Goal: Task Accomplishment & Management: Manage account settings

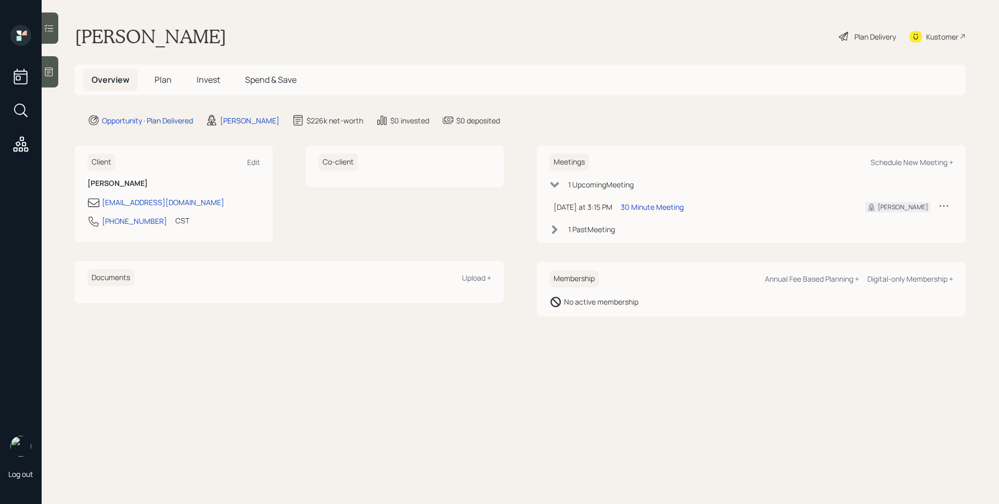
click at [160, 75] on span "Plan" at bounding box center [162, 79] width 17 height 11
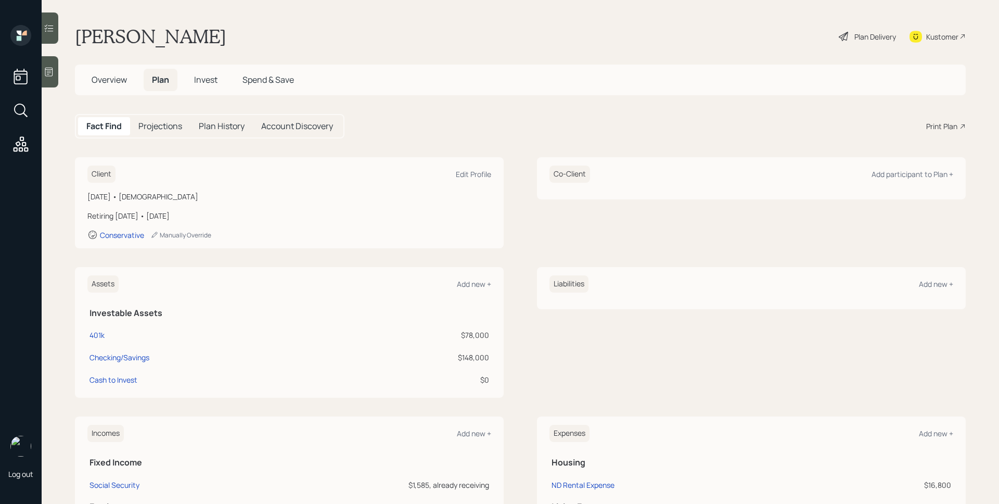
click at [933, 130] on div "Print Plan" at bounding box center [941, 126] width 31 height 11
click at [858, 35] on div "Plan Delivery" at bounding box center [875, 36] width 42 height 11
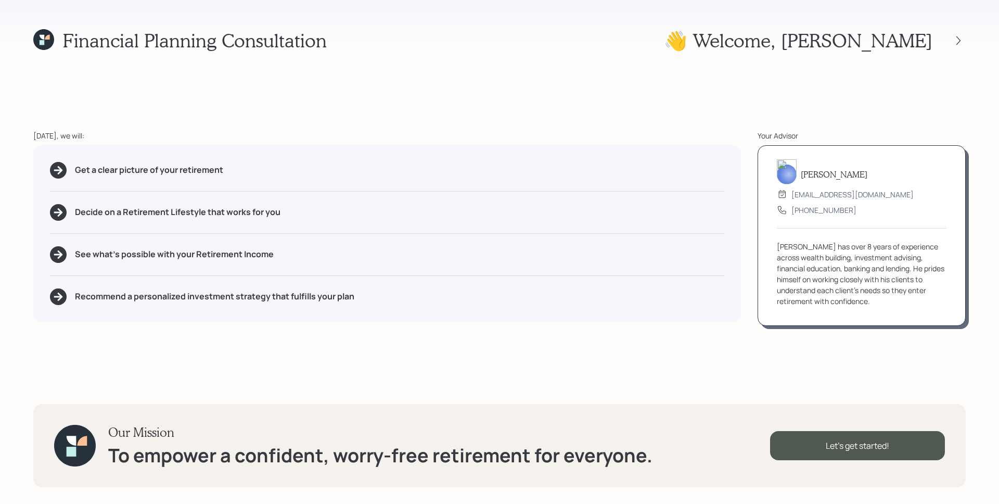
click at [666, 174] on div "Get a clear picture of your retirement" at bounding box center [387, 170] width 674 height 17
click at [959, 42] on icon at bounding box center [958, 40] width 10 height 10
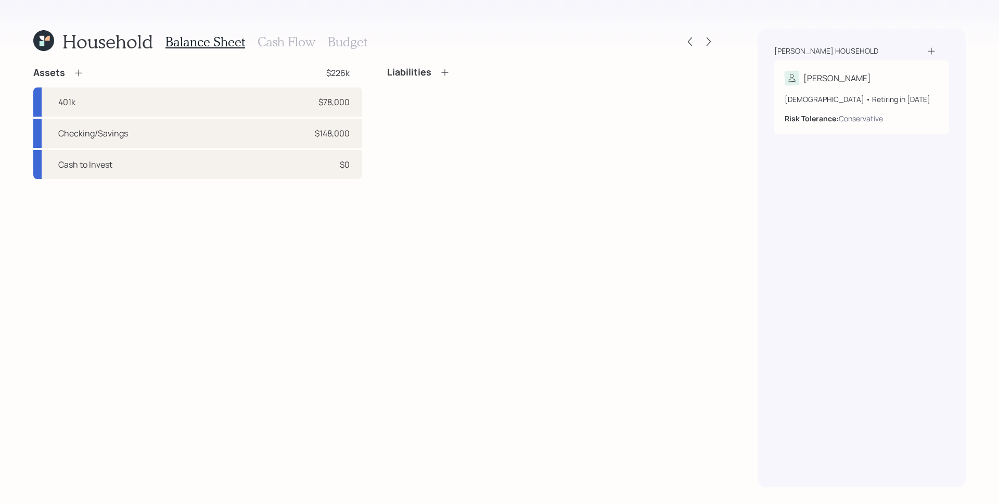
click at [262, 41] on h3 "Cash Flow" at bounding box center [286, 41] width 58 height 15
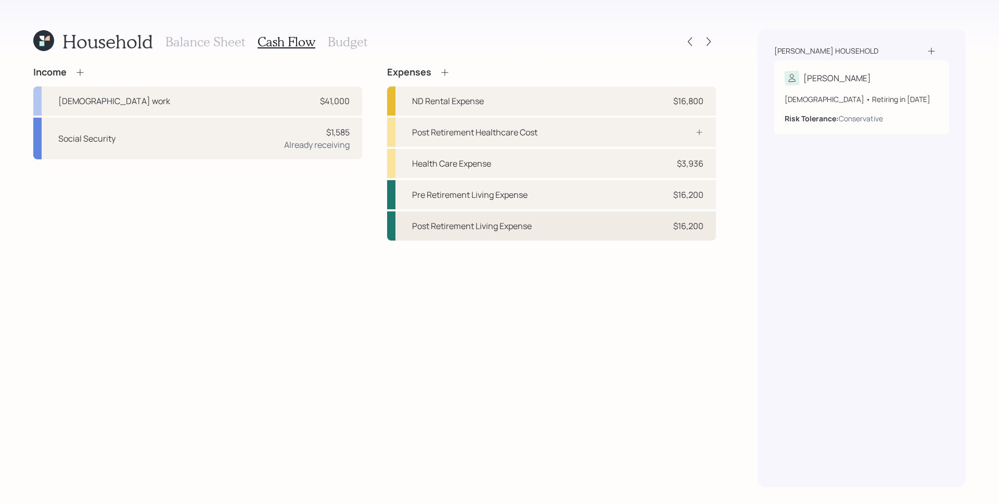
click at [695, 225] on div "$16,200" at bounding box center [688, 226] width 30 height 12
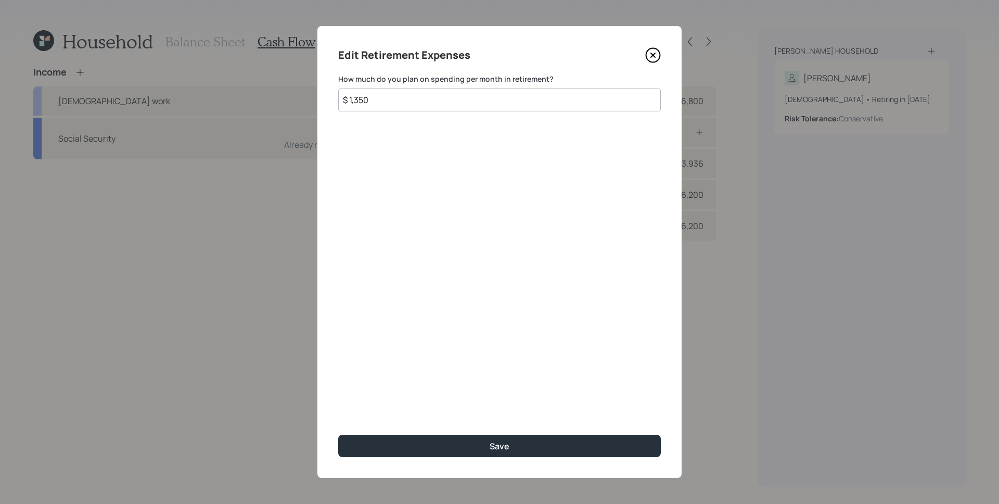
click at [415, 104] on input "$ 1,350" at bounding box center [499, 99] width 322 height 23
type input "$ 0"
click at [338, 434] on button "Save" at bounding box center [499, 445] width 322 height 22
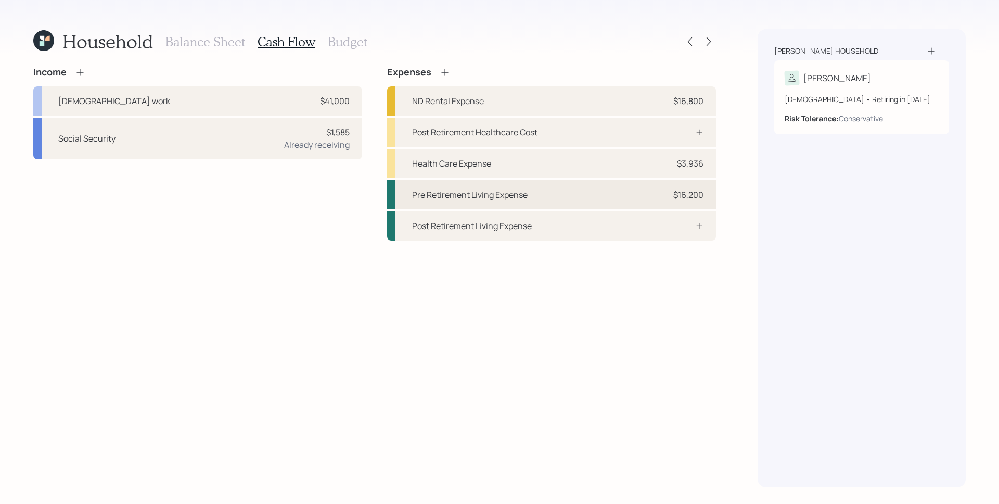
click at [654, 193] on div "Pre Retirement Living Expense $16,200" at bounding box center [551, 194] width 329 height 29
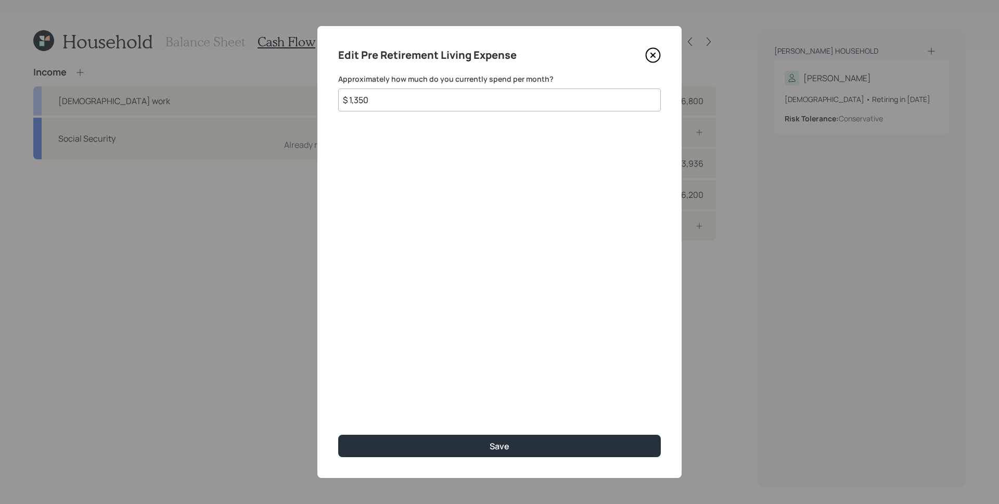
click at [508, 112] on div "Edit Pre Retirement Living Expense Approximately how much do you currently spen…" at bounding box center [499, 251] width 364 height 451
click at [508, 104] on input "$ 1,350" at bounding box center [499, 99] width 322 height 23
click at [338, 434] on button "Save" at bounding box center [499, 445] width 322 height 22
type input "$ 1"
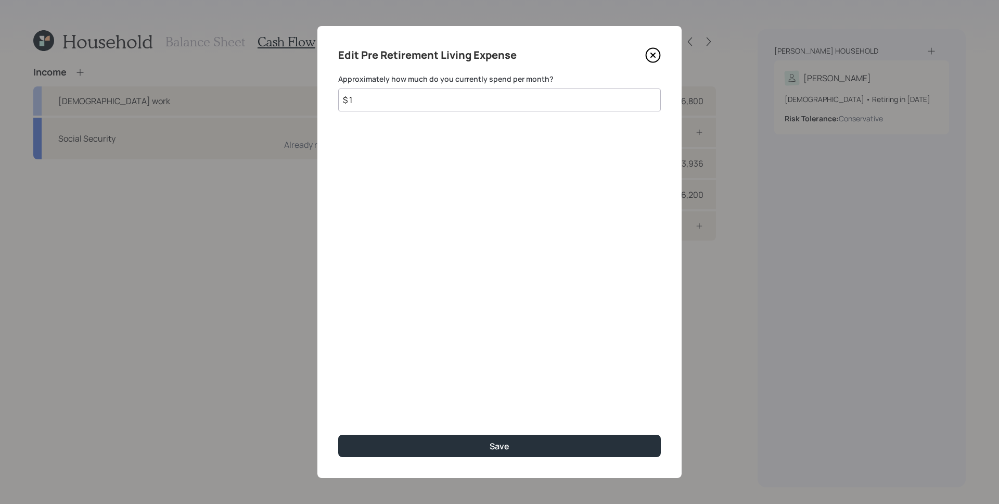
click at [338, 434] on button "Save" at bounding box center [499, 445] width 322 height 22
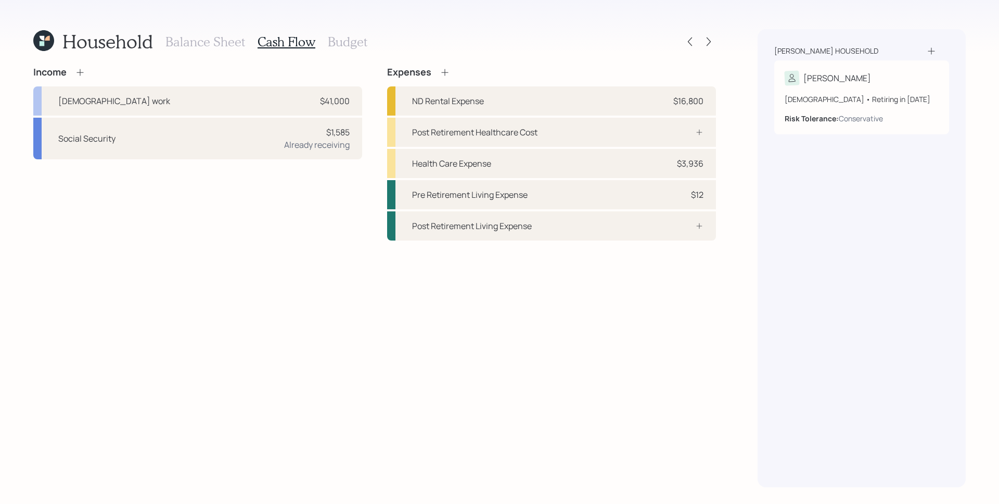
click at [347, 44] on h3 "Budget" at bounding box center [348, 41] width 40 height 15
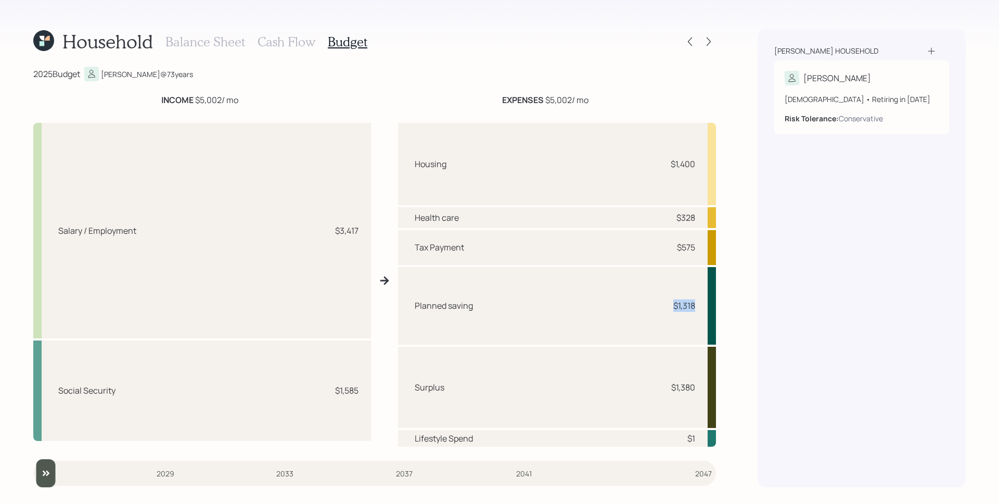
drag, startPoint x: 673, startPoint y: 306, endPoint x: 700, endPoint y: 307, distance: 27.6
click at [700, 307] on div "Planned saving $1,318" at bounding box center [557, 306] width 318 height 78
drag, startPoint x: 695, startPoint y: 387, endPoint x: 659, endPoint y: 381, distance: 36.9
click at [659, 381] on div "Surplus $1,380" at bounding box center [557, 386] width 318 height 81
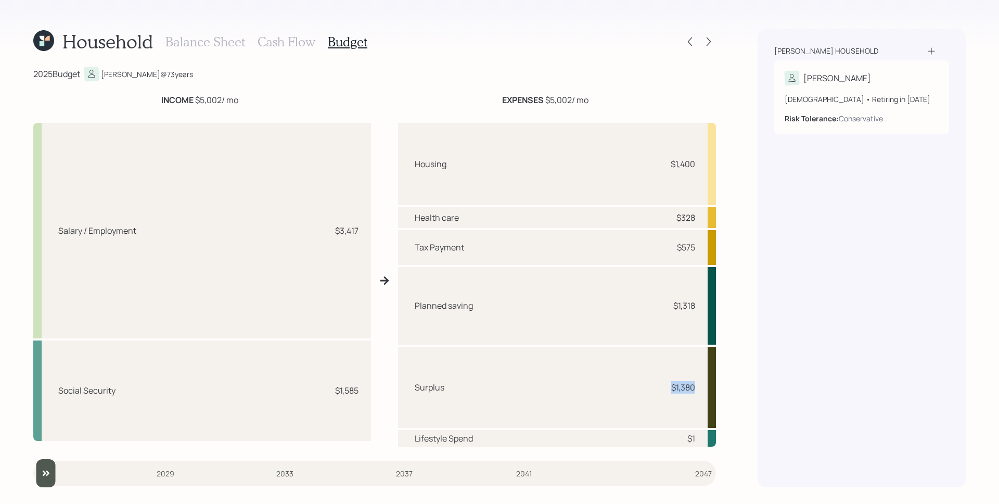
drag, startPoint x: 696, startPoint y: 388, endPoint x: 670, endPoint y: 388, distance: 26.5
click at [670, 388] on div "Surplus $1,380" at bounding box center [557, 386] width 318 height 81
click at [691, 45] on icon at bounding box center [690, 41] width 4 height 9
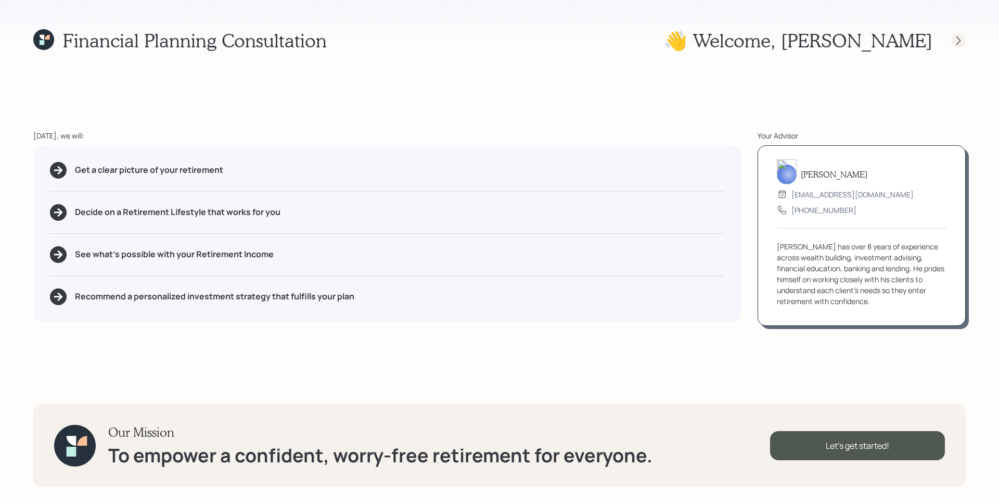
click at [959, 42] on icon at bounding box center [958, 40] width 10 height 10
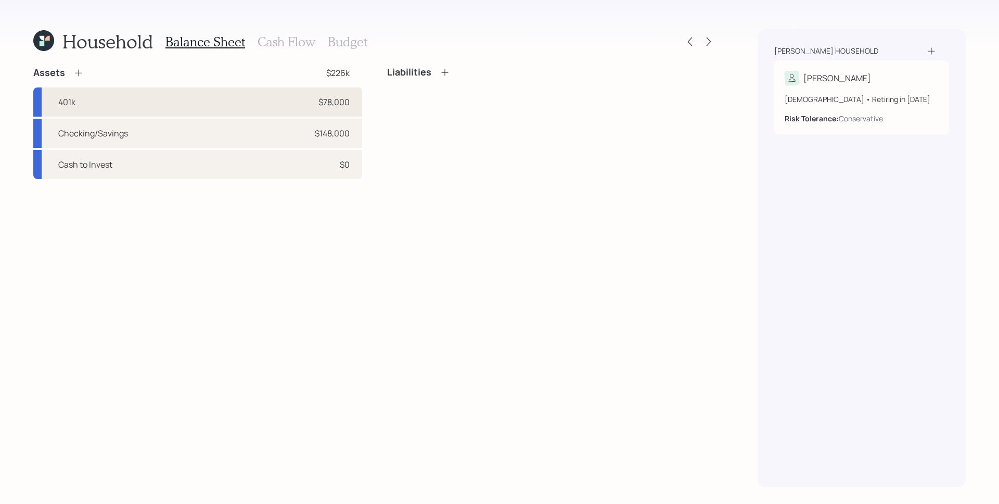
click at [153, 99] on div "401k $78,000" at bounding box center [197, 101] width 329 height 29
select select "company_sponsored"
select select "balanced"
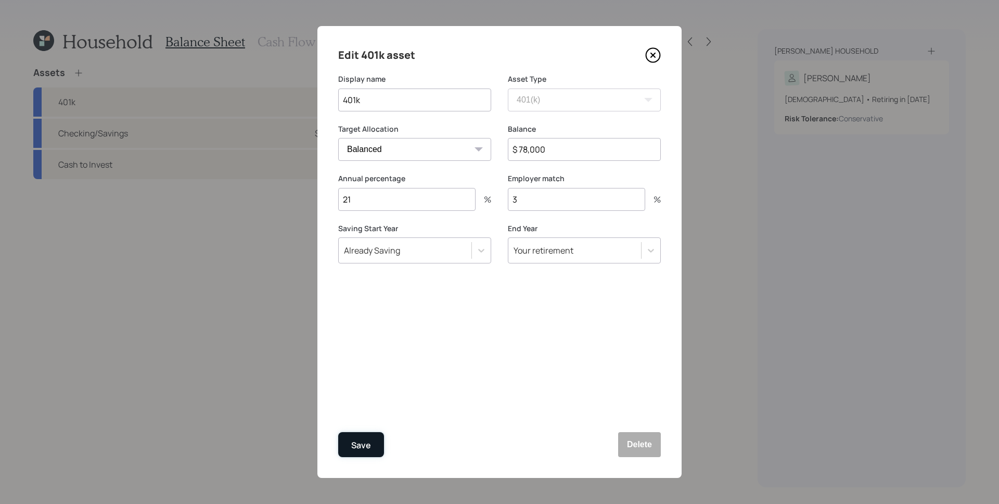
click at [361, 447] on div "Save" at bounding box center [361, 445] width 20 height 14
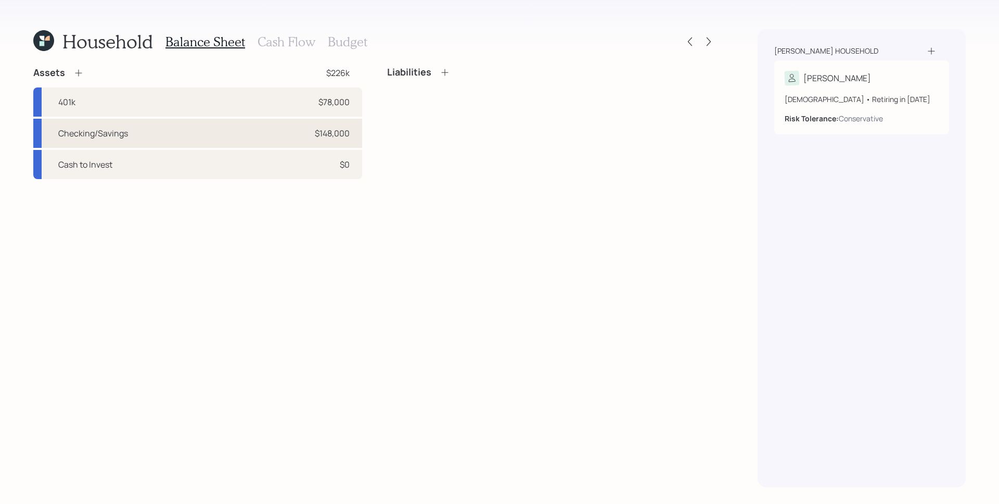
click at [139, 134] on div "Checking/Savings $148,000" at bounding box center [197, 133] width 329 height 29
select select "taxable"
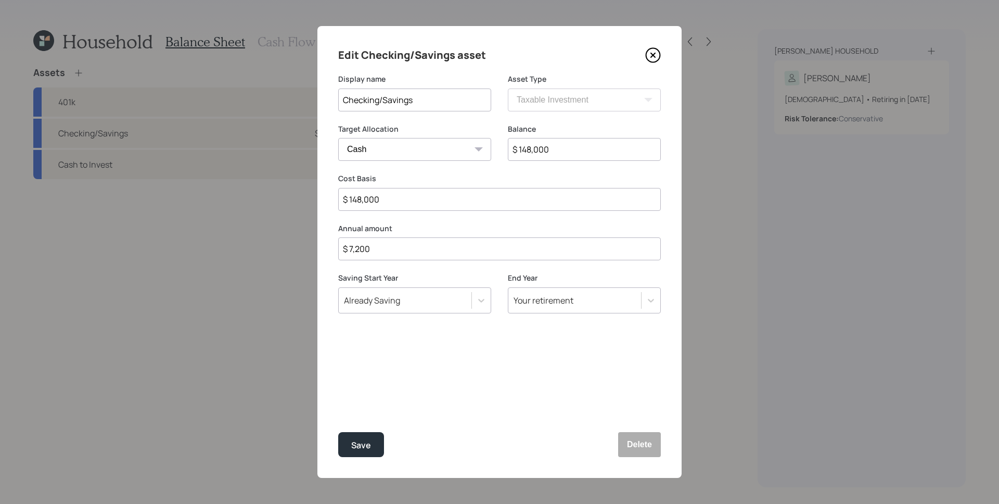
drag, startPoint x: 398, startPoint y: 252, endPoint x: 355, endPoint y: 249, distance: 43.3
click at [355, 249] on input "$ 7,200" at bounding box center [499, 248] width 322 height 23
click at [653, 55] on icon at bounding box center [653, 55] width 4 height 4
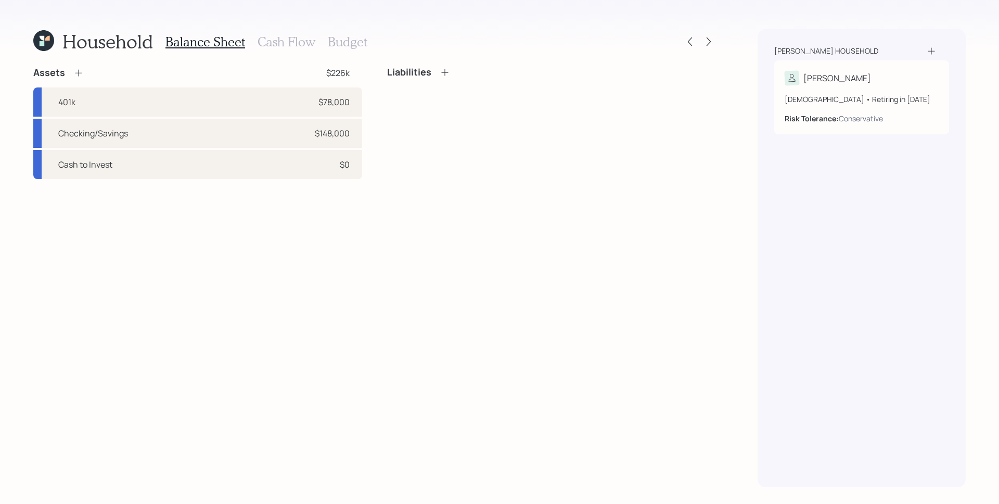
click at [336, 46] on h3 "Budget" at bounding box center [348, 41] width 40 height 15
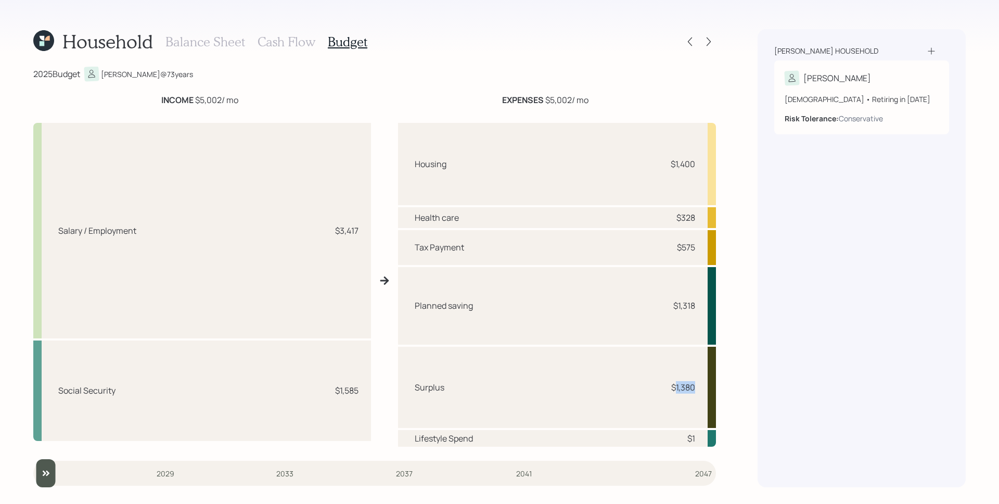
drag, startPoint x: 676, startPoint y: 388, endPoint x: 696, endPoint y: 388, distance: 19.8
click at [696, 388] on div "Surplus $1,380" at bounding box center [557, 386] width 318 height 81
click at [211, 42] on h3 "Balance Sheet" at bounding box center [205, 41] width 80 height 15
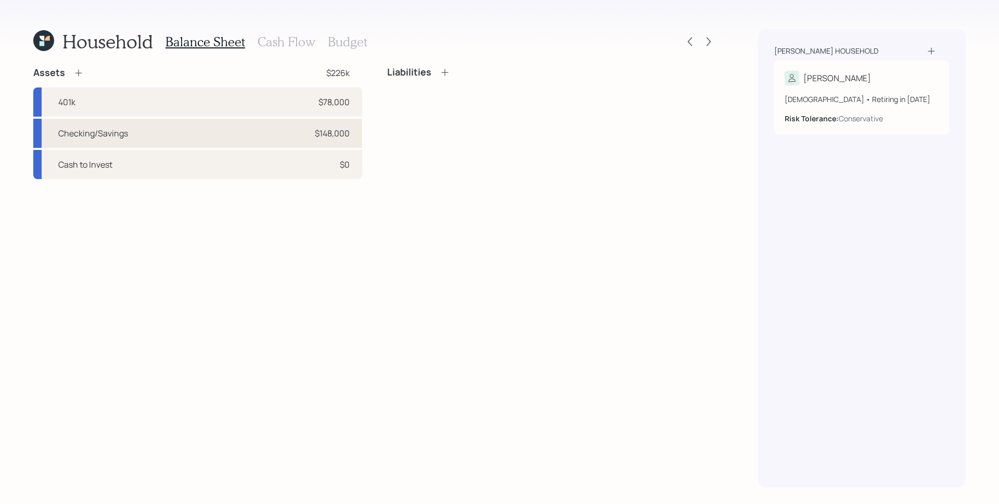
click at [127, 134] on div "Checking/Savings" at bounding box center [93, 133] width 70 height 12
select select "taxable"
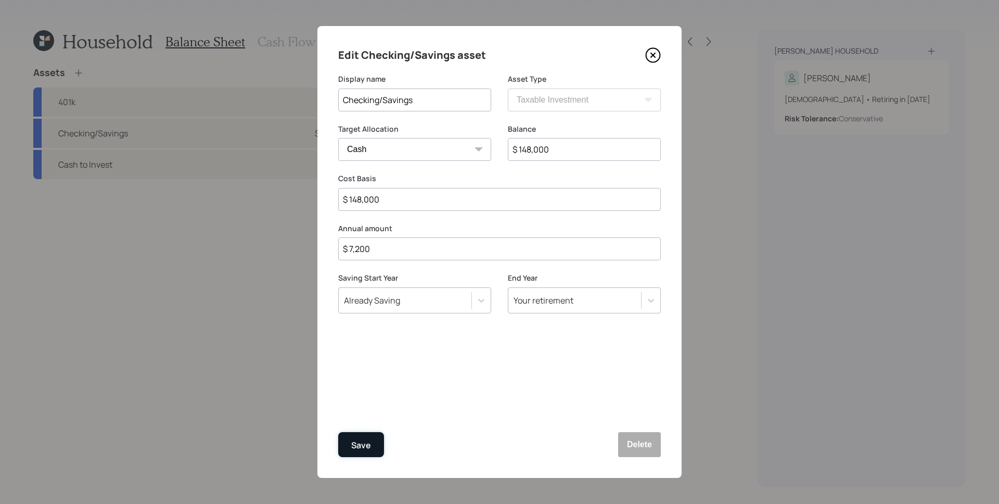
click at [370, 444] on button "Save" at bounding box center [361, 444] width 46 height 25
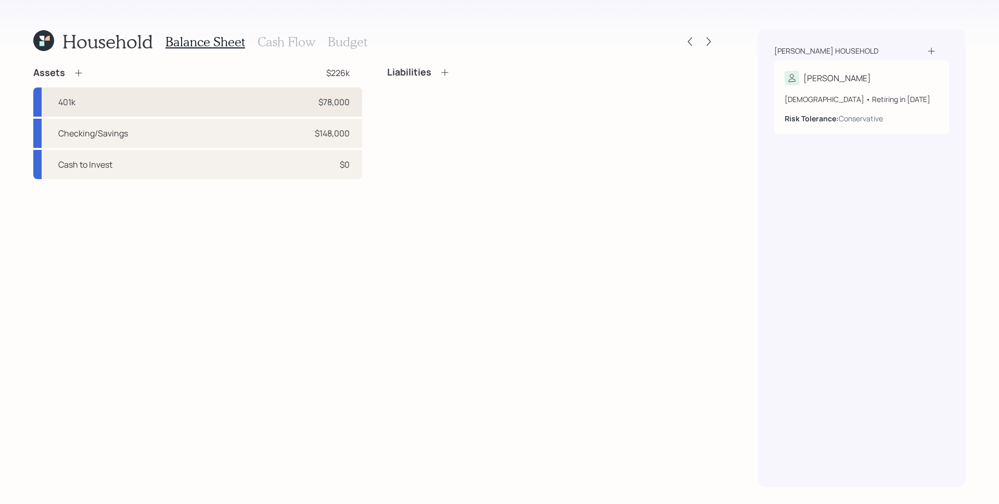
click at [153, 102] on div "401k $78,000" at bounding box center [197, 101] width 329 height 29
select select "company_sponsored"
select select "balanced"
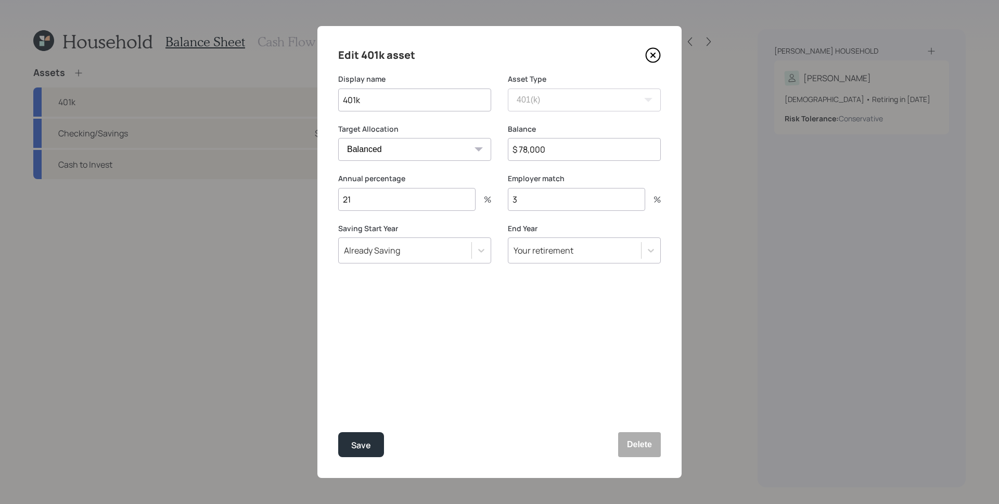
drag, startPoint x: 370, startPoint y: 199, endPoint x: 328, endPoint y: 197, distance: 42.2
click at [328, 197] on div "Edit 401k asset Display name 401k Asset Type SEP IRA IRA Roth IRA 401(k) Roth 4…" at bounding box center [499, 251] width 364 height 451
click at [372, 446] on button "Save" at bounding box center [361, 444] width 46 height 25
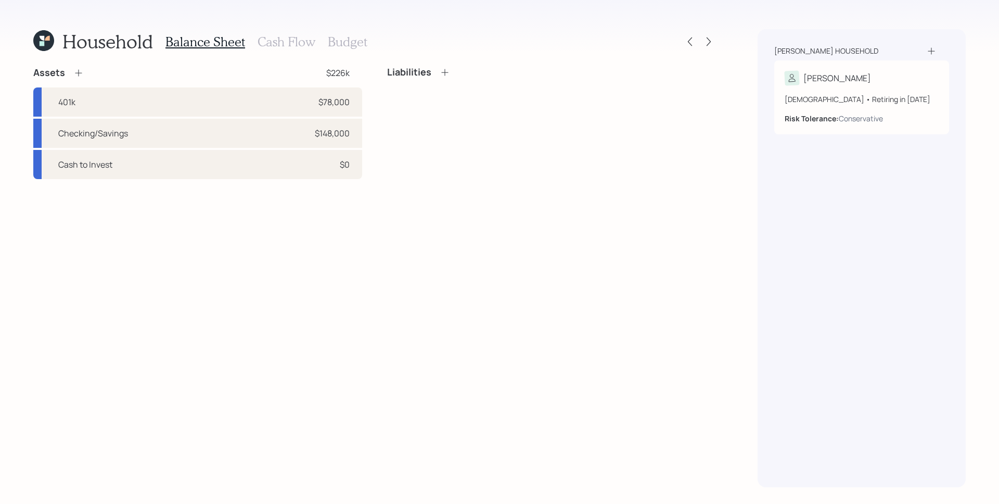
click at [294, 42] on h3 "Cash Flow" at bounding box center [286, 41] width 58 height 15
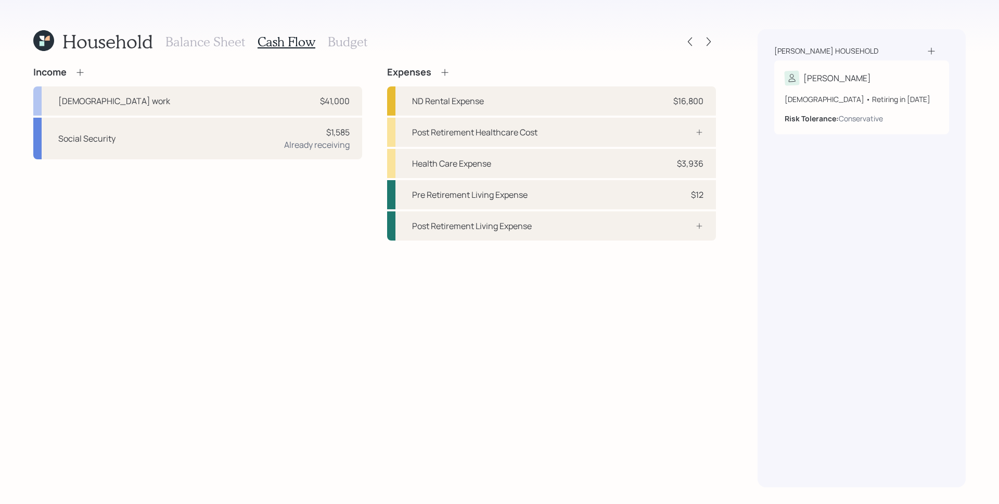
click at [350, 43] on h3 "Budget" at bounding box center [348, 41] width 40 height 15
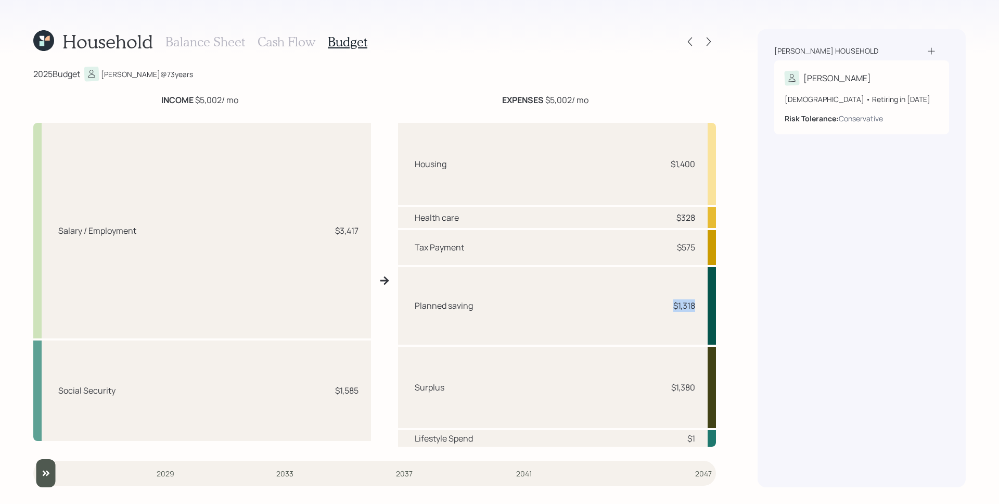
drag, startPoint x: 696, startPoint y: 306, endPoint x: 670, endPoint y: 303, distance: 26.1
click at [670, 303] on div "Planned saving $1,318" at bounding box center [557, 306] width 318 height 78
click at [843, 345] on div "Steckler household Charmaine 72 years old • Retiring in December 2026 Risk Tole…" at bounding box center [861, 258] width 208 height 458
drag, startPoint x: 681, startPoint y: 251, endPoint x: 704, endPoint y: 250, distance: 22.4
click at [704, 250] on div "Tax Payment $575" at bounding box center [557, 247] width 318 height 35
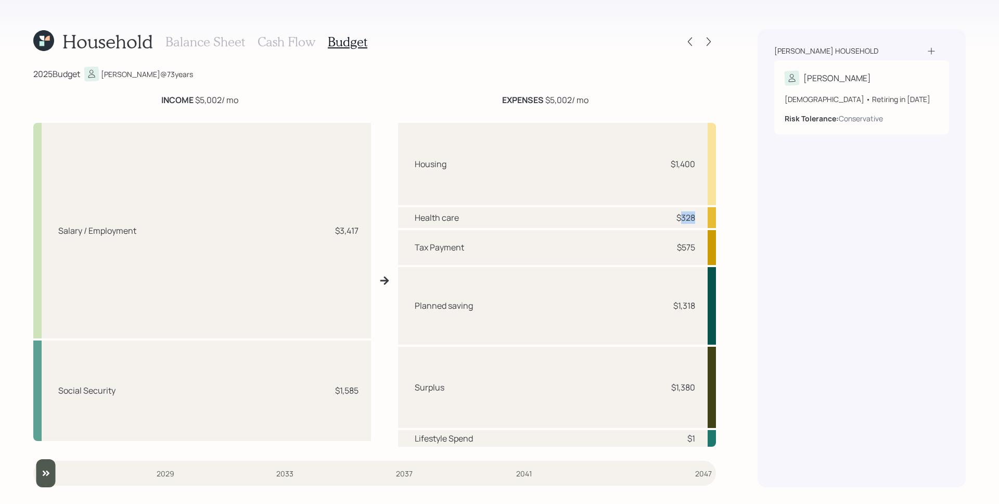
drag, startPoint x: 681, startPoint y: 217, endPoint x: 704, endPoint y: 219, distance: 22.5
click at [704, 219] on div "Health care $328" at bounding box center [557, 217] width 318 height 21
drag, startPoint x: 670, startPoint y: 159, endPoint x: 704, endPoint y: 165, distance: 34.4
click at [704, 165] on div "Housing $1,400" at bounding box center [557, 164] width 318 height 82
drag, startPoint x: 674, startPoint y: 388, endPoint x: 695, endPoint y: 389, distance: 21.4
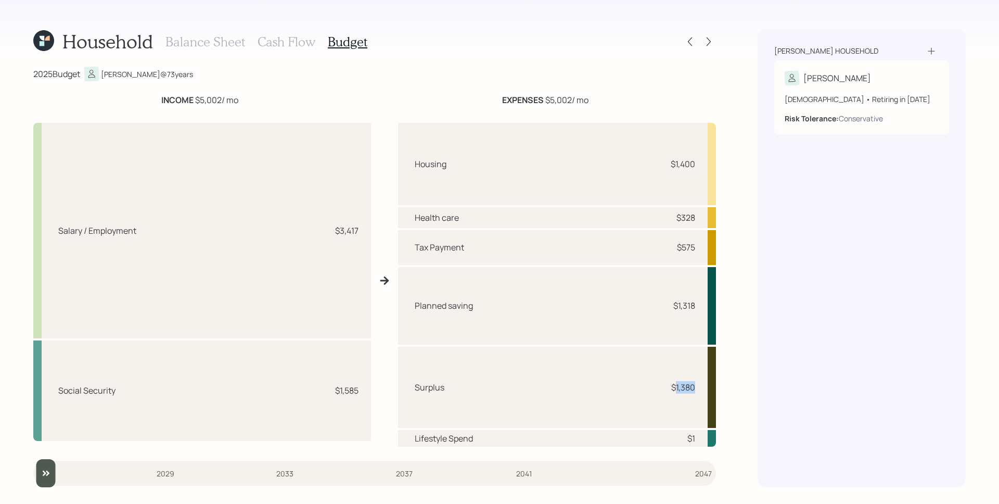
click at [695, 390] on div "Surplus $1,380" at bounding box center [557, 386] width 318 height 81
drag, startPoint x: 689, startPoint y: 441, endPoint x: 699, endPoint y: 440, distance: 10.0
click at [699, 440] on div "Lifestyle Spend $1" at bounding box center [557, 438] width 318 height 17
drag, startPoint x: 675, startPoint y: 384, endPoint x: 704, endPoint y: 385, distance: 29.7
click at [704, 385] on div "Surplus $1,380" at bounding box center [557, 386] width 318 height 81
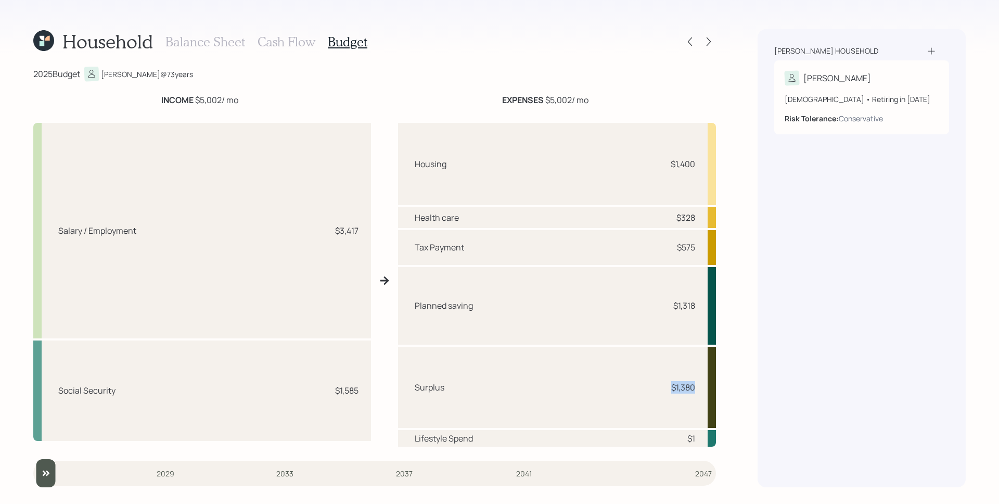
drag, startPoint x: 699, startPoint y: 388, endPoint x: 659, endPoint y: 391, distance: 40.7
click at [659, 391] on div "Surplus $1,380" at bounding box center [557, 386] width 318 height 81
click at [687, 389] on div "$1,380" at bounding box center [683, 387] width 24 height 12
drag, startPoint x: 702, startPoint y: 388, endPoint x: 640, endPoint y: 388, distance: 61.9
click at [640, 388] on div "Surplus $1,380" at bounding box center [557, 386] width 318 height 81
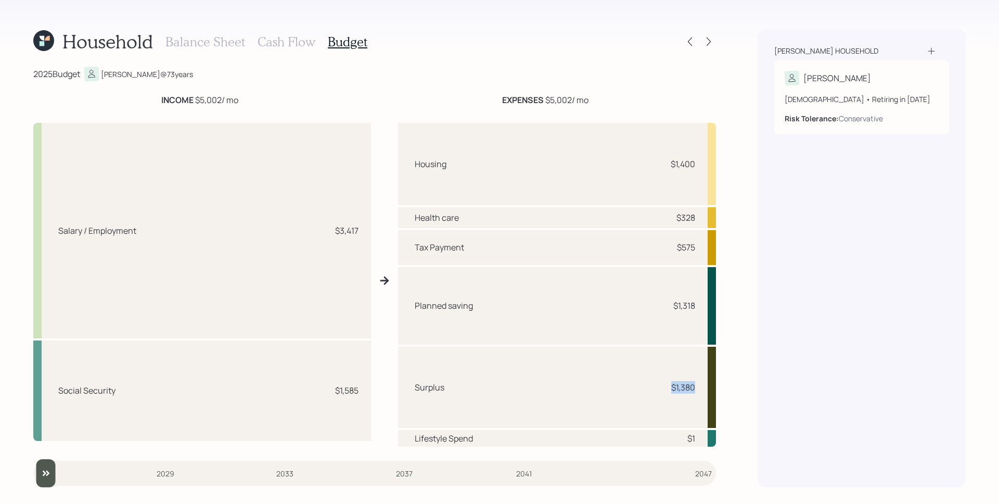
click at [691, 391] on div "$1,380" at bounding box center [683, 387] width 24 height 12
drag, startPoint x: 675, startPoint y: 386, endPoint x: 630, endPoint y: 385, distance: 45.3
click at [630, 385] on div "Surplus $1,380" at bounding box center [557, 386] width 318 height 81
drag, startPoint x: 412, startPoint y: 441, endPoint x: 450, endPoint y: 435, distance: 38.9
click at [451, 436] on div "Lifestyle Spend $1" at bounding box center [557, 438] width 318 height 17
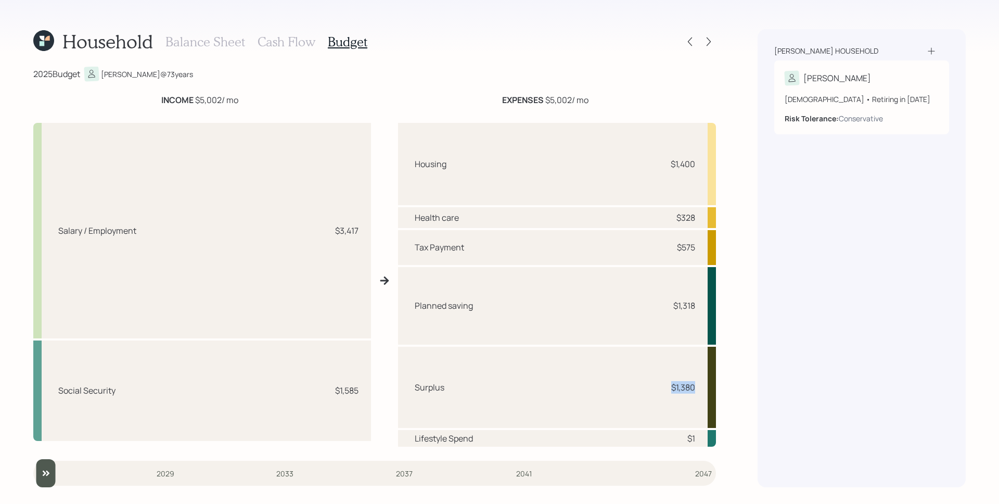
drag, startPoint x: 697, startPoint y: 387, endPoint x: 667, endPoint y: 388, distance: 29.7
click at [667, 388] on div "Surplus $1,380" at bounding box center [557, 386] width 318 height 81
click at [673, 356] on div "Surplus $1,380" at bounding box center [557, 386] width 318 height 81
drag, startPoint x: 693, startPoint y: 388, endPoint x: 660, endPoint y: 385, distance: 33.4
click at [660, 385] on div "Surplus $1,380" at bounding box center [557, 386] width 318 height 81
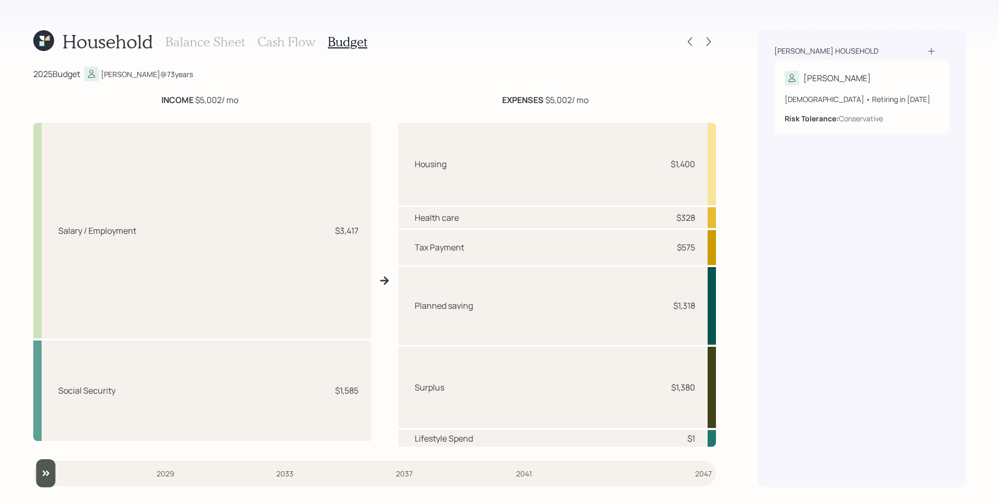
click at [681, 379] on div "Surplus $1,380" at bounding box center [557, 386] width 318 height 81
drag, startPoint x: 698, startPoint y: 391, endPoint x: 664, endPoint y: 387, distance: 34.0
click at [664, 387] on div "Surplus $1,380" at bounding box center [557, 386] width 318 height 81
click at [797, 379] on div "Steckler household Charmaine 72 years old • Retiring in December 2026 Risk Tole…" at bounding box center [861, 258] width 208 height 458
drag, startPoint x: 701, startPoint y: 388, endPoint x: 652, endPoint y: 385, distance: 49.0
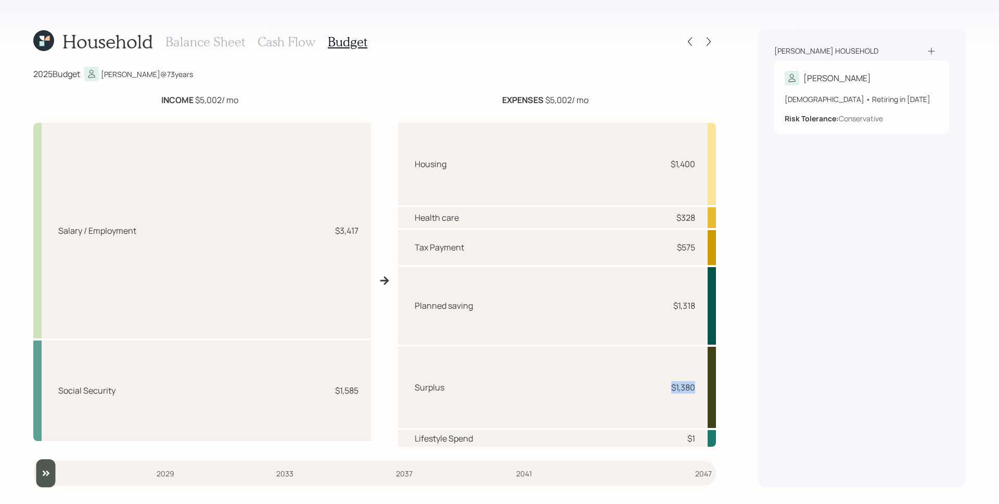
click at [652, 385] on div "Surplus $1,380" at bounding box center [557, 386] width 318 height 81
click at [305, 44] on h3 "Cash Flow" at bounding box center [286, 41] width 58 height 15
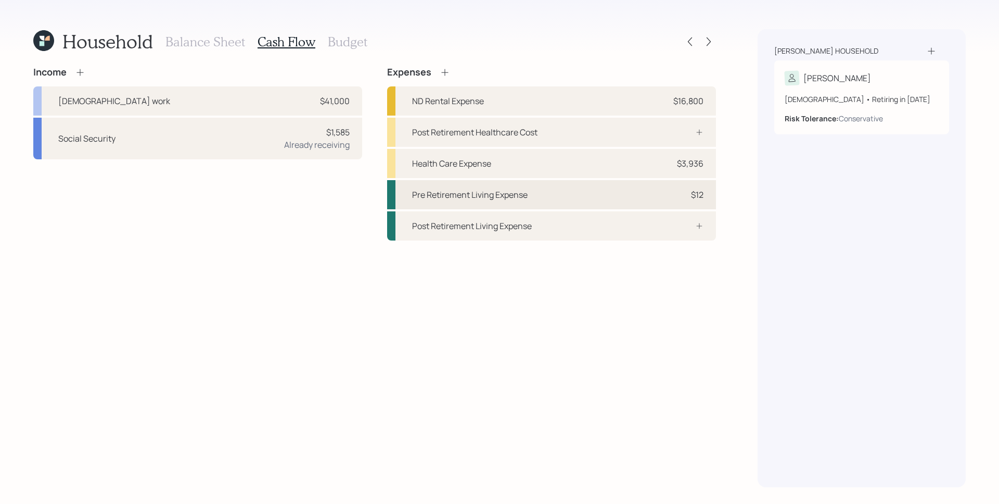
click at [639, 190] on div "Pre Retirement Living Expense $12" at bounding box center [551, 194] width 329 height 29
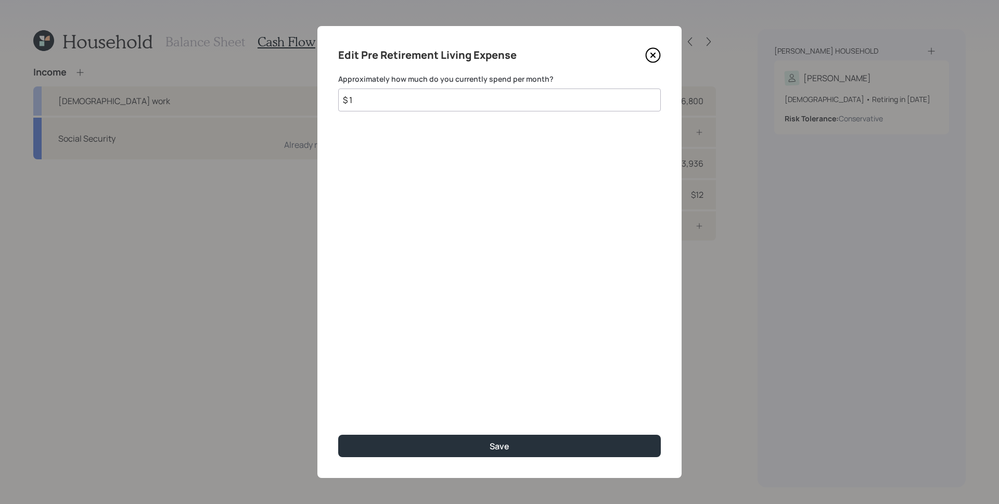
click at [450, 102] on input "$ 1" at bounding box center [499, 99] width 322 height 23
type input "$ 1,350"
click at [338, 434] on button "Save" at bounding box center [499, 445] width 322 height 22
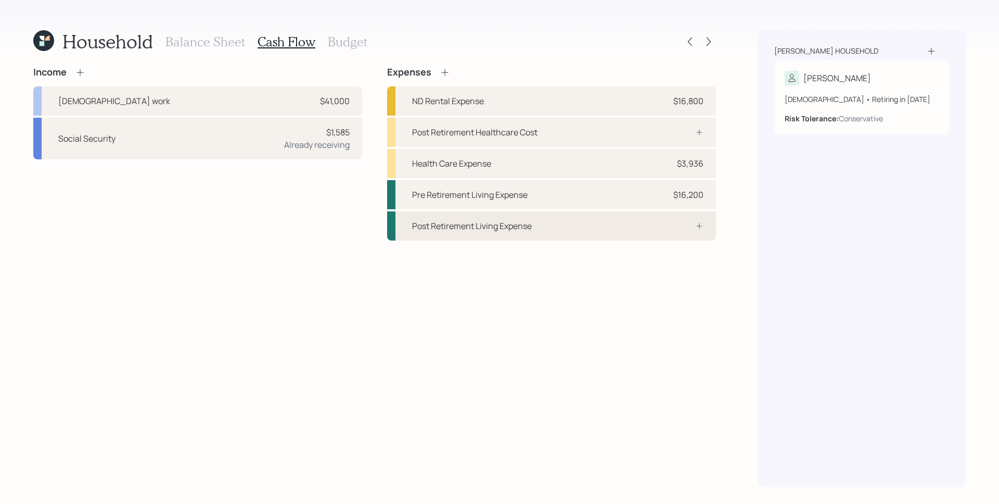
click at [696, 227] on icon at bounding box center [699, 226] width 8 height 8
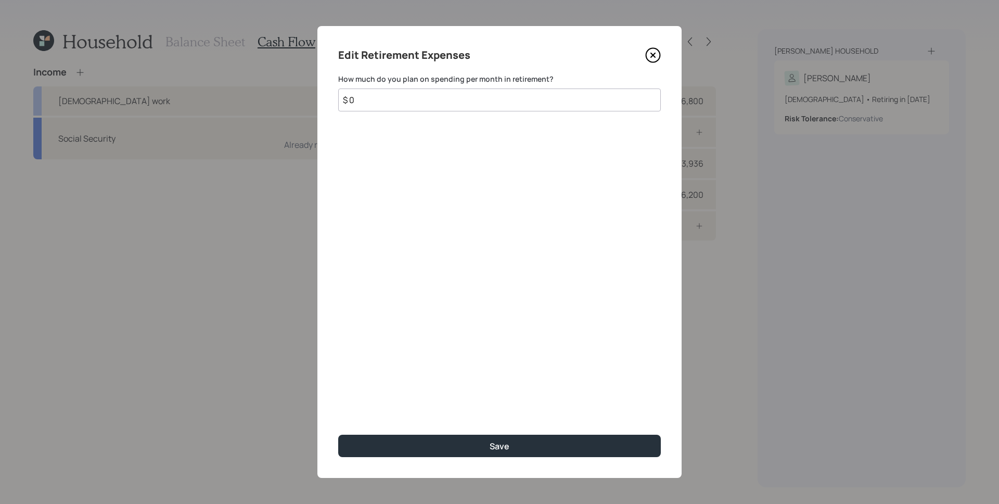
click at [531, 105] on input "$ 0" at bounding box center [499, 99] width 322 height 23
type input "$ 1,350"
click at [338, 434] on button "Save" at bounding box center [499, 445] width 322 height 22
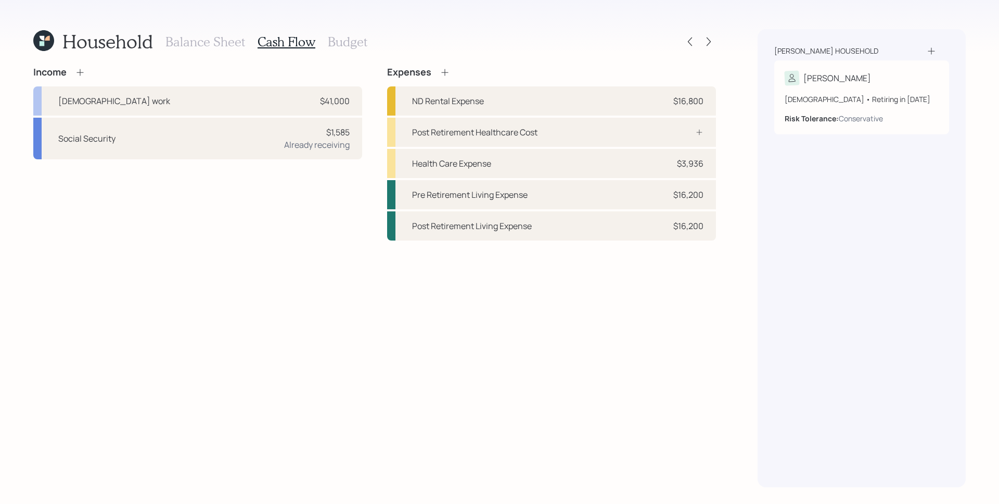
click at [201, 41] on h3 "Balance Sheet" at bounding box center [205, 41] width 80 height 15
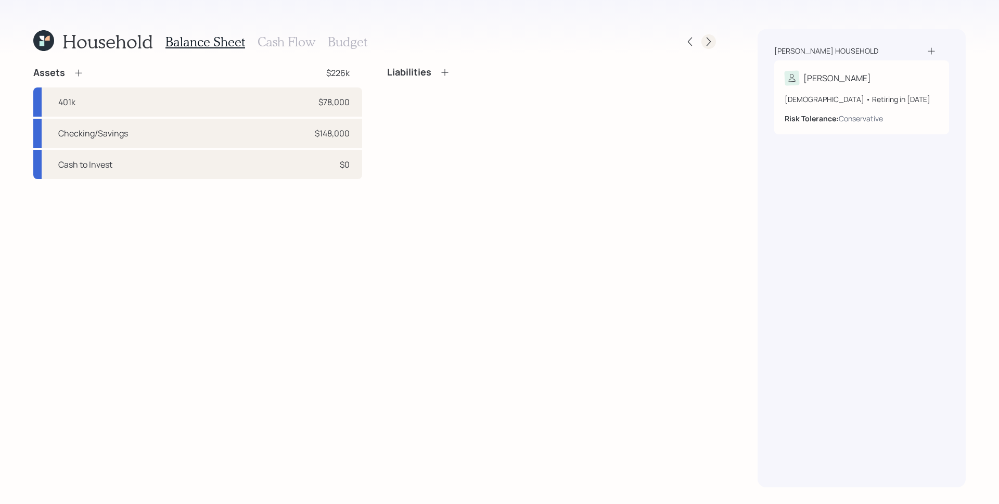
click at [707, 43] on icon at bounding box center [708, 41] width 10 height 10
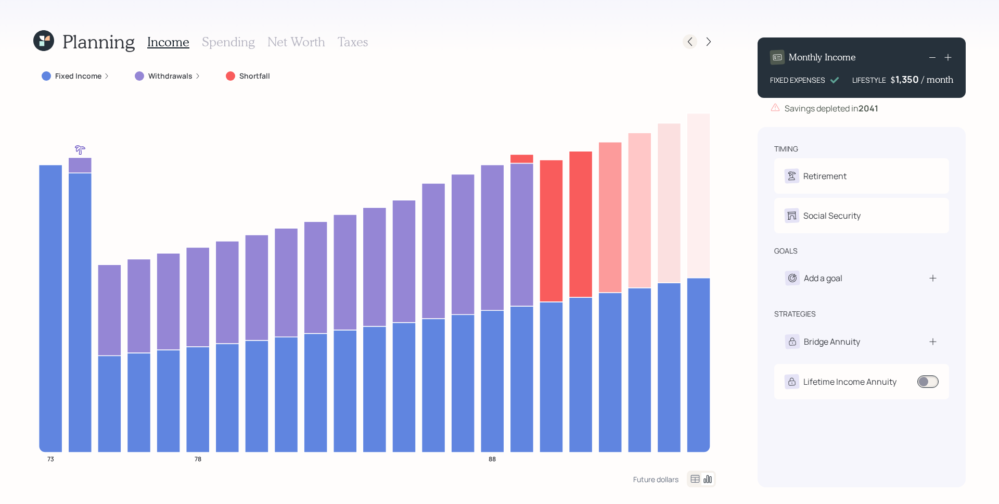
click at [688, 38] on icon at bounding box center [690, 41] width 10 height 10
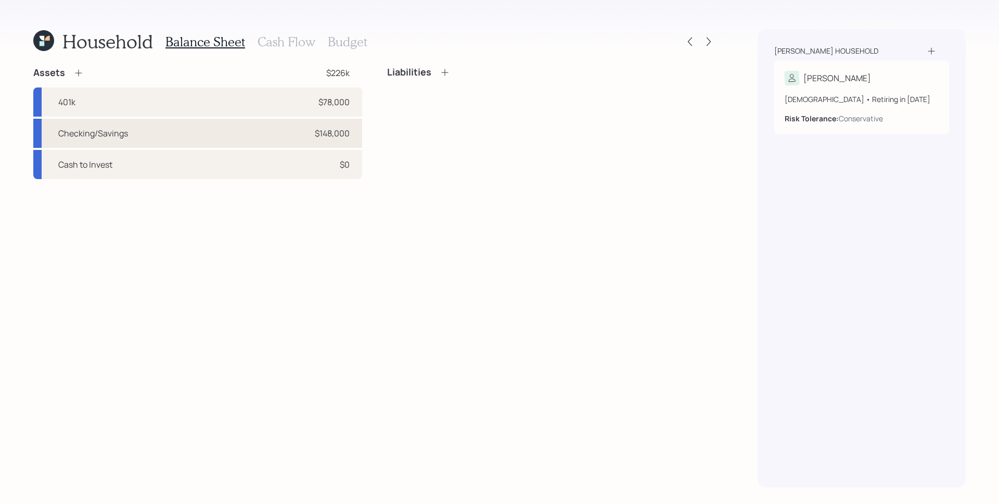
click at [327, 140] on div "Checking/Savings $148,000" at bounding box center [197, 133] width 329 height 29
select select "taxable"
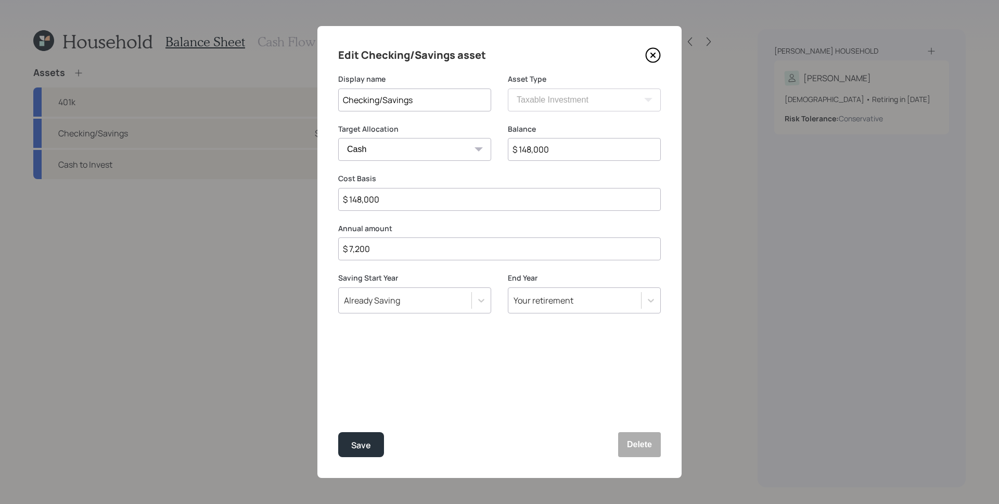
click at [561, 149] on input "$ 148,000" at bounding box center [584, 149] width 153 height 23
type input "$ 9"
type input "$ 98"
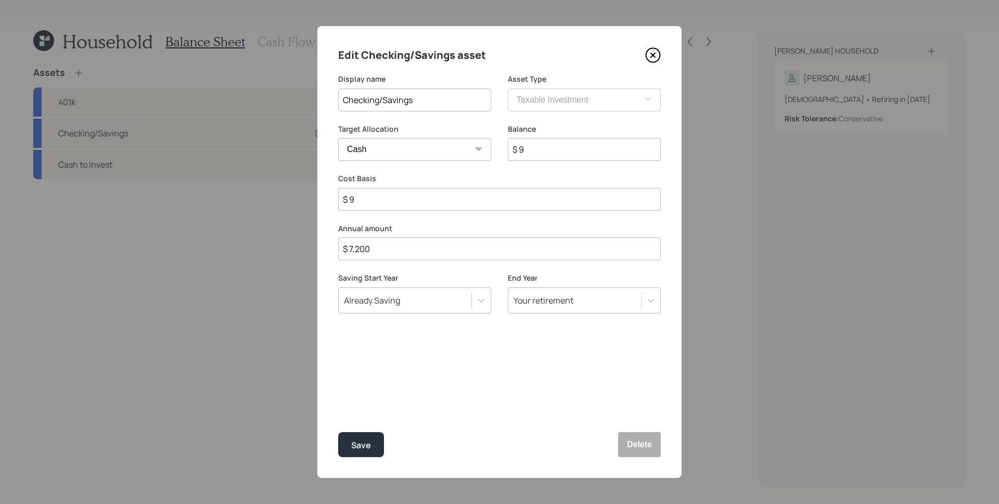
type input "$ 98"
type input "$ 980"
type input "$ 9,800"
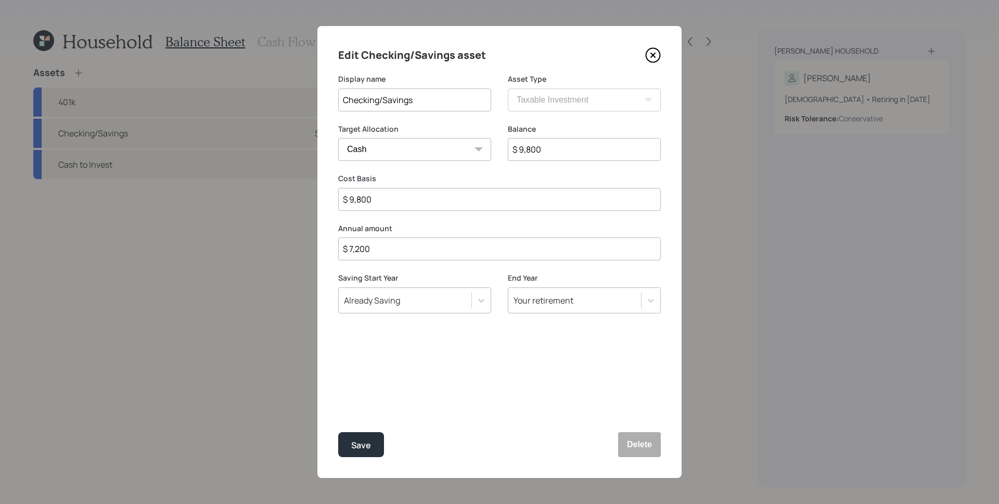
type input "$ 98,000"
click at [338, 432] on button "Save" at bounding box center [361, 444] width 46 height 25
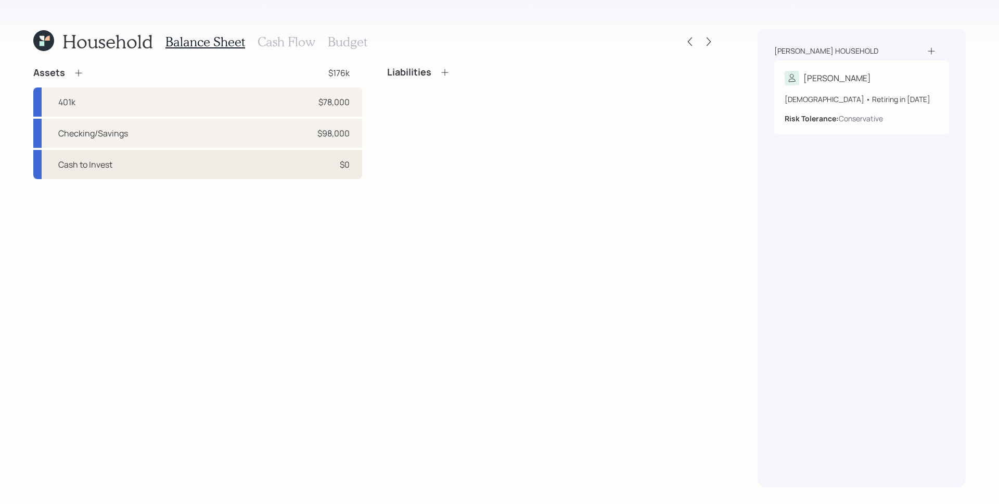
click at [332, 171] on div "Cash to Invest $0" at bounding box center [197, 164] width 329 height 29
select select "taxable"
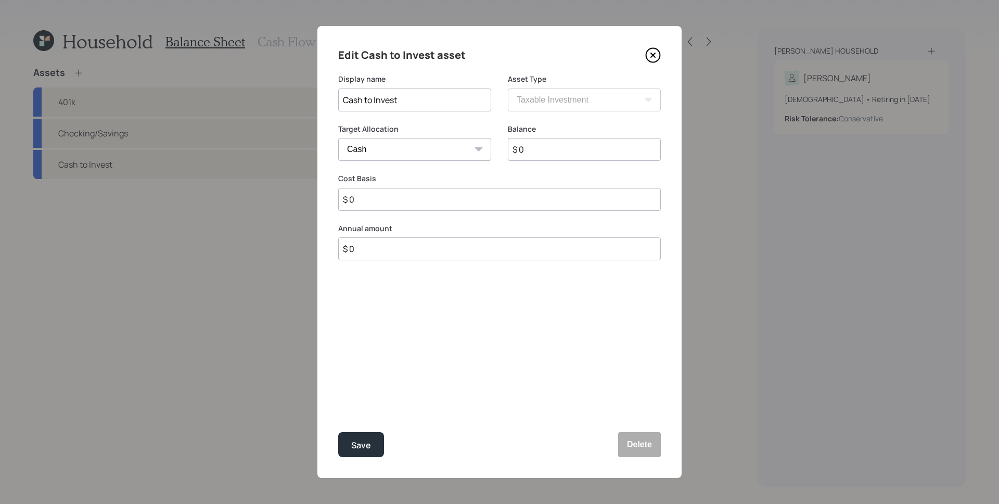
click at [431, 151] on select "Cash Conservative Balanced Aggressive" at bounding box center [414, 149] width 153 height 23
select select "conservative"
click at [338, 138] on select "Cash Conservative Balanced Aggressive" at bounding box center [414, 149] width 153 height 23
click at [531, 150] on input "$ 0" at bounding box center [584, 149] width 153 height 23
type input "$ 50,000"
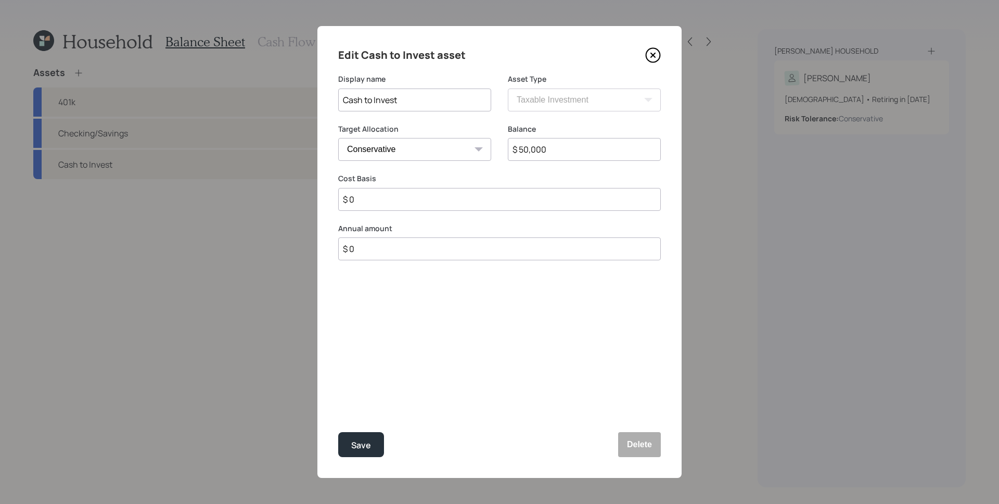
click at [338, 432] on button "Save" at bounding box center [361, 444] width 46 height 25
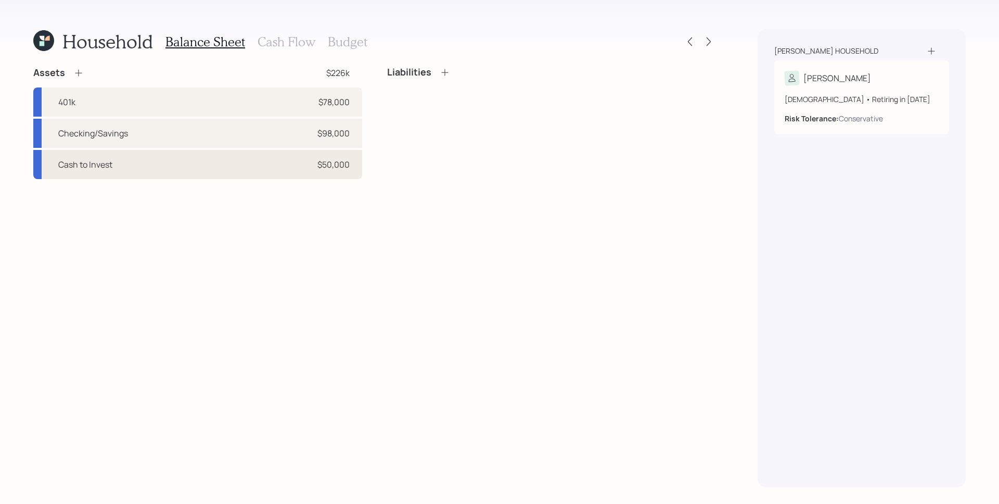
click at [308, 166] on div "Cash to Invest $50,000" at bounding box center [197, 164] width 329 height 29
select select "taxable"
select select "conservative"
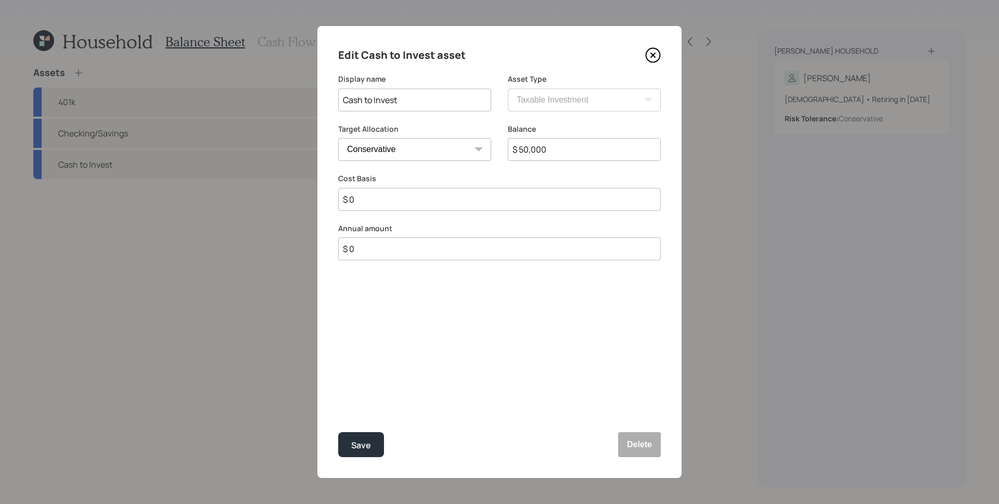
click at [427, 192] on input "$ 0" at bounding box center [499, 199] width 322 height 23
type input "$ 50,000"
click at [338, 432] on button "Save" at bounding box center [361, 444] width 46 height 25
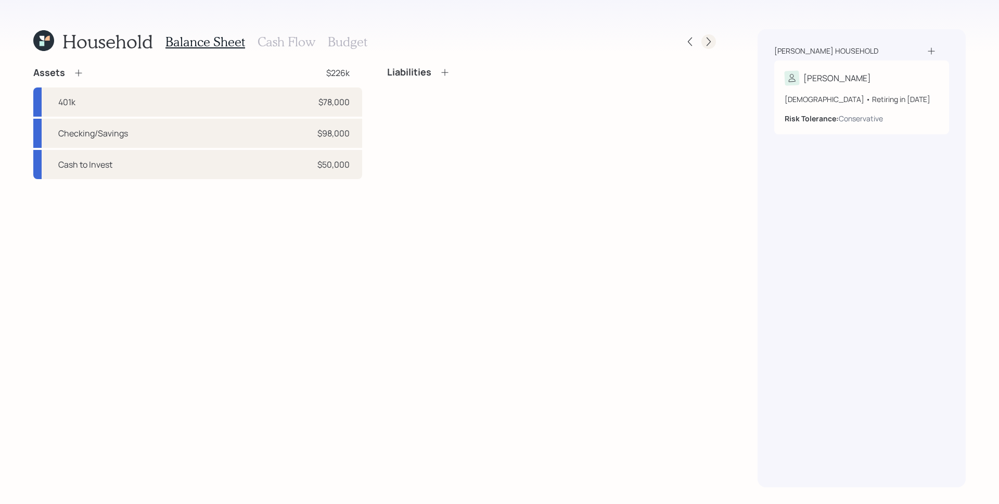
click at [705, 43] on icon at bounding box center [708, 41] width 10 height 10
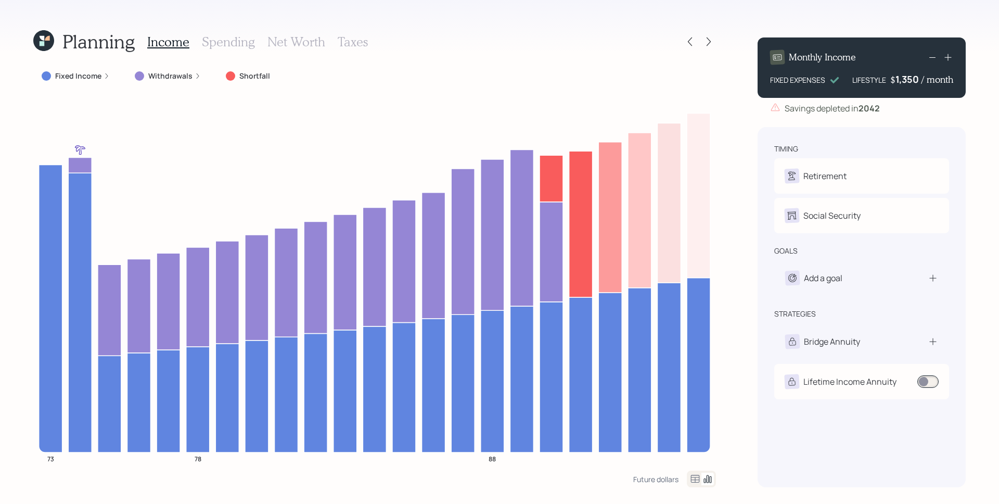
click at [934, 57] on icon at bounding box center [932, 57] width 12 height 12
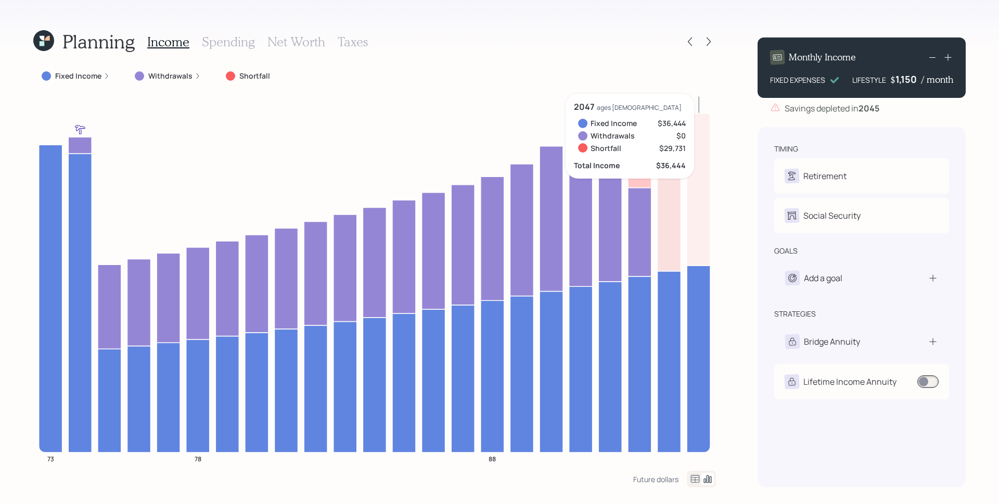
click at [933, 57] on icon at bounding box center [932, 57] width 12 height 12
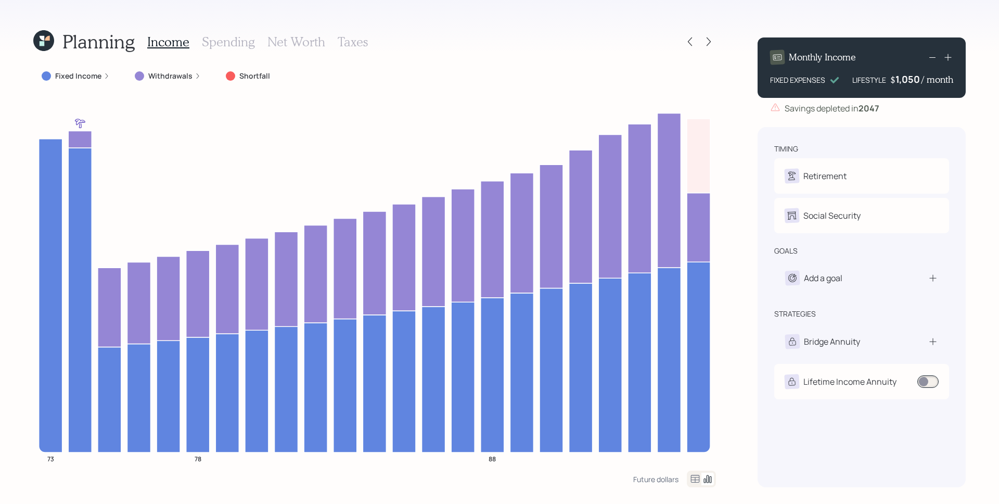
click at [947, 56] on icon at bounding box center [947, 57] width 7 height 7
click at [931, 55] on icon at bounding box center [932, 57] width 12 height 12
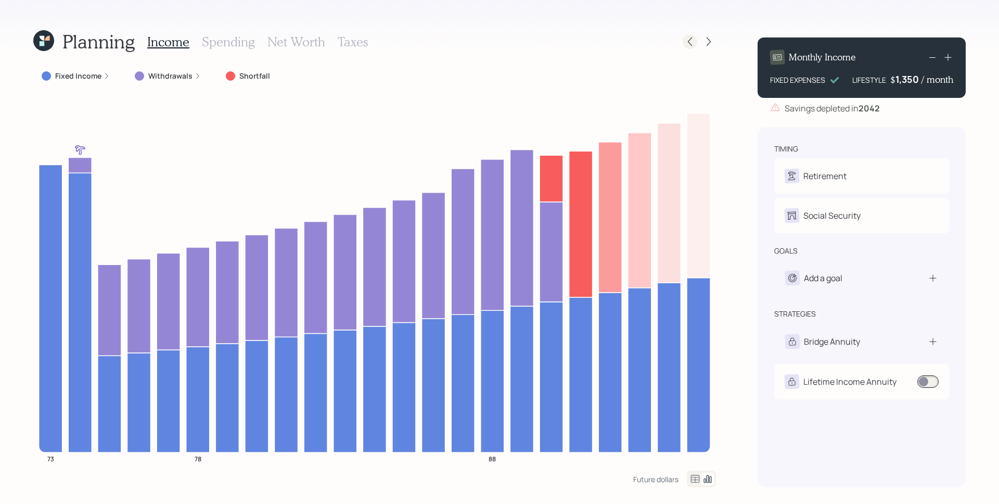
click at [683, 43] on div at bounding box center [689, 41] width 15 height 15
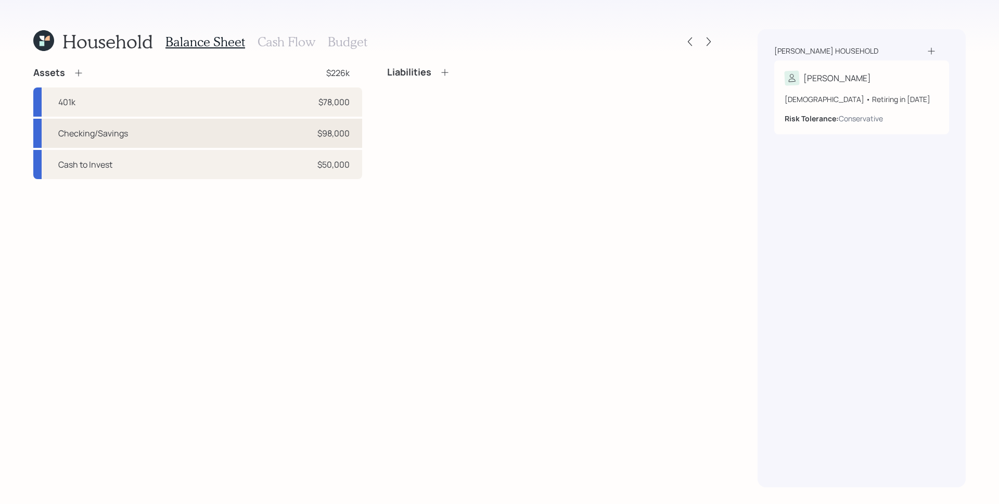
click at [338, 142] on div "Checking/Savings $98,000" at bounding box center [197, 133] width 329 height 29
select select "taxable"
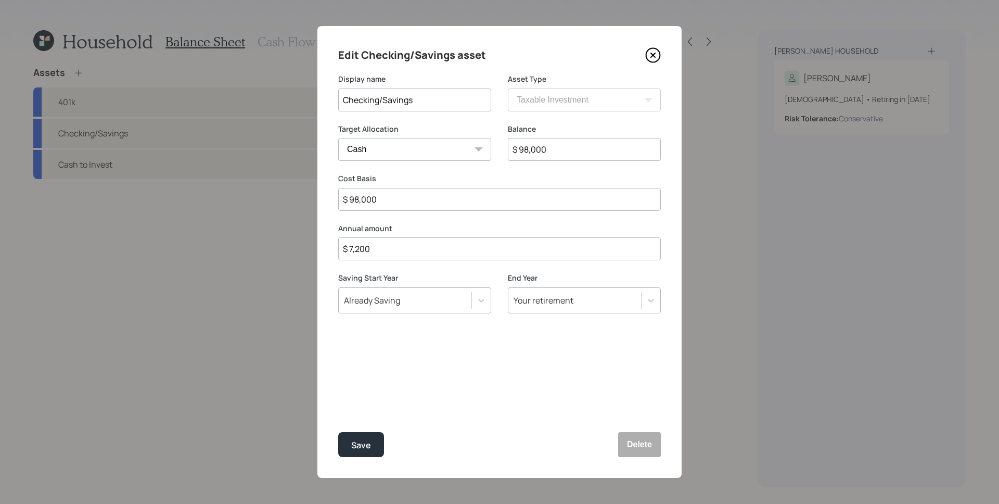
click at [544, 145] on input "$ 98,000" at bounding box center [584, 149] width 153 height 23
type input "$ 7"
type input "$ 73"
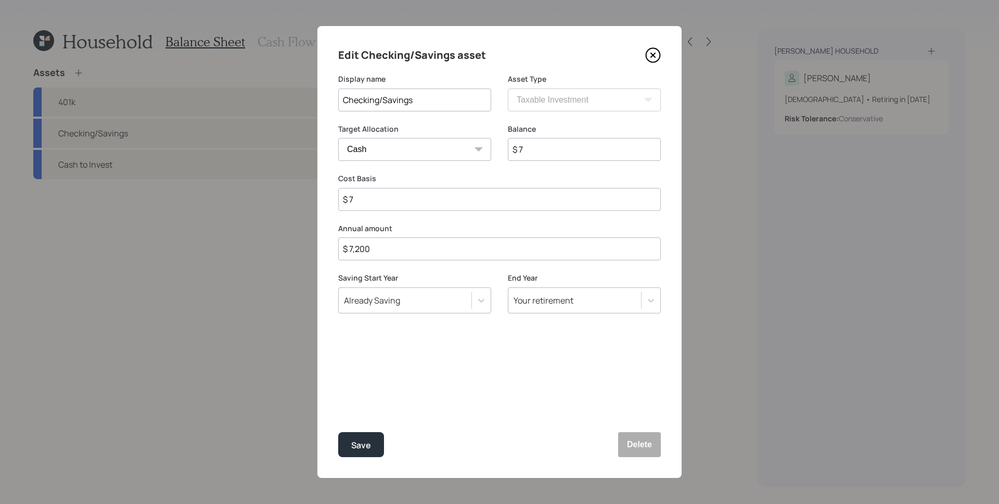
type input "$ 73"
type input "$ 730"
type input "$ 7,300"
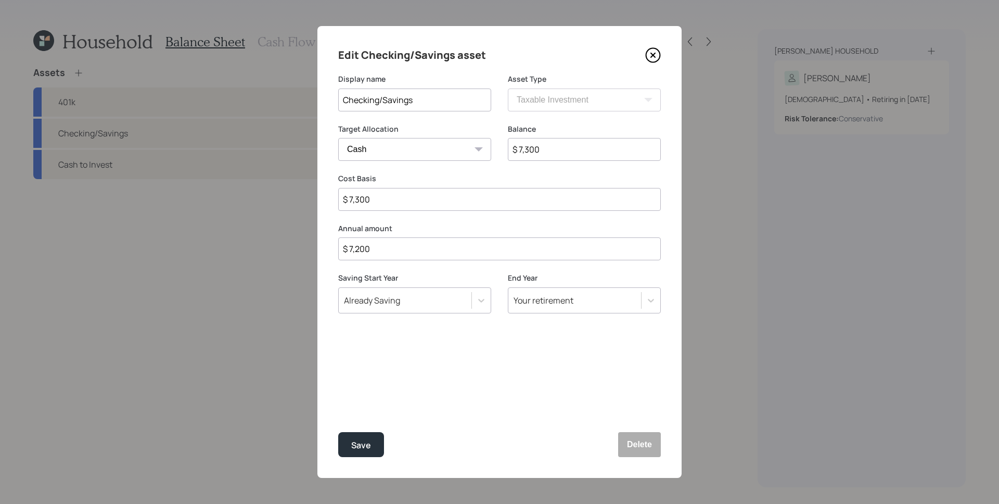
type input "$ 73,000"
click at [338, 432] on button "Save" at bounding box center [361, 444] width 46 height 25
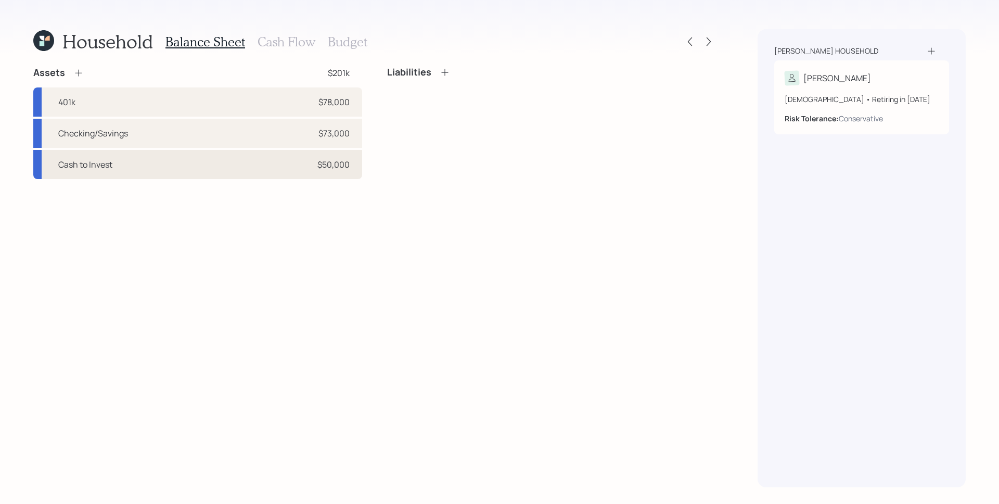
click at [328, 167] on div "$50,000" at bounding box center [333, 164] width 32 height 12
select select "taxable"
select select "conservative"
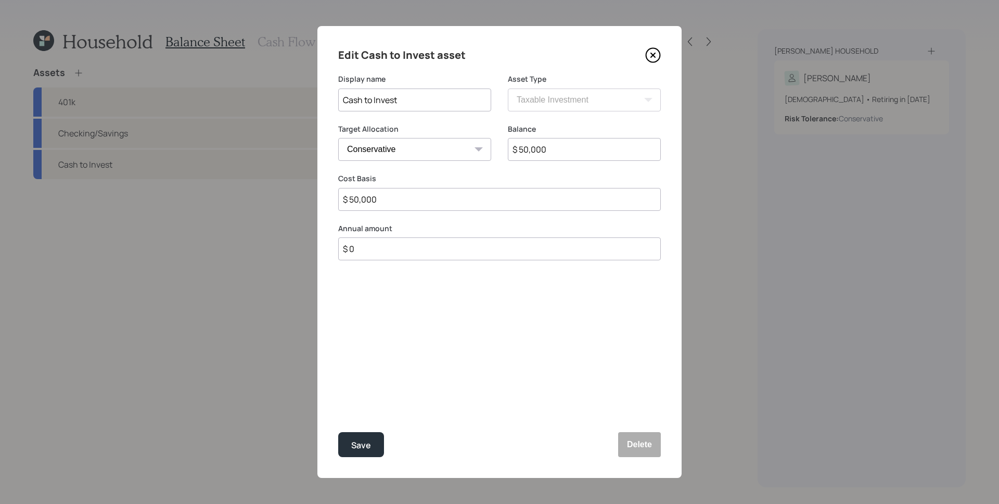
click at [599, 159] on input "$ 50,000" at bounding box center [584, 149] width 153 height 23
type input "$ 75,000"
click at [338, 432] on button "Save" at bounding box center [361, 444] width 46 height 25
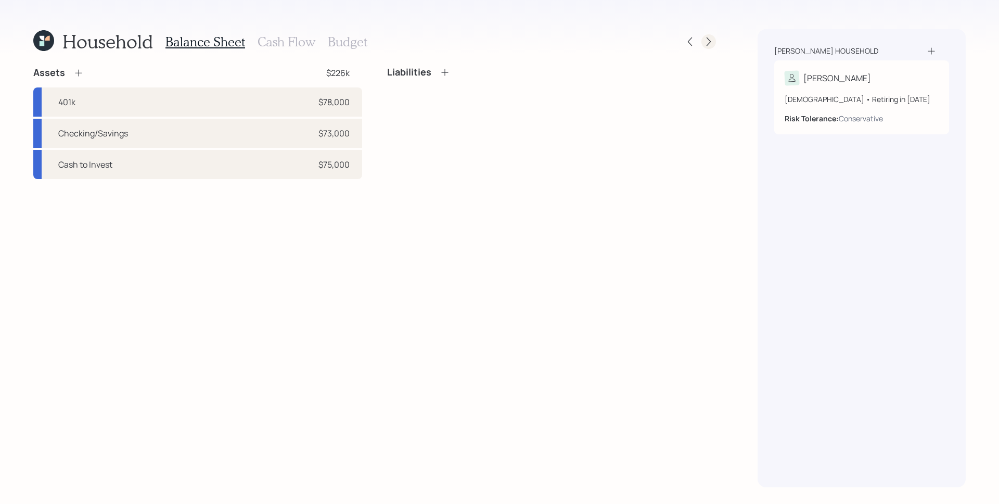
click at [713, 37] on icon at bounding box center [708, 41] width 10 height 10
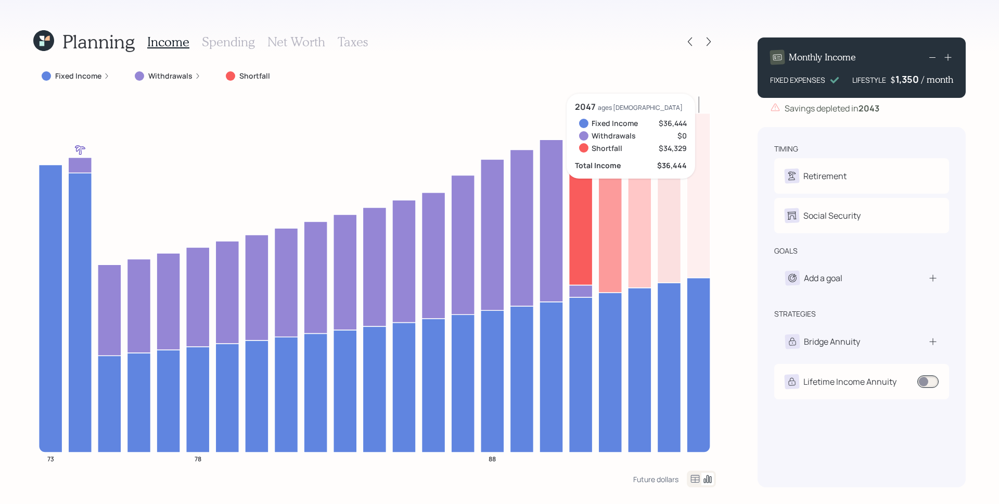
click at [931, 57] on icon at bounding box center [932, 57] width 12 height 12
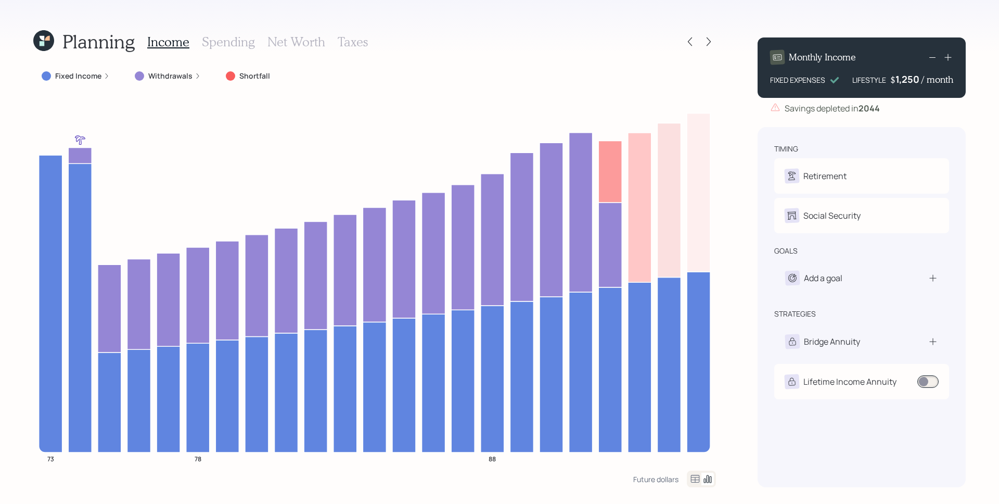
click at [936, 61] on icon at bounding box center [932, 57] width 12 height 12
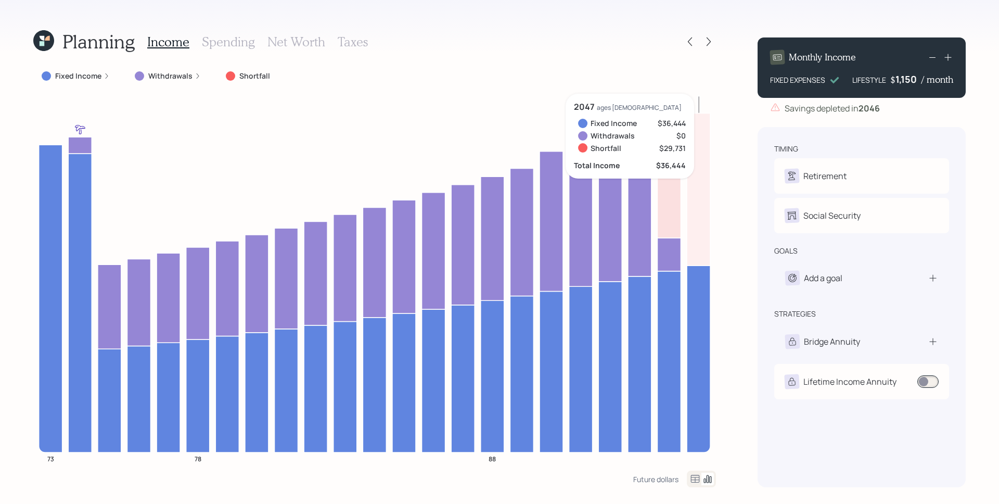
click at [947, 59] on icon at bounding box center [947, 57] width 7 height 7
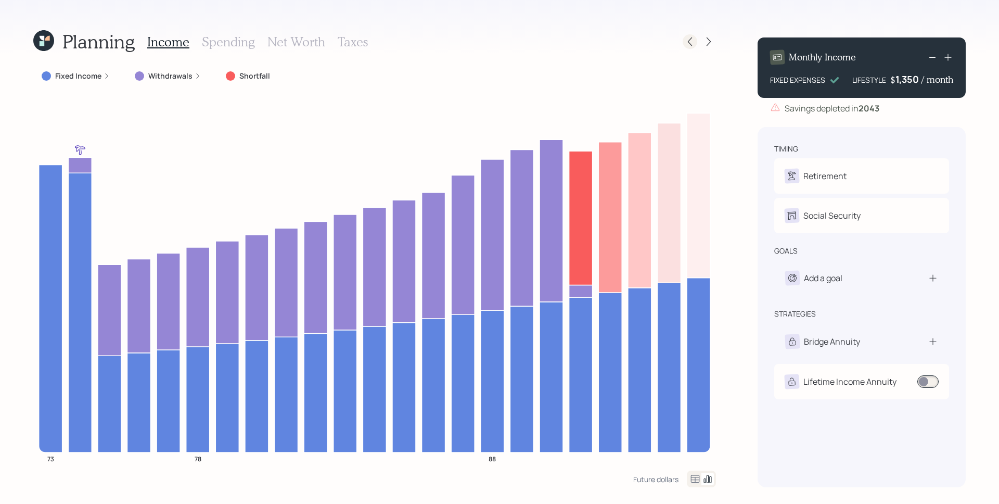
click at [685, 40] on icon at bounding box center [690, 41] width 10 height 10
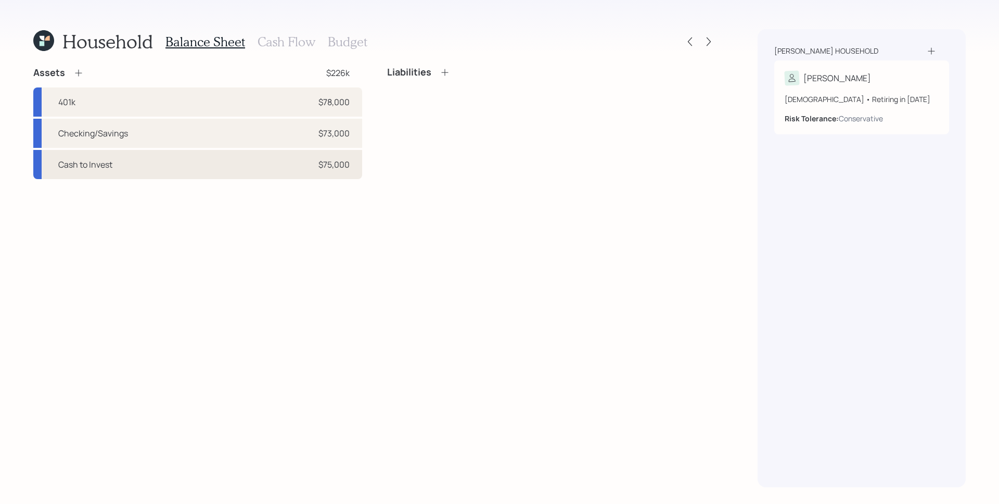
click at [337, 170] on div "$75,000" at bounding box center [333, 164] width 31 height 12
select select "taxable"
select select "conservative"
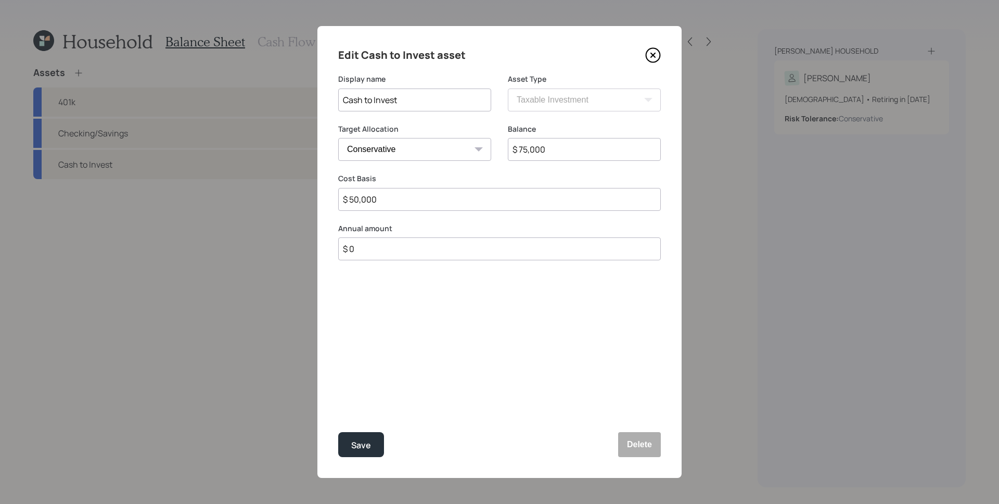
click at [547, 156] on input "$ 75,000" at bounding box center [584, 149] width 153 height 23
click at [546, 156] on input "$ 75,000" at bounding box center [584, 149] width 153 height 23
type input "$ 25,000"
click at [338, 432] on button "Save" at bounding box center [361, 444] width 46 height 25
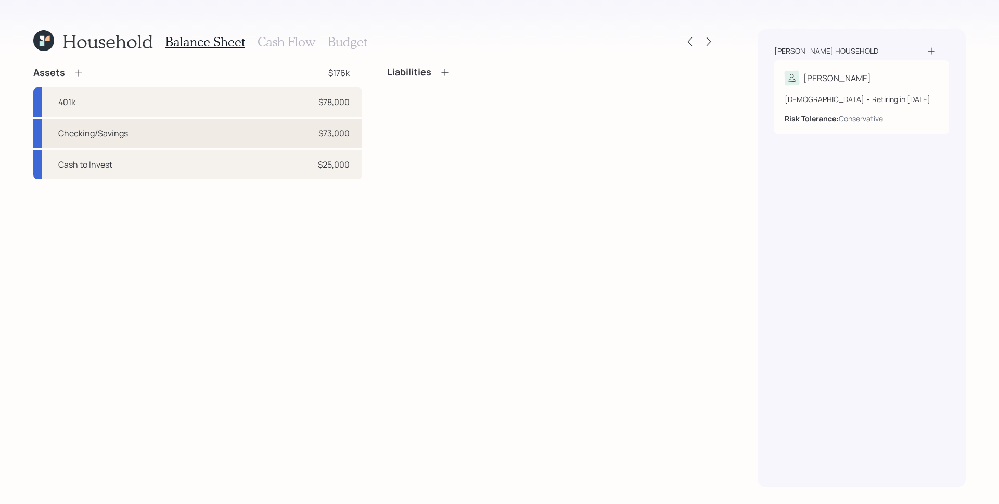
click at [315, 140] on div "Checking/Savings $73,000" at bounding box center [197, 133] width 329 height 29
select select "taxable"
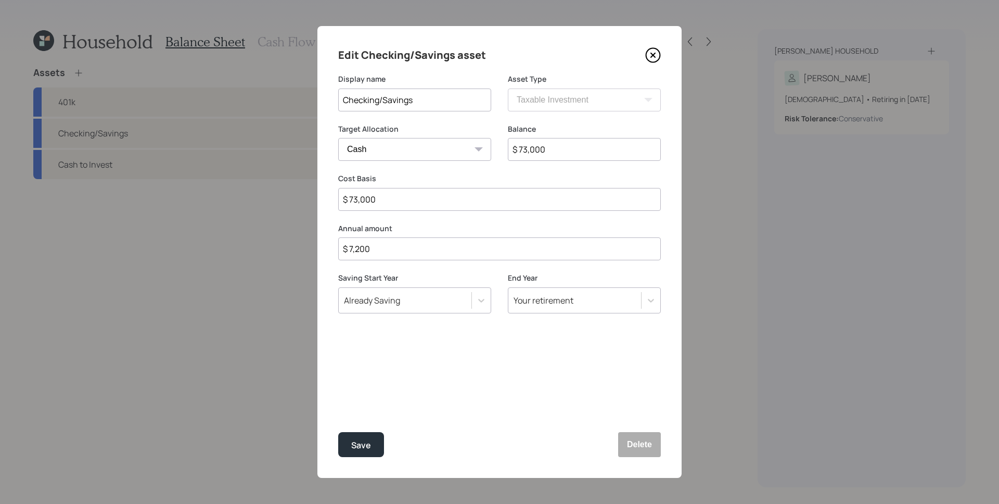
click at [577, 153] on input "$ 73,000" at bounding box center [584, 149] width 153 height 23
click at [576, 152] on input "$ 73,000" at bounding box center [584, 149] width 153 height 23
click at [571, 151] on input "$ 73,000" at bounding box center [584, 149] width 153 height 23
drag, startPoint x: 571, startPoint y: 151, endPoint x: 561, endPoint y: 150, distance: 9.4
click at [569, 150] on input "$ 73,000" at bounding box center [584, 149] width 153 height 23
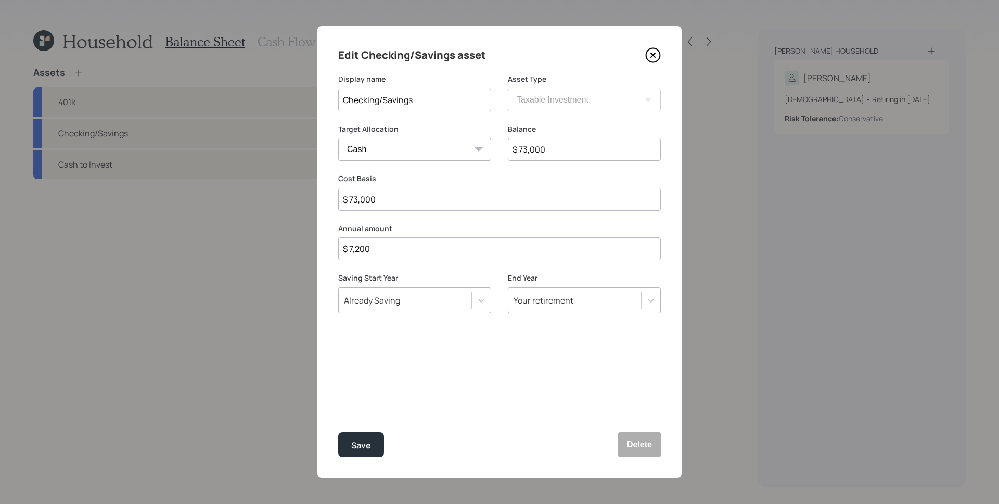
click at [561, 150] on input "$ 73,000" at bounding box center [584, 149] width 153 height 23
drag, startPoint x: 539, startPoint y: 150, endPoint x: 520, endPoint y: 150, distance: 19.8
click at [520, 150] on input "$ 73,000" at bounding box center [584, 149] width 153 height 23
type input "$ 1"
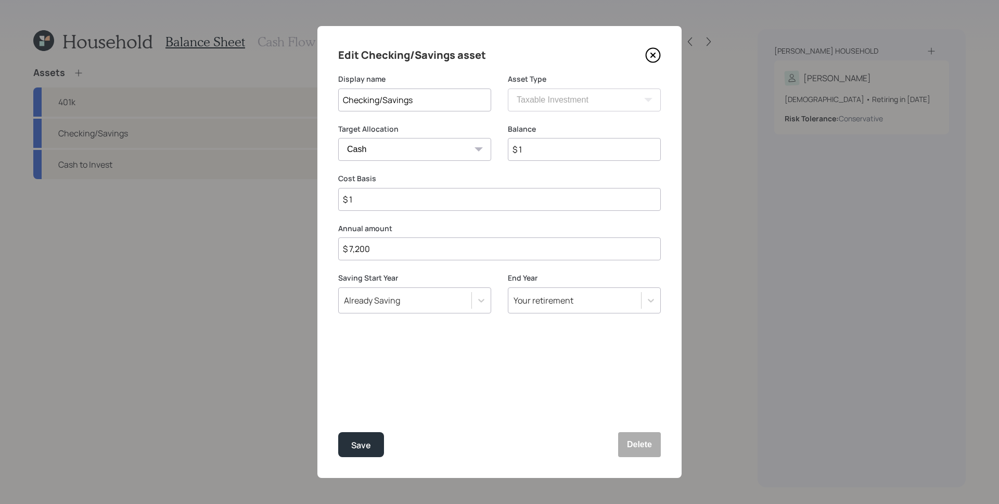
type input "$ 12"
type input "$ 123"
type input "$ 1,230"
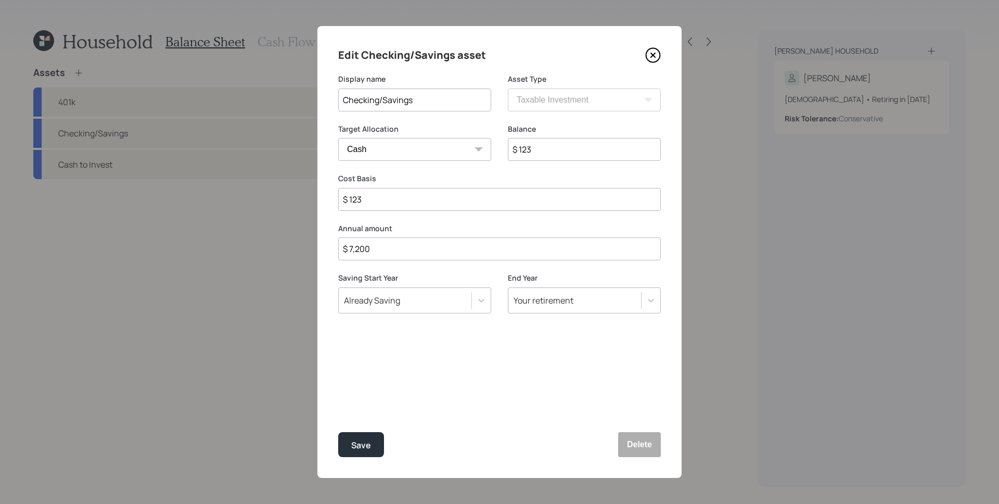
type input "$ 1,230"
type input "$ 12,300"
type input "$ 123,000"
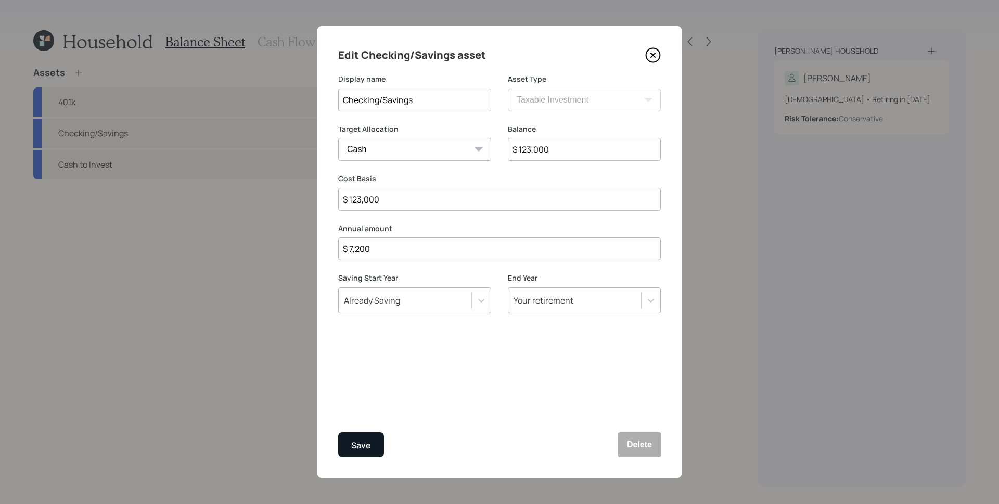
type input "$ 123,000"
drag, startPoint x: 368, startPoint y: 444, endPoint x: 469, endPoint y: 317, distance: 161.7
click at [368, 443] on div "Save" at bounding box center [361, 445] width 20 height 14
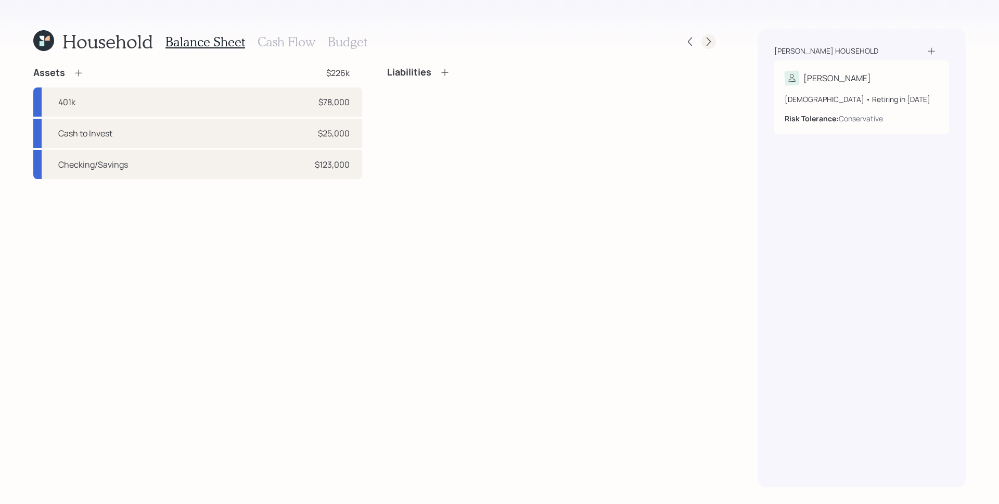
click at [704, 41] on icon at bounding box center [708, 41] width 10 height 10
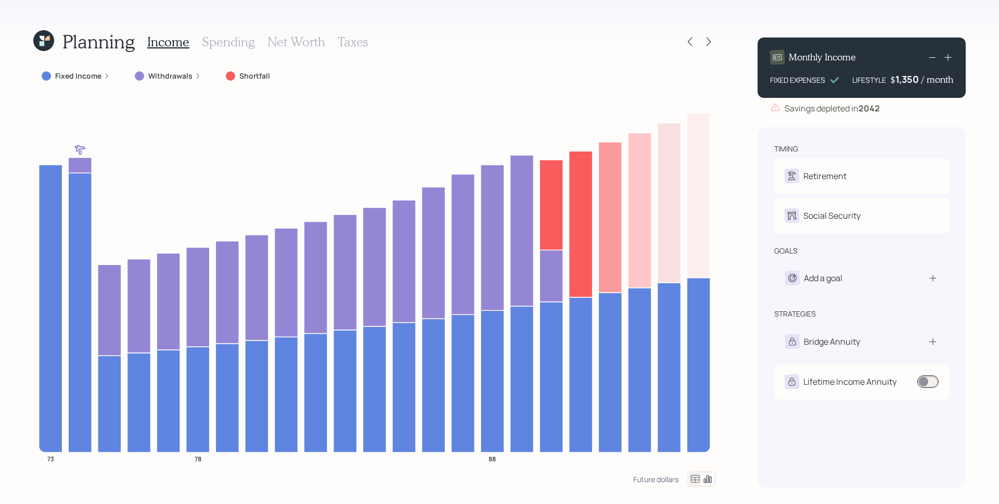
click at [186, 76] on label "Withdrawals" at bounding box center [170, 76] width 44 height 10
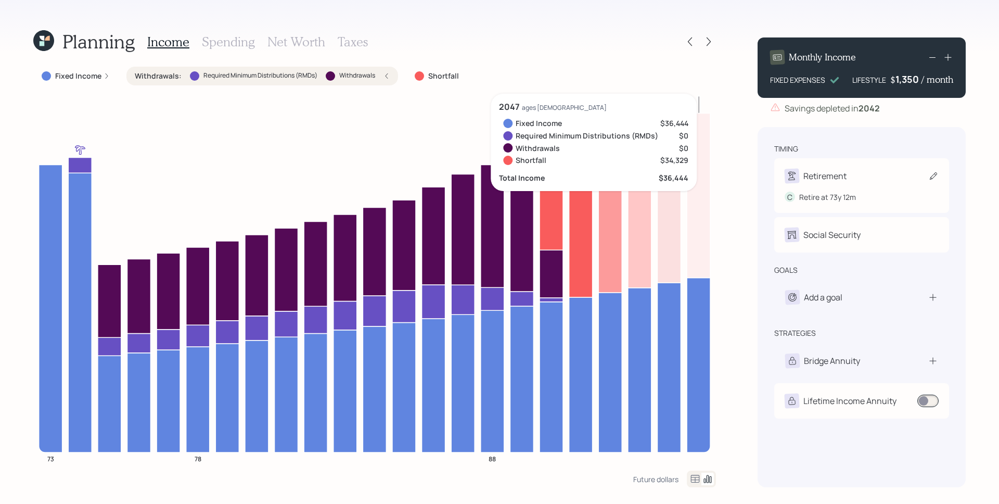
click at [840, 179] on div "Retirement" at bounding box center [824, 176] width 43 height 12
select select "12"
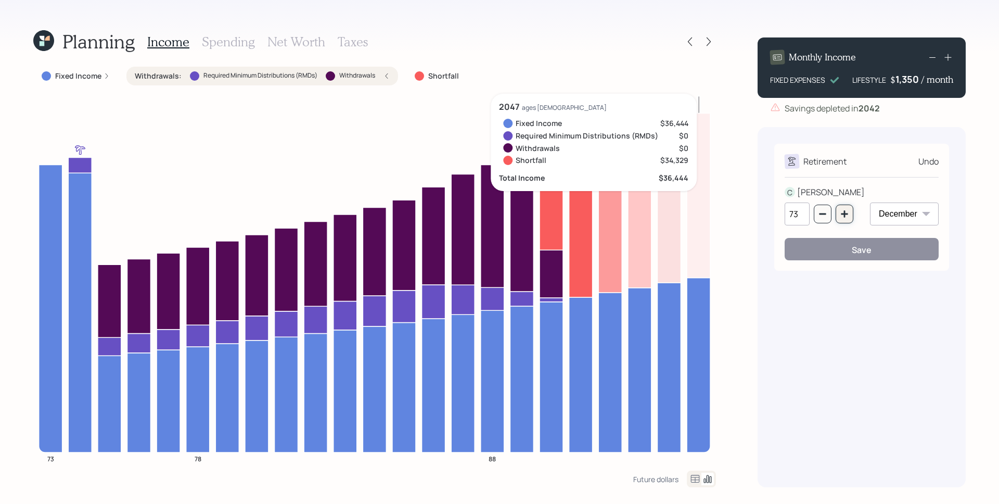
click at [848, 209] on button "button" at bounding box center [844, 213] width 18 height 19
click at [843, 208] on button "button" at bounding box center [844, 213] width 18 height 19
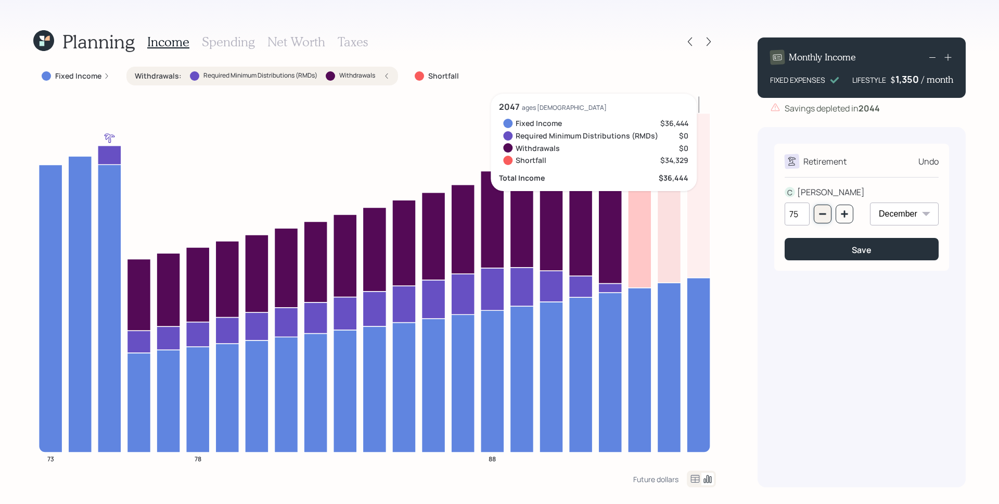
click at [824, 207] on button "button" at bounding box center [823, 213] width 18 height 19
type input "74"
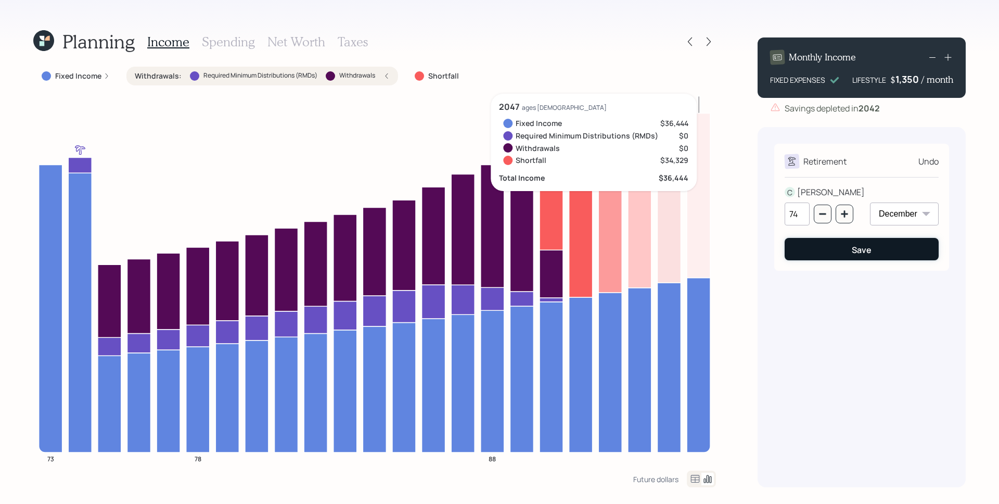
click at [844, 254] on button "Save" at bounding box center [861, 249] width 154 height 22
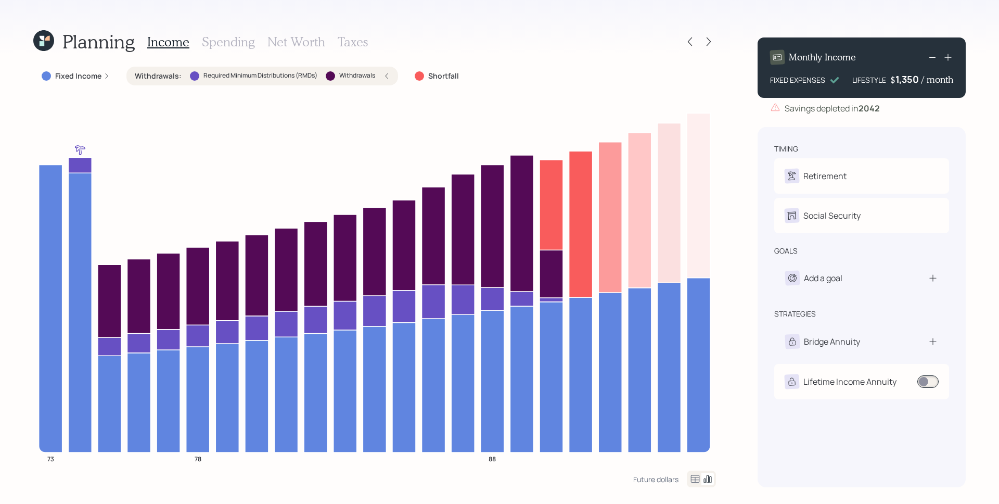
click at [361, 43] on h3 "Taxes" at bounding box center [353, 41] width 30 height 15
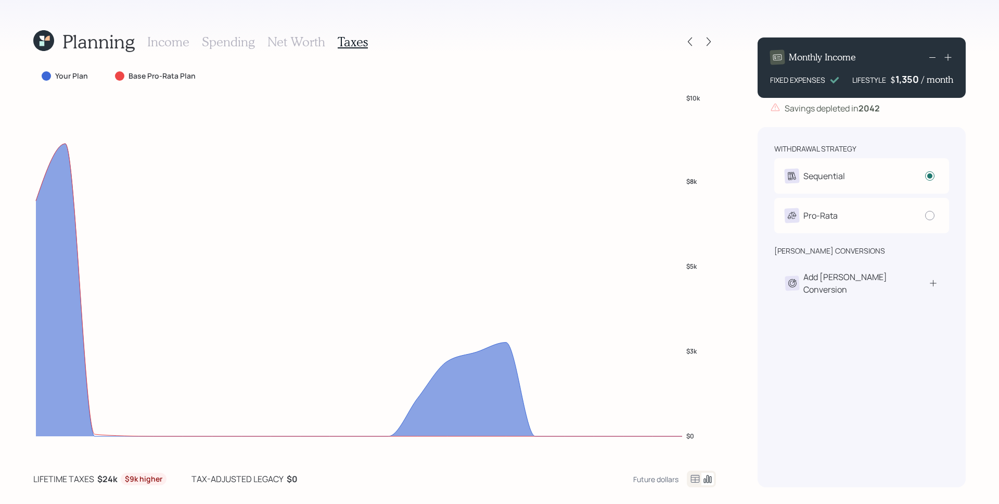
click at [692, 480] on icon at bounding box center [695, 478] width 12 height 12
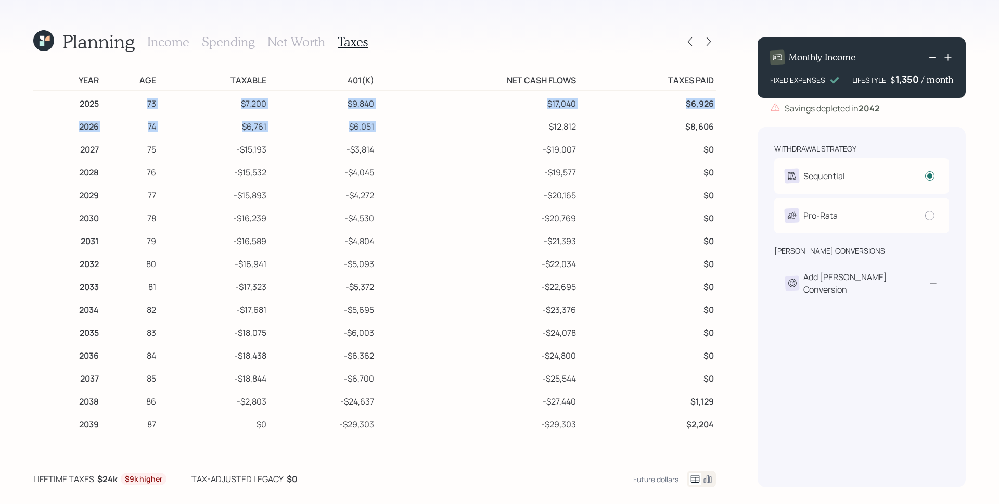
drag, startPoint x: 141, startPoint y: 104, endPoint x: 438, endPoint y: 117, distance: 297.3
click at [438, 117] on tbody "2025 73 $7,200 $9,840 $17,040 $6,926 2026 74 $6,761 $6,051 $12,812 $8,606 2027 …" at bounding box center [374, 354] width 682 height 527
click at [402, 114] on td "$12,812" at bounding box center [477, 124] width 202 height 23
drag, startPoint x: 242, startPoint y: 101, endPoint x: 380, endPoint y: 123, distance: 139.5
click at [380, 123] on tbody "2025 73 $7,200 $9,840 $17,040 $6,926 2026 74 $6,761 $6,051 $12,812 $8,606 2027 …" at bounding box center [374, 354] width 682 height 527
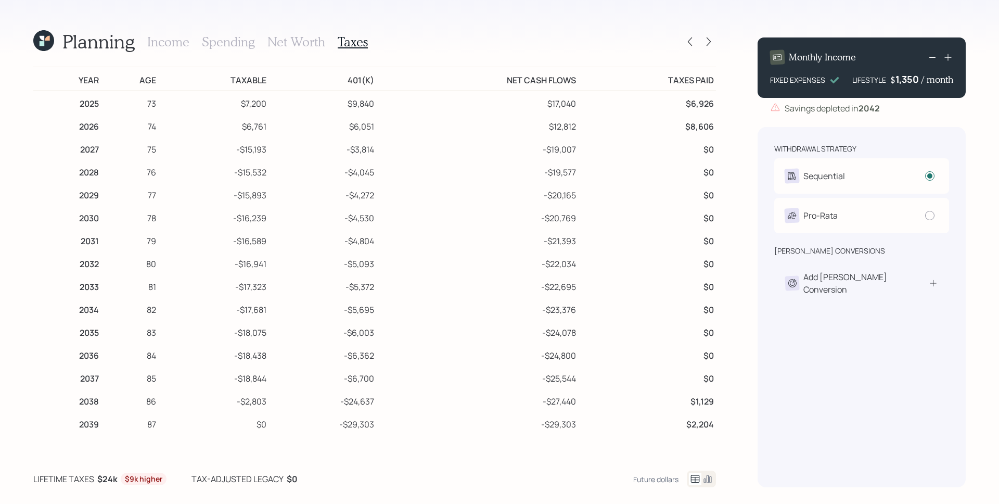
click at [380, 121] on td "$12,812" at bounding box center [477, 124] width 202 height 23
drag, startPoint x: 242, startPoint y: 102, endPoint x: 268, endPoint y: 105, distance: 26.1
click at [268, 105] on tr "2025 73 $7,200 $9,840 $17,040 $6,926" at bounding box center [374, 102] width 682 height 23
click at [254, 103] on td "$7,200" at bounding box center [213, 102] width 110 height 23
drag, startPoint x: 349, startPoint y: 105, endPoint x: 381, endPoint y: 108, distance: 32.5
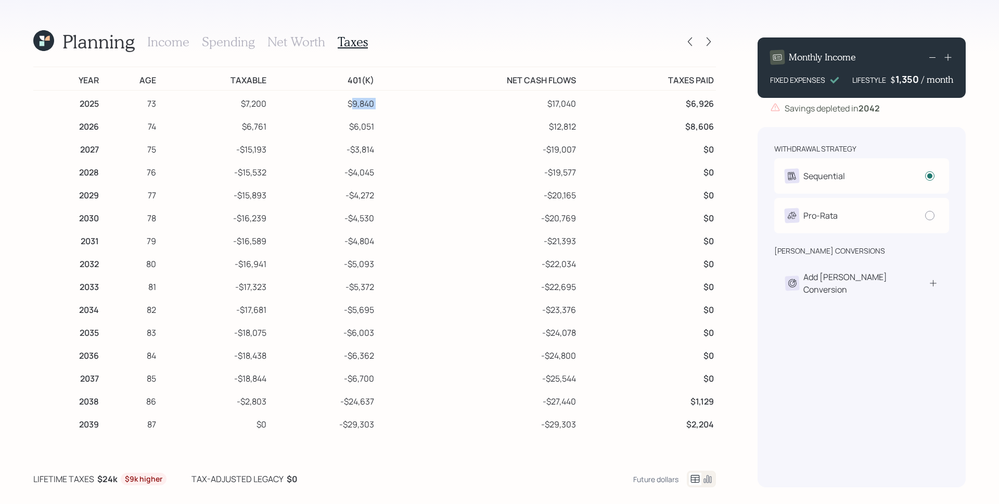
click at [381, 108] on tr "2025 73 $7,200 $9,840 $17,040 $6,926" at bounding box center [374, 102] width 682 height 23
click at [377, 110] on td "$17,040" at bounding box center [477, 102] width 202 height 23
drag, startPoint x: 241, startPoint y: 126, endPoint x: 380, endPoint y: 124, distance: 138.4
click at [380, 124] on tr "2026 74 $6,761 $6,051 $12,812 $8,606" at bounding box center [374, 124] width 682 height 23
click at [304, 128] on td "$6,051" at bounding box center [322, 124] width 108 height 23
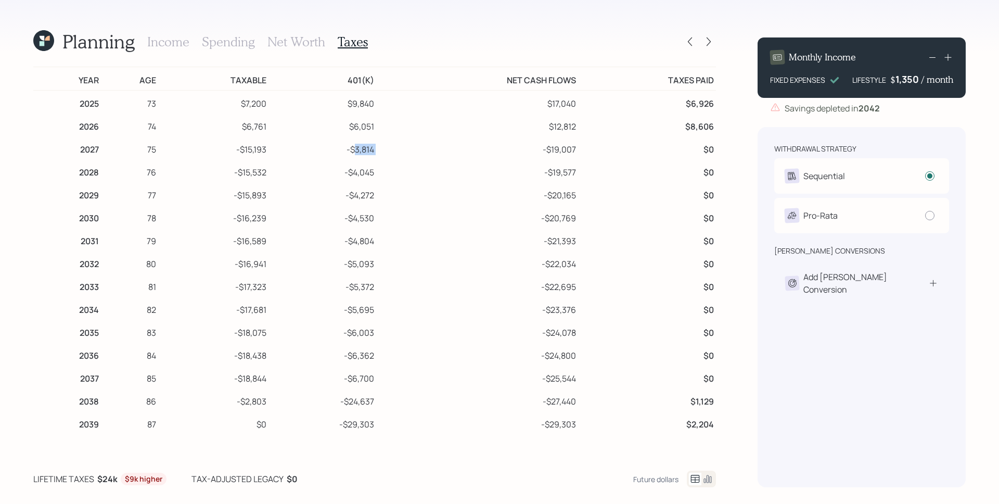
drag, startPoint x: 350, startPoint y: 149, endPoint x: 374, endPoint y: 154, distance: 24.9
click at [374, 154] on tr "2027 75 -$15,193 -$3,814 -$19,007 $0" at bounding box center [374, 147] width 682 height 23
click at [353, 150] on td "-$3,814" at bounding box center [322, 147] width 108 height 23
drag, startPoint x: 377, startPoint y: 149, endPoint x: 349, endPoint y: 153, distance: 28.8
click at [349, 153] on tr "2027 75 -$15,193 -$3,814 -$19,007 $0" at bounding box center [374, 147] width 682 height 23
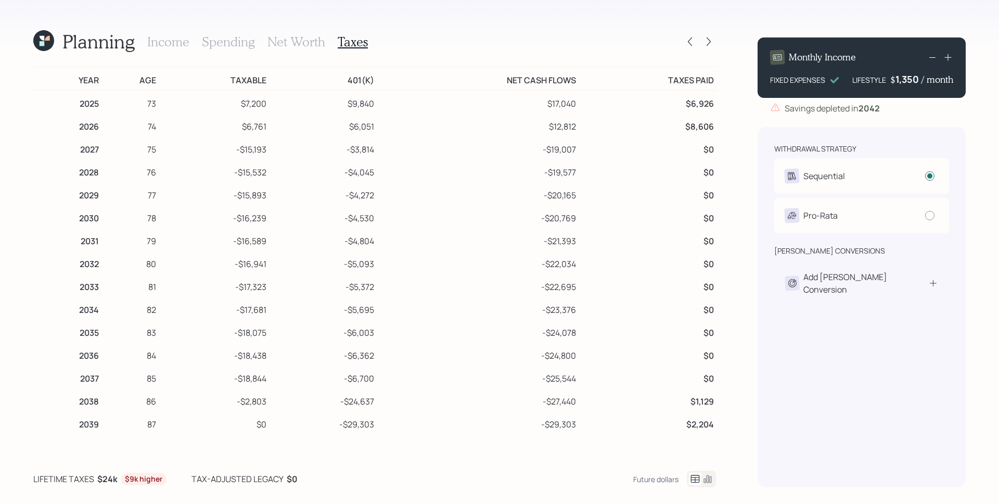
click at [376, 93] on td "$17,040" at bounding box center [477, 102] width 202 height 23
drag, startPoint x: 375, startPoint y: 150, endPoint x: 351, endPoint y: 150, distance: 23.9
click at [351, 150] on tr "2027 75 -$15,193 -$3,814 -$19,007 $0" at bounding box center [374, 147] width 682 height 23
drag, startPoint x: 263, startPoint y: 149, endPoint x: 241, endPoint y: 150, distance: 21.9
click at [241, 150] on td "-$15,193" at bounding box center [213, 147] width 110 height 23
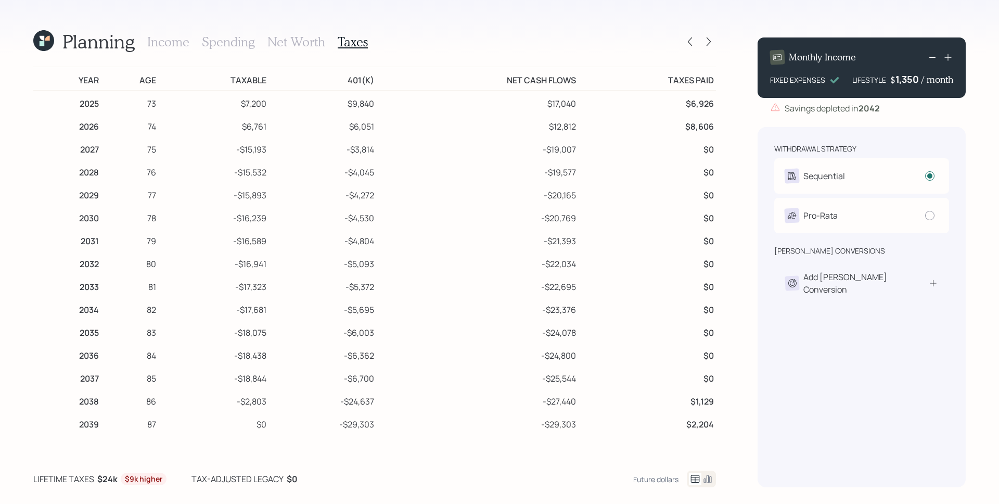
click at [283, 161] on td "-$4,045" at bounding box center [322, 170] width 108 height 23
drag, startPoint x: 543, startPoint y: 153, endPoint x: 574, endPoint y: 156, distance: 31.3
click at [574, 156] on tr "2027 75 -$15,193 -$3,814 -$19,007 $0" at bounding box center [374, 147] width 682 height 23
click at [571, 157] on td "-$19,007" at bounding box center [477, 147] width 202 height 23
drag, startPoint x: 574, startPoint y: 150, endPoint x: 543, endPoint y: 149, distance: 31.2
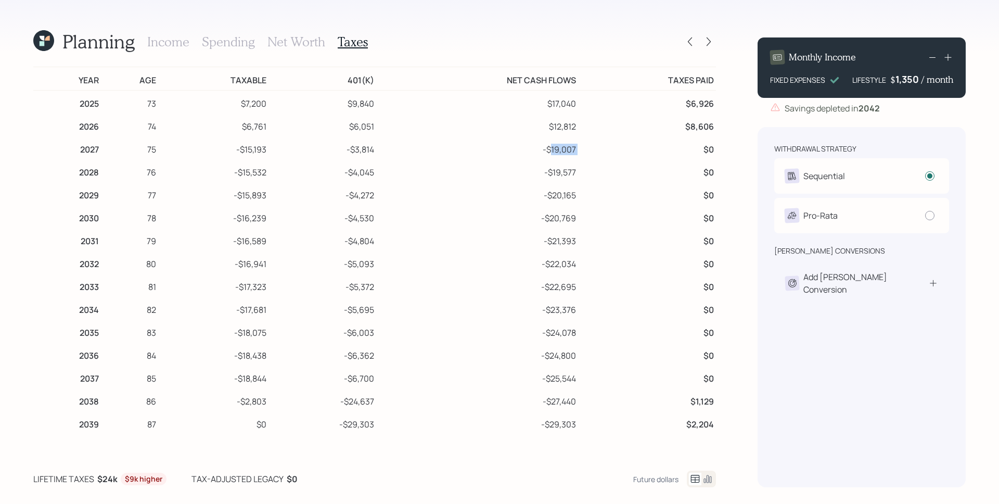
click at [543, 149] on tr "2027 75 -$15,193 -$3,814 -$19,007 $0" at bounding box center [374, 147] width 682 height 23
drag, startPoint x: 384, startPoint y: 151, endPoint x: 225, endPoint y: 145, distance: 159.3
click at [225, 145] on tr "2027 75 -$15,193 -$3,814 -$19,007 $0" at bounding box center [374, 147] width 682 height 23
click at [396, 171] on td "-$19,577" at bounding box center [477, 170] width 202 height 23
drag, startPoint x: 365, startPoint y: 172, endPoint x: 334, endPoint y: 172, distance: 31.2
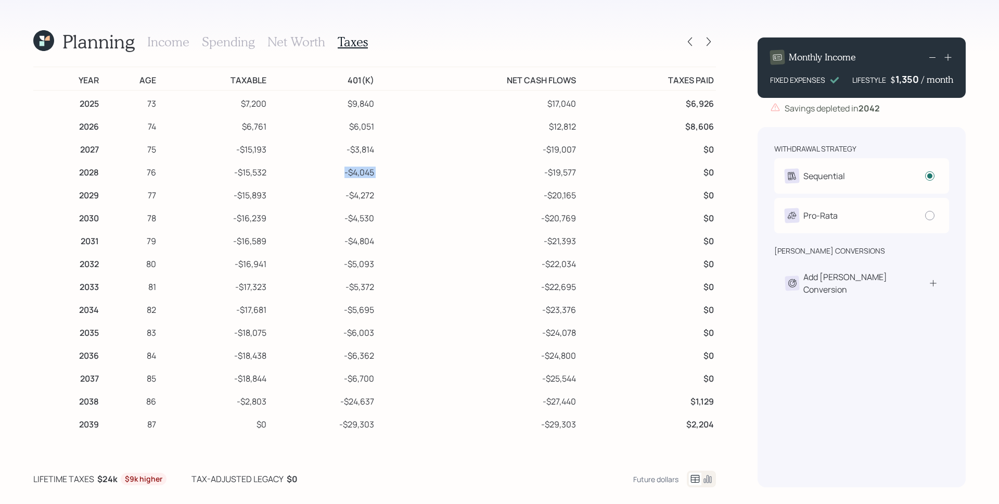
click at [334, 172] on tr "2028 76 -$15,532 -$4,045 -$19,577 $0" at bounding box center [374, 170] width 682 height 23
click at [275, 169] on td "-$4,045" at bounding box center [322, 170] width 108 height 23
drag, startPoint x: 272, startPoint y: 174, endPoint x: 227, endPoint y: 172, distance: 44.2
click at [227, 172] on tr "2028 76 -$15,532 -$4,045 -$19,577 $0" at bounding box center [374, 170] width 682 height 23
click at [647, 480] on div "Future dollars" at bounding box center [655, 479] width 45 height 10
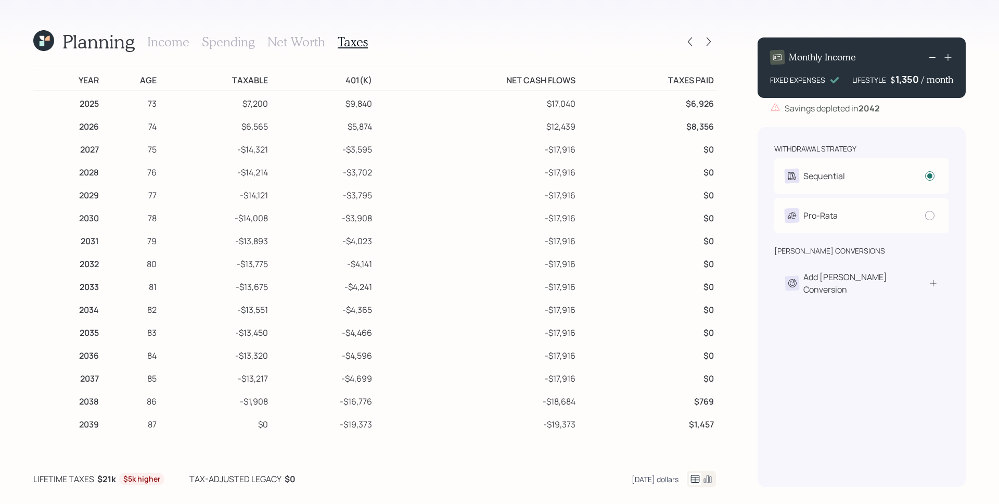
click at [665, 482] on div "Today's dollars" at bounding box center [654, 479] width 47 height 10
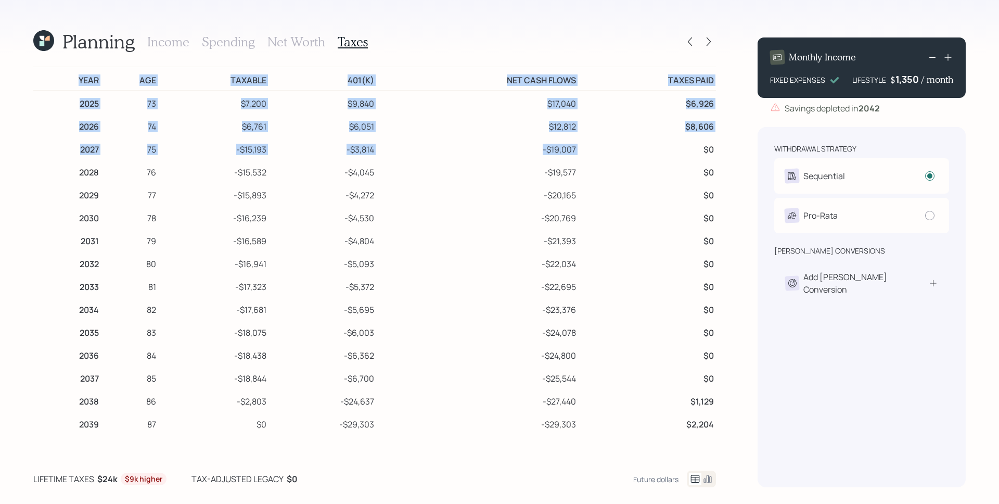
drag, startPoint x: 695, startPoint y: 148, endPoint x: 709, endPoint y: 149, distance: 13.6
click at [709, 149] on div "Year Age Taxable 401(k) Net Cash Flows Taxes Paid 2025 73 $7,200 $9,840 $17,040…" at bounding box center [374, 254] width 682 height 375
click at [702, 149] on td "$0" at bounding box center [647, 147] width 138 height 23
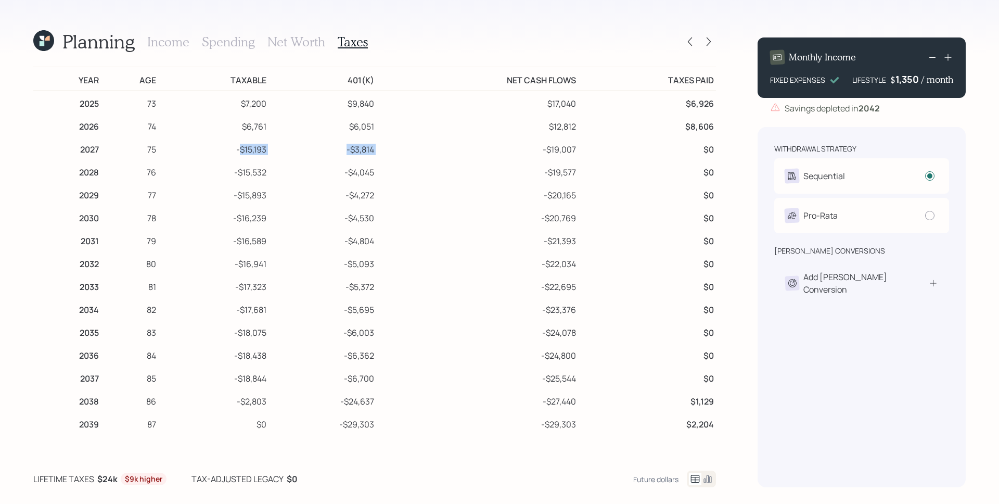
drag, startPoint x: 237, startPoint y: 151, endPoint x: 401, endPoint y: 154, distance: 164.4
click at [401, 154] on tr "2027 75 -$15,193 -$3,814 -$19,007 $0" at bounding box center [374, 147] width 682 height 23
click at [251, 207] on td "-$16,239" at bounding box center [213, 216] width 110 height 23
drag, startPoint x: 232, startPoint y: 189, endPoint x: 414, endPoint y: 204, distance: 182.1
click at [414, 204] on tr "2029 77 -$15,893 -$4,272 -$20,165 $0" at bounding box center [374, 193] width 682 height 23
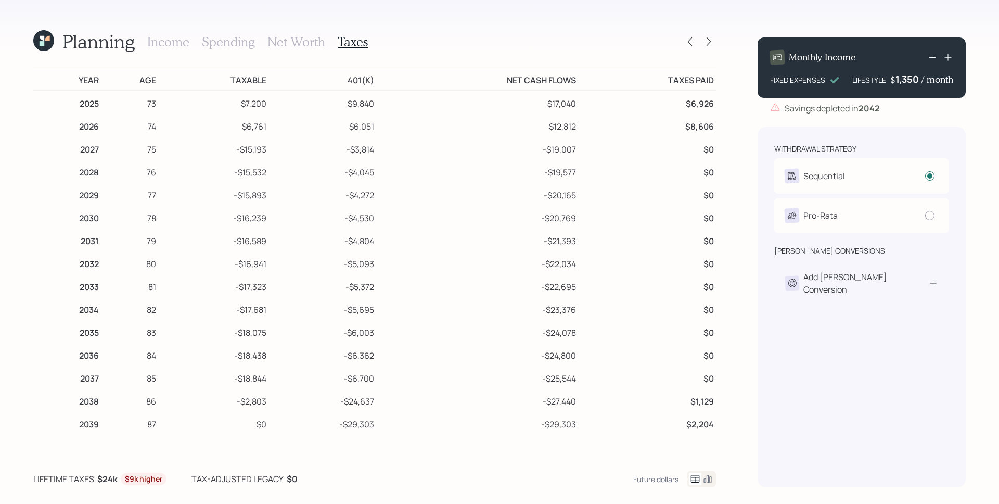
click at [240, 222] on td "-$16,239" at bounding box center [213, 216] width 110 height 23
drag, startPoint x: 238, startPoint y: 223, endPoint x: 366, endPoint y: 229, distance: 128.6
click at [366, 229] on tbody "2025 73 $7,200 $9,840 $17,040 $6,926 2026 74 $6,761 $6,051 $12,812 $8,606 2027 …" at bounding box center [374, 354] width 682 height 527
drag, startPoint x: 306, startPoint y: 249, endPoint x: 291, endPoint y: 248, distance: 15.1
click at [306, 249] on td "-$4,804" at bounding box center [322, 239] width 108 height 23
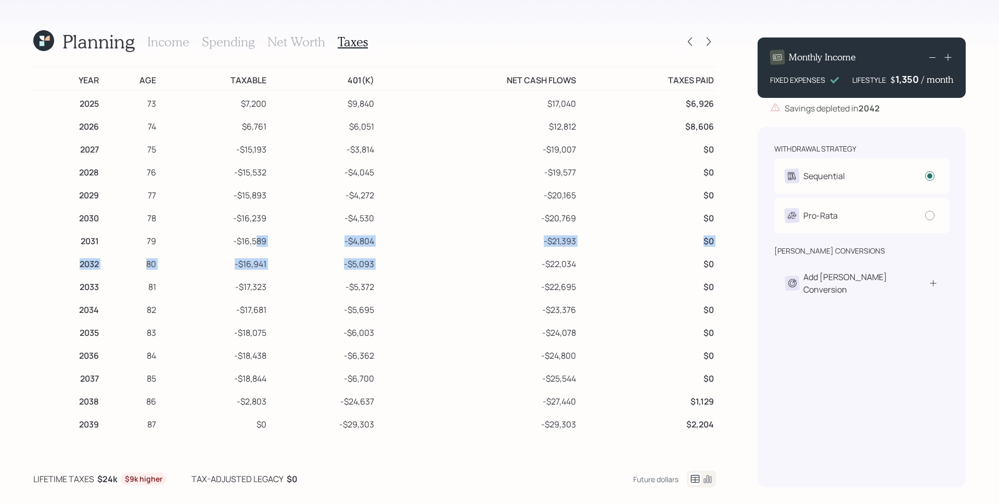
drag, startPoint x: 254, startPoint y: 243, endPoint x: 415, endPoint y: 252, distance: 161.5
click at [416, 252] on tbody "2025 73 $7,200 $9,840 $17,040 $6,926 2026 74 $6,761 $6,051 $12,812 $8,606 2027 …" at bounding box center [374, 354] width 682 height 527
click at [407, 248] on td "-$21,393" at bounding box center [477, 239] width 202 height 23
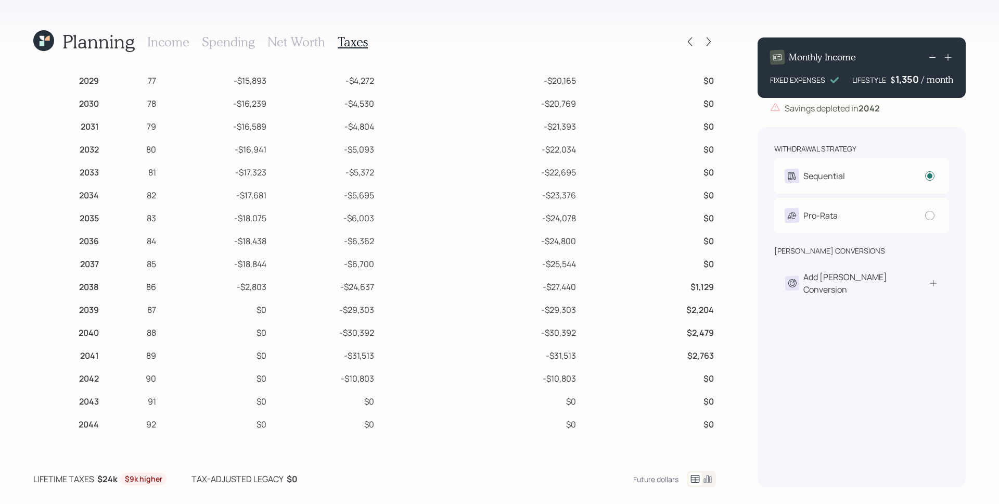
scroll to position [90, 0]
drag, startPoint x: 375, startPoint y: 407, endPoint x: 345, endPoint y: 407, distance: 29.7
click at [345, 407] on tr "2042 90 $0 -$10,803 -$10,803 $0" at bounding box center [374, 401] width 682 height 23
drag, startPoint x: 682, startPoint y: 309, endPoint x: 698, endPoint y: 314, distance: 16.8
click at [700, 312] on td "$1,129" at bounding box center [647, 309] width 138 height 23
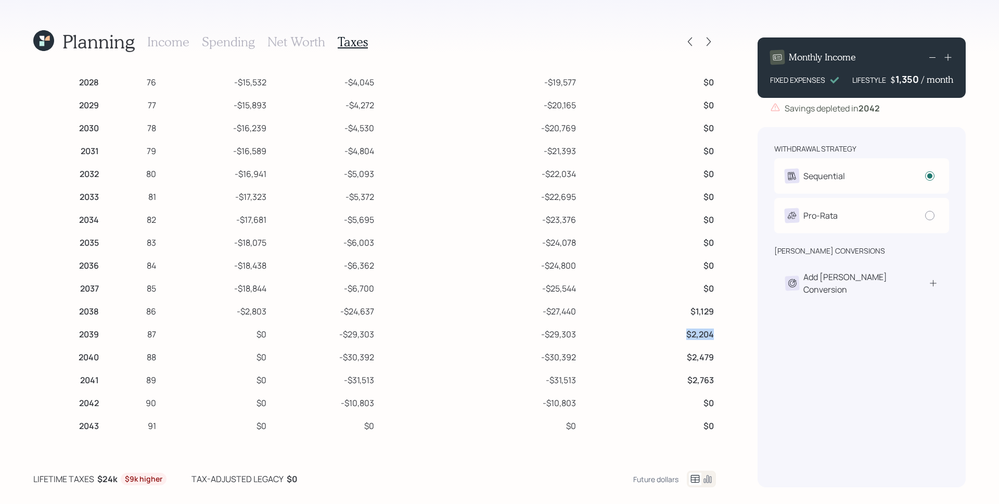
drag, startPoint x: 683, startPoint y: 337, endPoint x: 703, endPoint y: 338, distance: 20.3
click at [706, 338] on td "$2,204" at bounding box center [647, 332] width 138 height 23
drag, startPoint x: 683, startPoint y: 351, endPoint x: 699, endPoint y: 358, distance: 17.9
click at [699, 358] on td "$2,479" at bounding box center [647, 355] width 138 height 23
drag, startPoint x: 701, startPoint y: 363, endPoint x: 600, endPoint y: 336, distance: 104.1
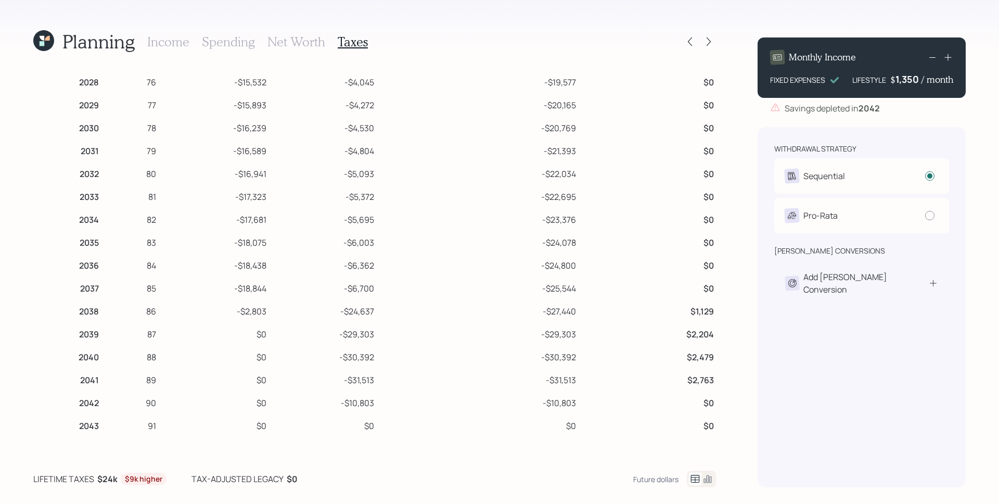
click at [701, 363] on td "$2,479" at bounding box center [647, 355] width 138 height 23
drag, startPoint x: 377, startPoint y: 313, endPoint x: 339, endPoint y: 312, distance: 38.0
click at [339, 311] on tr "2038 86 -$2,803 -$24,637 -$27,440 $1,129" at bounding box center [374, 309] width 682 height 23
drag, startPoint x: 377, startPoint y: 331, endPoint x: 337, endPoint y: 333, distance: 40.1
click at [337, 333] on tr "2039 87 $0 -$29,303 -$29,303 $2,204" at bounding box center [374, 332] width 682 height 23
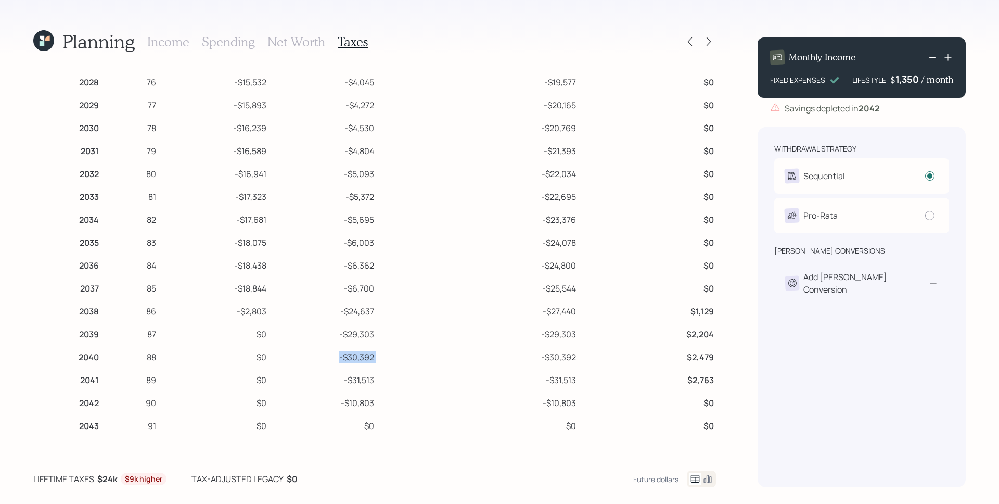
drag, startPoint x: 384, startPoint y: 353, endPoint x: 327, endPoint y: 358, distance: 57.5
click at [327, 358] on tr "2040 88 $0 -$30,392 -$30,392 $2,479" at bounding box center [374, 355] width 682 height 23
drag, startPoint x: 390, startPoint y: 375, endPoint x: 378, endPoint y: 389, distance: 18.4
click at [389, 375] on td "-$31,513" at bounding box center [477, 378] width 202 height 23
click at [318, 381] on td "-$31,513" at bounding box center [322, 378] width 108 height 23
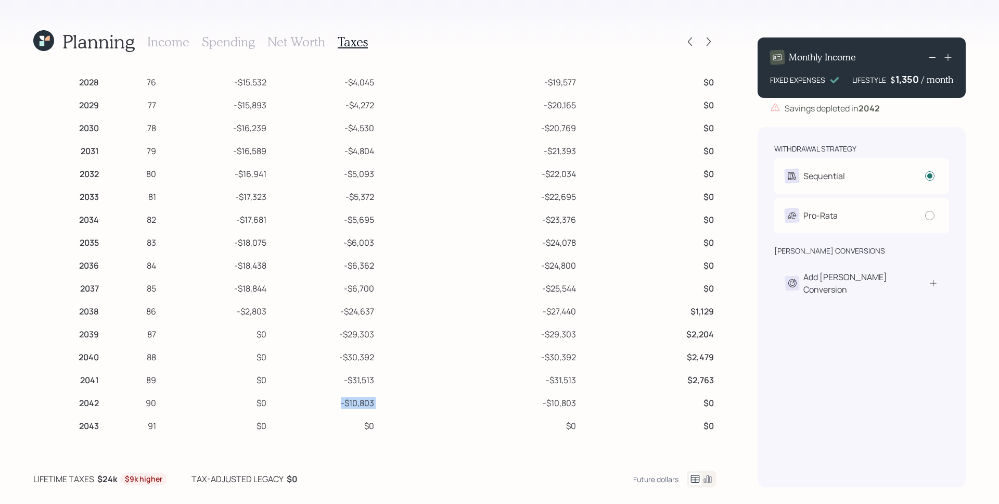
drag, startPoint x: 358, startPoint y: 402, endPoint x: 313, endPoint y: 401, distance: 45.3
click at [313, 401] on tr "2042 90 $0 -$10,803 -$10,803 $0" at bounding box center [374, 401] width 682 height 23
drag, startPoint x: 365, startPoint y: 380, endPoint x: 338, endPoint y: 379, distance: 26.5
click at [338, 379] on tr "2041 89 $0 -$31,513 -$31,513 $2,763" at bounding box center [374, 378] width 682 height 23
drag, startPoint x: 393, startPoint y: 365, endPoint x: 338, endPoint y: 361, distance: 55.3
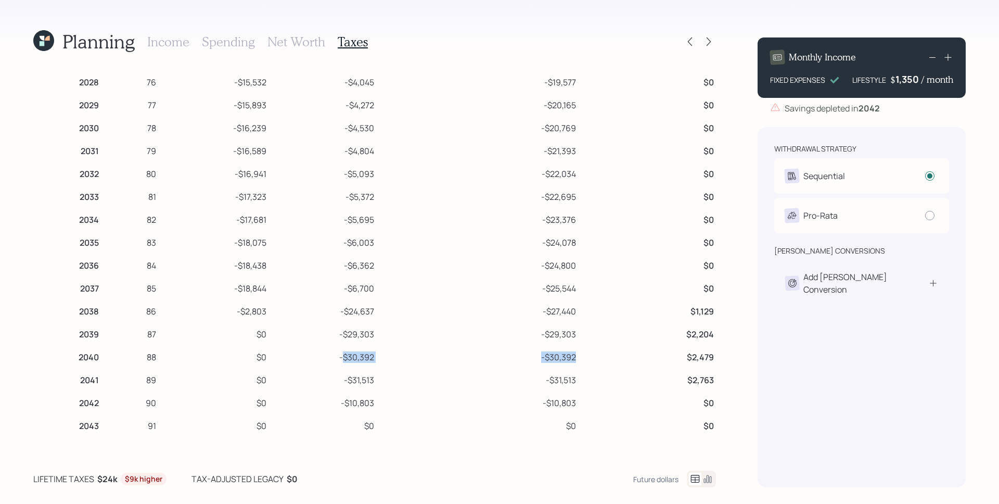
click at [338, 361] on tr "2040 88 $0 -$30,392 -$30,392 $2,479" at bounding box center [374, 355] width 682 height 23
click at [306, 333] on tr "2039 87 $0 -$29,303 -$29,303 $2,204" at bounding box center [374, 332] width 682 height 23
drag, startPoint x: 344, startPoint y: 305, endPoint x: 313, endPoint y: 303, distance: 31.3
click at [315, 303] on tr "2038 86 -$2,803 -$24,637 -$27,440 $1,129" at bounding box center [374, 309] width 682 height 23
click at [358, 316] on td "-$24,637" at bounding box center [322, 309] width 108 height 23
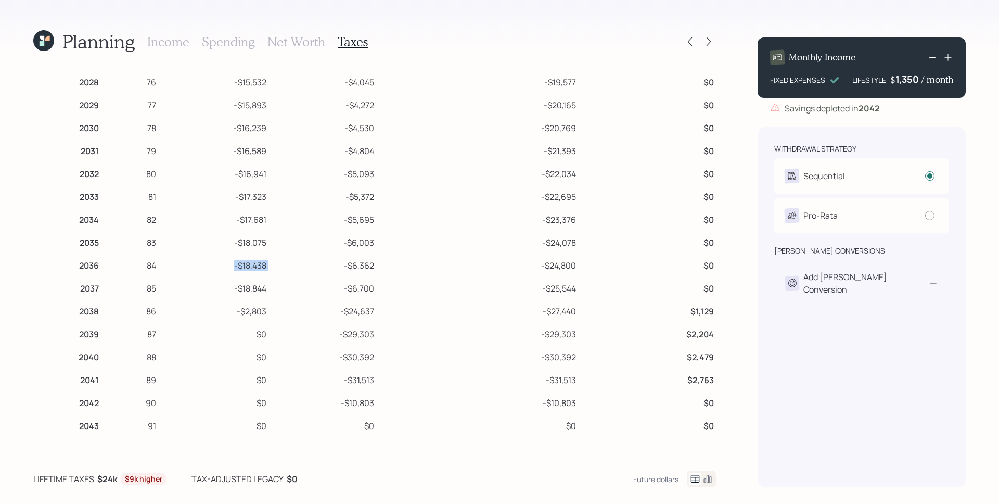
drag, startPoint x: 237, startPoint y: 263, endPoint x: 220, endPoint y: 263, distance: 17.2
click at [220, 263] on tr "2036 84 -$18,438 -$6,362 -$24,800 $0" at bounding box center [374, 263] width 682 height 23
click at [161, 39] on h3 "Income" at bounding box center [168, 41] width 42 height 15
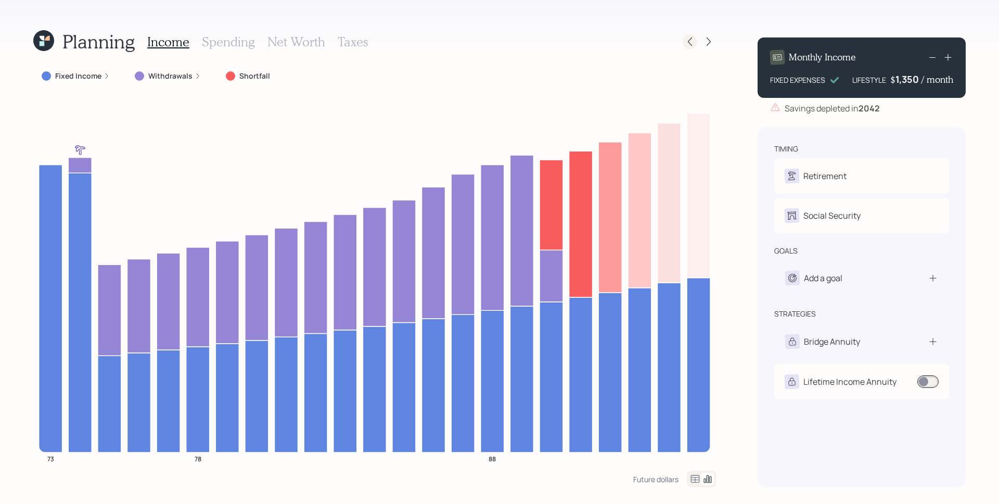
click at [683, 38] on div at bounding box center [689, 41] width 15 height 15
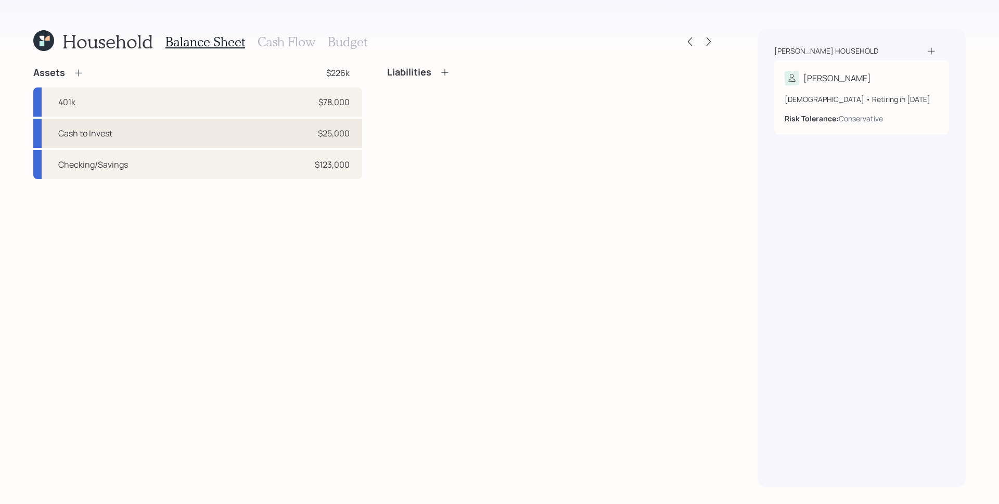
click at [275, 137] on div "Cash to Invest $25,000" at bounding box center [197, 133] width 329 height 29
select select "taxable"
select select "conservative"
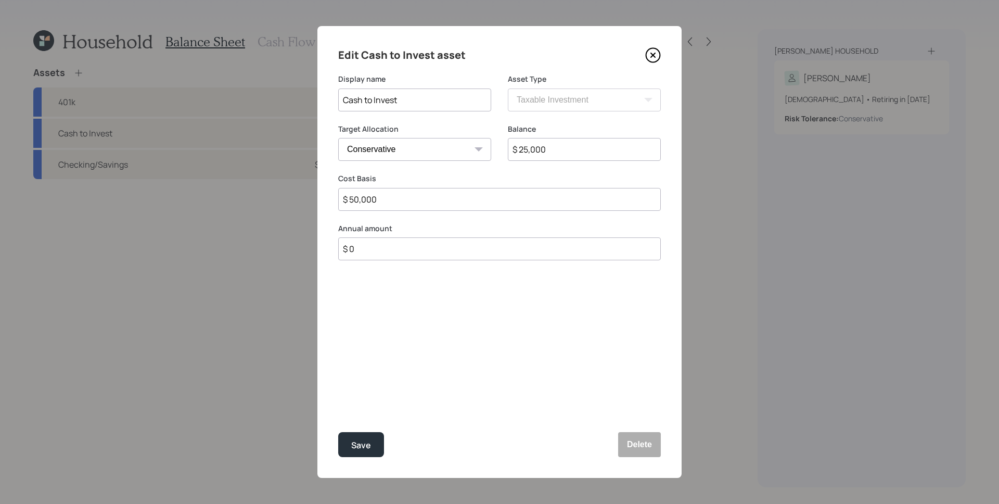
drag, startPoint x: 572, startPoint y: 148, endPoint x: 514, endPoint y: 144, distance: 57.4
click at [514, 144] on input "$ 25,000" at bounding box center [584, 149] width 153 height 23
click at [553, 149] on input "$ 25,000" at bounding box center [584, 149] width 153 height 23
drag, startPoint x: 393, startPoint y: 205, endPoint x: 342, endPoint y: 200, distance: 51.2
click at [342, 200] on input "$ 50,000" at bounding box center [499, 199] width 322 height 23
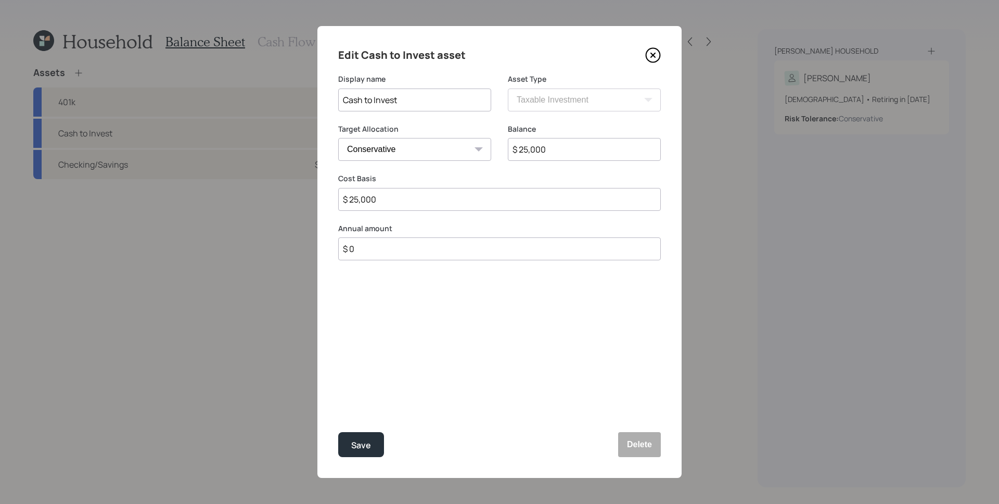
drag, startPoint x: 400, startPoint y: 202, endPoint x: 351, endPoint y: 197, distance: 49.1
click at [351, 197] on input "$ 25,000" at bounding box center [499, 199] width 322 height 23
type input "$ 25,000"
click at [368, 443] on div "Save" at bounding box center [361, 445] width 20 height 14
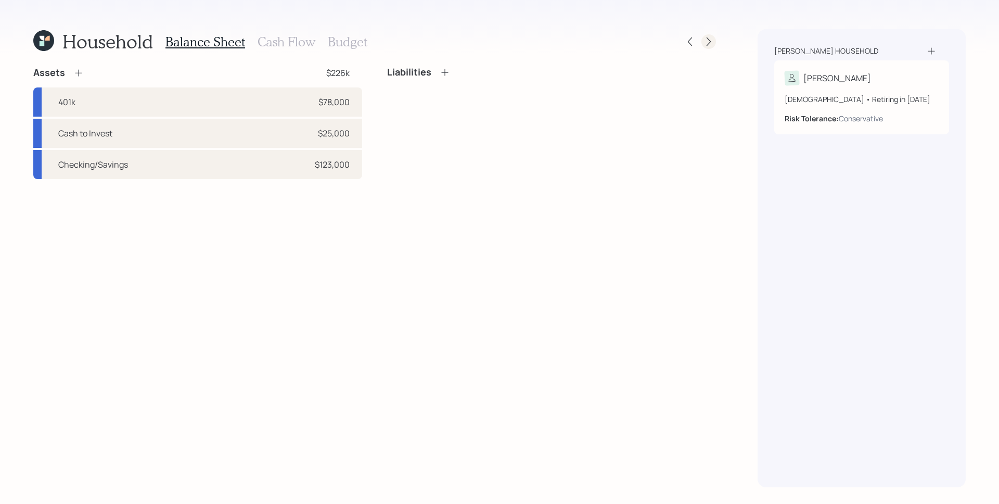
click at [713, 43] on icon at bounding box center [708, 41] width 10 height 10
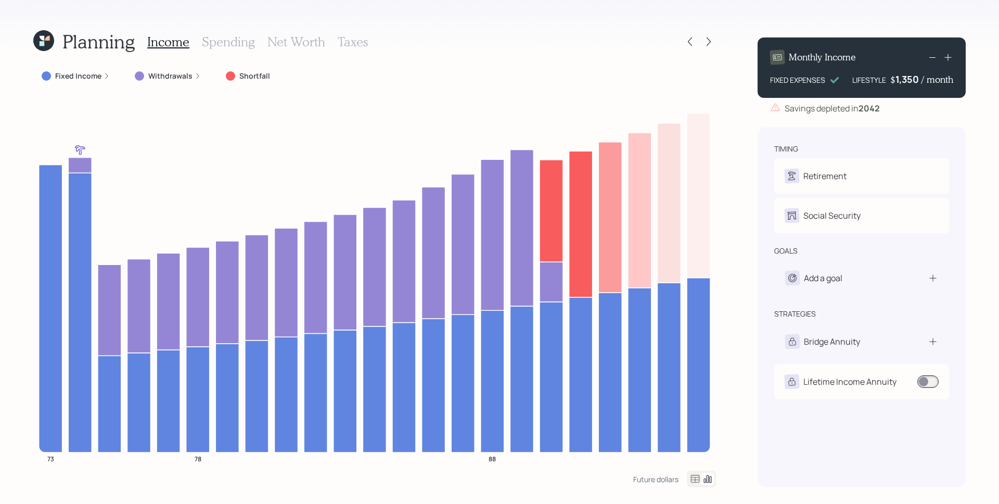
click at [363, 41] on h3 "Taxes" at bounding box center [353, 41] width 30 height 15
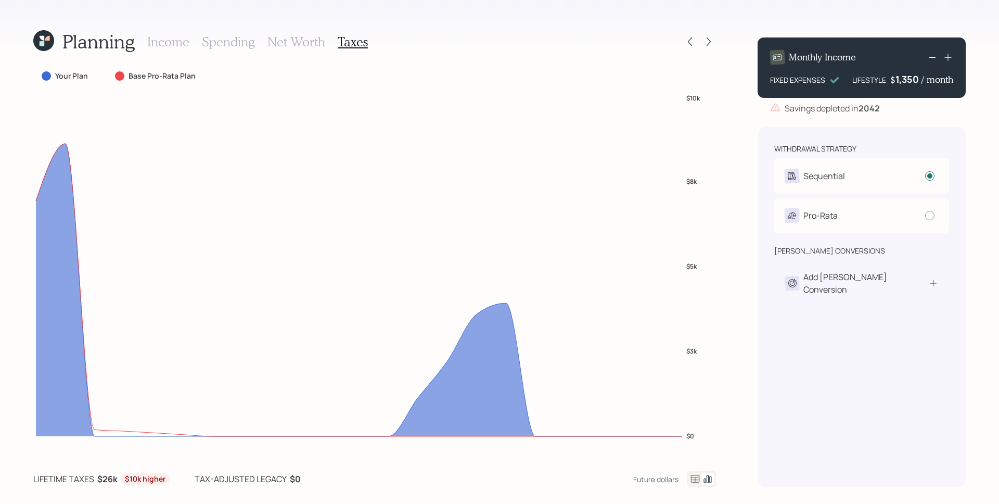
click at [692, 479] on icon at bounding box center [695, 478] width 12 height 12
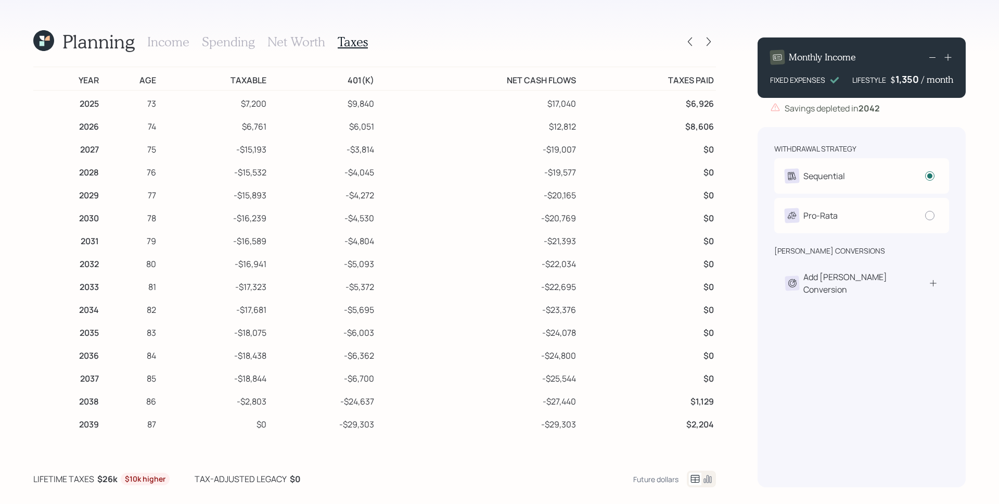
click at [398, 321] on td "-$24,078" at bounding box center [477, 330] width 202 height 23
click at [183, 47] on h3 "Income" at bounding box center [168, 41] width 42 height 15
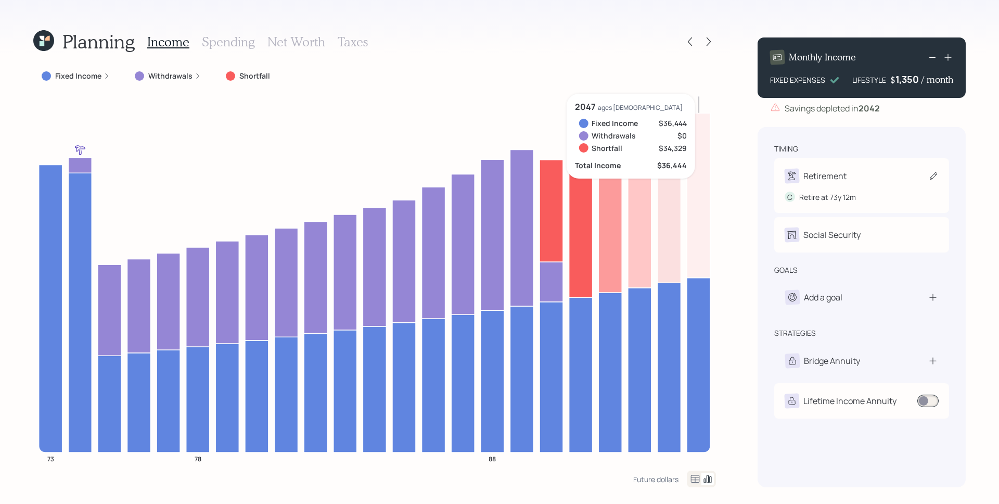
click at [825, 162] on div "Retirement C Retire at 73y 12m" at bounding box center [861, 185] width 175 height 55
select select "12"
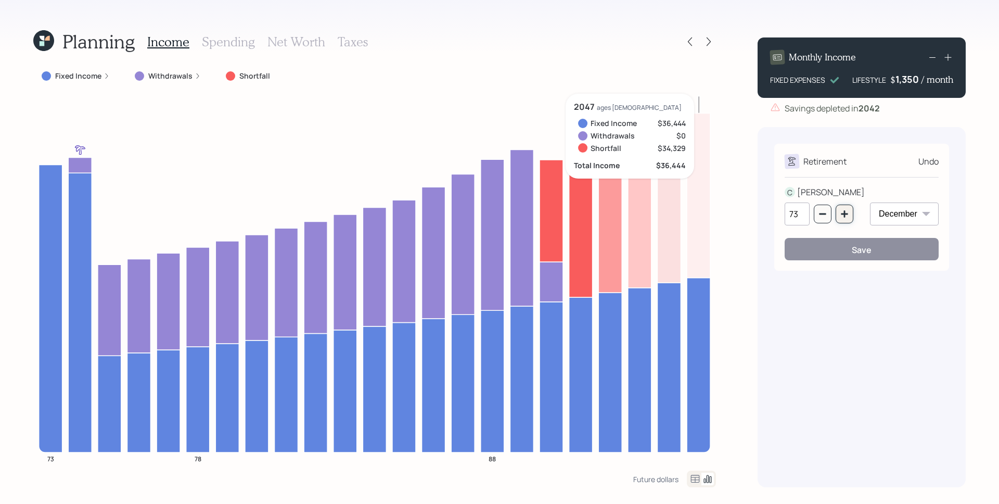
click at [841, 212] on icon "button" at bounding box center [844, 214] width 8 height 8
click at [841, 211] on icon "button" at bounding box center [844, 214] width 8 height 8
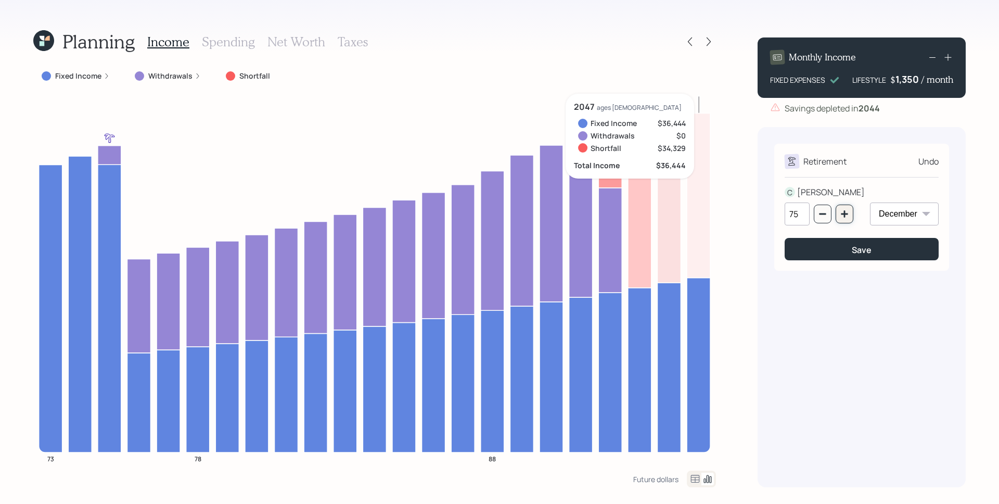
click at [841, 214] on icon "button" at bounding box center [844, 214] width 8 height 8
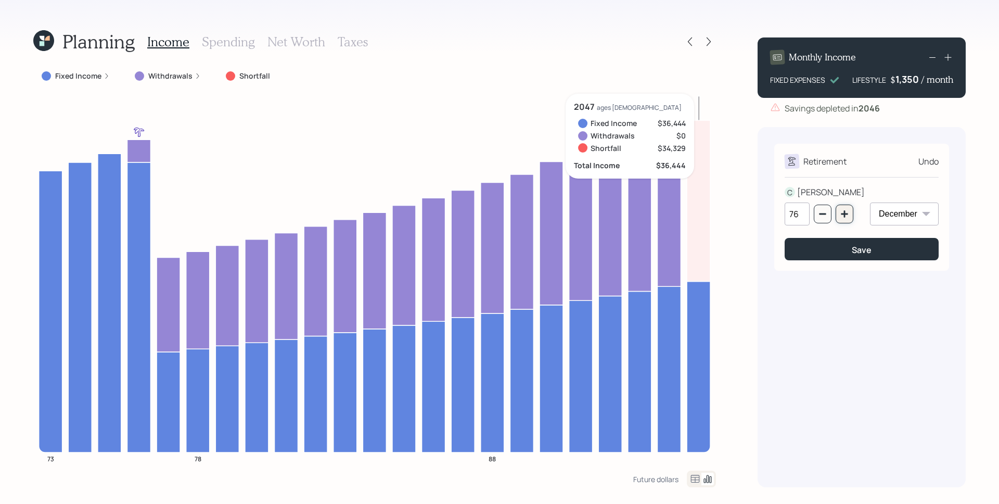
click at [838, 208] on button "button" at bounding box center [844, 213] width 18 height 19
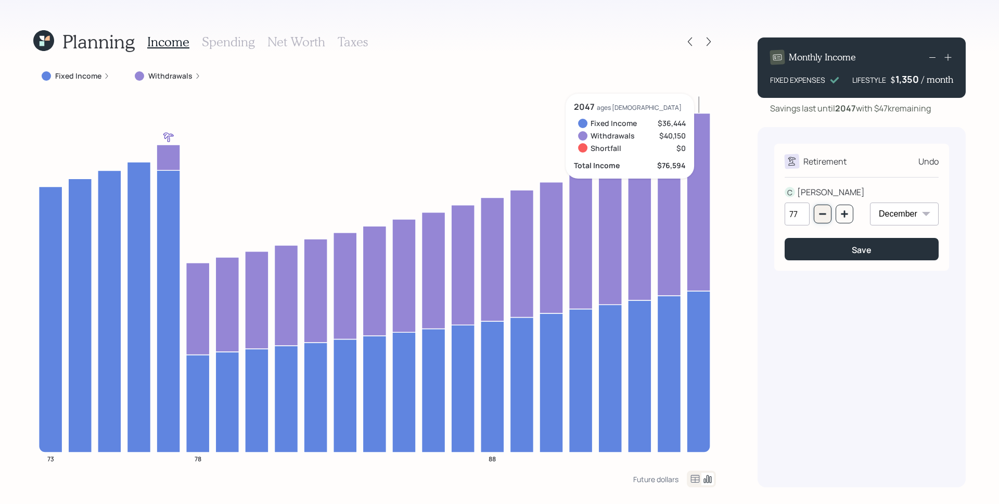
click at [826, 213] on icon "button" at bounding box center [822, 214] width 8 height 8
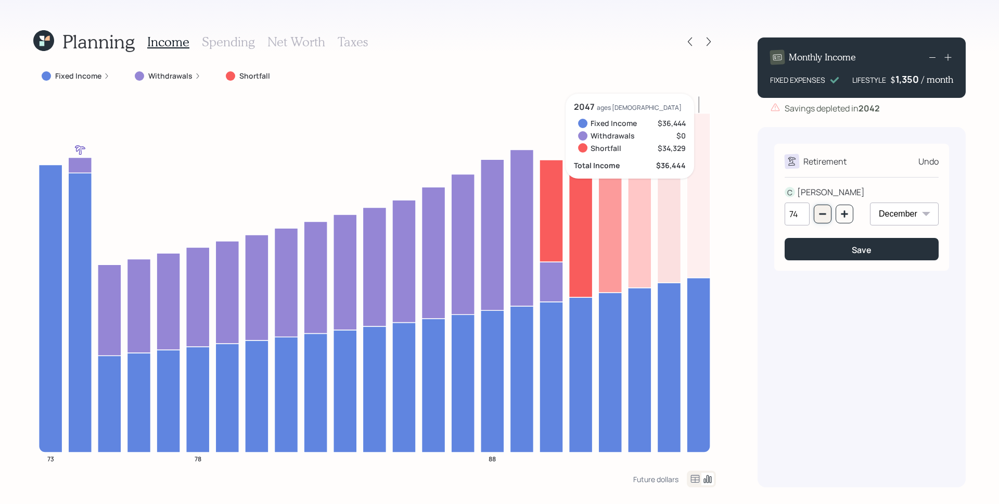
click at [823, 211] on icon "button" at bounding box center [822, 214] width 8 height 8
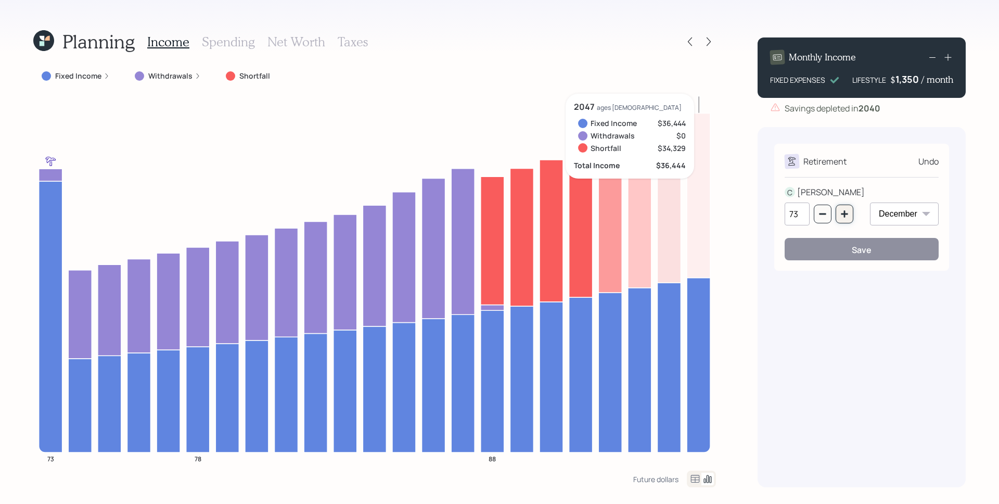
click at [846, 212] on icon "button" at bounding box center [844, 214] width 8 height 8
type input "74"
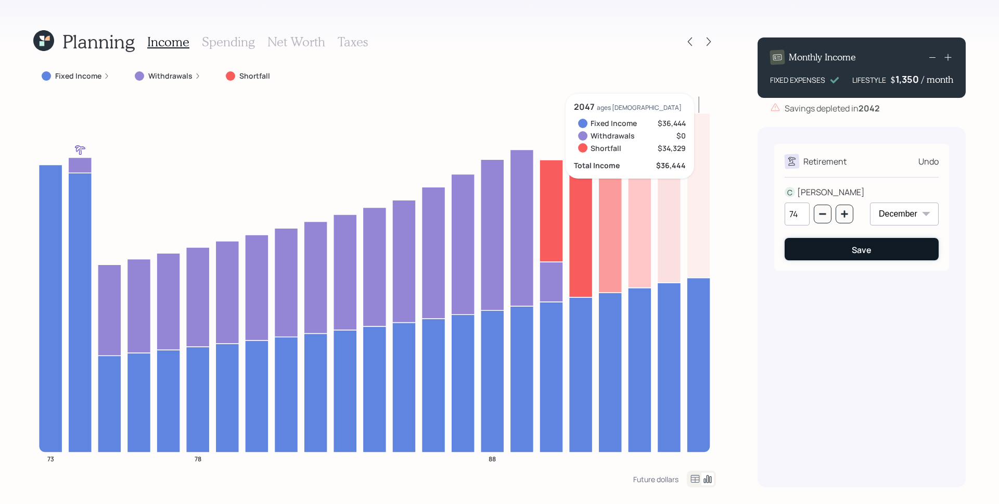
click at [867, 252] on div "Save" at bounding box center [861, 249] width 20 height 11
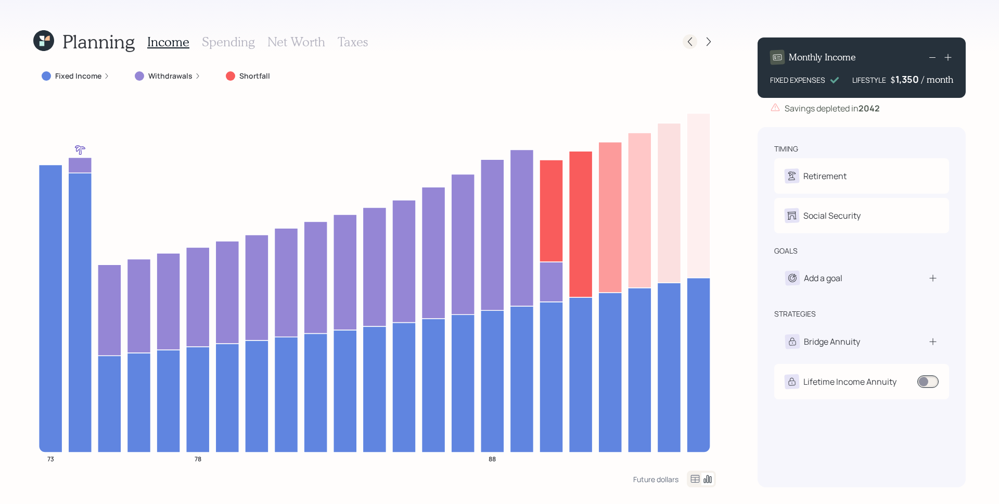
click at [687, 42] on icon at bounding box center [690, 41] width 10 height 10
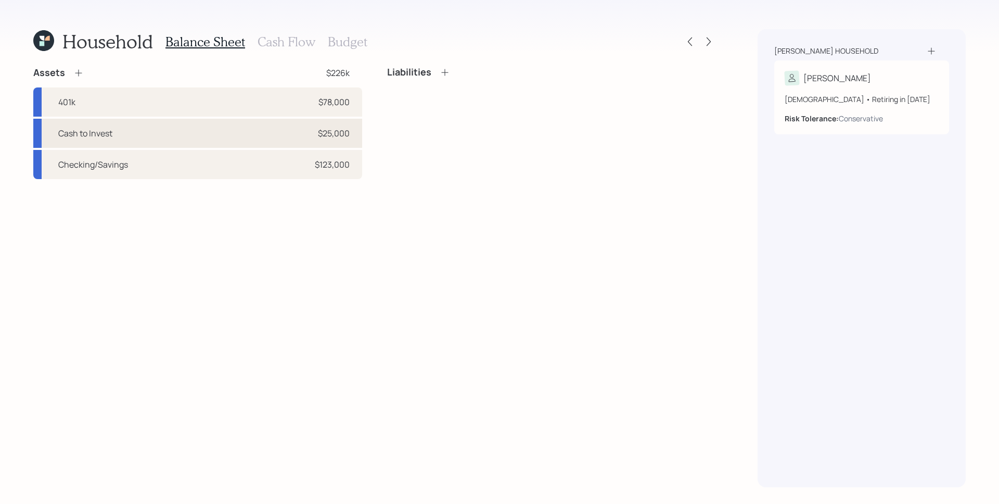
click at [314, 138] on div "Cash to Invest $25,000" at bounding box center [197, 133] width 329 height 29
select select "taxable"
select select "conservative"
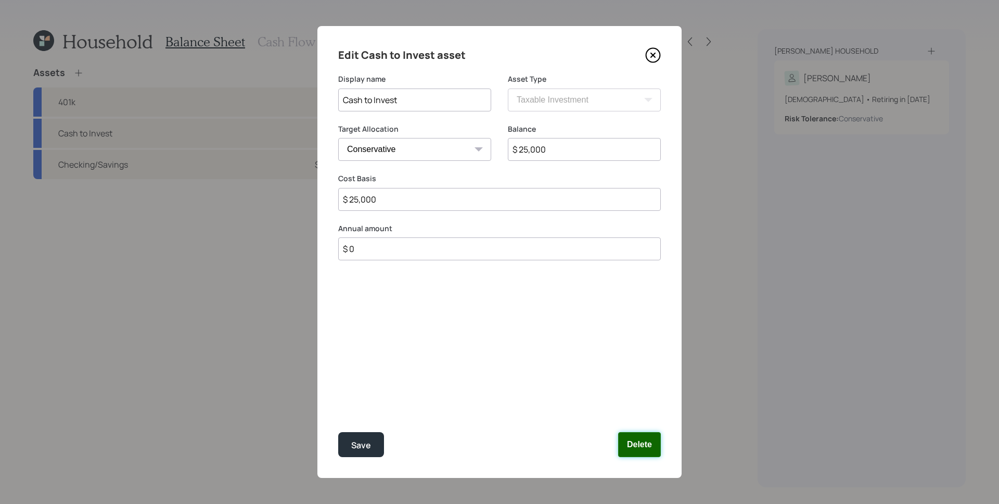
click at [644, 446] on button "Delete" at bounding box center [639, 444] width 43 height 25
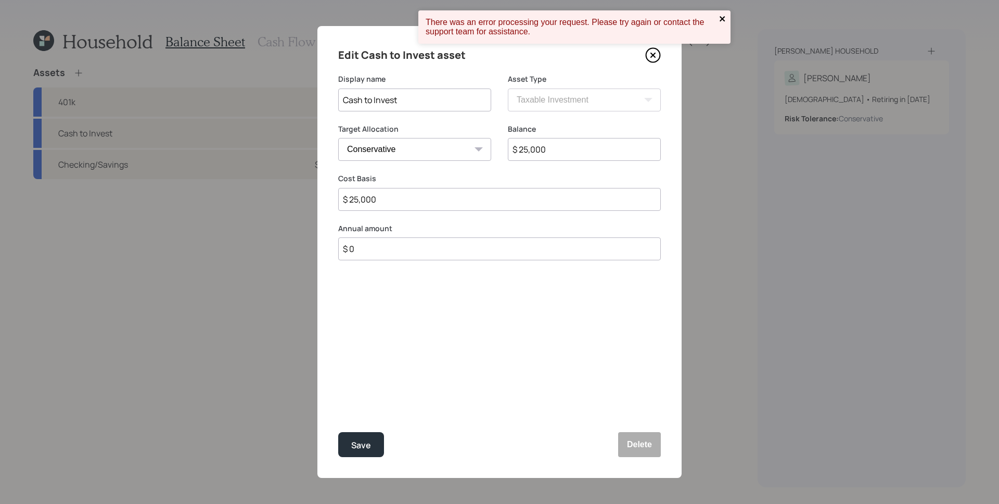
click at [723, 17] on icon "close" at bounding box center [721, 18] width 5 height 5
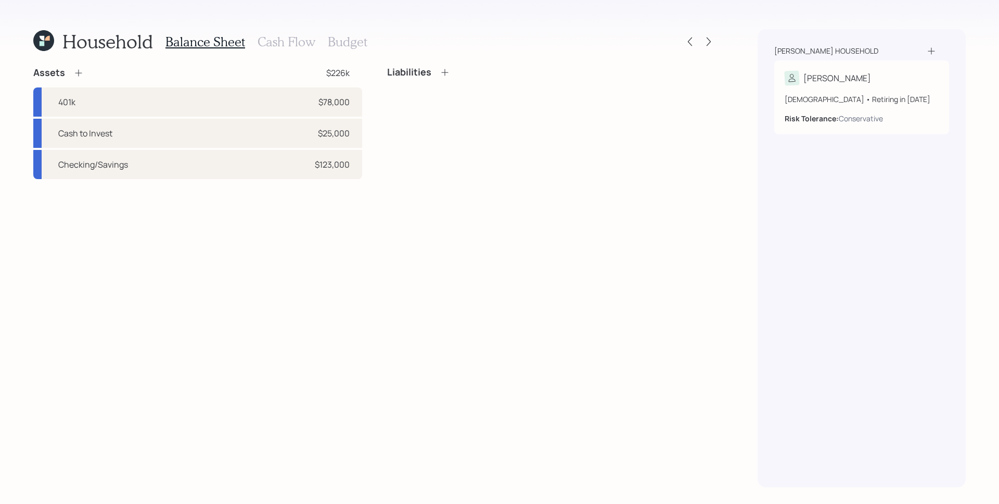
click at [48, 42] on icon at bounding box center [43, 40] width 21 height 21
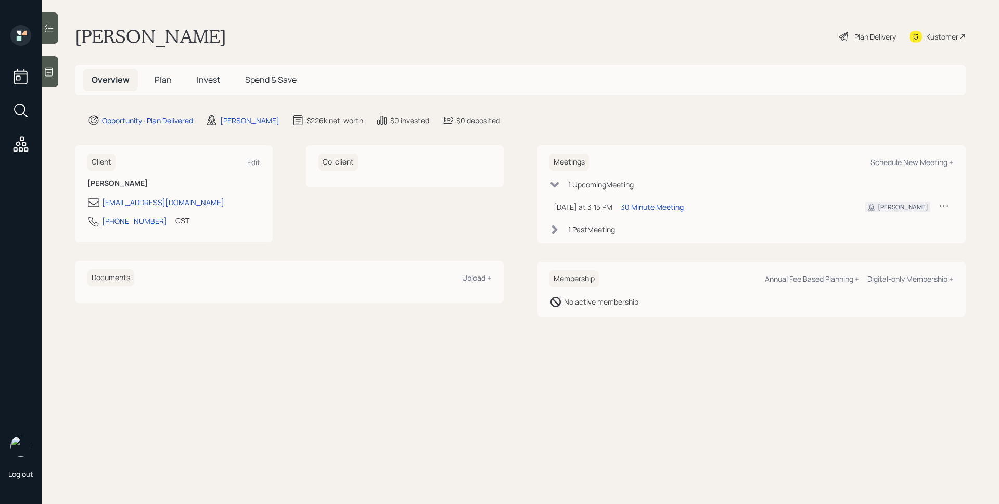
click at [160, 78] on span "Plan" at bounding box center [162, 79] width 17 height 11
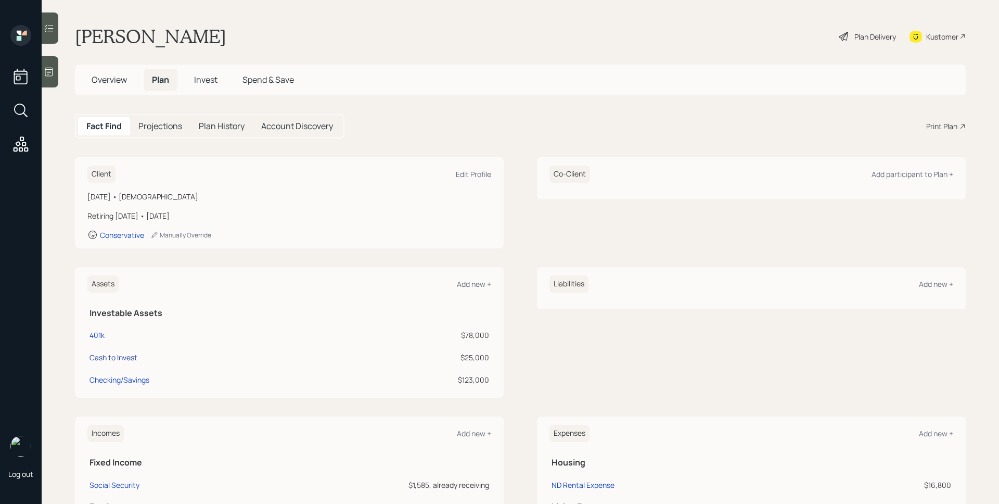
click at [128, 355] on div "Cash to Invest" at bounding box center [113, 357] width 48 height 11
select select "taxable"
select select "conservative"
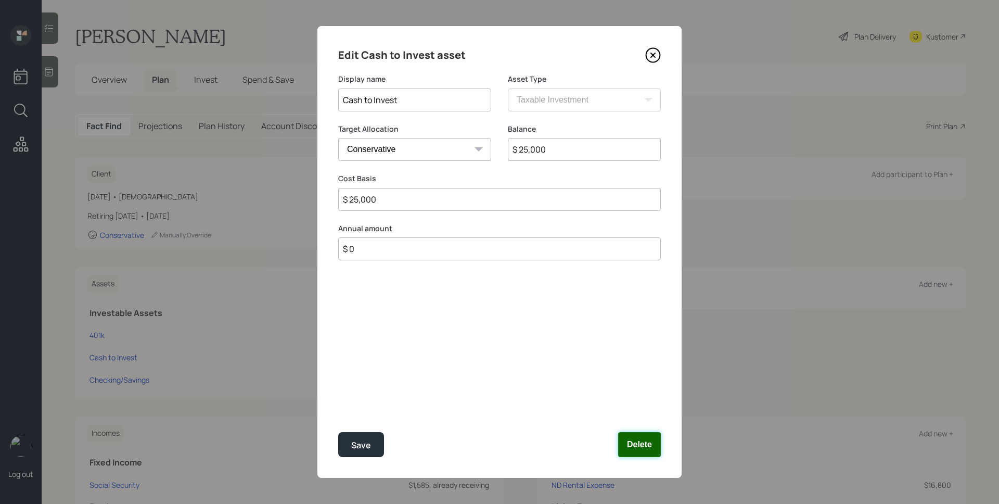
click at [641, 450] on button "Delete" at bounding box center [639, 444] width 43 height 25
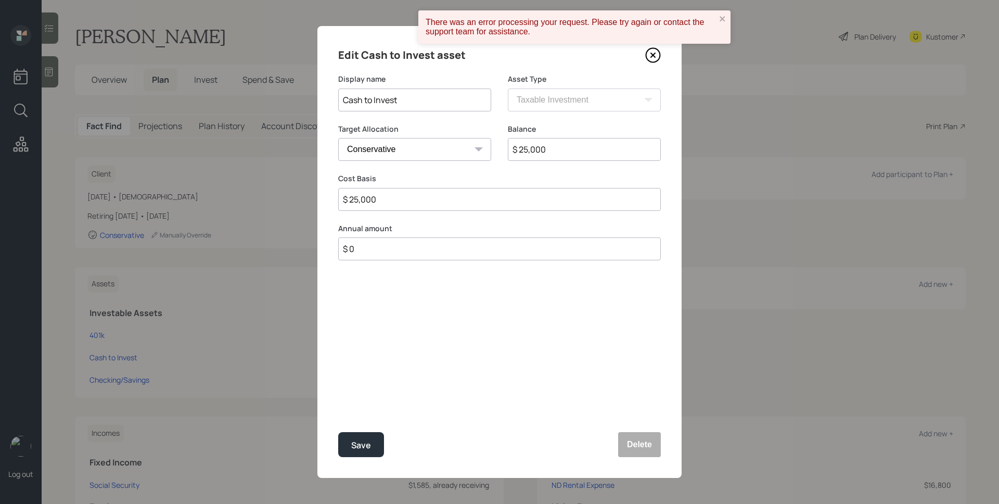
click at [648, 58] on icon at bounding box center [653, 55] width 16 height 16
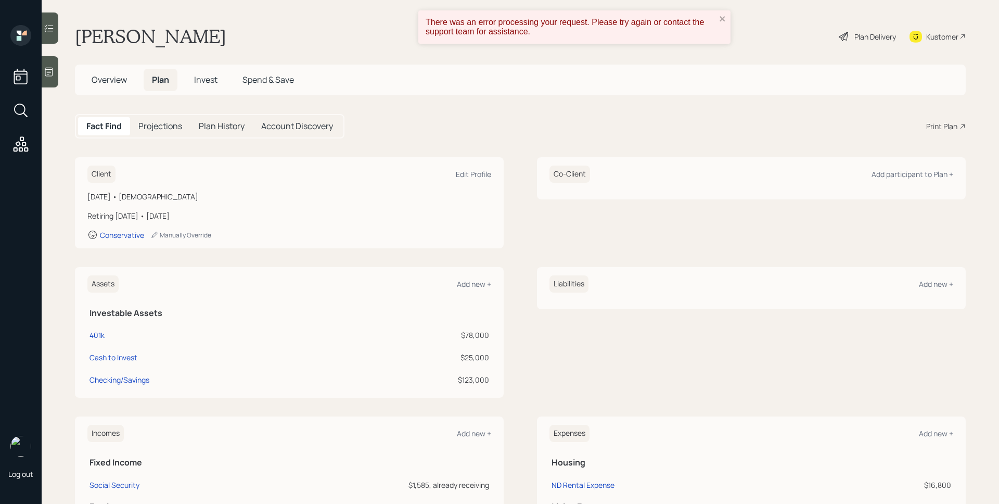
click at [200, 73] on h5 "Invest" at bounding box center [206, 80] width 40 height 22
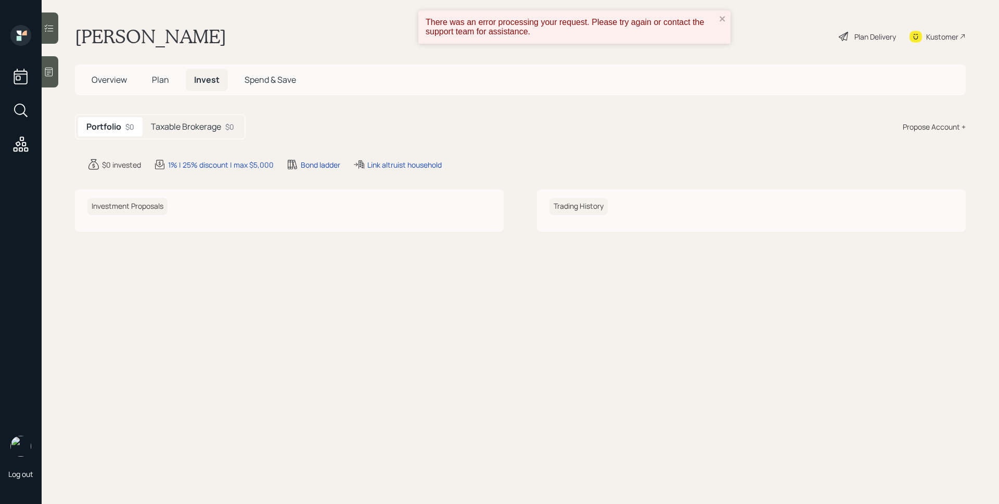
click at [177, 122] on h5 "Taxable Brokerage" at bounding box center [186, 127] width 70 height 10
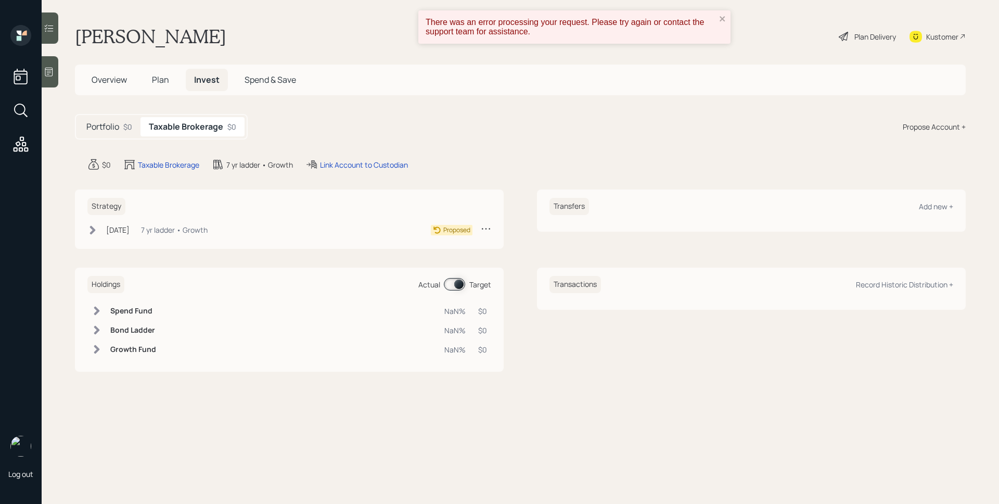
click at [111, 124] on h5 "Portfolio" at bounding box center [102, 127] width 33 height 10
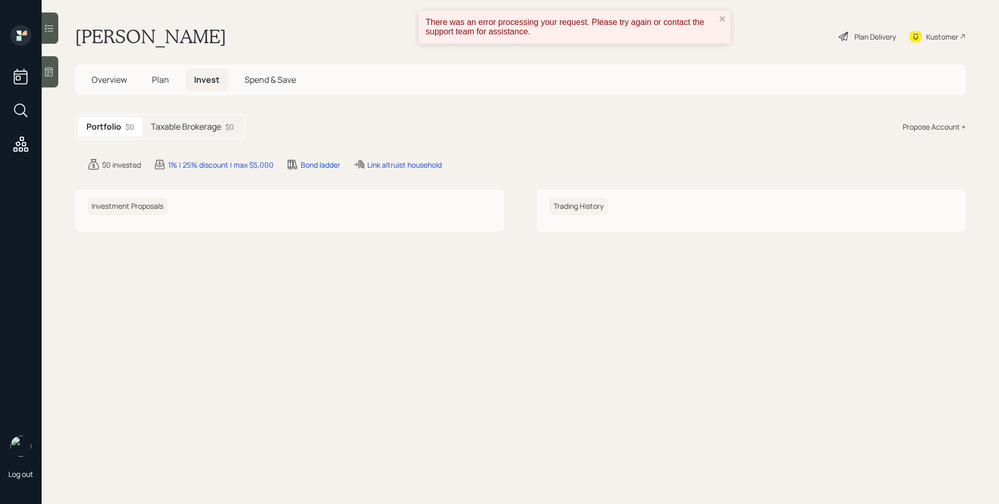
click at [166, 81] on span "Plan" at bounding box center [160, 79] width 17 height 11
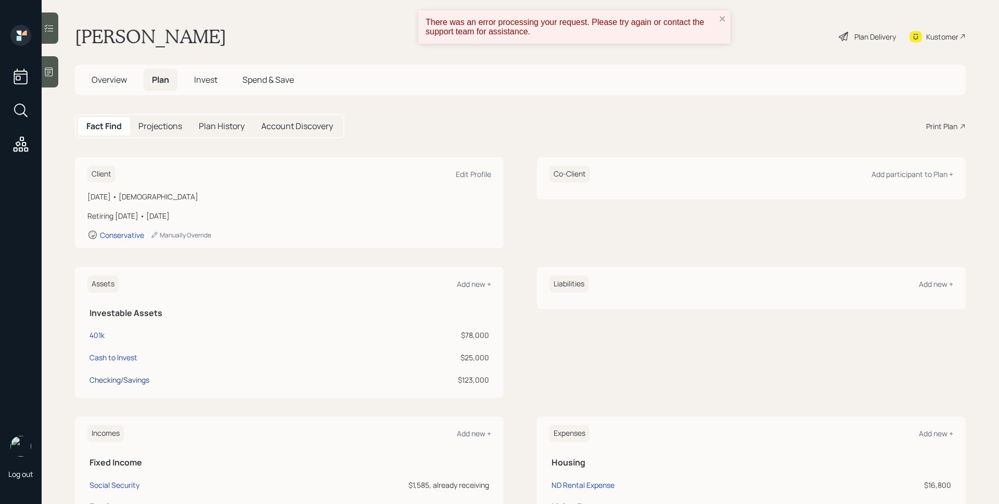
click at [118, 377] on div "Checking/Savings" at bounding box center [119, 379] width 60 height 11
select select "taxable"
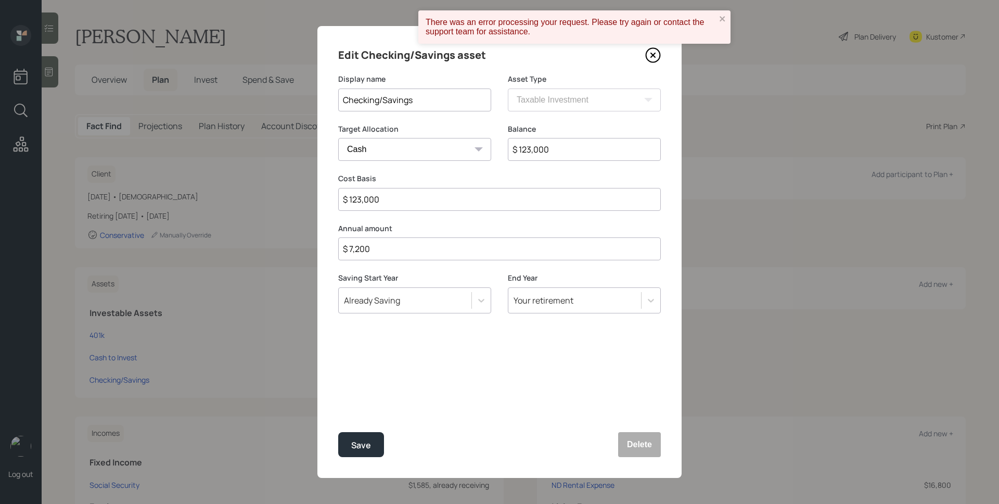
click at [569, 158] on input "$ 123,000" at bounding box center [584, 149] width 153 height 23
type input "$ 1"
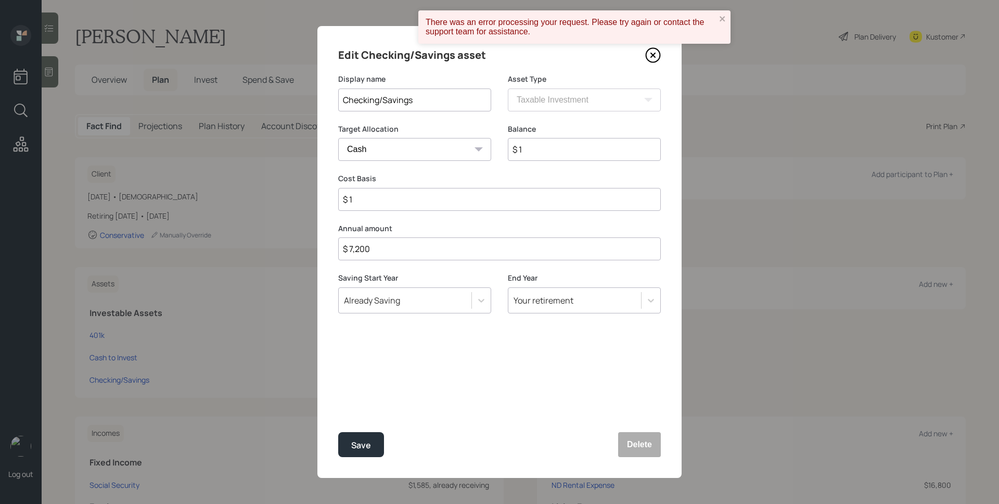
type input "$ 14"
type input "$ 148"
type input "$ 1,480"
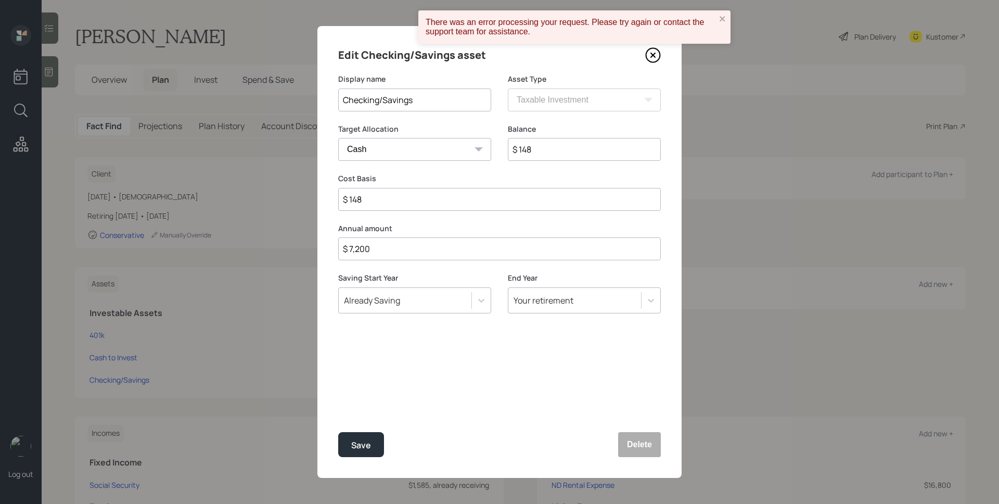
type input "$ 1,480"
type input "$ 14,800"
type input "$ 148,000"
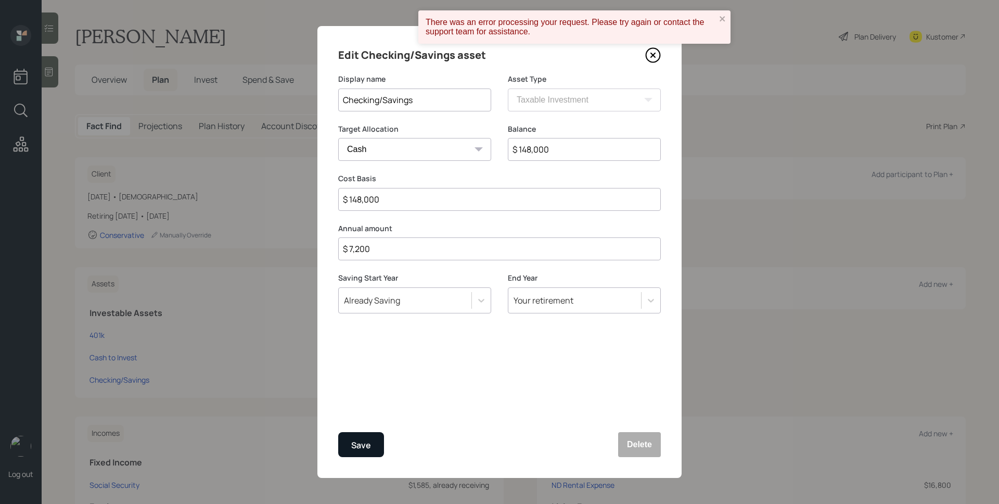
type input "$ 148,000"
click at [375, 438] on button "Save" at bounding box center [361, 444] width 46 height 25
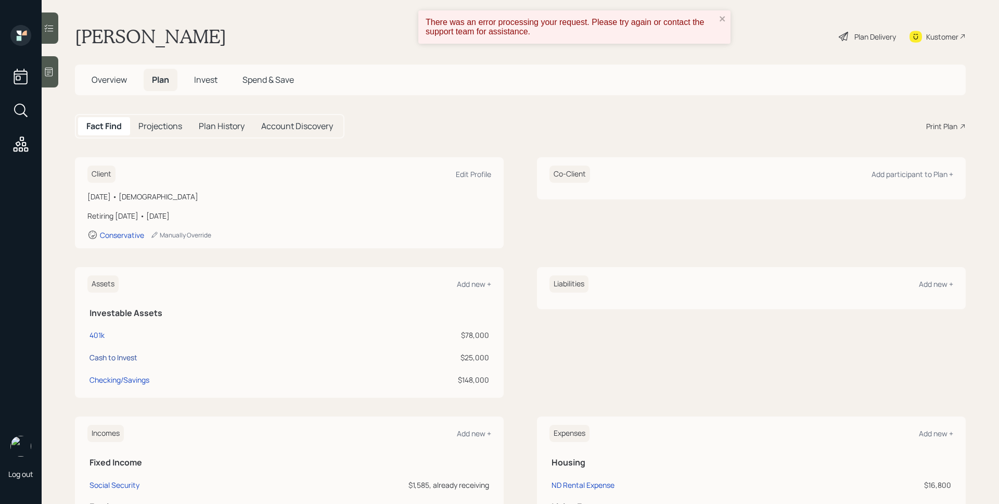
click at [110, 359] on div "Cash to Invest" at bounding box center [113, 357] width 48 height 11
select select "taxable"
select select "conservative"
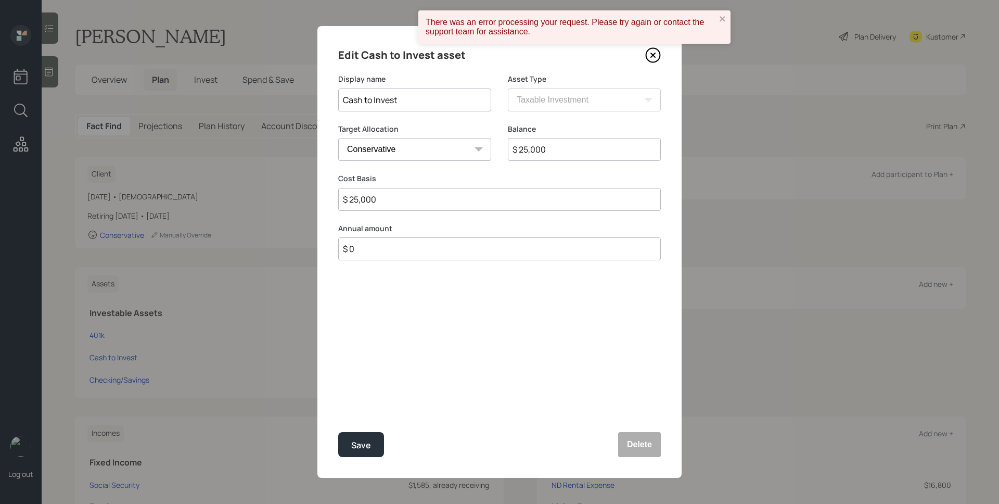
click at [550, 158] on input "$ 25,000" at bounding box center [584, 149] width 153 height 23
type input "$ 0"
click at [338, 432] on button "Save" at bounding box center [361, 444] width 46 height 25
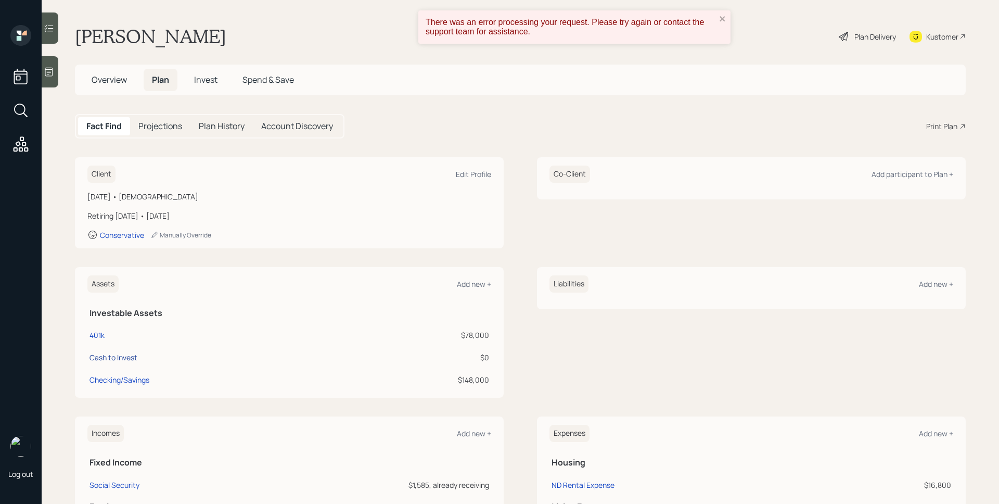
click at [112, 354] on div "Cash to Invest" at bounding box center [113, 357] width 48 height 11
select select "taxable"
select select "conservative"
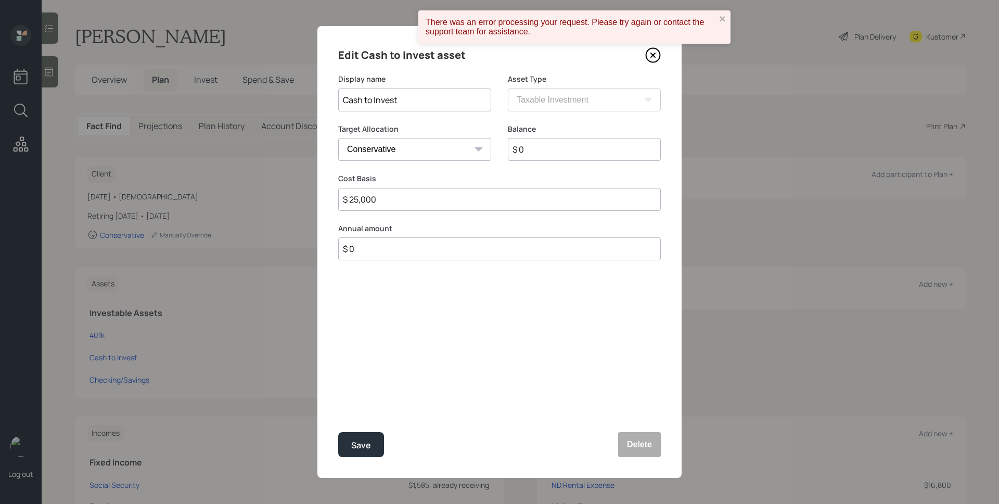
click at [449, 207] on input "$ 25,000" at bounding box center [499, 199] width 322 height 23
type input "$ 0"
click at [338, 432] on button "Save" at bounding box center [361, 444] width 46 height 25
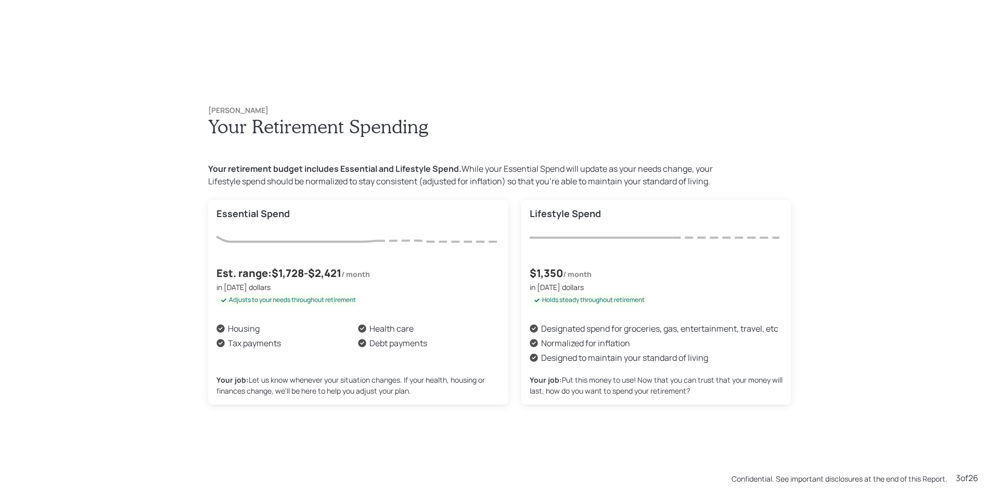
scroll to position [1007, 0]
drag, startPoint x: 598, startPoint y: 273, endPoint x: 221, endPoint y: 269, distance: 377.1
click at [223, 270] on div "Essential Spend Est. range: $1,728 - $2,421 / month in today's dollars Adjusts …" at bounding box center [499, 301] width 583 height 204
click at [226, 270] on h4 "Est. range: $1,728 - $2,421" at bounding box center [278, 272] width 125 height 17
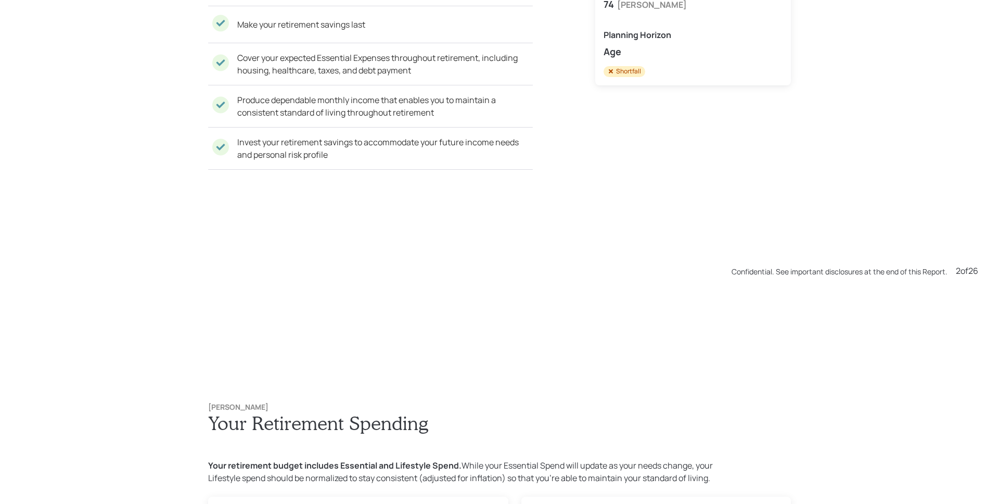
scroll to position [1007, 0]
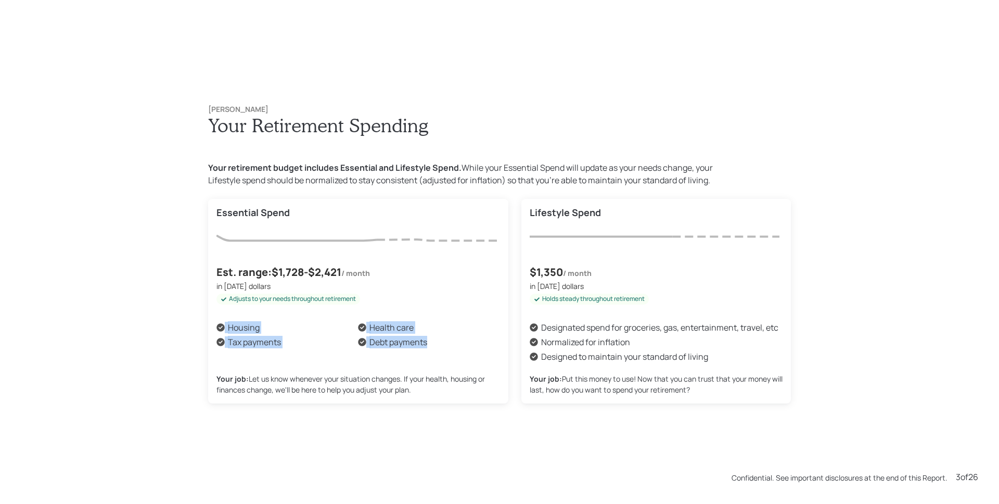
drag, startPoint x: 217, startPoint y: 326, endPoint x: 412, endPoint y: 350, distance: 197.1
click at [412, 350] on div "Housing Health care Tax payments Debt payments Your job: Let us know whenever y…" at bounding box center [357, 358] width 283 height 74
click at [250, 328] on div "Housing" at bounding box center [244, 327] width 32 height 12
click at [248, 327] on div "Housing" at bounding box center [244, 327] width 32 height 12
drag, startPoint x: 276, startPoint y: 341, endPoint x: 212, endPoint y: 342, distance: 63.5
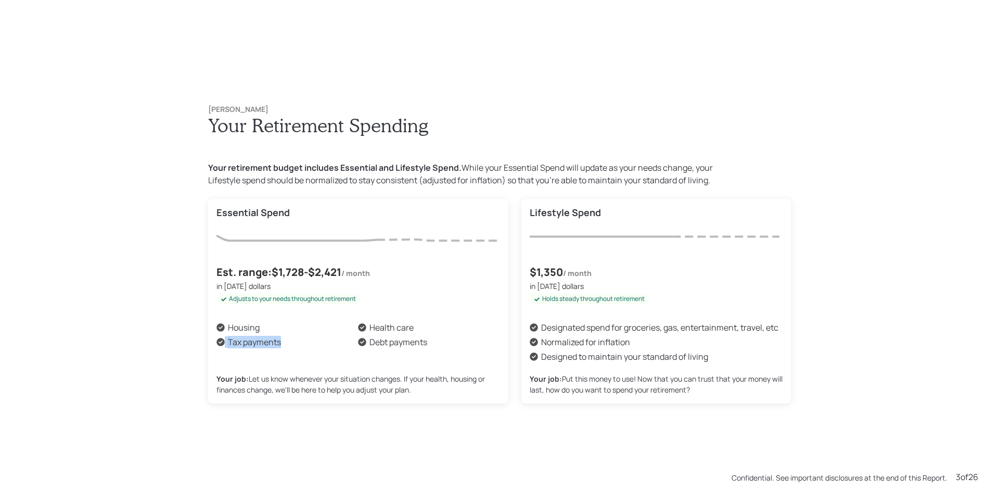
click at [216, 342] on div "Tax payments" at bounding box center [286, 342] width 141 height 12
click at [254, 343] on div "Tax payments" at bounding box center [254, 342] width 53 height 12
drag, startPoint x: 382, startPoint y: 329, endPoint x: 423, endPoint y: 329, distance: 40.6
click at [423, 329] on div "Health care" at bounding box center [428, 327] width 141 height 12
click at [416, 340] on div "Debt payments" at bounding box center [398, 342] width 58 height 12
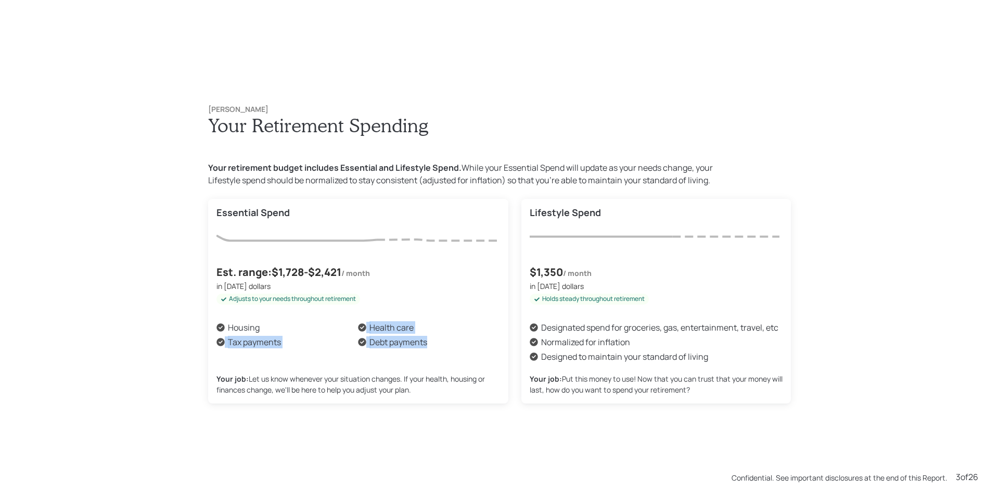
drag, startPoint x: 431, startPoint y: 342, endPoint x: 346, endPoint y: 333, distance: 85.8
click at [346, 333] on div "Housing Health care Tax payments Debt payments" at bounding box center [357, 335] width 283 height 29
click at [369, 344] on div "Debt payments" at bounding box center [398, 342] width 58 height 12
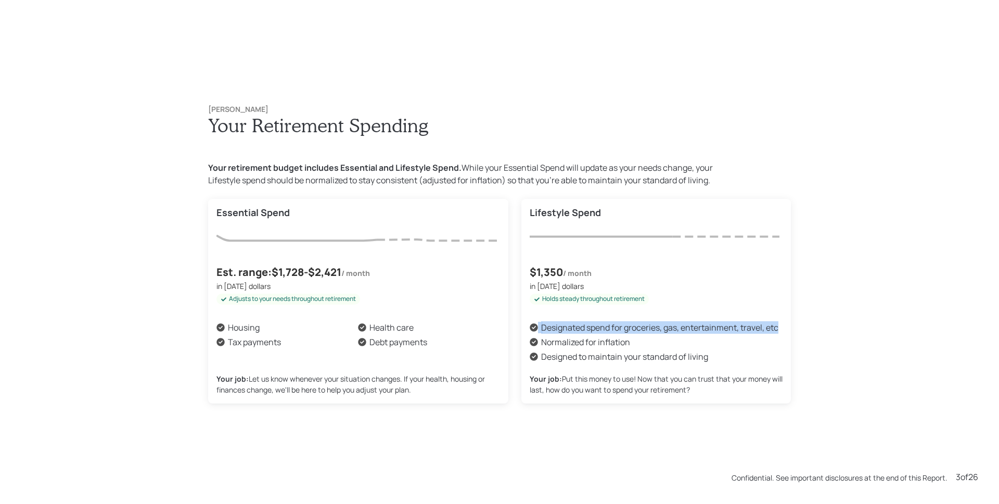
drag, startPoint x: 535, startPoint y: 330, endPoint x: 785, endPoint y: 331, distance: 249.7
click at [785, 331] on div "Lifestyle Spend $1,350 / month in today's dollars Holds steady throughout retir…" at bounding box center [655, 301] width 269 height 204
click at [741, 341] on div "Normalized for inflation" at bounding box center [656, 342] width 253 height 12
drag, startPoint x: 534, startPoint y: 342, endPoint x: 659, endPoint y: 344, distance: 124.3
click at [659, 344] on div "Normalized for inflation" at bounding box center [656, 342] width 253 height 12
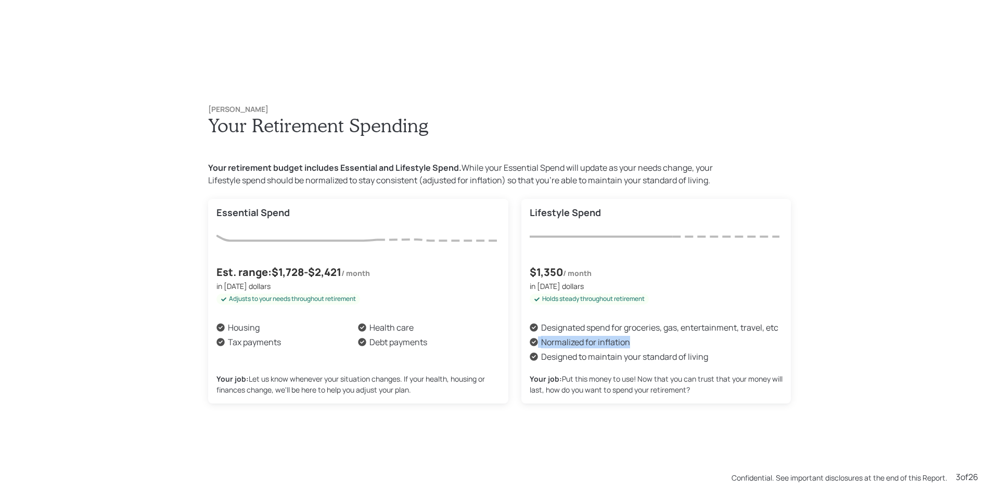
click at [657, 347] on div "Normalized for inflation" at bounding box center [656, 342] width 253 height 12
drag, startPoint x: 708, startPoint y: 358, endPoint x: 539, endPoint y: 355, distance: 169.1
click at [540, 355] on div "Designed to maintain your standard of living" at bounding box center [656, 356] width 253 height 12
click at [623, 307] on div "Lifestyle Spend $1,350 / month in today's dollars Holds steady throughout retir…" at bounding box center [655, 301] width 269 height 204
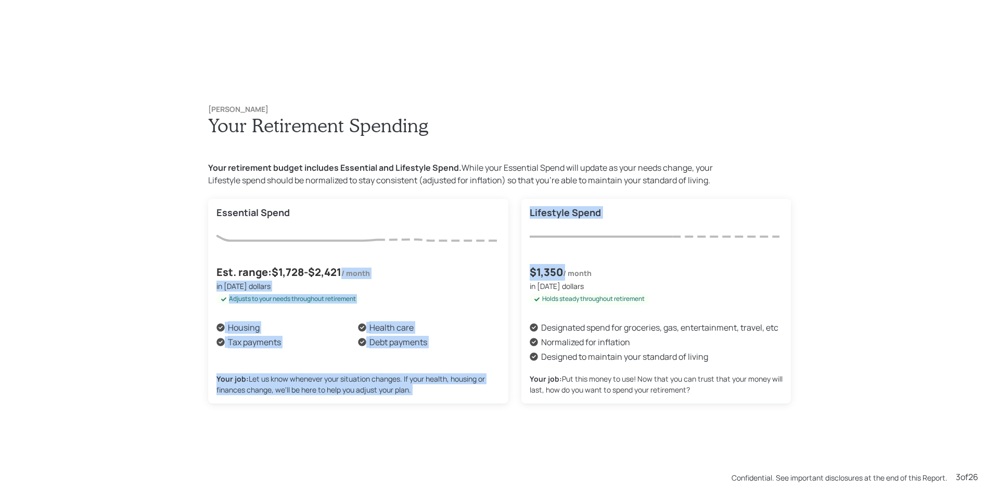
drag, startPoint x: 537, startPoint y: 271, endPoint x: 505, endPoint y: 266, distance: 32.6
click at [505, 266] on div "Essential Spend Est. range: $1,728 - $2,421 / month in today's dollars Adjusts …" at bounding box center [499, 301] width 583 height 204
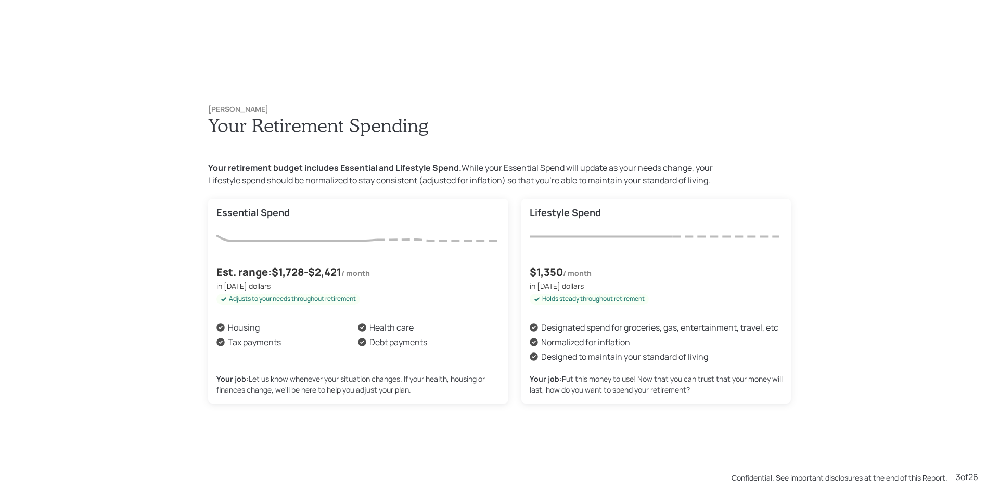
click at [575, 273] on h6 "/ month" at bounding box center [577, 272] width 29 height 11
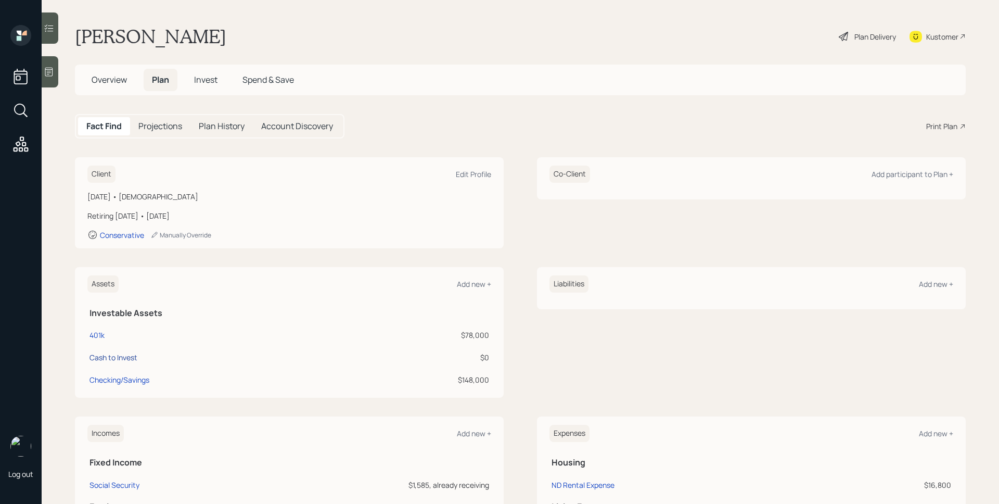
click at [123, 355] on div "Cash to Invest" at bounding box center [113, 357] width 48 height 11
select select "taxable"
select select "conservative"
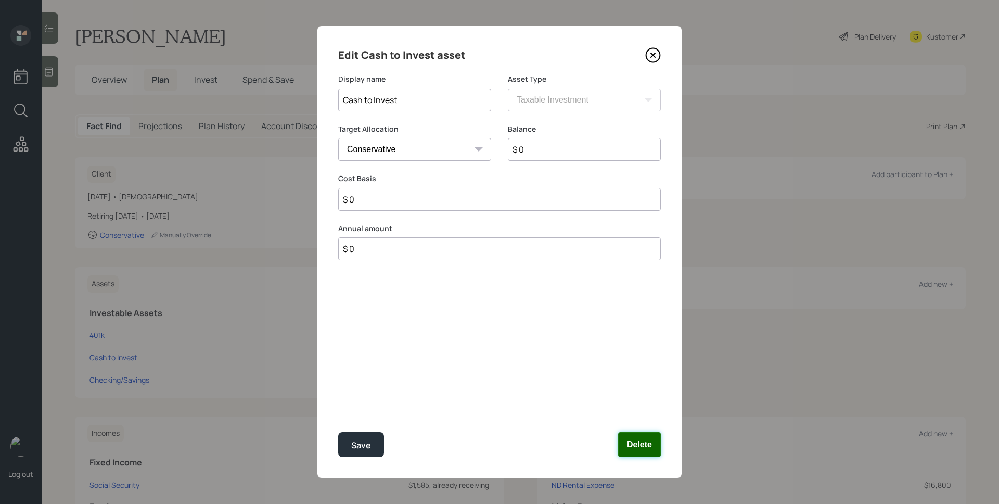
click at [641, 445] on button "Delete" at bounding box center [639, 444] width 43 height 25
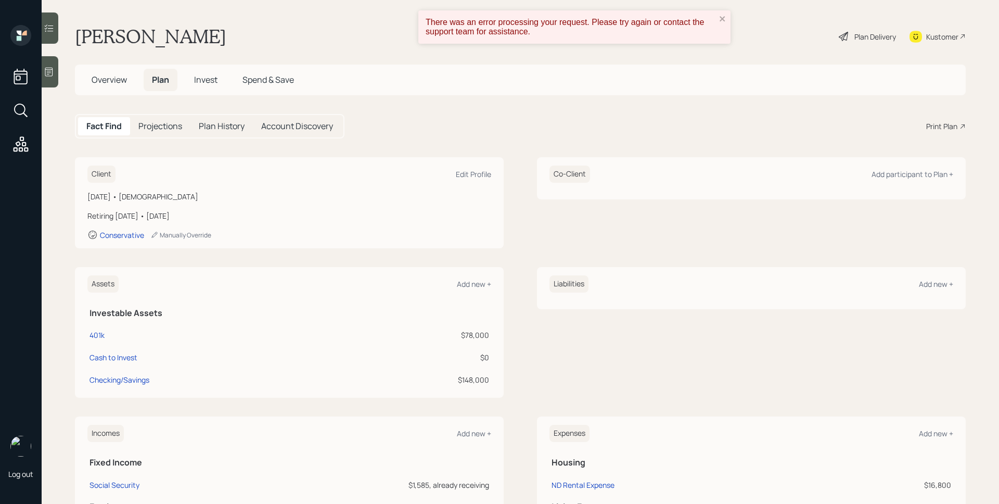
click at [596, 22] on div "There was an error processing your request. Please try again or contact the sup…" at bounding box center [570, 27] width 290 height 19
click at [164, 121] on h5 "Projections" at bounding box center [160, 126] width 44 height 10
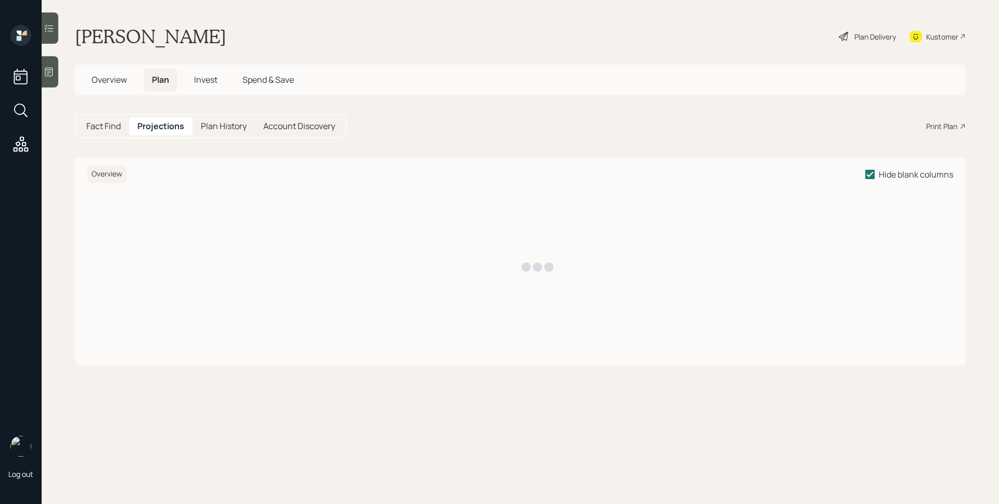
click at [222, 124] on h5 "Plan History" at bounding box center [224, 126] width 46 height 10
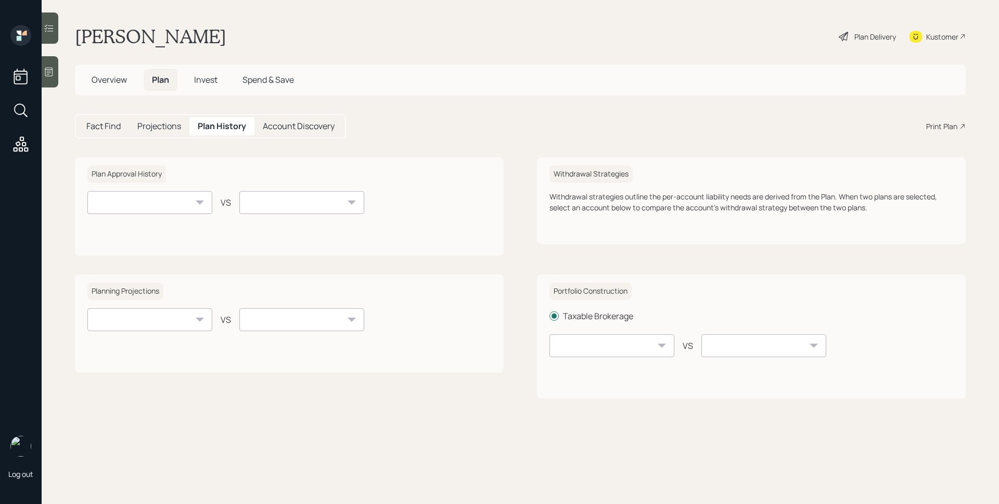
click at [308, 131] on h5 "Account Discovery" at bounding box center [299, 126] width 72 height 10
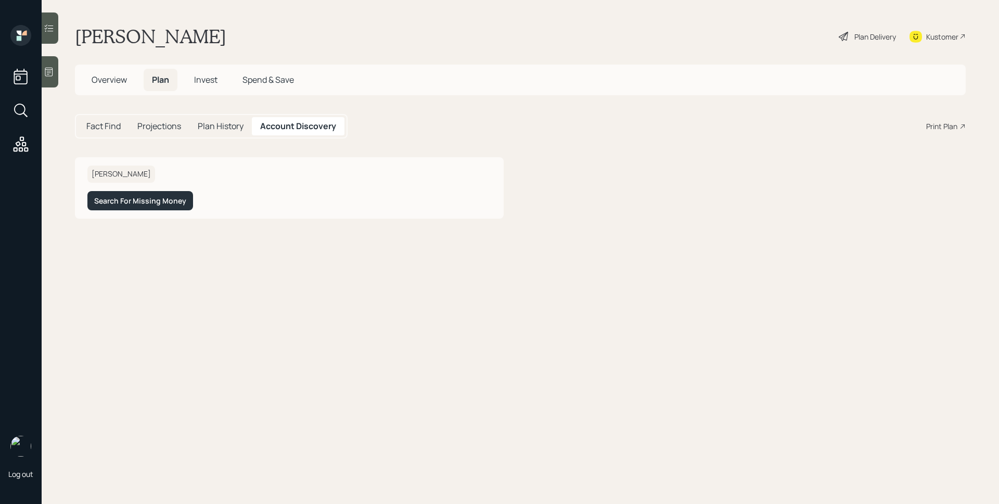
click at [201, 76] on span "Invest" at bounding box center [205, 79] width 23 height 11
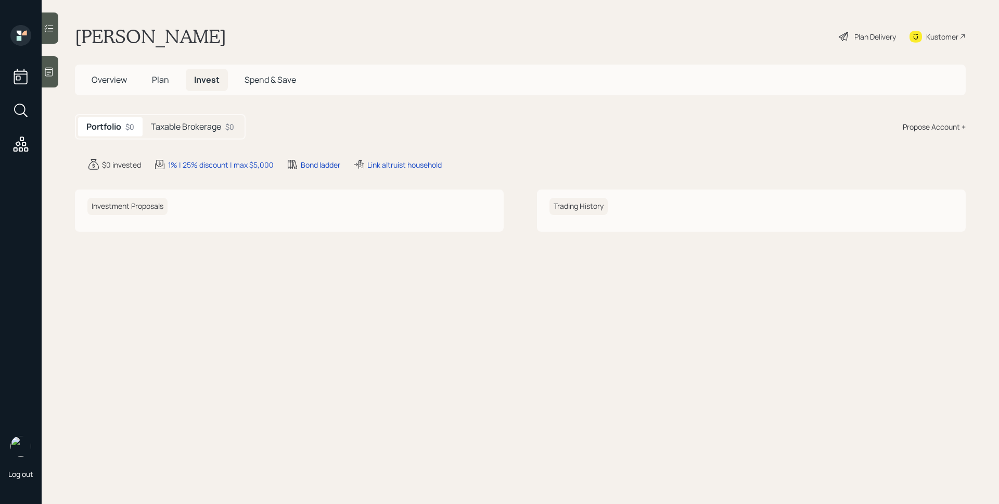
click at [196, 130] on h5 "Taxable Brokerage" at bounding box center [186, 127] width 70 height 10
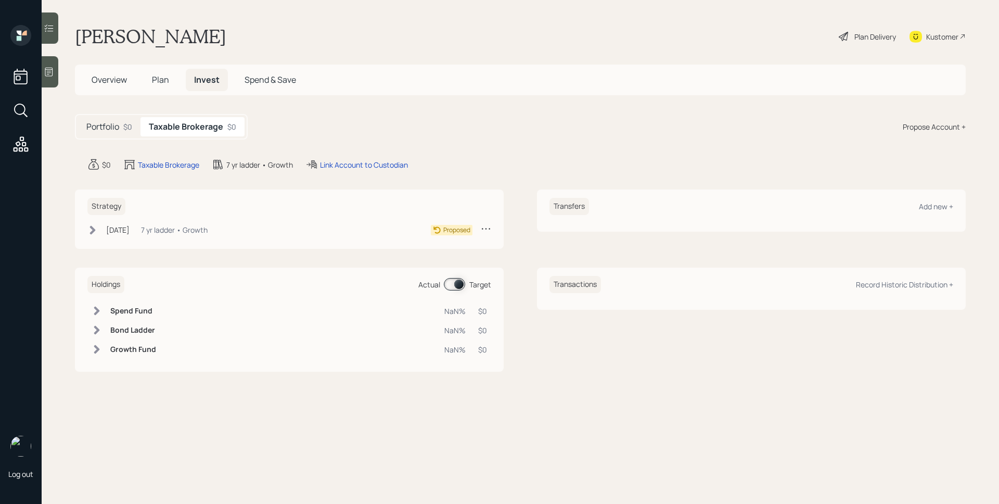
click at [483, 227] on icon at bounding box center [486, 228] width 10 height 10
click at [174, 167] on div "Taxable Brokerage" at bounding box center [168, 164] width 61 height 11
select select "taxable"
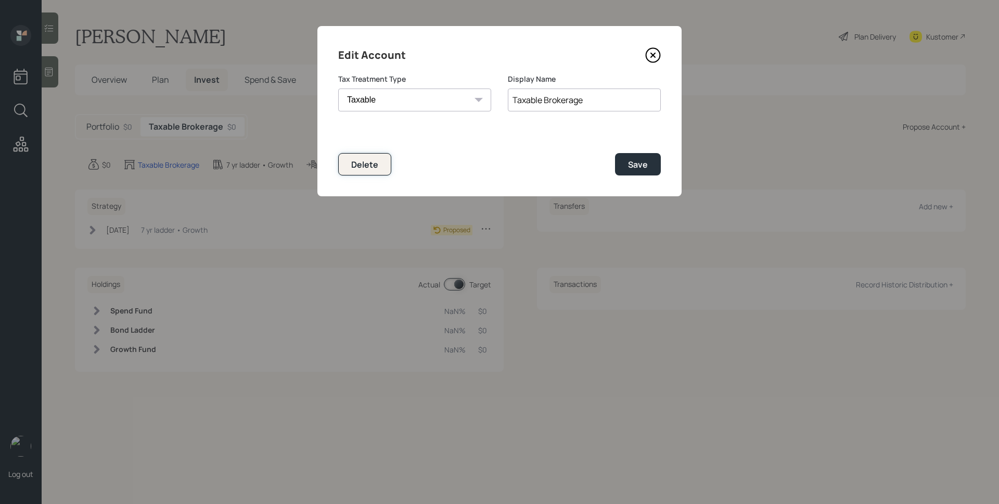
click at [363, 166] on div "Delete" at bounding box center [364, 164] width 27 height 11
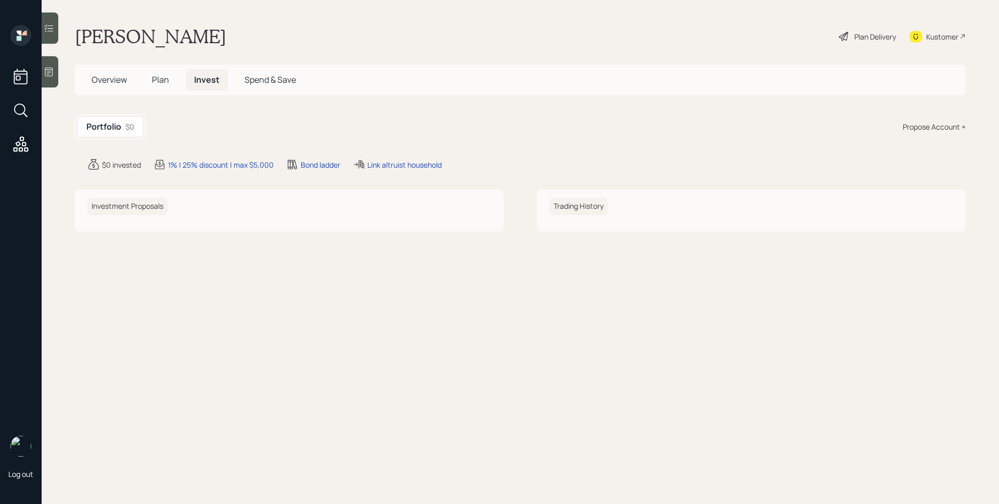
click at [274, 72] on h5 "Spend & Save" at bounding box center [270, 80] width 68 height 22
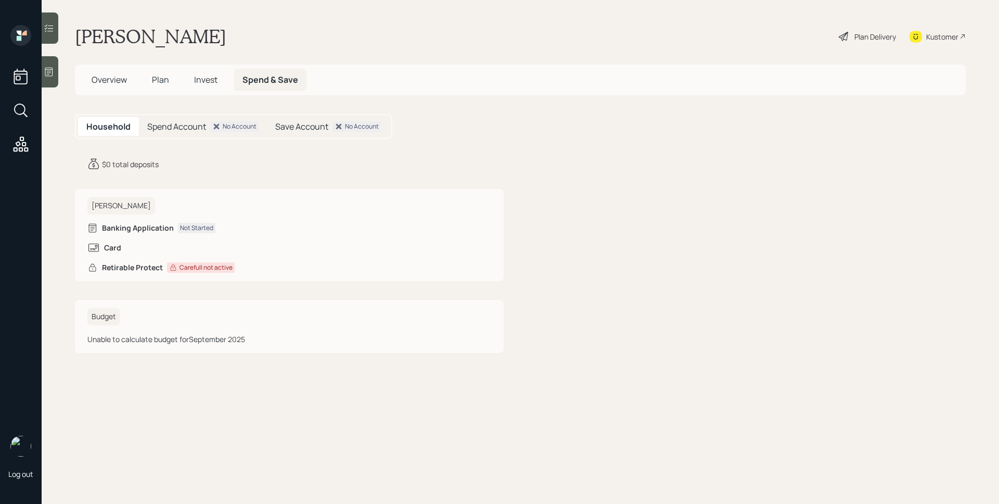
click at [194, 81] on span "Invest" at bounding box center [205, 79] width 23 height 11
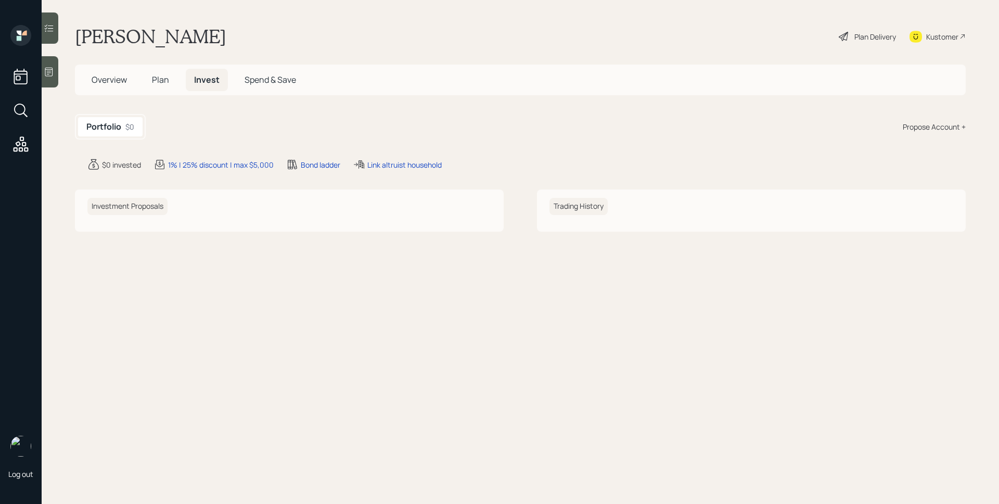
click at [153, 76] on span "Plan" at bounding box center [160, 79] width 17 height 11
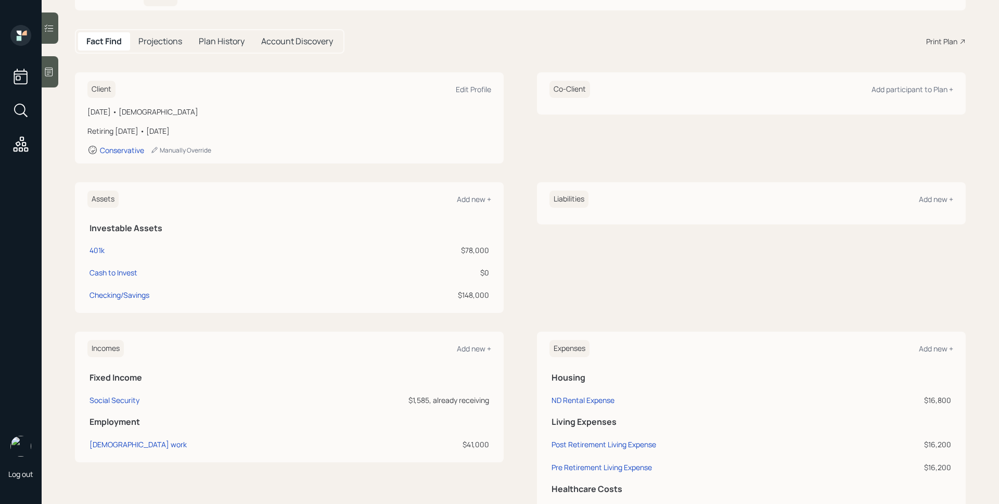
scroll to position [99, 0]
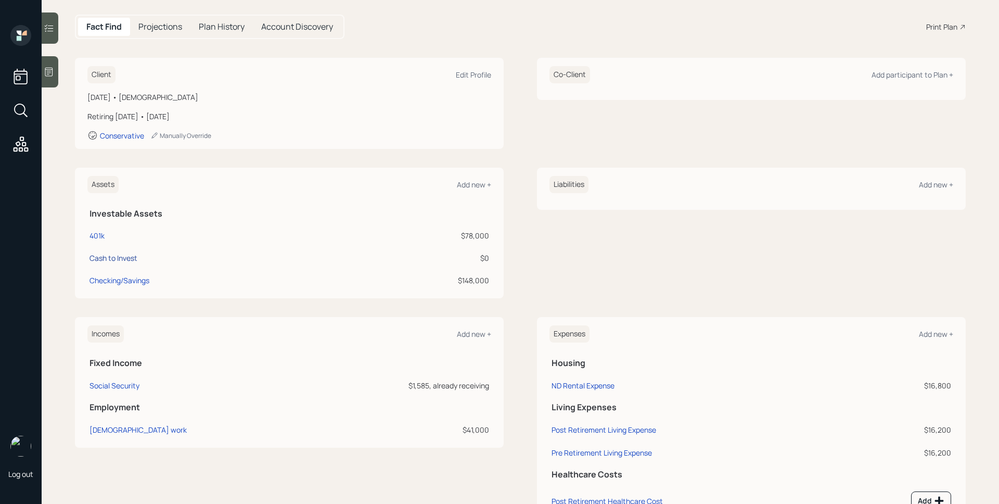
click at [108, 254] on div "Cash to Invest" at bounding box center [113, 257] width 48 height 11
select select "taxable"
select select "conservative"
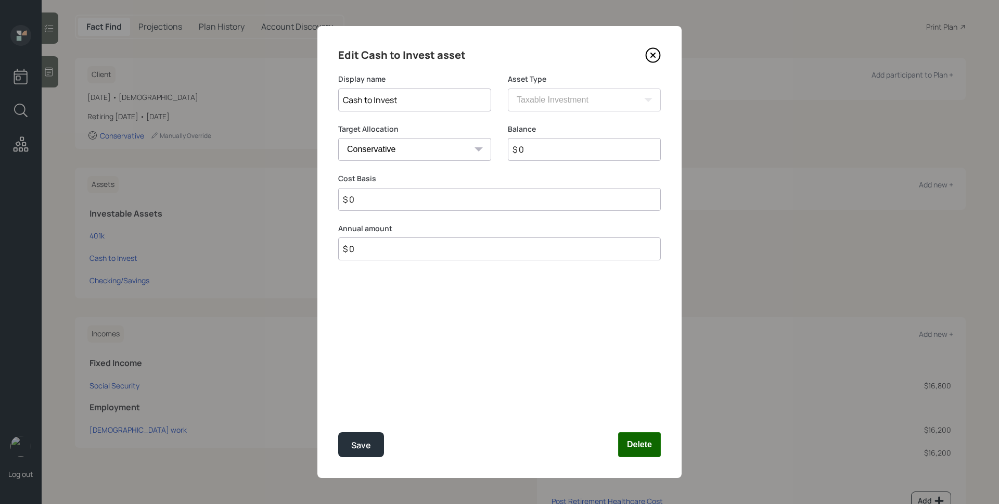
click at [632, 434] on div "Edit Cash to Invest asset Display name Cash to Invest Asset Type SEP IRA IRA Ro…" at bounding box center [499, 251] width 364 height 451
click at [639, 442] on button "Delete" at bounding box center [639, 444] width 43 height 25
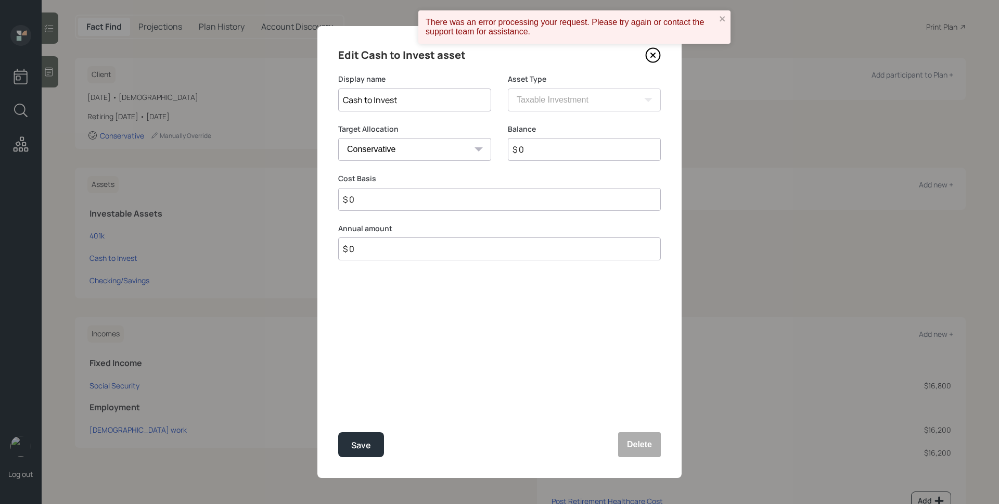
click at [718, 16] on div "There was an error processing your request. Please try again or contact the sup…" at bounding box center [570, 27] width 296 height 25
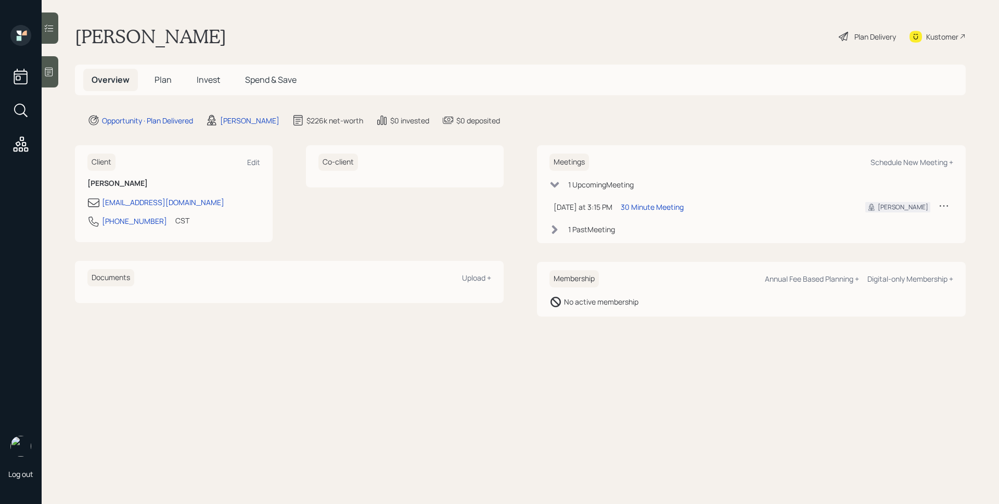
click at [166, 79] on span "Plan" at bounding box center [162, 79] width 17 height 11
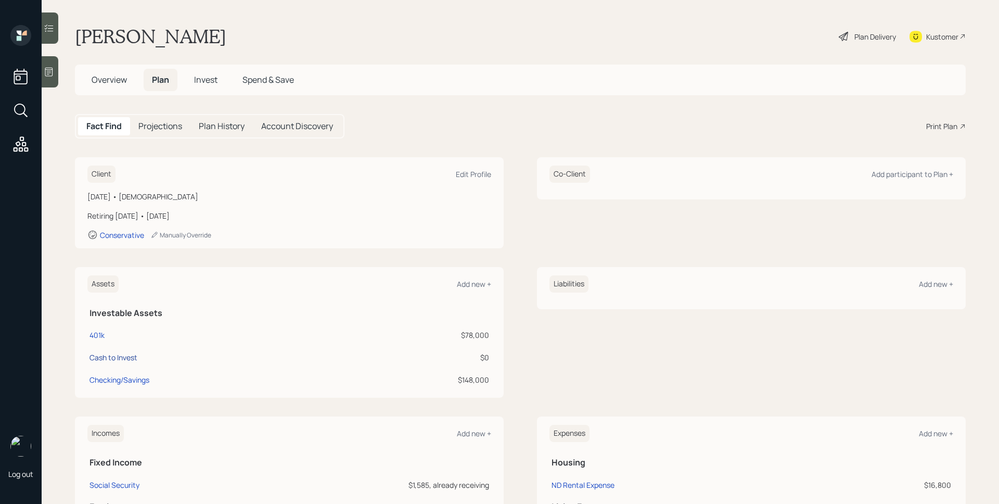
click at [105, 358] on div "Cash to Invest" at bounding box center [113, 357] width 48 height 11
select select "taxable"
select select "conservative"
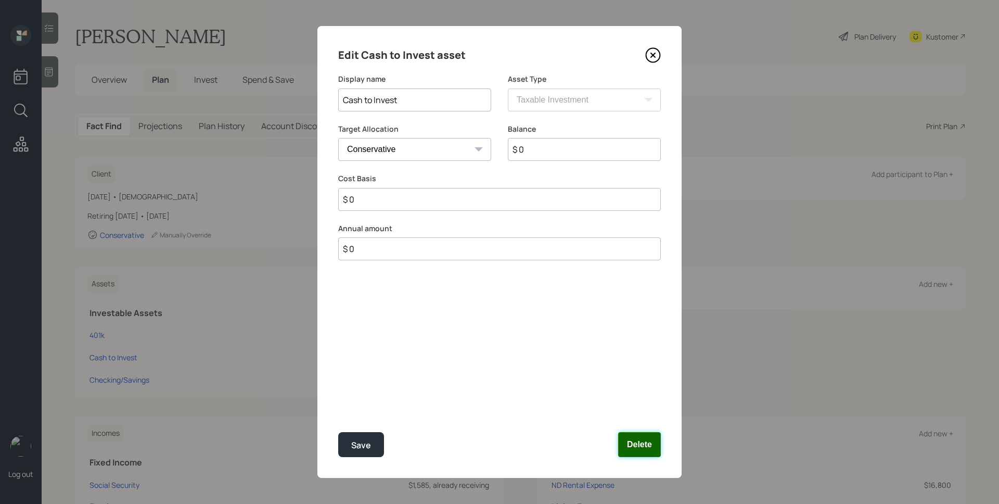
click at [649, 445] on button "Delete" at bounding box center [639, 444] width 43 height 25
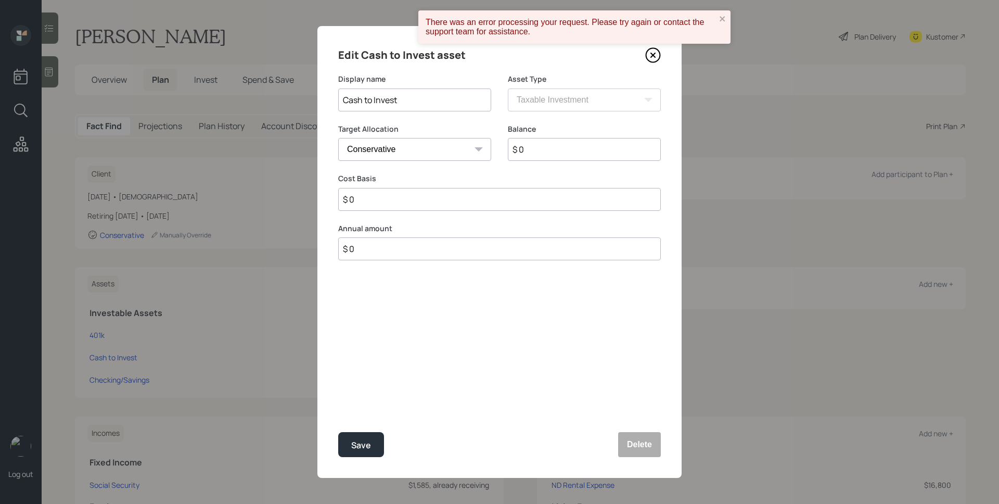
click at [651, 58] on icon at bounding box center [653, 55] width 16 height 16
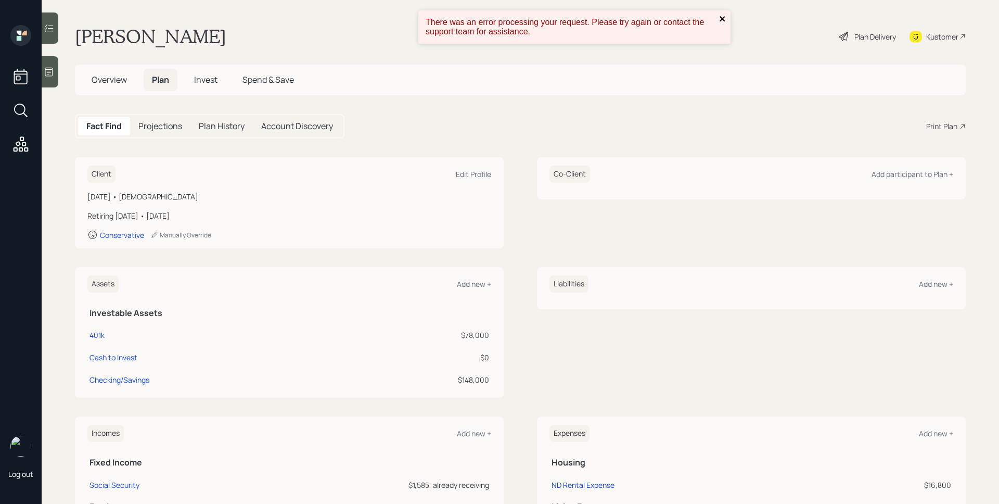
click at [724, 15] on icon "close" at bounding box center [722, 19] width 7 height 8
click at [863, 38] on div "Plan Delivery" at bounding box center [875, 36] width 42 height 11
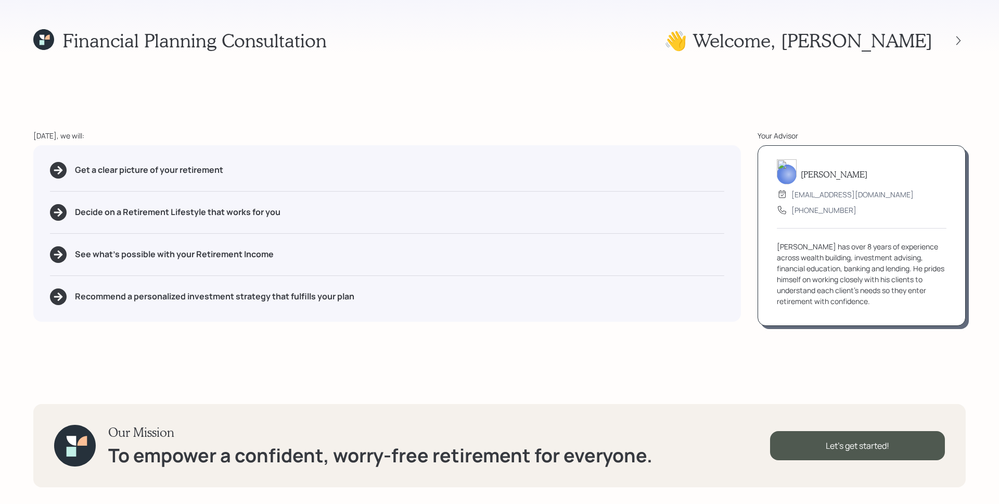
drag, startPoint x: 860, startPoint y: 154, endPoint x: 888, endPoint y: 96, distance: 64.5
click at [860, 152] on div "[PERSON_NAME] [EMAIL_ADDRESS][DOMAIN_NAME] [PHONE_NUMBER] [PERSON_NAME] has ove…" at bounding box center [861, 235] width 208 height 180
click at [961, 38] on icon at bounding box center [958, 40] width 10 height 10
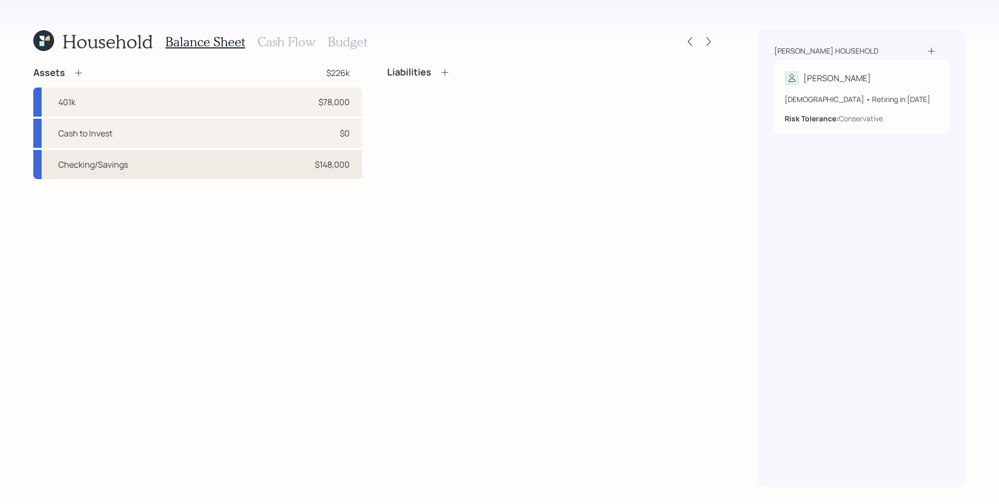
click at [188, 161] on div "Checking/Savings $148,000" at bounding box center [197, 164] width 329 height 29
select select "taxable"
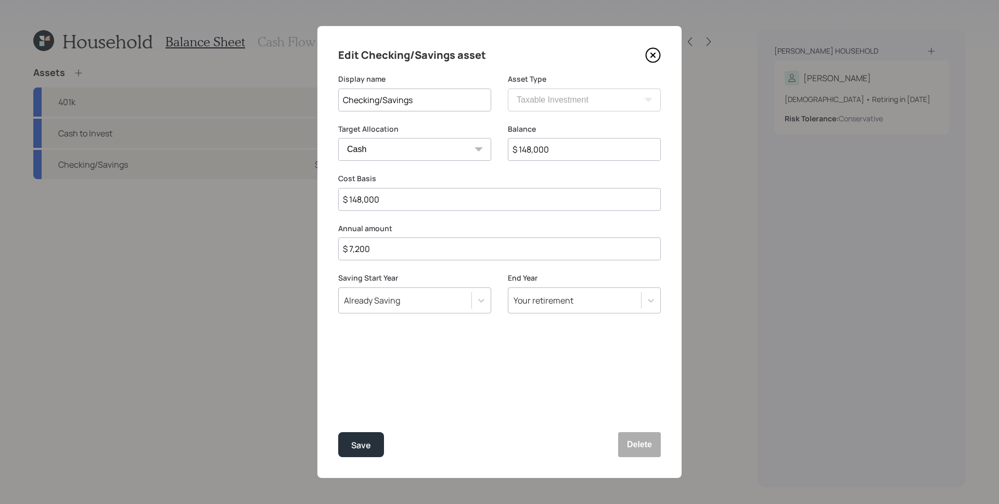
click at [650, 53] on icon at bounding box center [653, 55] width 16 height 16
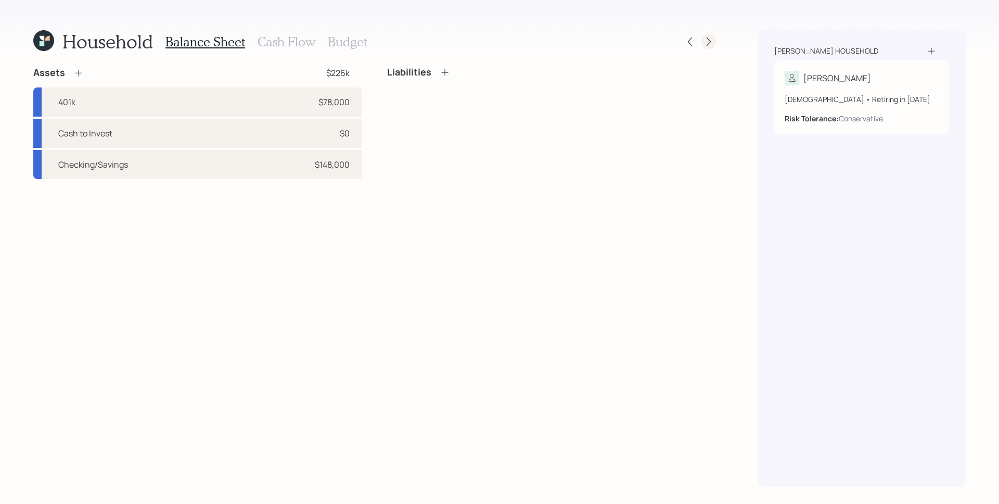
click at [708, 36] on icon at bounding box center [708, 41] width 10 height 10
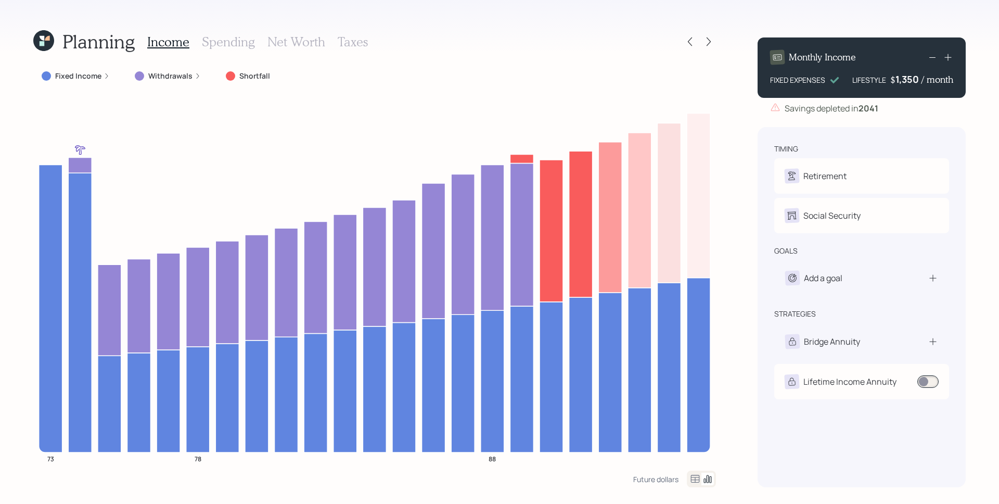
click at [717, 46] on div "Planning Income Spending Net Worth Taxes Fixed Income Withdrawals Shortfall 73 …" at bounding box center [499, 252] width 999 height 504
click at [709, 43] on icon at bounding box center [708, 41] width 10 height 10
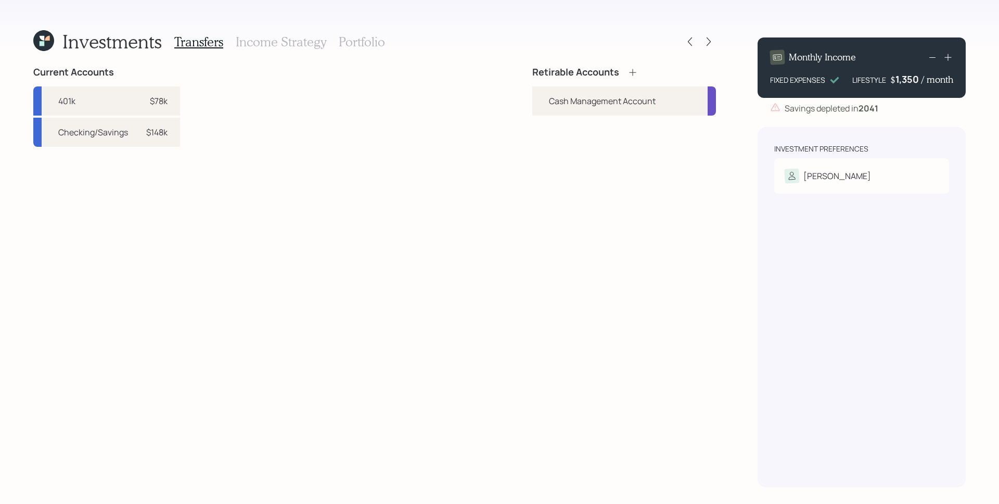
click at [621, 68] on div "Retirable Accounts" at bounding box center [585, 72] width 106 height 11
click at [631, 69] on icon at bounding box center [632, 72] width 10 height 10
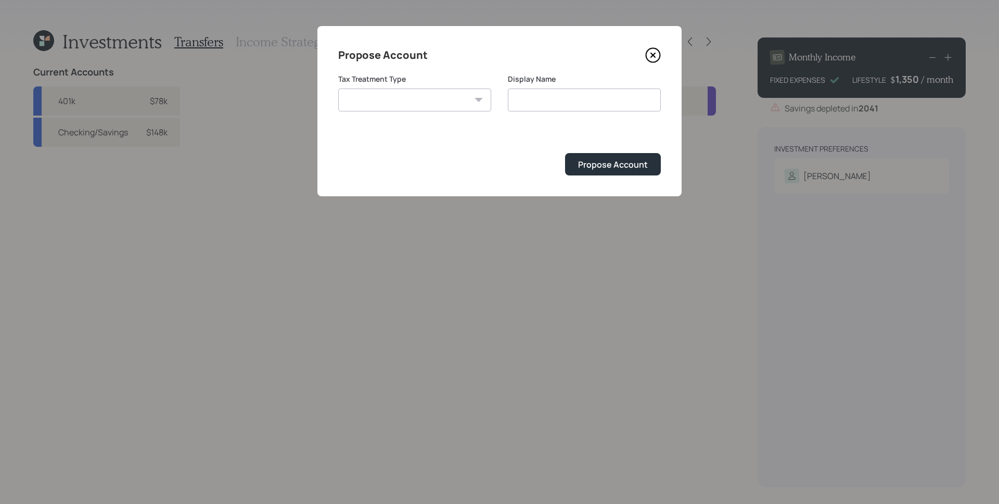
click at [419, 105] on select "[PERSON_NAME] Taxable Traditional" at bounding box center [414, 99] width 153 height 23
select select "taxable"
click at [338, 88] on select "[PERSON_NAME] Taxable Traditional" at bounding box center [414, 99] width 153 height 23
click at [595, 97] on input "Taxable" at bounding box center [584, 99] width 153 height 23
type input "Taxable Brokerage"
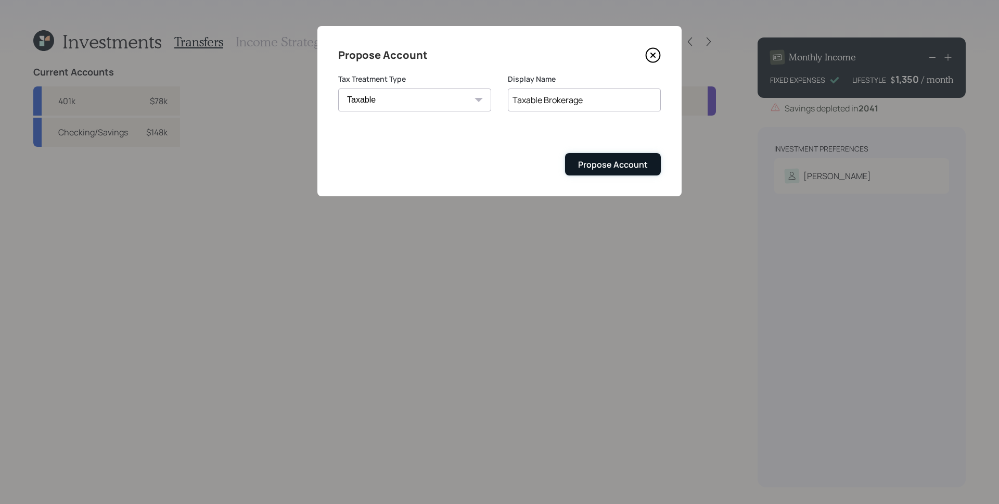
click at [631, 170] on div "Propose Account" at bounding box center [613, 164] width 70 height 11
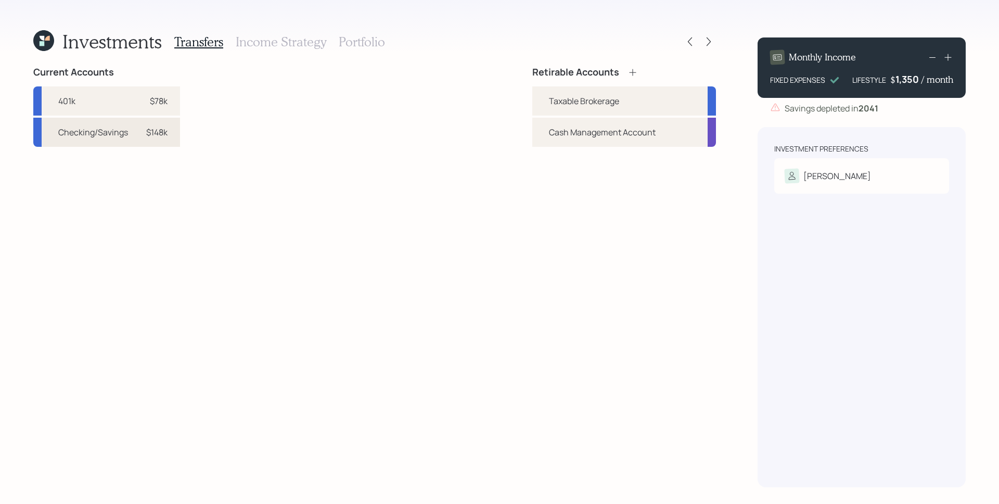
click at [146, 132] on div "$148k" at bounding box center [156, 132] width 21 height 12
click at [540, 101] on div "Taxable Brokerage" at bounding box center [624, 100] width 184 height 29
select select "33090ecf-00f7-411a-b6fd-311f65b1e202"
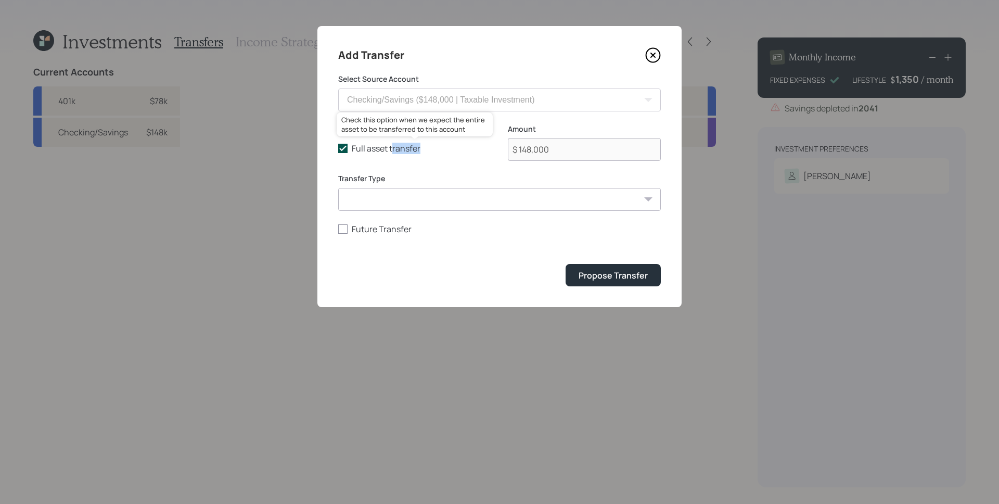
click at [392, 152] on div "Full asset transfer Check this option when we expect the entire asset to be tra…" at bounding box center [499, 149] width 322 height 50
click at [394, 150] on label "Full asset transfer" at bounding box center [414, 148] width 153 height 11
click at [338, 149] on input "Full asset transfer" at bounding box center [338, 148] width 1 height 1
checkbox input "false"
click at [630, 153] on input "$ 148,000" at bounding box center [584, 149] width 153 height 23
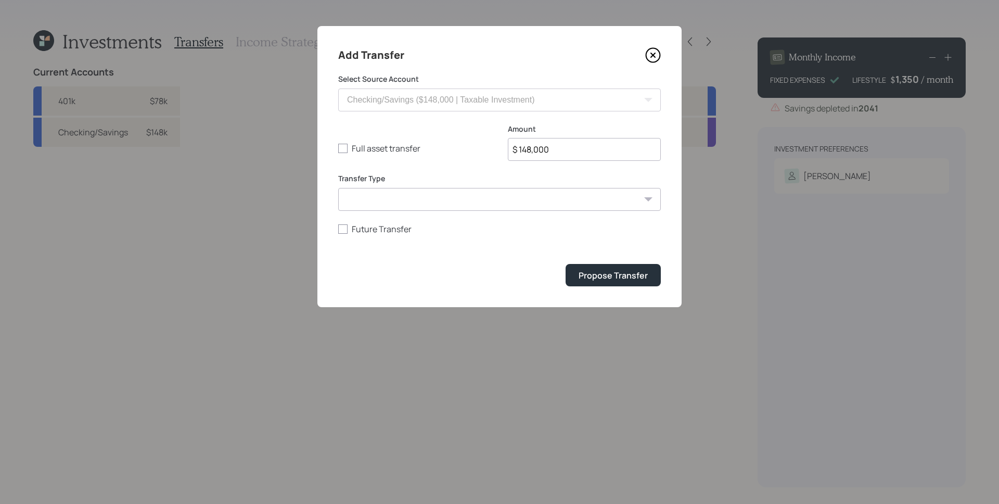
click at [627, 153] on input "$ 148,000" at bounding box center [584, 149] width 153 height 23
type input "$ 25,000"
click at [565, 264] on button "Propose Transfer" at bounding box center [612, 275] width 95 height 22
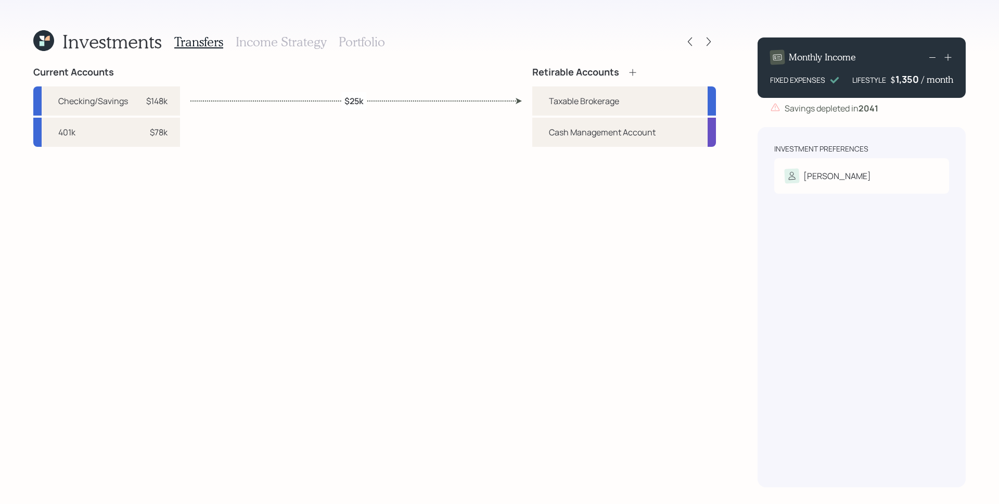
click at [276, 43] on h3 "Income Strategy" at bounding box center [281, 41] width 91 height 15
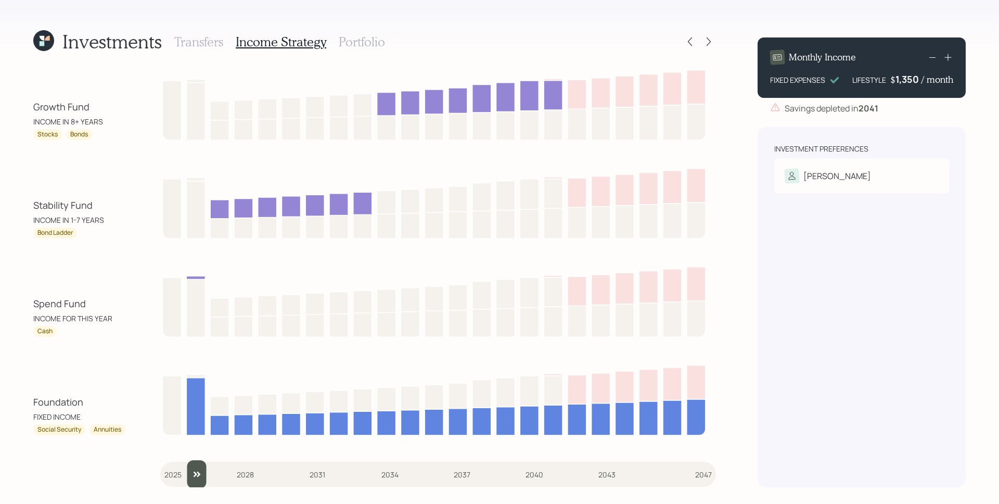
type input "2025"
drag, startPoint x: 173, startPoint y: 476, endPoint x: 111, endPoint y: 421, distance: 82.9
click at [160, 460] on input "slider" at bounding box center [438, 474] width 556 height 28
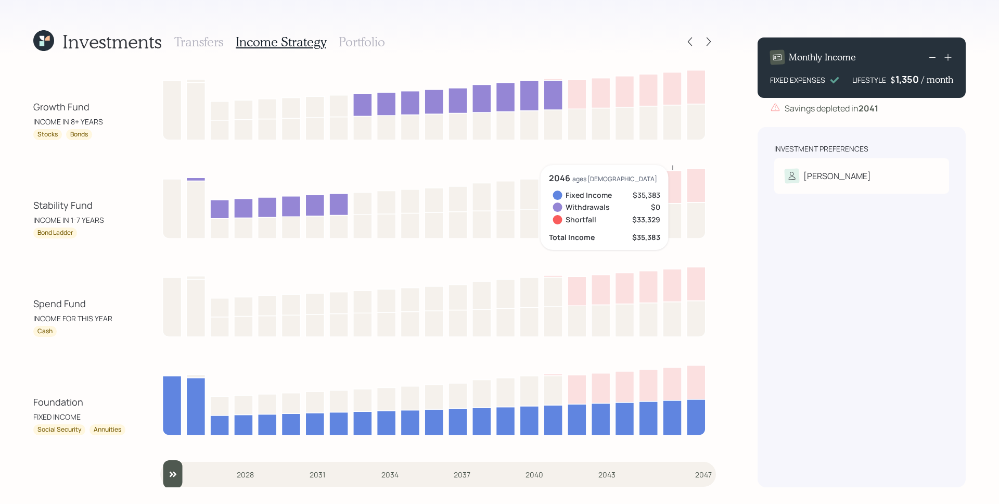
click at [853, 176] on div "[PERSON_NAME]" at bounding box center [861, 176] width 154 height 15
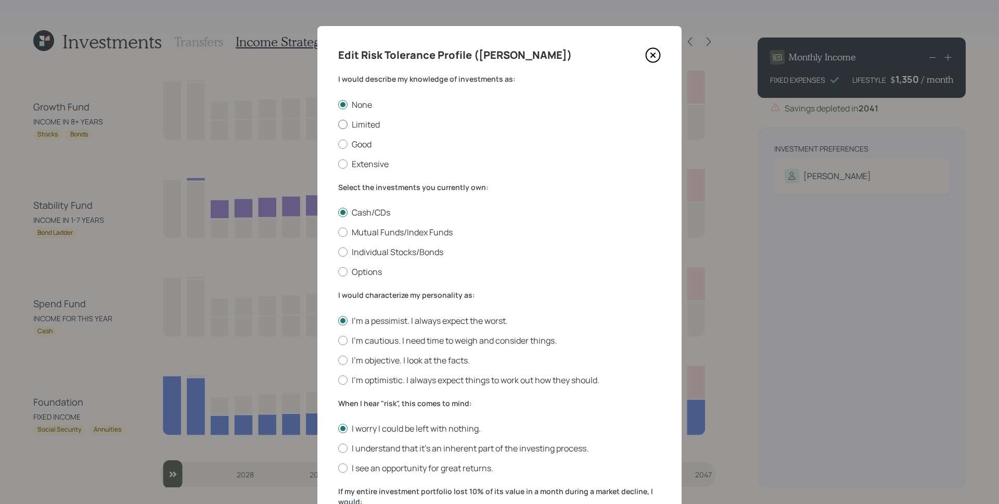
click at [360, 122] on label "Limited" at bounding box center [499, 124] width 322 height 11
click at [338, 124] on input "Limited" at bounding box center [338, 124] width 1 height 1
radio input "true"
click at [357, 227] on label "Mutual Funds/Index Funds" at bounding box center [499, 231] width 322 height 11
click at [338, 232] on input "Mutual Funds/Index Funds" at bounding box center [338, 232] width 1 height 1
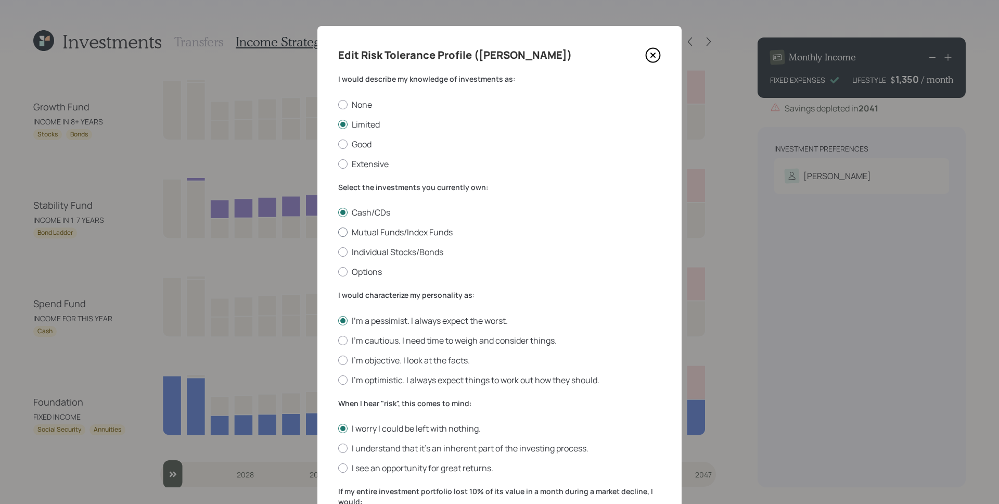
radio input "true"
click at [378, 350] on div "I'm a pessimist. I always expect the worst. I'm cautious. I need time to weigh …" at bounding box center [499, 350] width 322 height 71
click at [381, 339] on label "I'm cautious. I need time to weigh and consider things." at bounding box center [499, 339] width 322 height 11
click at [338, 340] on input "I'm cautious. I need time to weigh and consider things." at bounding box center [338, 340] width 1 height 1
radio input "true"
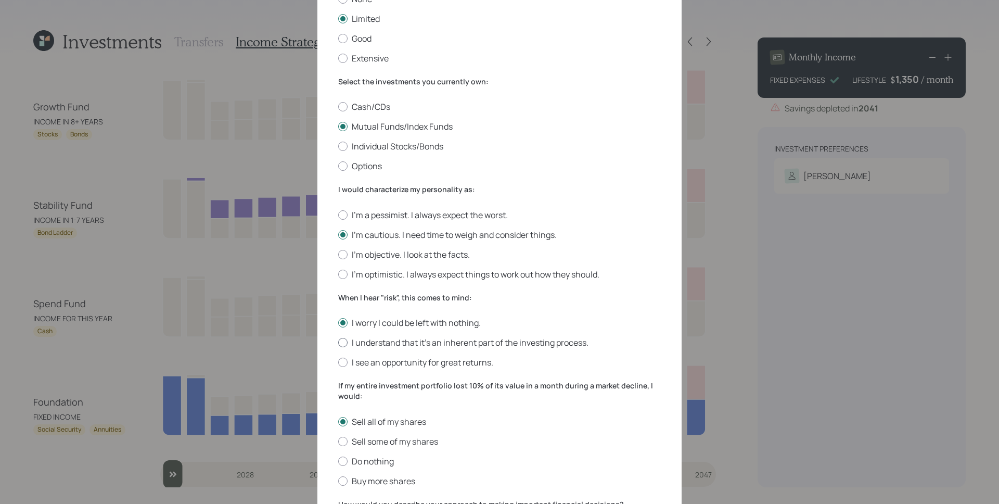
click at [371, 341] on label "I understand that it’s an inherent part of the investing process." at bounding box center [499, 342] width 322 height 11
click at [338, 342] on input "I understand that it’s an inherent part of the investing process." at bounding box center [338, 342] width 1 height 1
radio input "true"
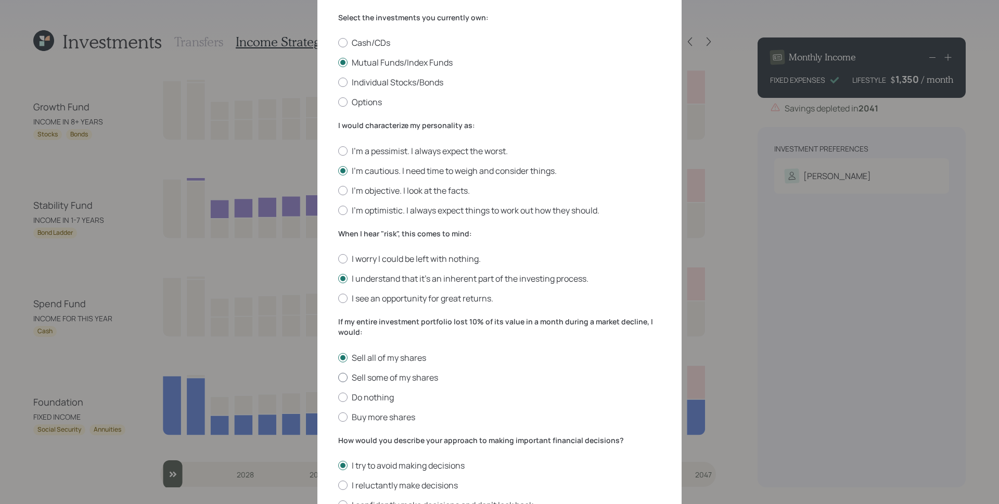
click at [377, 373] on label "Sell some of my shares" at bounding box center [499, 376] width 322 height 11
click at [338, 377] on input "Sell some of my shares" at bounding box center [338, 377] width 1 height 1
radio input "true"
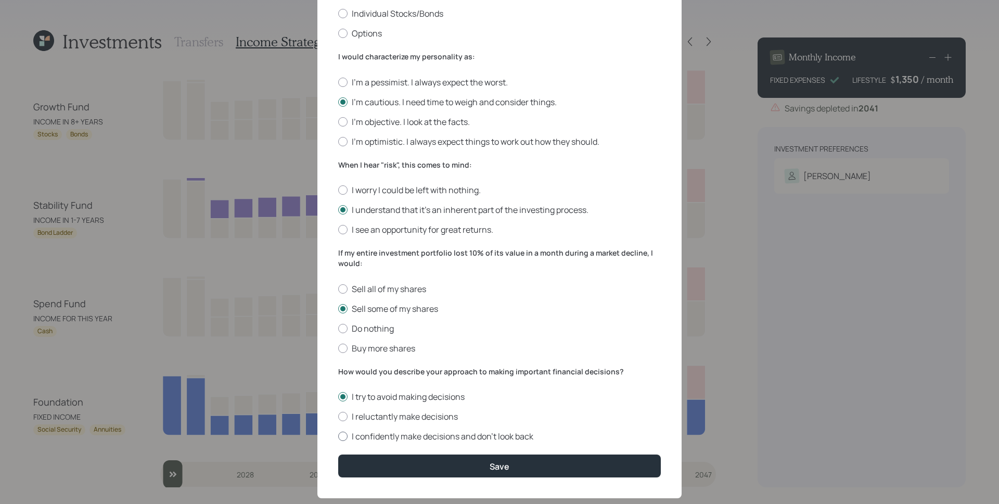
scroll to position [259, 0]
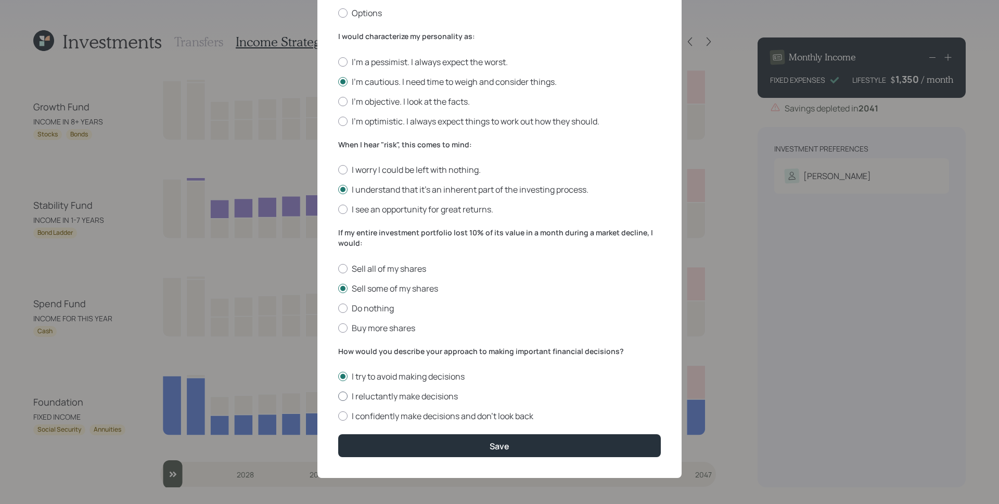
click at [376, 396] on label "I reluctantly make decisions" at bounding box center [499, 395] width 322 height 11
click at [338, 396] on input "I reluctantly make decisions" at bounding box center [338, 396] width 1 height 1
radio input "true"
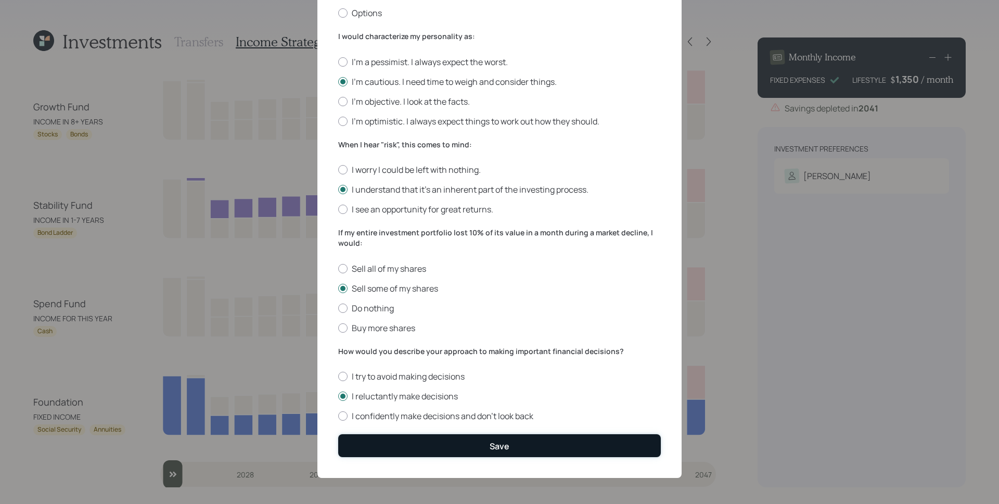
click at [442, 444] on button "Save" at bounding box center [499, 445] width 322 height 22
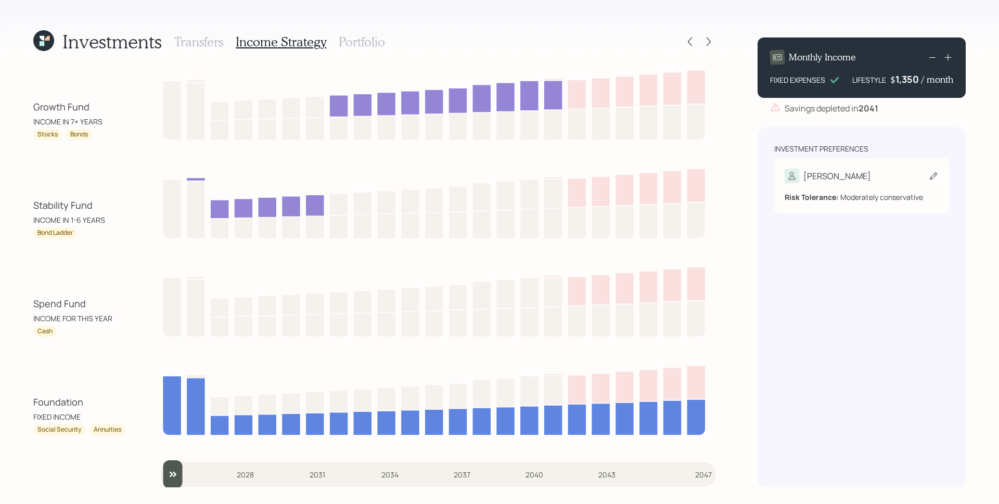
click at [827, 171] on div "[PERSON_NAME]" at bounding box center [837, 176] width 68 height 12
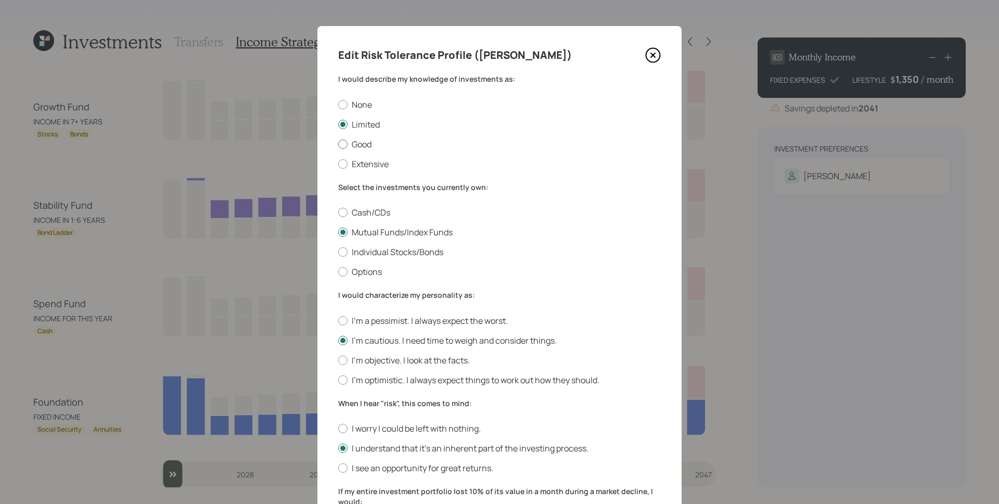
click at [361, 145] on label "Good" at bounding box center [499, 143] width 322 height 11
click at [338, 144] on input "Good" at bounding box center [338, 144] width 1 height 1
radio input "true"
click at [350, 126] on label "Limited" at bounding box center [499, 124] width 322 height 11
click at [338, 124] on input "Limited" at bounding box center [338, 124] width 1 height 1
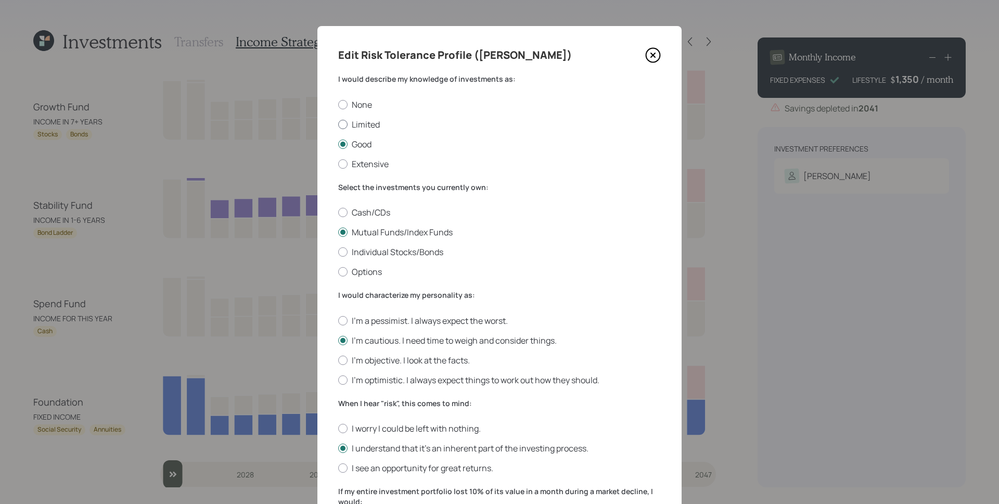
radio input "true"
click at [371, 253] on label "Individual Stocks/Bonds" at bounding box center [499, 251] width 322 height 11
click at [338, 252] on input "Individual Stocks/Bonds" at bounding box center [338, 252] width 1 height 1
radio input "true"
click at [373, 230] on label "Mutual Funds/Index Funds" at bounding box center [499, 231] width 322 height 11
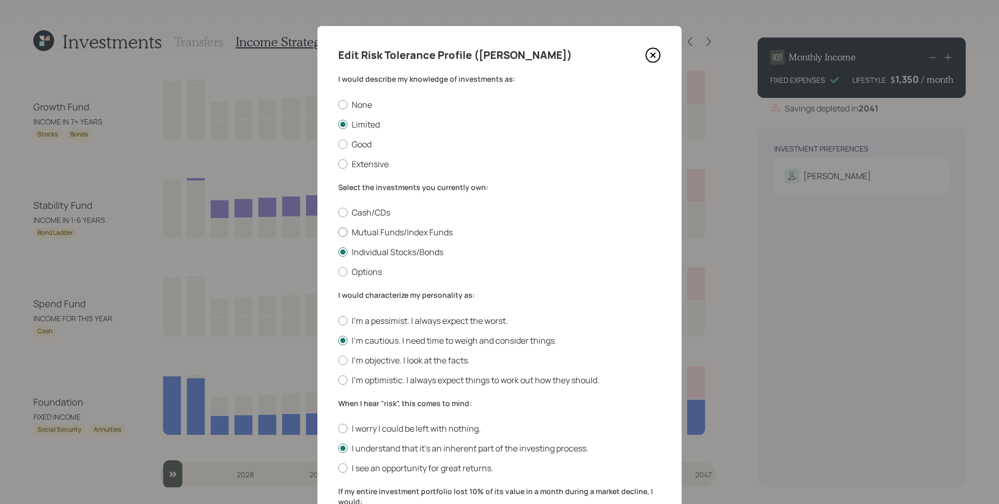
click at [338, 232] on input "Mutual Funds/Index Funds" at bounding box center [338, 232] width 1 height 1
radio input "true"
click at [375, 356] on label "I'm objective. I look at the facts." at bounding box center [499, 359] width 322 height 11
click at [338, 359] on input "I'm objective. I look at the facts." at bounding box center [338, 359] width 1 height 1
radio input "true"
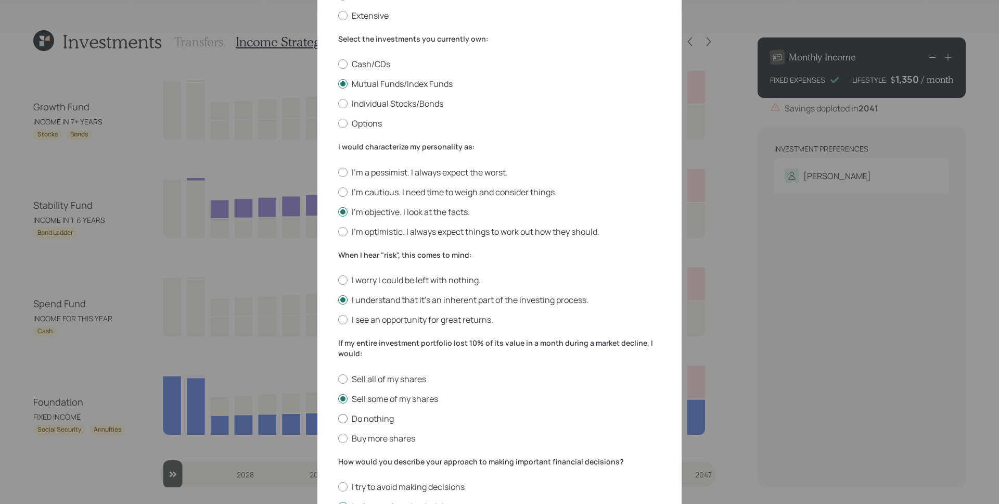
click at [364, 415] on label "Do nothing" at bounding box center [499, 417] width 322 height 11
click at [338, 418] on input "Do nothing" at bounding box center [338, 418] width 1 height 1
radio input "true"
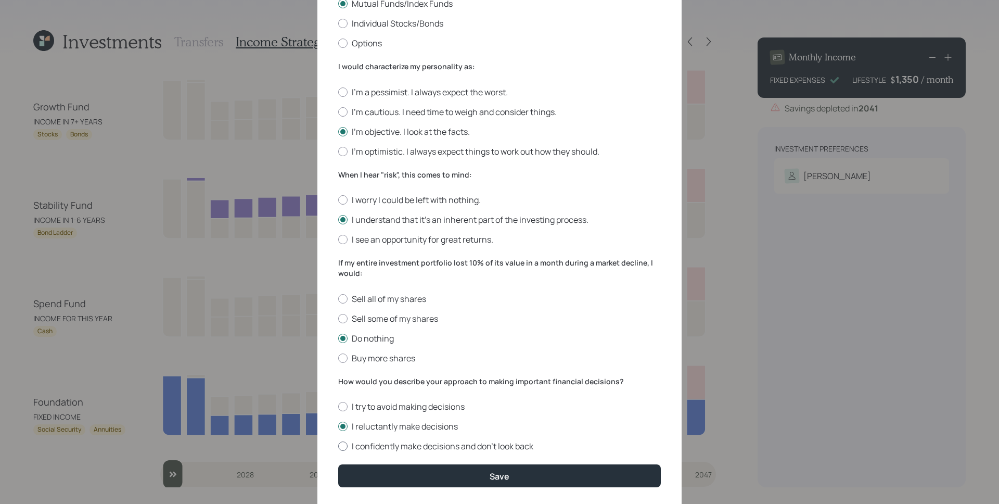
scroll to position [259, 0]
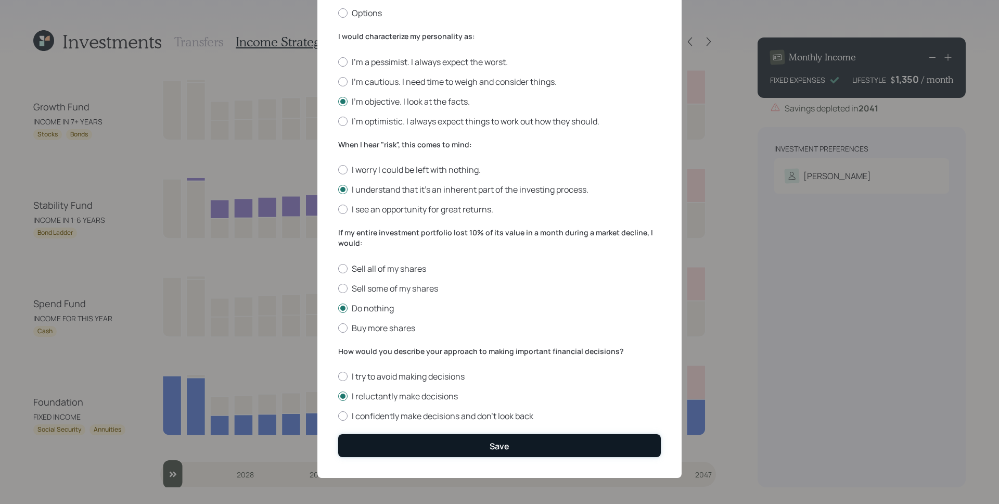
click at [454, 439] on button "Save" at bounding box center [499, 445] width 322 height 22
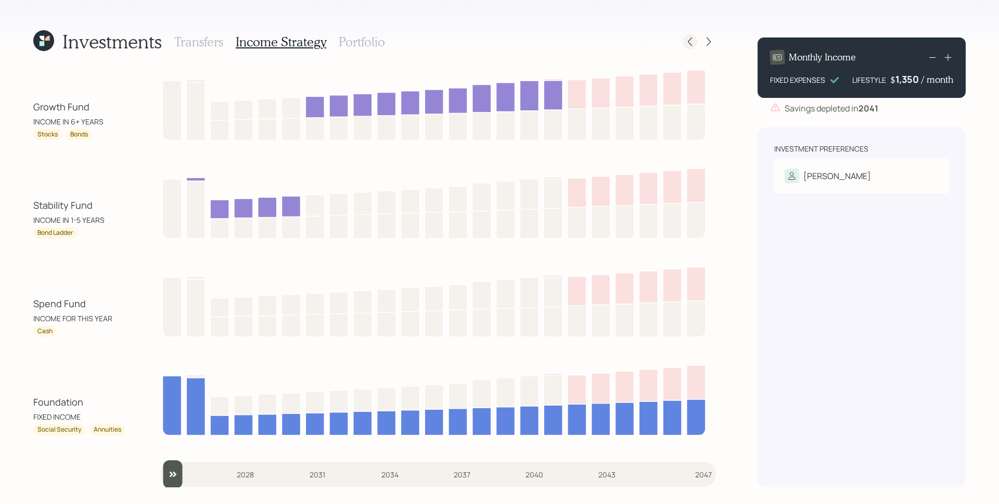
click at [691, 39] on icon at bounding box center [690, 41] width 10 height 10
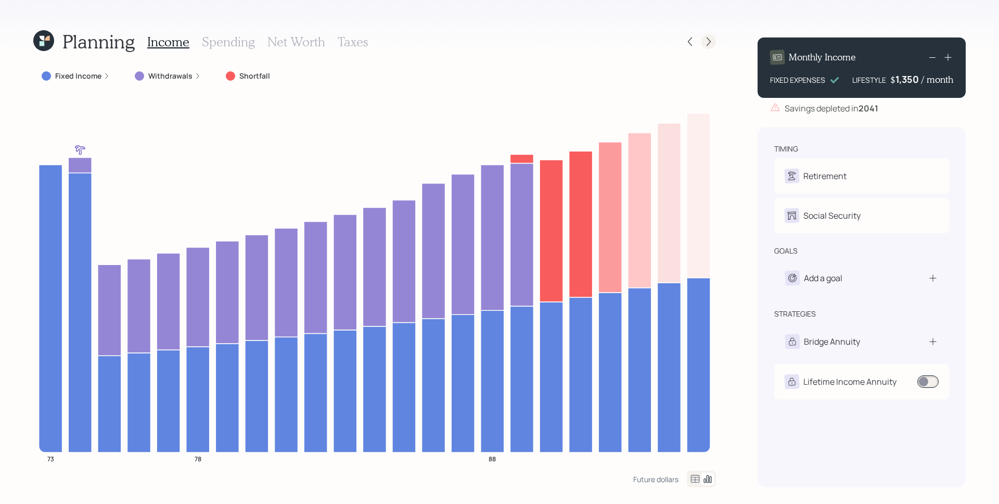
click at [702, 40] on div at bounding box center [708, 41] width 15 height 15
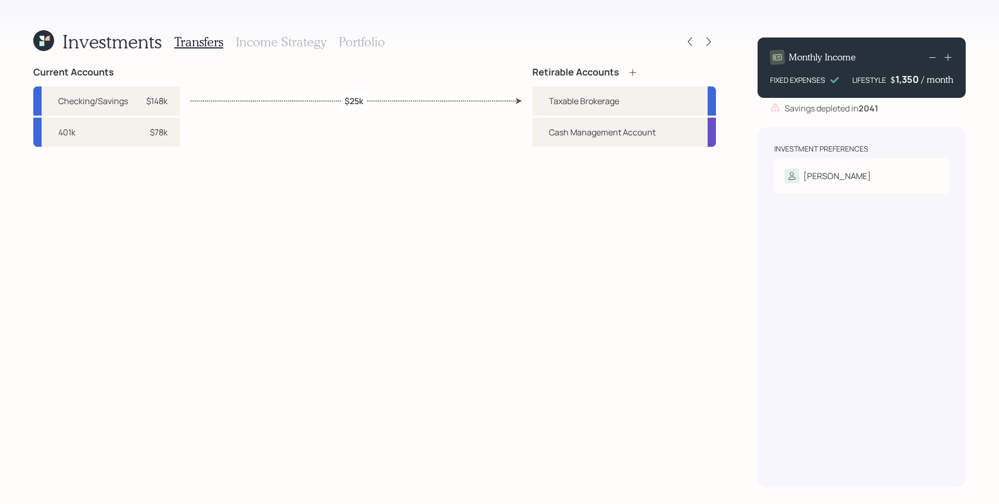
click at [361, 100] on label "$25k" at bounding box center [353, 100] width 19 height 11
select select "33090ecf-00f7-411a-b6fd-311f65b1e202"
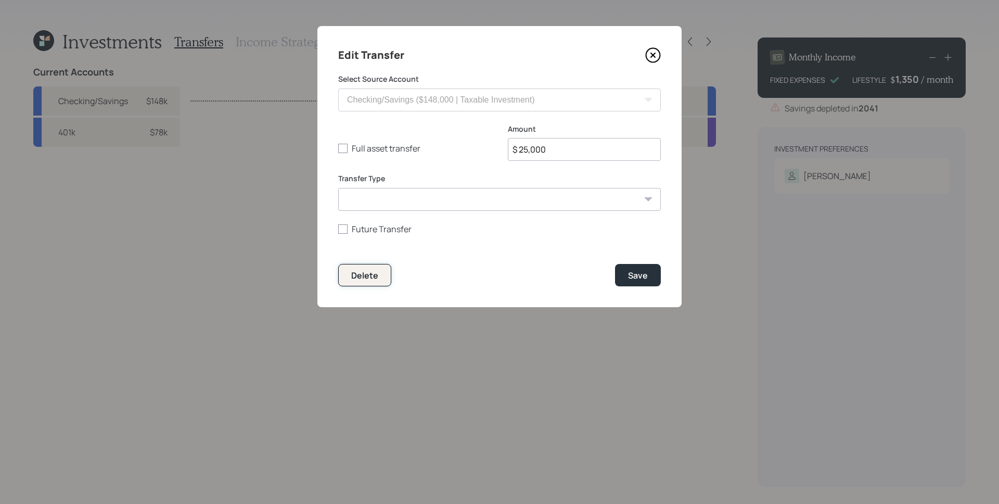
click at [363, 275] on div "Delete" at bounding box center [364, 274] width 27 height 11
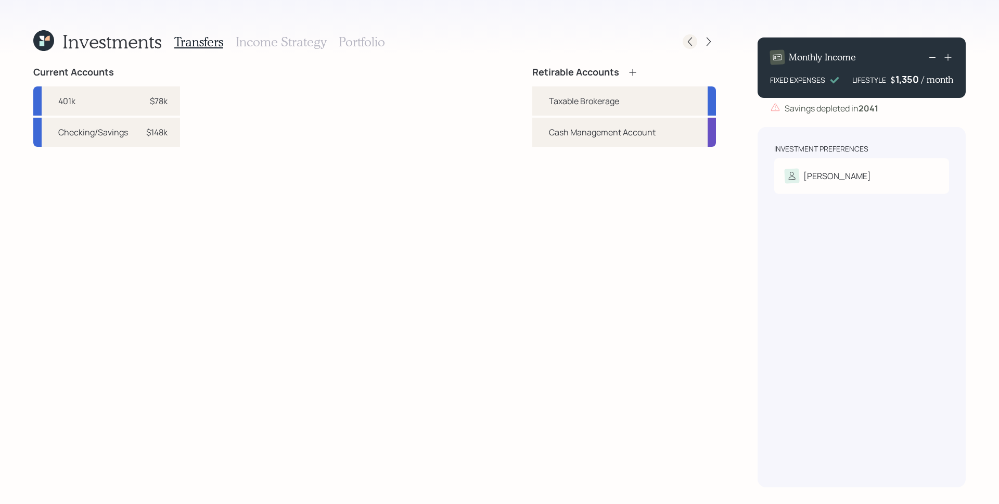
click at [683, 39] on div at bounding box center [689, 41] width 15 height 15
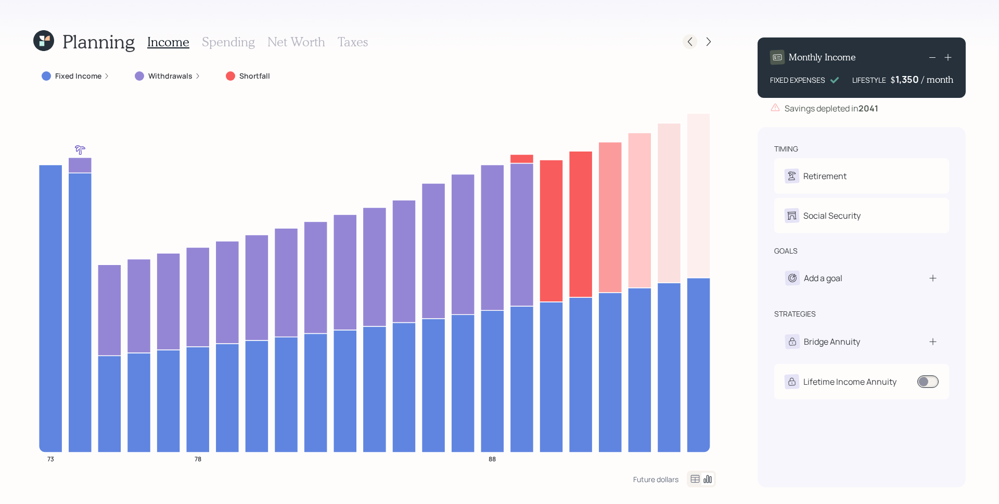
click at [692, 43] on icon at bounding box center [690, 41] width 10 height 10
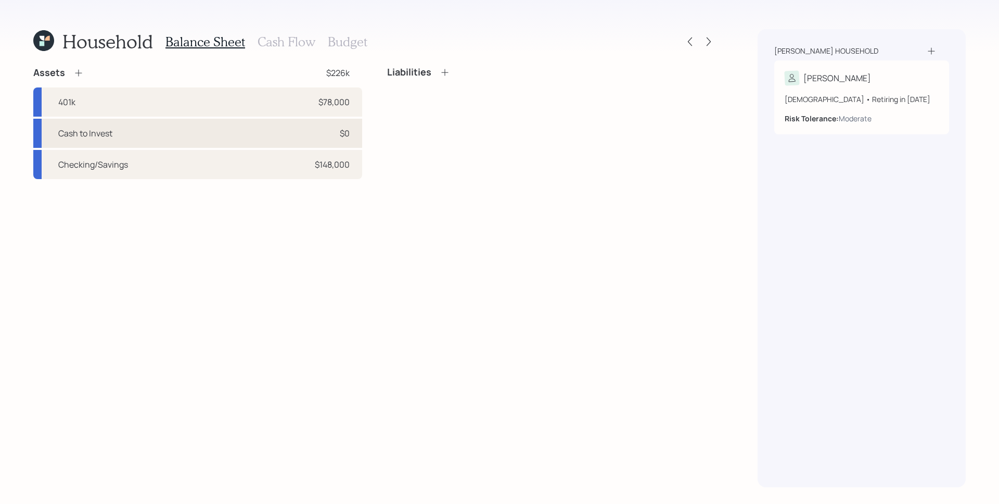
click at [198, 131] on div "Cash to Invest $0" at bounding box center [197, 133] width 329 height 29
select select "taxable"
select select "conservative"
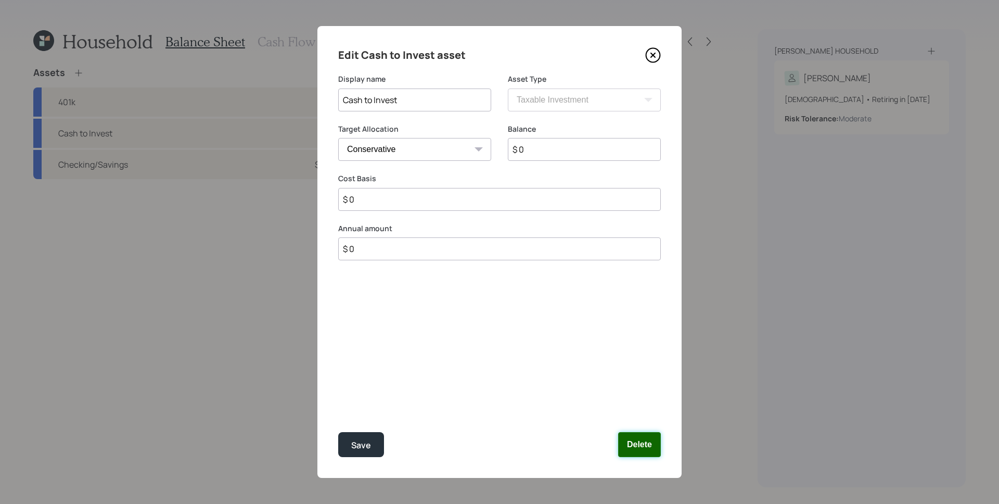
click at [652, 443] on button "Delete" at bounding box center [639, 444] width 43 height 25
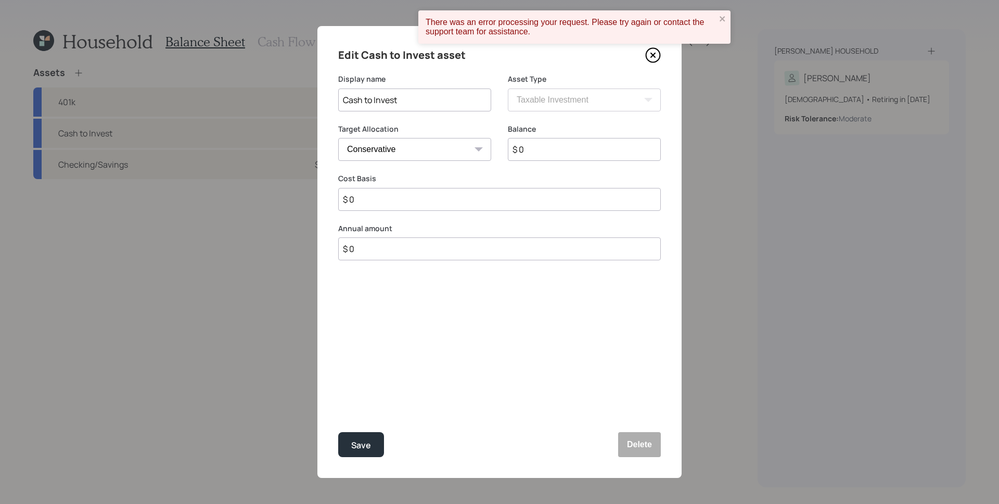
click at [655, 58] on icon at bounding box center [653, 55] width 16 height 16
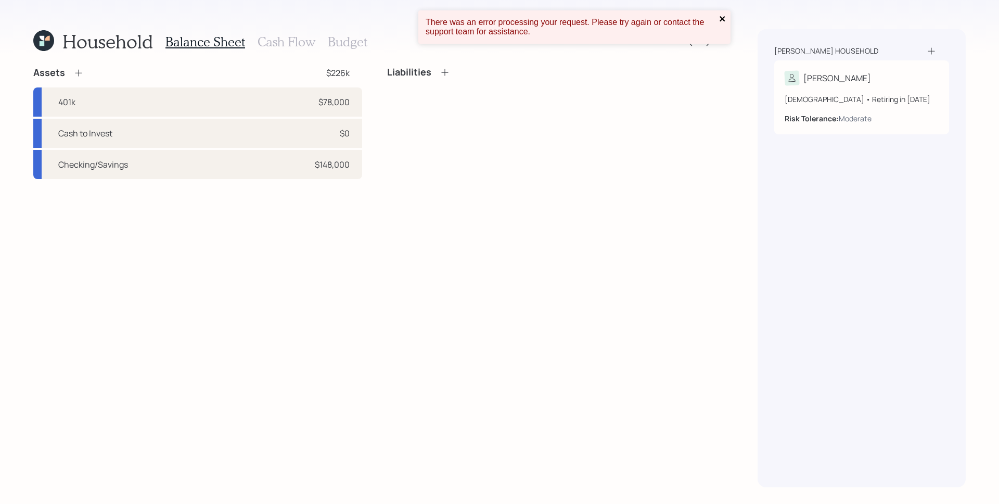
click at [723, 17] on icon "close" at bounding box center [721, 18] width 5 height 5
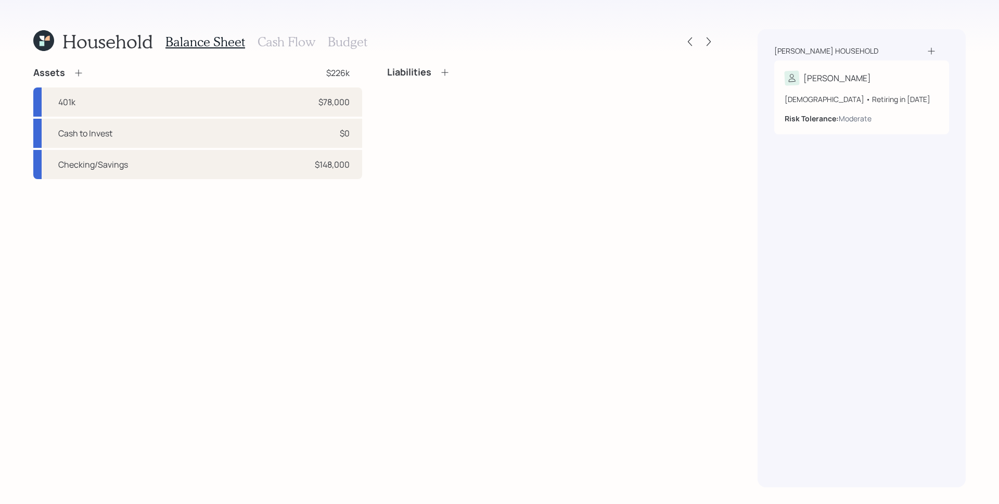
click at [82, 75] on icon at bounding box center [78, 73] width 10 height 10
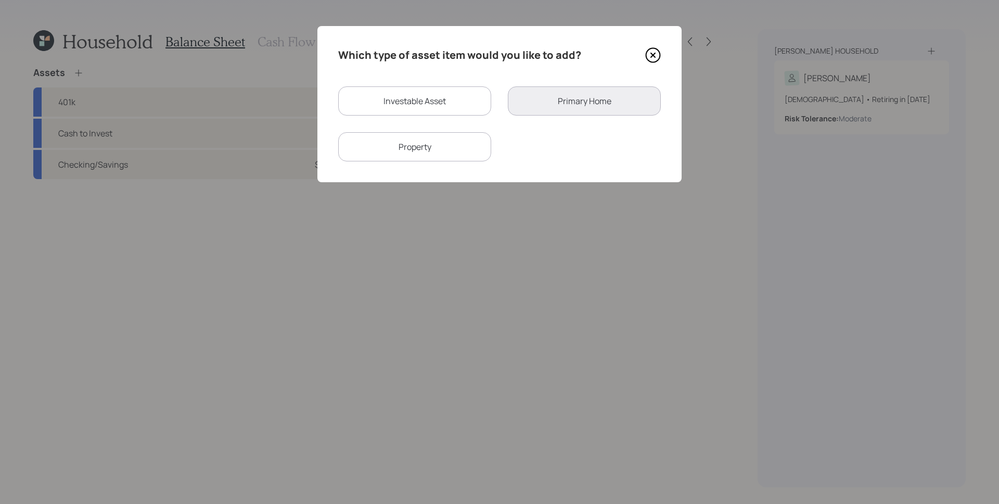
click at [481, 92] on div "Investable Asset" at bounding box center [414, 100] width 153 height 29
select select "taxable"
select select "balanced"
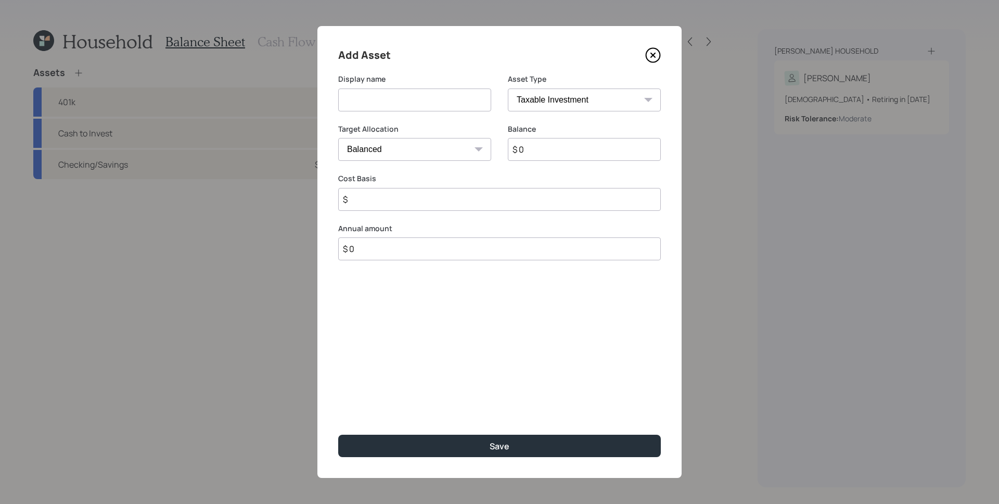
click at [467, 94] on input at bounding box center [414, 99] width 153 height 23
type input "Cash to Invest"
click at [538, 96] on select "SEP IRA IRA Roth IRA 401(k) Roth 401(k) 403(b) Roth 403(b) 457(b) Roth 457(b) H…" at bounding box center [584, 99] width 153 height 23
click at [562, 149] on input "$ 0" at bounding box center [584, 149] width 153 height 23
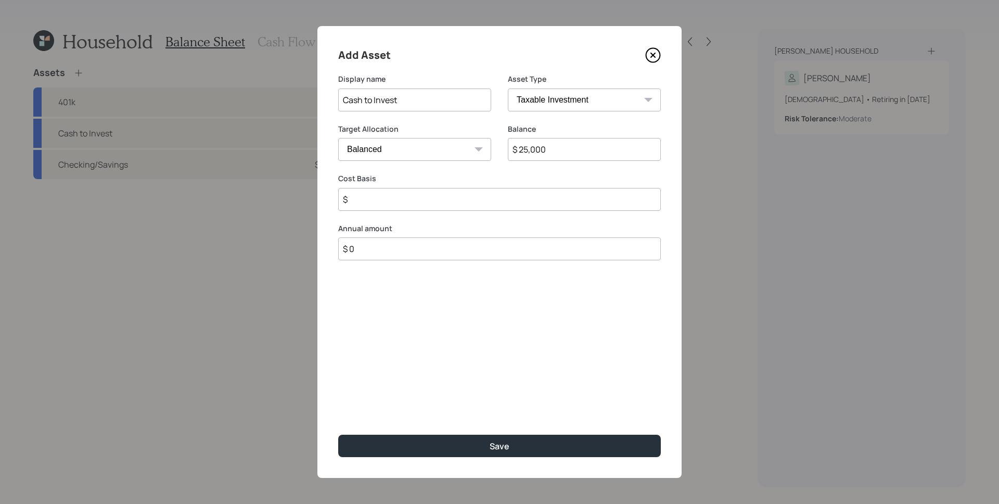
type input "$ 25,000"
click at [338, 434] on button "Save" at bounding box center [499, 445] width 322 height 22
click at [462, 199] on input "$" at bounding box center [499, 199] width 322 height 23
type input "$ 25,000"
click at [338, 434] on button "Save" at bounding box center [499, 445] width 322 height 22
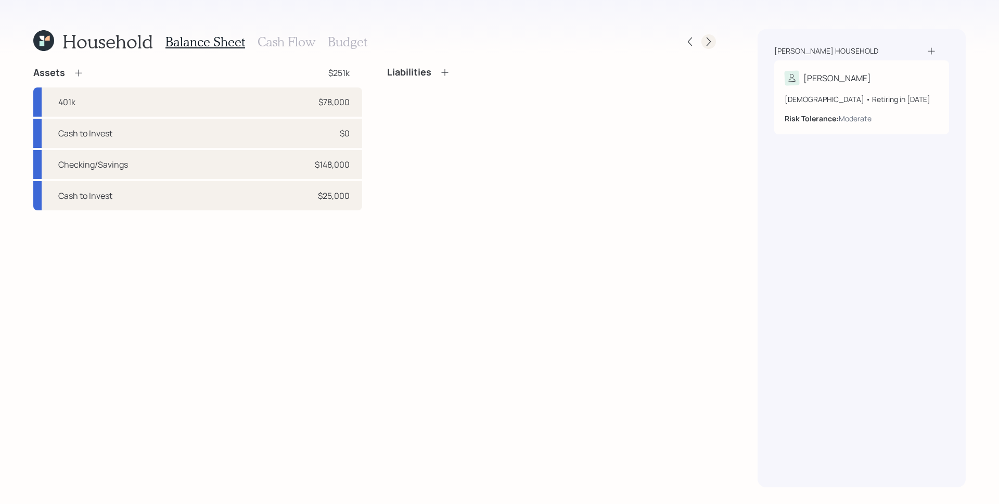
click at [705, 40] on icon at bounding box center [708, 41] width 10 height 10
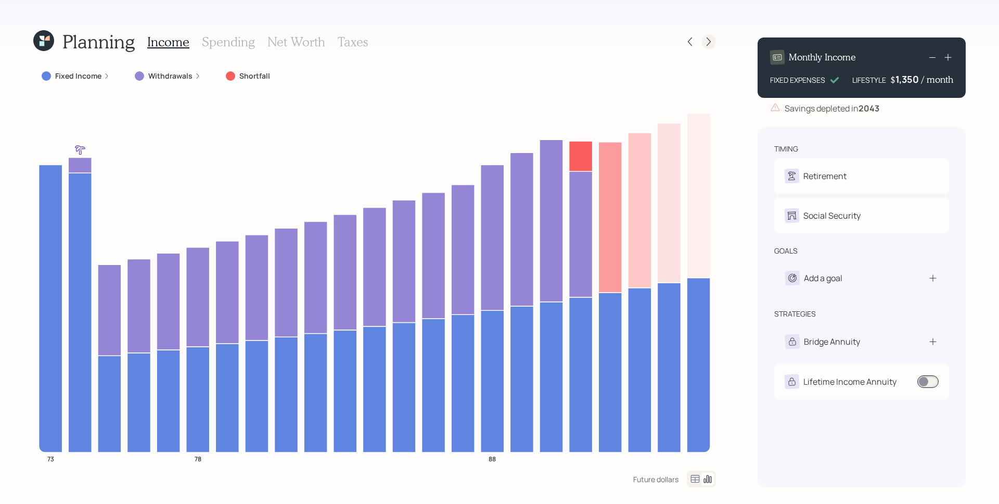
click at [706, 44] on icon at bounding box center [708, 41] width 10 height 10
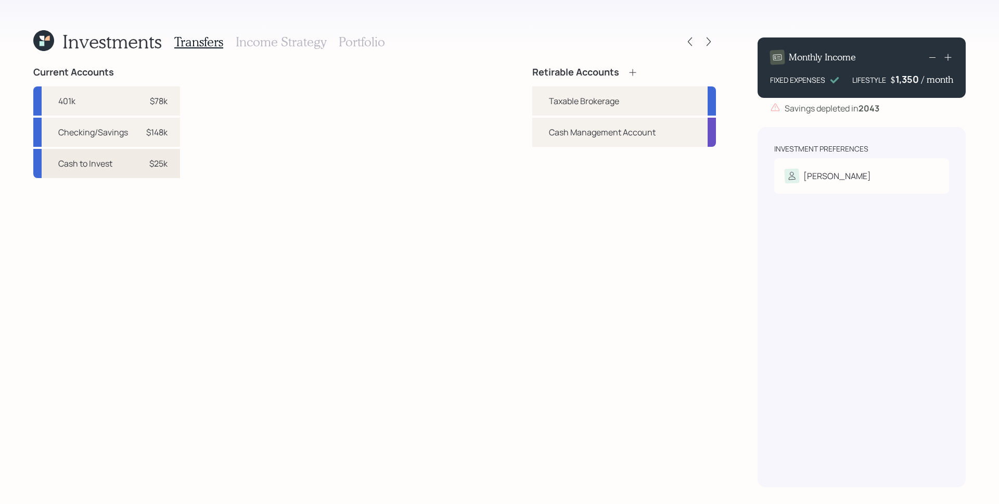
click at [157, 165] on div "$25k" at bounding box center [158, 163] width 18 height 12
click at [549, 102] on div "Taxable Brokerage" at bounding box center [584, 101] width 70 height 12
select select "852f7dca-c910-43bb-b09f-0defabb5d76c"
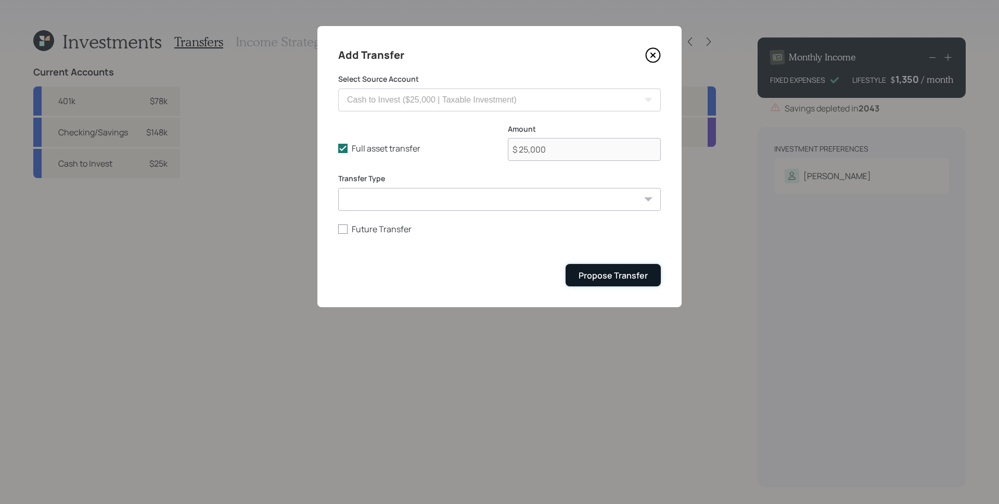
click at [621, 278] on div "Propose Transfer" at bounding box center [612, 274] width 69 height 11
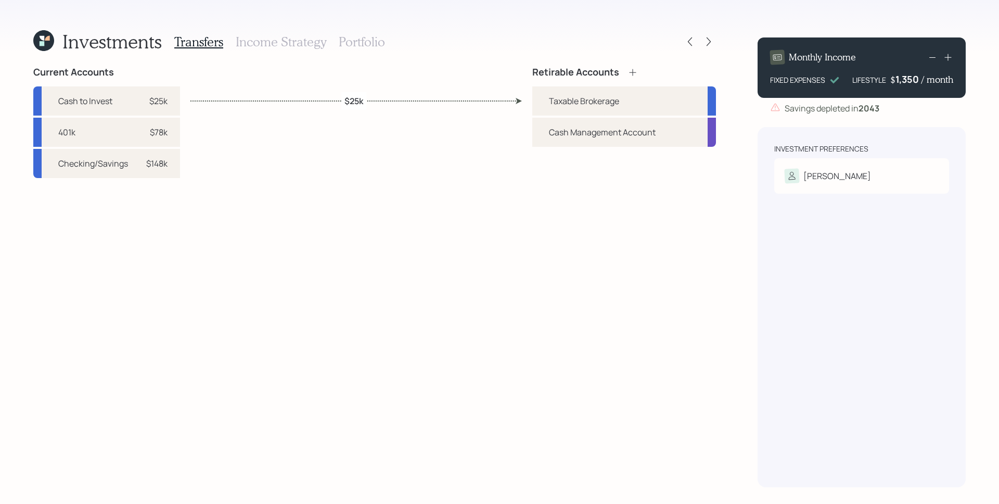
click at [278, 46] on h3 "Income Strategy" at bounding box center [281, 41] width 91 height 15
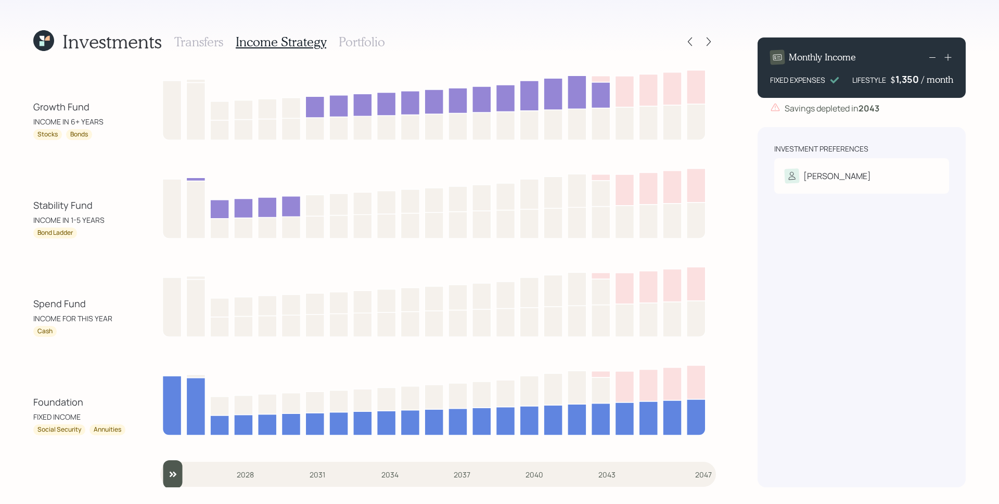
click at [375, 42] on h3 "Portfolio" at bounding box center [362, 41] width 46 height 15
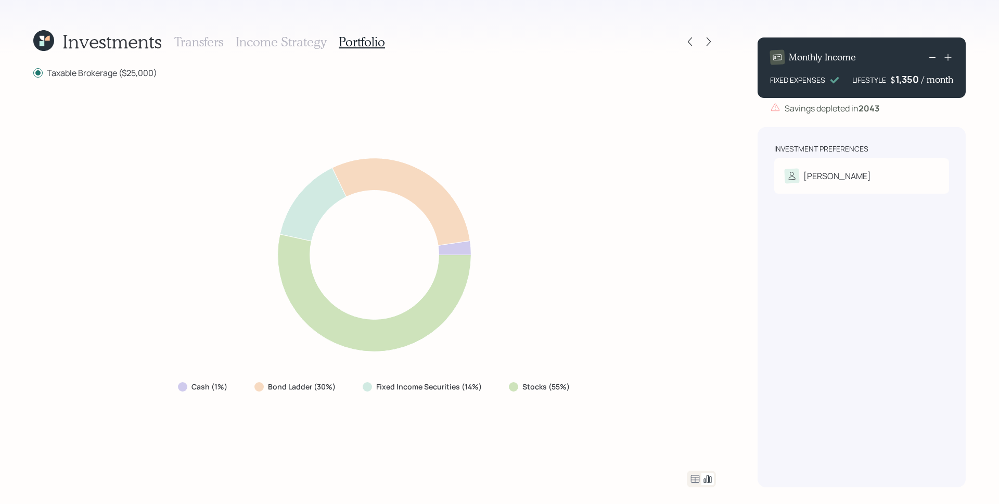
click at [215, 43] on h3 "Transfers" at bounding box center [198, 41] width 49 height 15
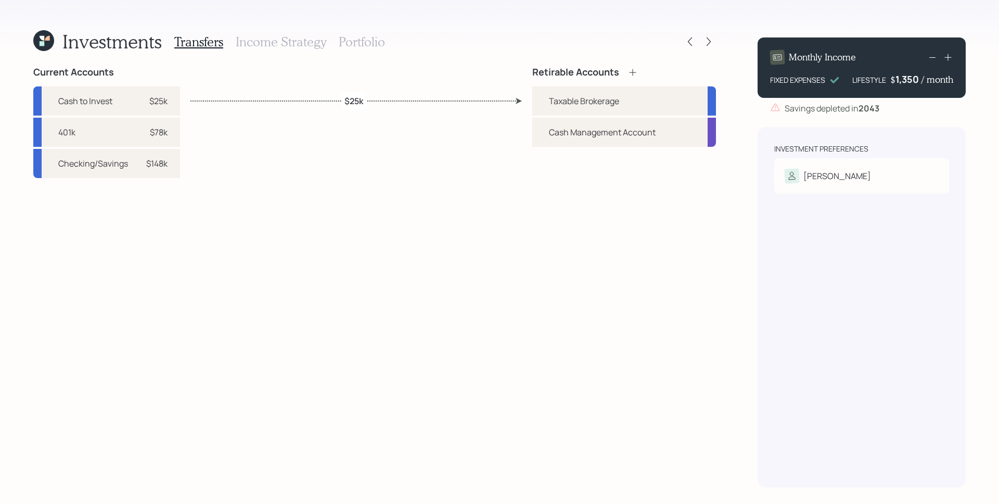
click at [359, 99] on label "$25k" at bounding box center [353, 100] width 19 height 11
select select "852f7dca-c910-43bb-b09f-0defabb5d76c"
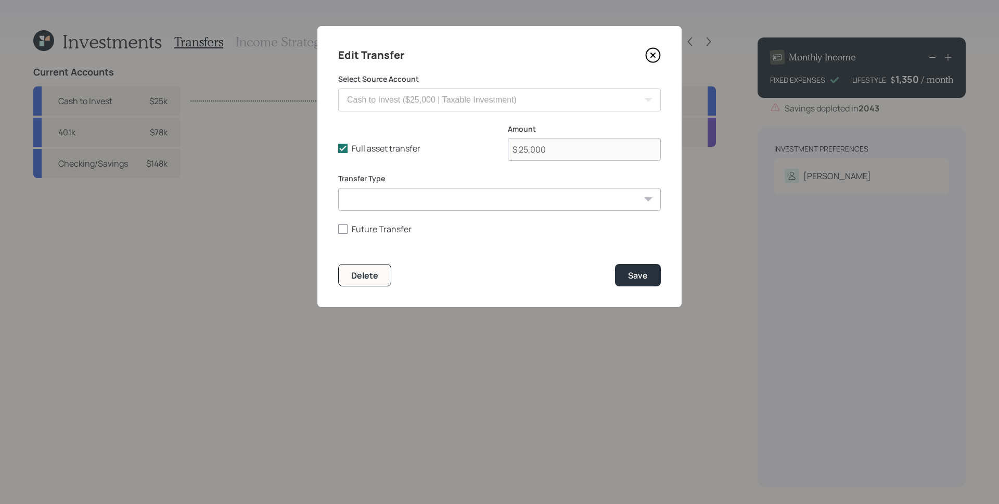
click at [381, 140] on div "Full asset transfer Check this option when we expect the entire asset to be tra…" at bounding box center [499, 149] width 322 height 50
click at [381, 148] on label "Full asset transfer" at bounding box center [414, 148] width 153 height 11
click at [338, 148] on input "Full asset transfer" at bounding box center [338, 148] width 1 height 1
click at [369, 150] on label "Full asset transfer" at bounding box center [414, 148] width 153 height 11
click at [338, 149] on input "Full asset transfer" at bounding box center [338, 148] width 1 height 1
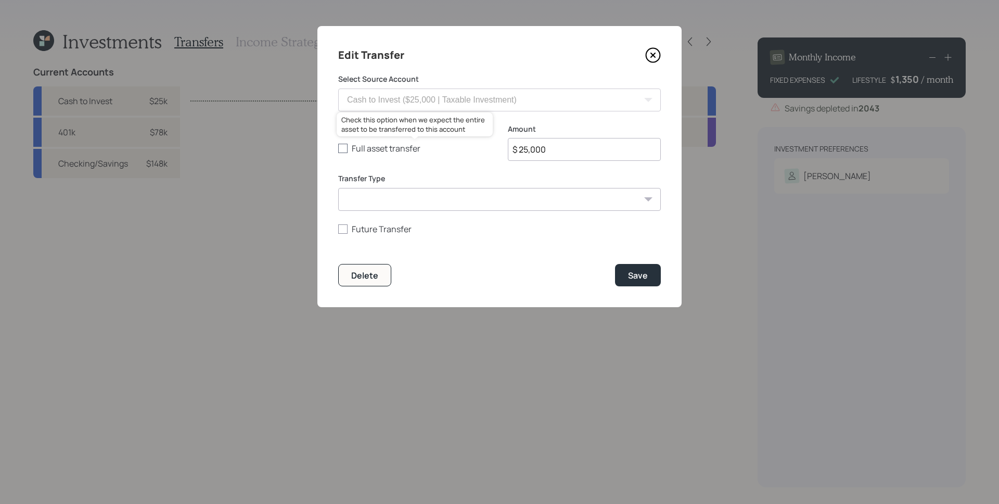
checkbox input "true"
click at [640, 272] on div "Save" at bounding box center [638, 274] width 20 height 11
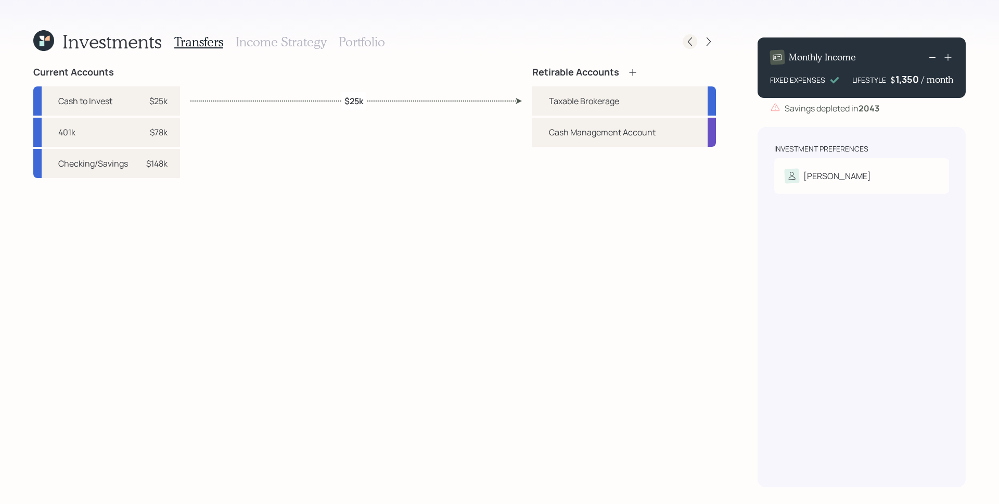
click at [690, 38] on icon at bounding box center [690, 41] width 10 height 10
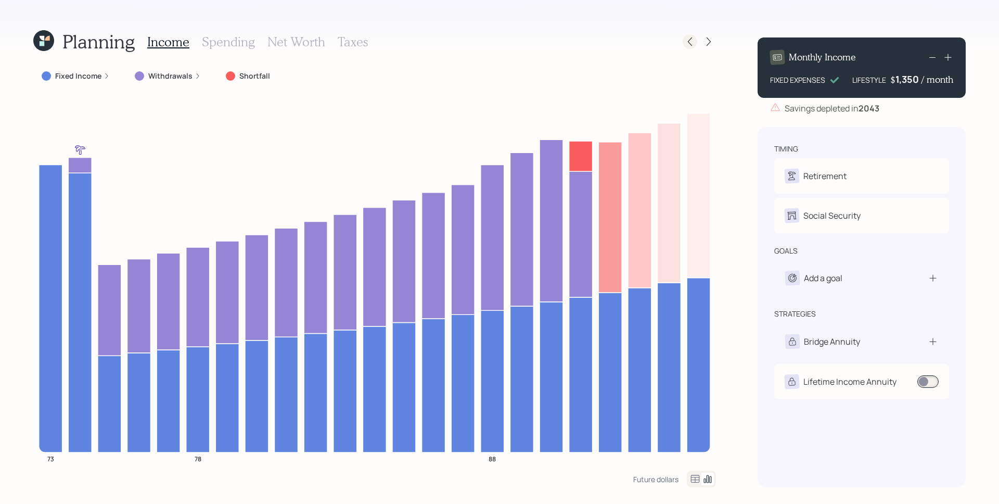
click at [688, 43] on icon at bounding box center [690, 41] width 10 height 10
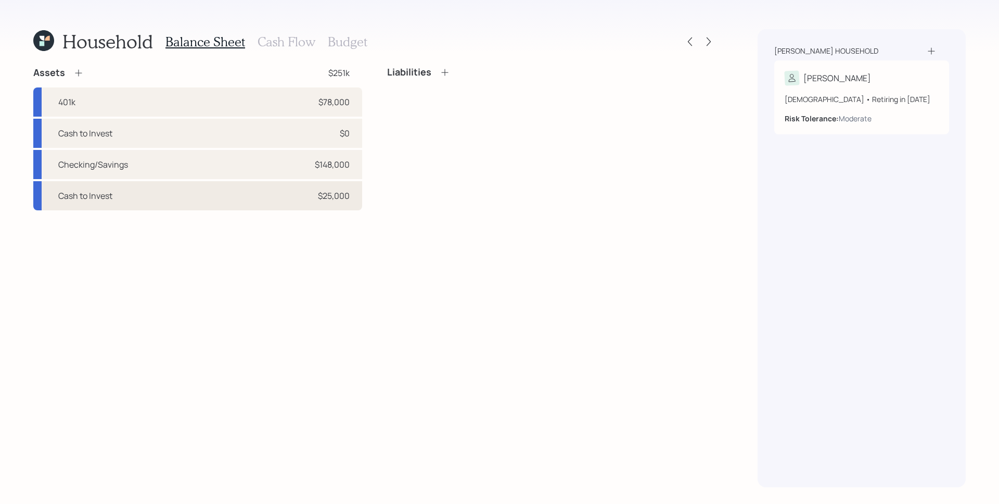
click at [211, 190] on div "Cash to Invest $25,000" at bounding box center [197, 195] width 329 height 29
select select "taxable"
select select "balanced"
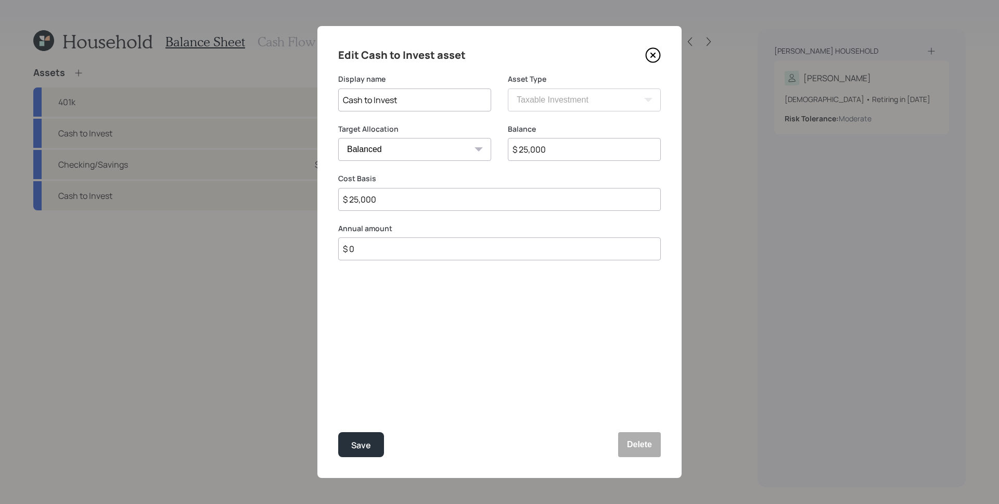
click at [604, 139] on input "$ 25,000" at bounding box center [584, 149] width 153 height 23
click at [610, 149] on input "$ 25,000" at bounding box center [584, 149] width 153 height 23
type input "$ 50,000"
click at [338, 432] on button "Save" at bounding box center [361, 444] width 46 height 25
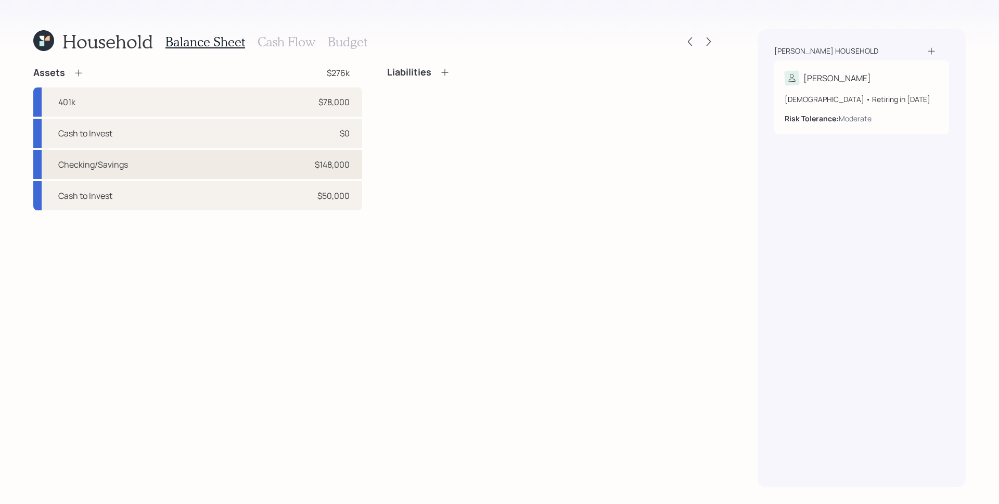
click at [315, 160] on div "$148,000" at bounding box center [332, 164] width 35 height 12
select select "taxable"
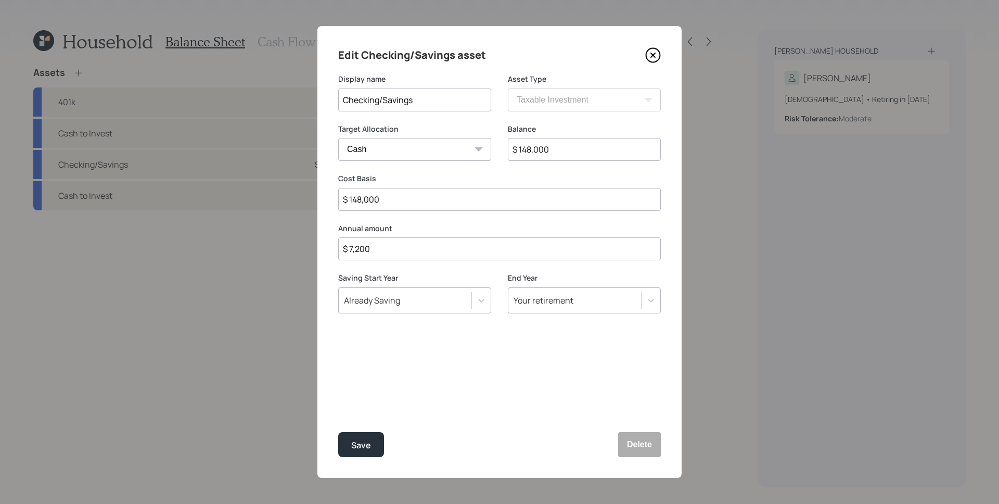
click at [568, 146] on input "$ 148,000" at bounding box center [584, 149] width 153 height 23
type input "$ 9"
type input "$ 98"
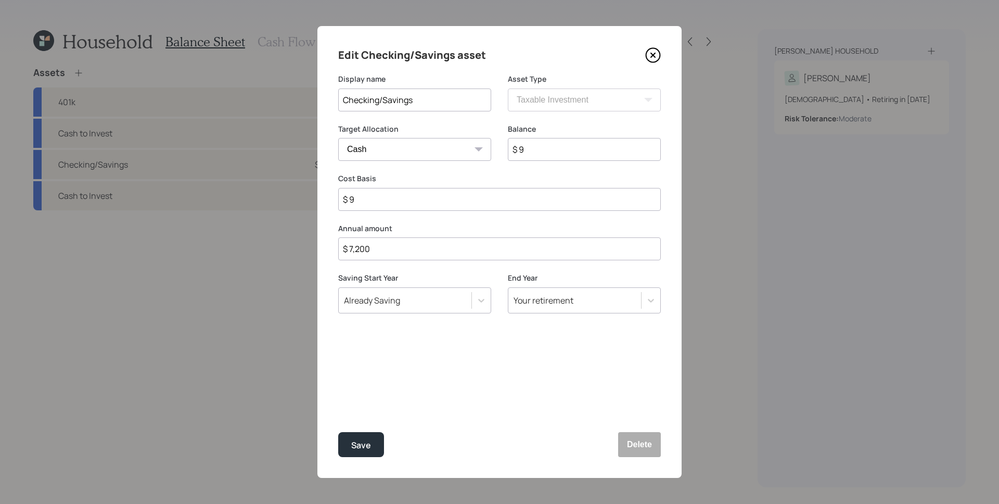
type input "$ 98"
type input "$ 980"
type input "$ 9,800"
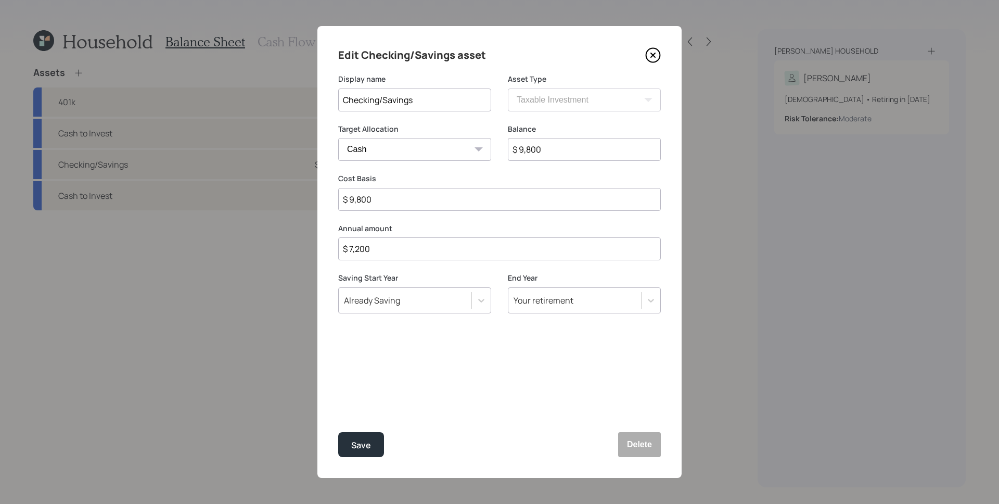
type input "$ 98,000"
click at [338, 432] on button "Save" at bounding box center [361, 444] width 46 height 25
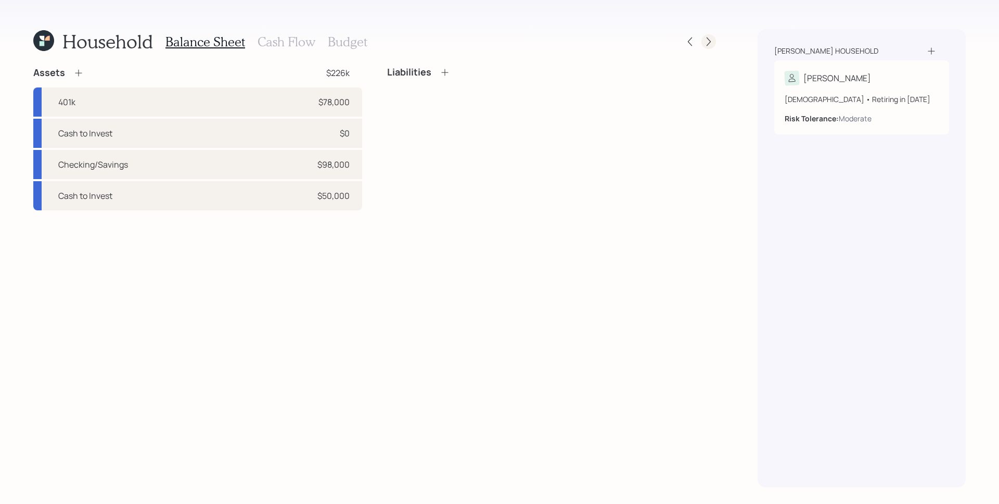
click at [715, 37] on div at bounding box center [698, 41] width 33 height 15
click at [712, 41] on icon at bounding box center [708, 41] width 10 height 10
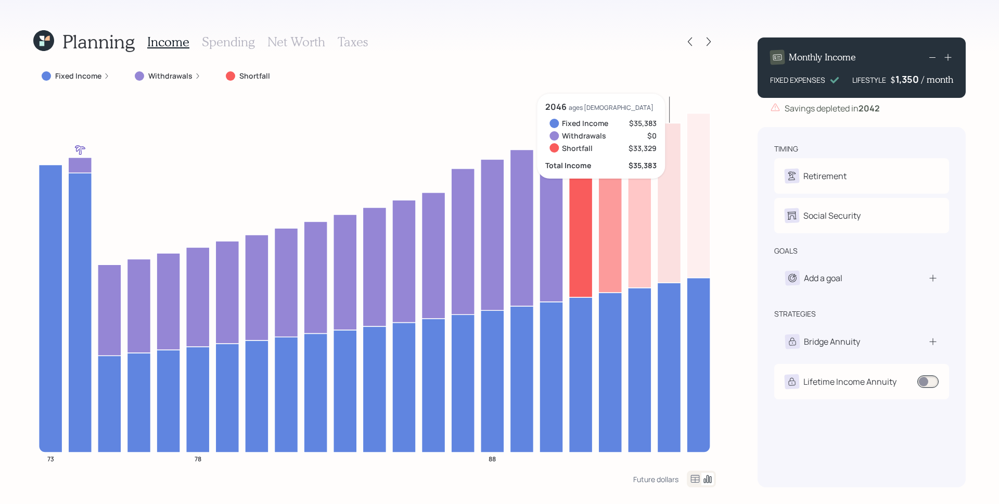
click at [717, 42] on div "Planning Income Spending Net Worth Taxes Fixed Income Withdrawals Shortfall 73 …" at bounding box center [499, 252] width 999 height 504
click at [711, 42] on icon at bounding box center [708, 41] width 10 height 10
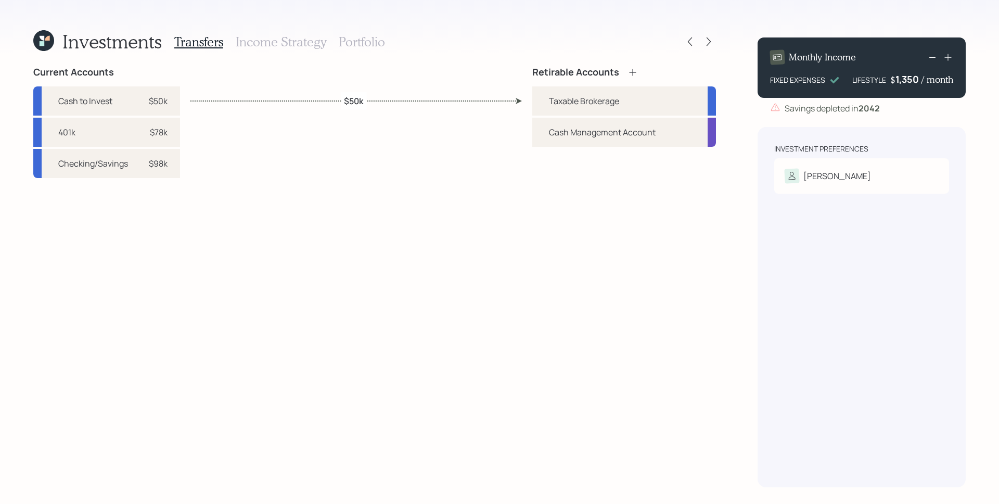
click at [369, 40] on h3 "Portfolio" at bounding box center [362, 41] width 46 height 15
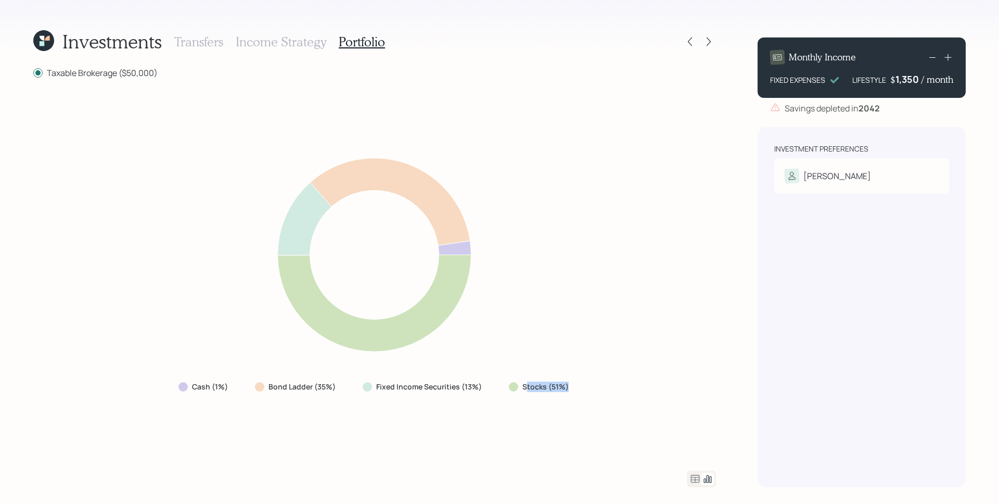
drag, startPoint x: 524, startPoint y: 386, endPoint x: 565, endPoint y: 393, distance: 41.6
click at [565, 393] on div "Stocks (51%)" at bounding box center [539, 386] width 79 height 19
click at [561, 399] on div "Cash (1%) Bond Ladder (35%) Fixed Income Securities (13%) Stocks (51%)" at bounding box center [374, 274] width 682 height 367
click at [697, 479] on icon at bounding box center [695, 478] width 9 height 8
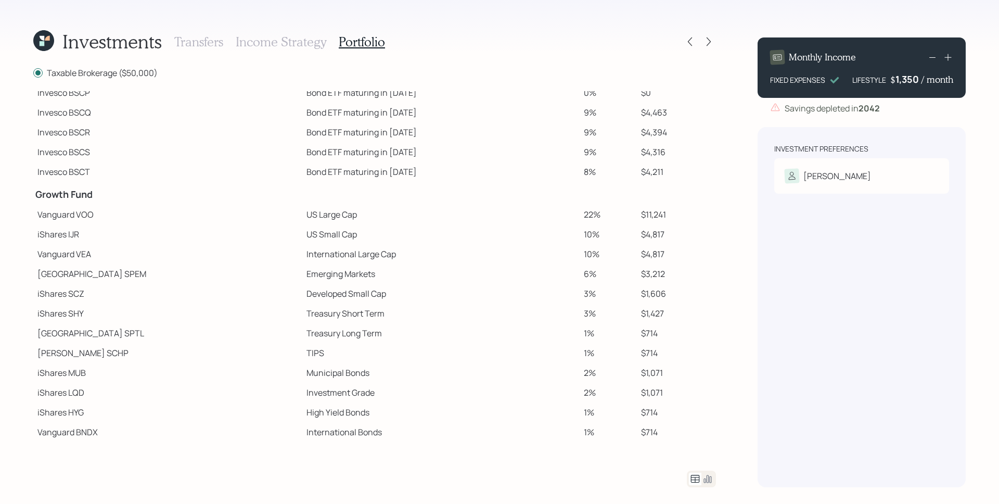
scroll to position [74, 0]
drag, startPoint x: 238, startPoint y: 213, endPoint x: 302, endPoint y: 218, distance: 64.2
click at [302, 218] on td "US Large Cap" at bounding box center [440, 214] width 277 height 20
click at [314, 209] on td "US Large Cap" at bounding box center [440, 214] width 277 height 20
drag, startPoint x: 77, startPoint y: 214, endPoint x: 99, endPoint y: 213, distance: 21.9
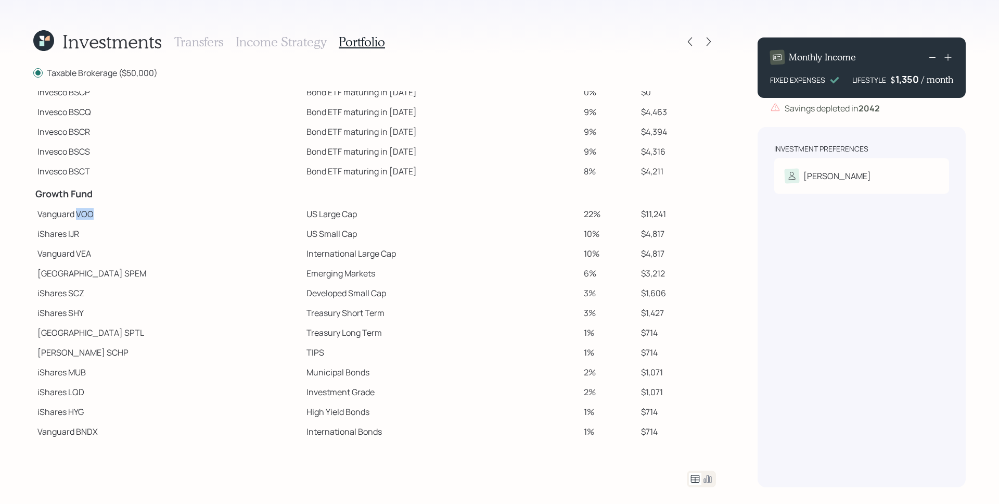
click at [99, 213] on td "Vanguard VOO" at bounding box center [167, 214] width 269 height 20
copy td "VOO"
click at [432, 288] on td "Developed Small Cap" at bounding box center [440, 293] width 277 height 20
drag, startPoint x: 239, startPoint y: 236, endPoint x: 333, endPoint y: 242, distance: 93.8
click at [338, 241] on td "US Small Cap" at bounding box center [440, 234] width 277 height 20
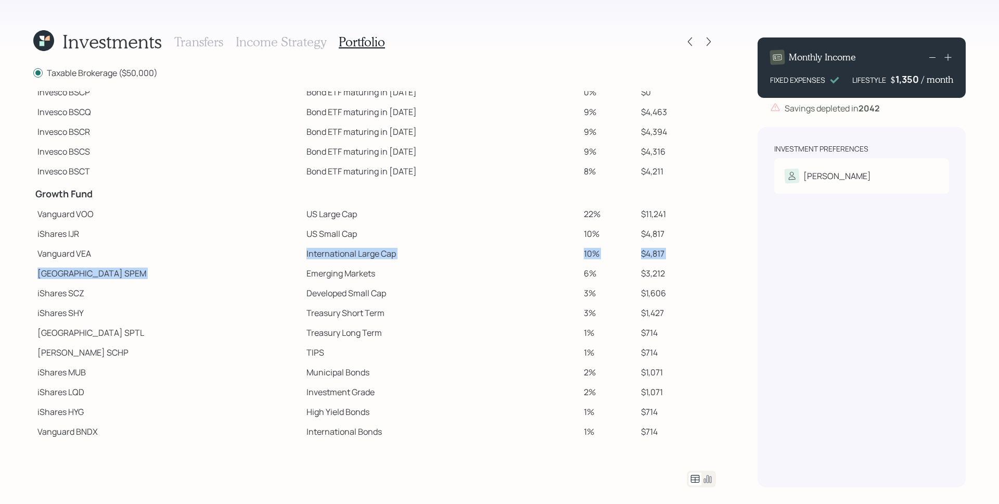
drag, startPoint x: 208, startPoint y: 255, endPoint x: 359, endPoint y: 266, distance: 151.7
click at [365, 265] on tbody "Spend Fund CASH Cash (Account Management) 1% $500 Stability Fund Invesco BSCP B…" at bounding box center [374, 229] width 682 height 424
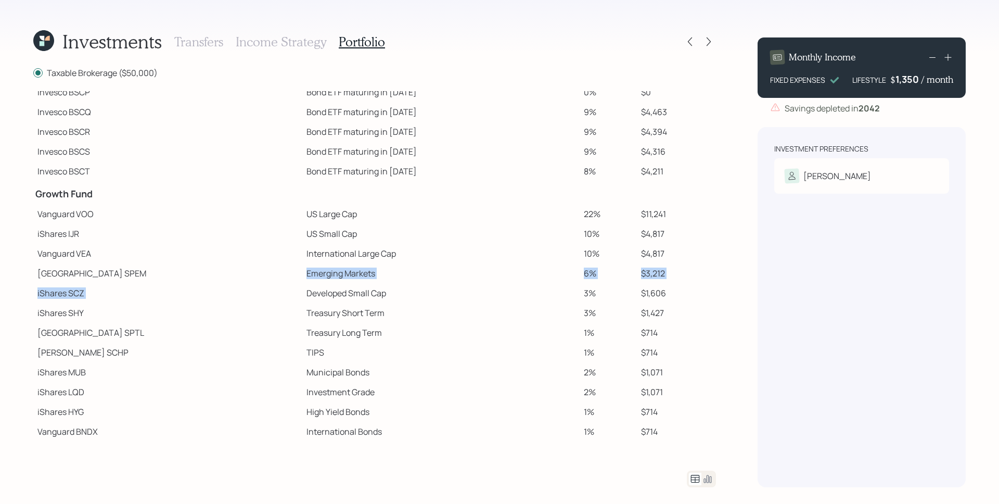
drag, startPoint x: 235, startPoint y: 272, endPoint x: 333, endPoint y: 288, distance: 99.6
click at [369, 285] on tbody "Spend Fund CASH Cash (Account Management) 1% $500 Stability Fund Invesco BSCP B…" at bounding box center [374, 229] width 682 height 424
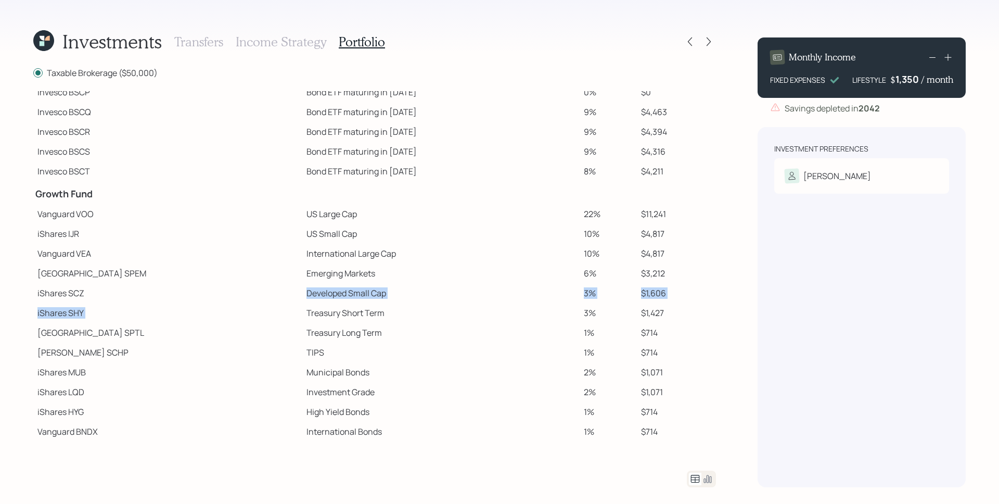
drag, startPoint x: 228, startPoint y: 296, endPoint x: 357, endPoint y: 303, distance: 128.6
click at [358, 303] on tbody "Spend Fund CASH Cash (Account Management) 1% $500 Stability Fund Invesco BSCP B…" at bounding box center [374, 229] width 682 height 424
click at [385, 317] on tr "iShares SHY Treasury Short Term 3% $1,427" at bounding box center [374, 313] width 682 height 20
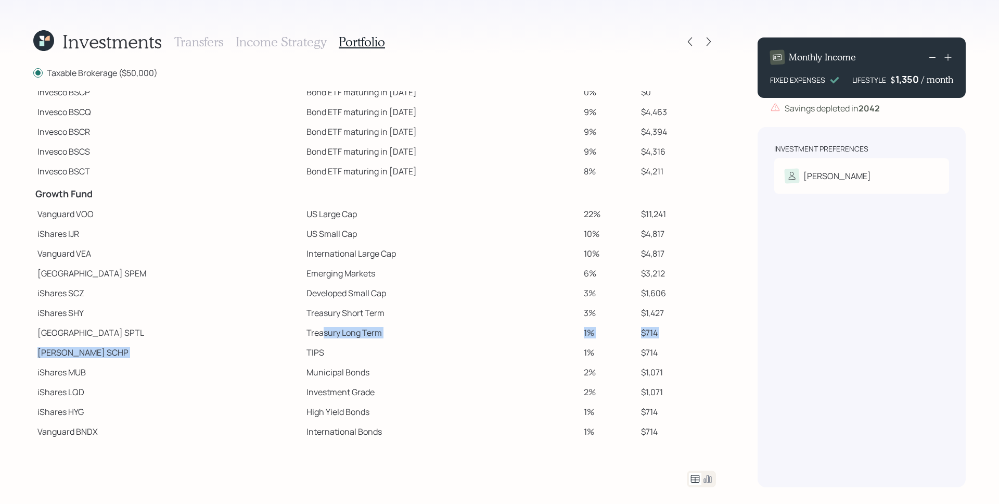
drag, startPoint x: 259, startPoint y: 329, endPoint x: 361, endPoint y: 342, distance: 103.4
click at [362, 342] on tbody "Spend Fund CASH Cash (Account Management) 1% $500 Stability Fund Invesco BSCP B…" at bounding box center [374, 229] width 682 height 424
click at [331, 363] on tbody "Spend Fund CASH Cash (Account Management) 1% $500 Stability Fund Invesco BSCP B…" at bounding box center [374, 229] width 682 height 424
drag, startPoint x: 243, startPoint y: 379, endPoint x: 375, endPoint y: 385, distance: 131.7
click at [366, 382] on tbody "Spend Fund CASH Cash (Account Management) 1% $500 Stability Fund Invesco BSCP B…" at bounding box center [374, 229] width 682 height 424
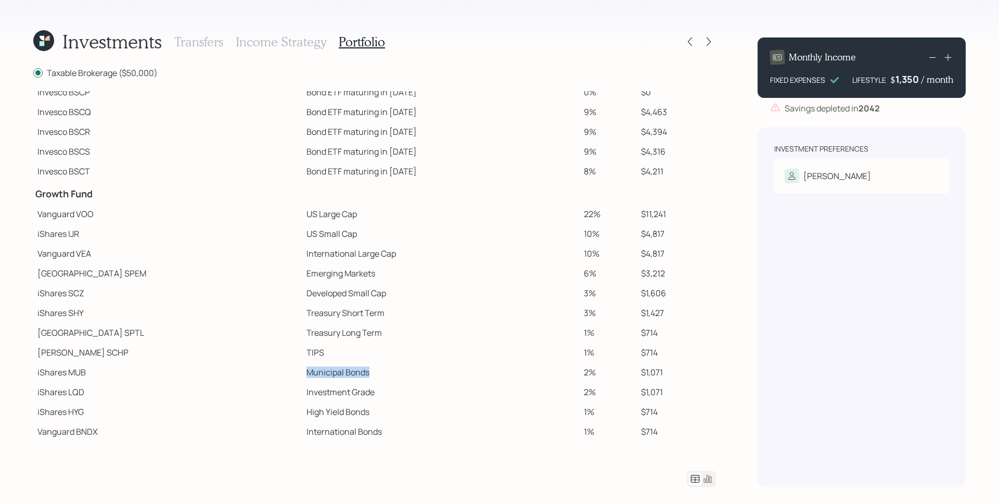
drag, startPoint x: 229, startPoint y: 381, endPoint x: 365, endPoint y: 379, distance: 135.3
click at [378, 378] on tr "iShares MUB Municipal Bonds 2% $1,071" at bounding box center [374, 372] width 682 height 20
drag, startPoint x: 353, startPoint y: 392, endPoint x: 358, endPoint y: 393, distance: 5.2
click at [385, 393] on td "Investment Grade" at bounding box center [440, 392] width 277 height 20
click at [316, 418] on td "High Yield Bonds" at bounding box center [440, 412] width 277 height 20
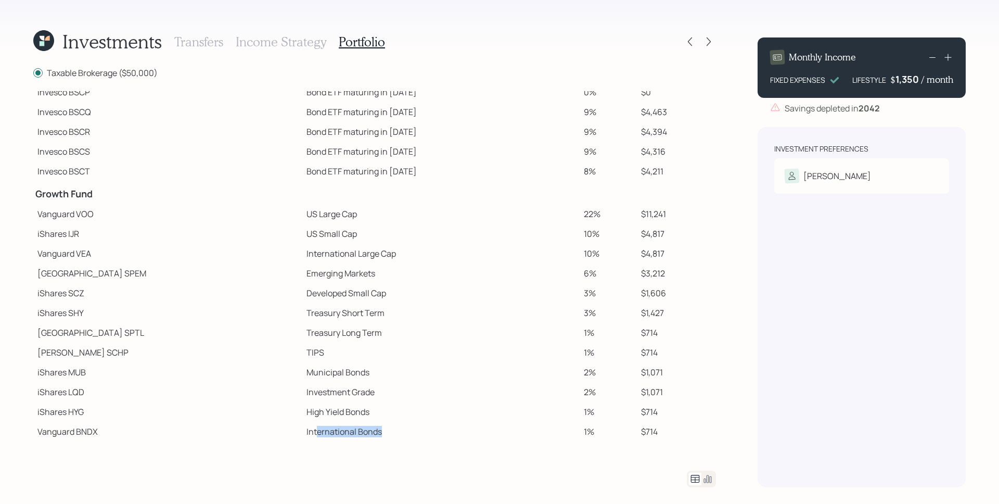
drag, startPoint x: 265, startPoint y: 430, endPoint x: 357, endPoint y: 435, distance: 92.7
click at [354, 435] on td "International Bonds" at bounding box center [440, 431] width 277 height 20
drag, startPoint x: 360, startPoint y: 400, endPoint x: 355, endPoint y: 339, distance: 61.1
click at [358, 398] on tbody "Spend Fund CASH Cash (Account Management) 1% $500 Stability Fund Invesco BSCP B…" at bounding box center [374, 229] width 682 height 424
click at [653, 209] on td "$11,241" at bounding box center [676, 214] width 79 height 20
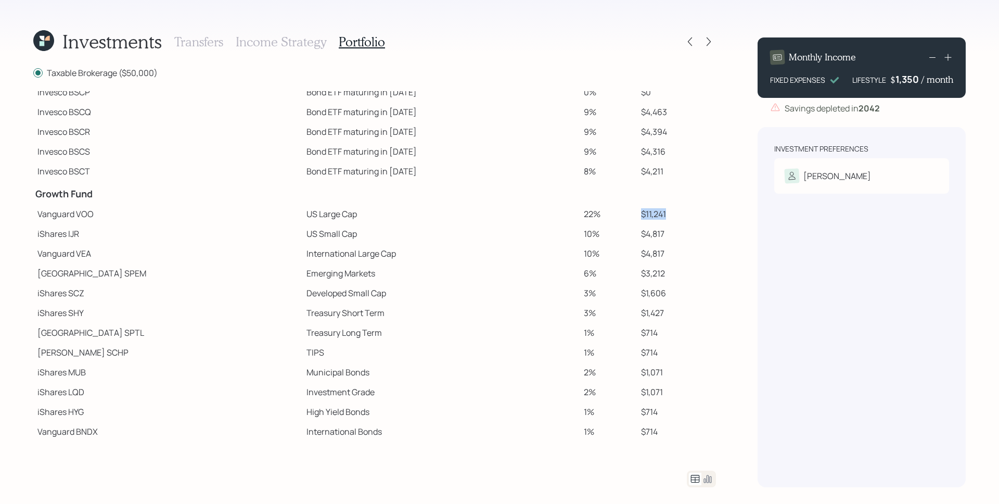
drag, startPoint x: 655, startPoint y: 221, endPoint x: 571, endPoint y: 213, distance: 84.6
click at [571, 213] on tr "Vanguard VOO US Large Cap 22% $11,241" at bounding box center [374, 214] width 682 height 20
click at [667, 247] on td "$4,817" at bounding box center [676, 253] width 79 height 20
drag, startPoint x: 572, startPoint y: 213, endPoint x: 193, endPoint y: 203, distance: 378.8
click at [193, 202] on tbody "Spend Fund CASH Cash (Account Management) 1% $500 Stability Fund Invesco BSCP B…" at bounding box center [374, 229] width 682 height 424
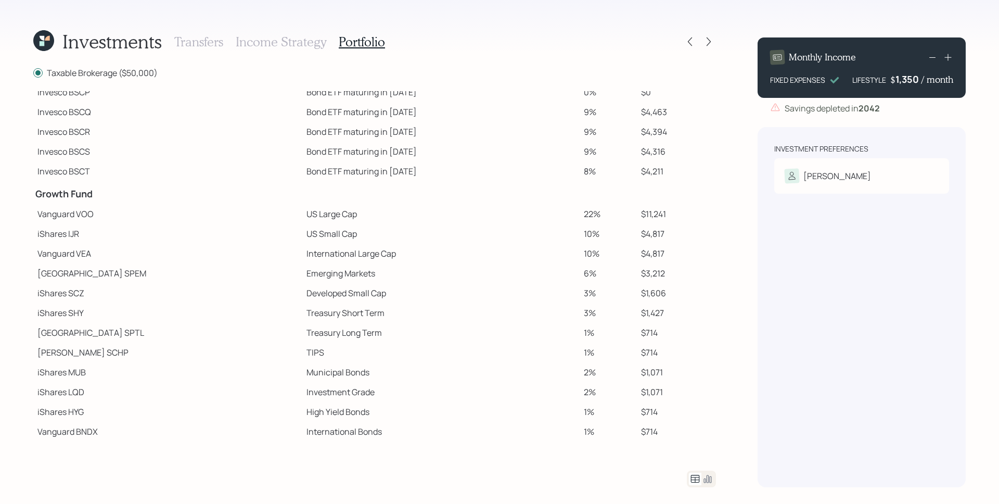
click at [309, 213] on td "US Large Cap" at bounding box center [440, 214] width 277 height 20
drag, startPoint x: 35, startPoint y: 235, endPoint x: 65, endPoint y: 237, distance: 30.2
click at [65, 237] on td "iShares IJR" at bounding box center [167, 234] width 269 height 20
drag, startPoint x: 36, startPoint y: 291, endPoint x: 66, endPoint y: 295, distance: 29.4
click at [66, 295] on td "iShares SCZ" at bounding box center [167, 293] width 269 height 20
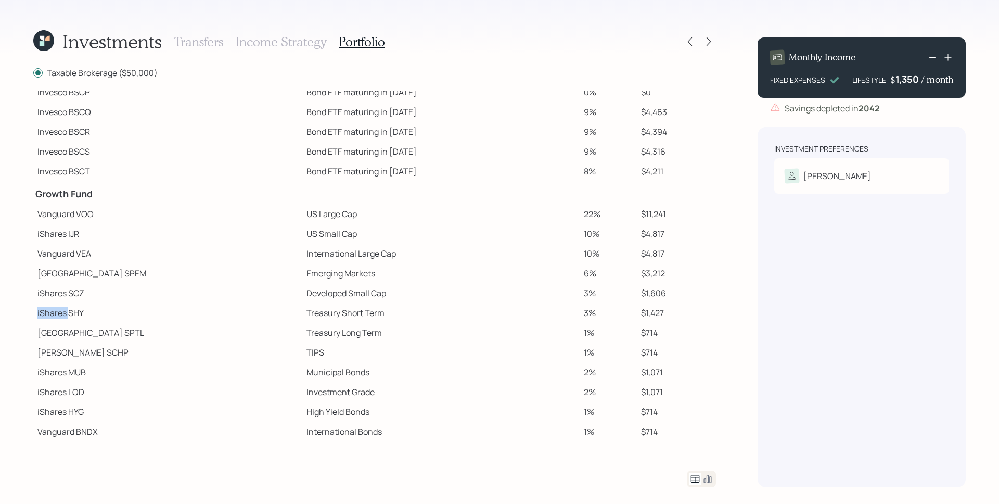
drag, startPoint x: 34, startPoint y: 312, endPoint x: 70, endPoint y: 313, distance: 35.9
click at [70, 313] on td "iShares SHY" at bounding box center [167, 313] width 269 height 20
click at [66, 312] on td "iShares SHY" at bounding box center [167, 313] width 269 height 20
drag, startPoint x: 37, startPoint y: 368, endPoint x: 55, endPoint y: 385, distance: 25.0
click at [63, 375] on td "iShares MUB" at bounding box center [167, 372] width 269 height 20
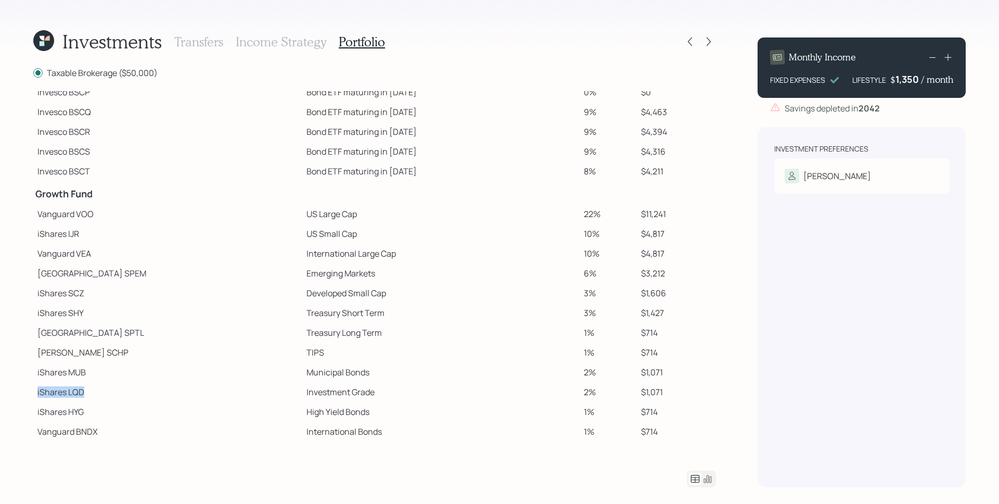
drag, startPoint x: 35, startPoint y: 393, endPoint x: 78, endPoint y: 398, distance: 42.9
click at [78, 398] on td "iShares LQD" at bounding box center [167, 392] width 269 height 20
click at [166, 384] on td "iShares LQD" at bounding box center [167, 392] width 269 height 20
drag, startPoint x: 33, startPoint y: 238, endPoint x: 69, endPoint y: 233, distance: 36.9
click at [69, 233] on td "iShares IJR" at bounding box center [167, 234] width 269 height 20
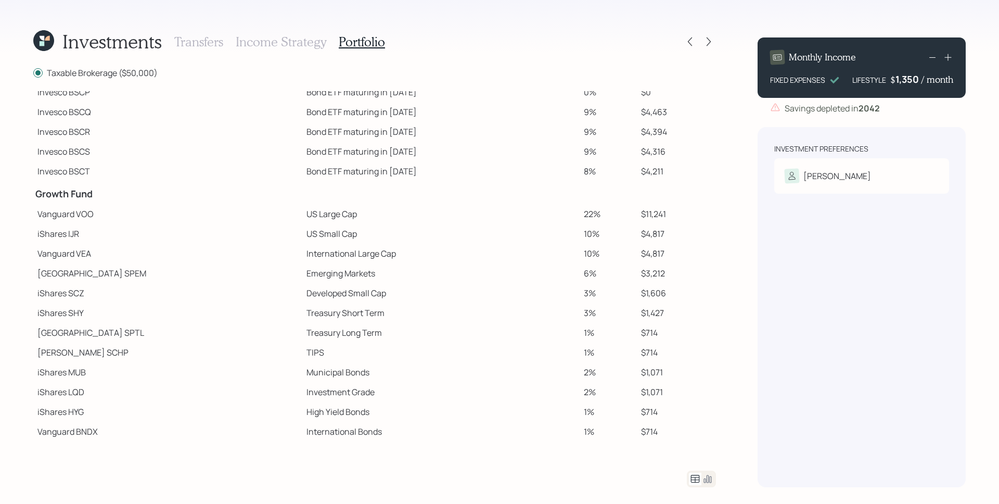
click at [200, 41] on h3 "Transfers" at bounding box center [198, 41] width 49 height 15
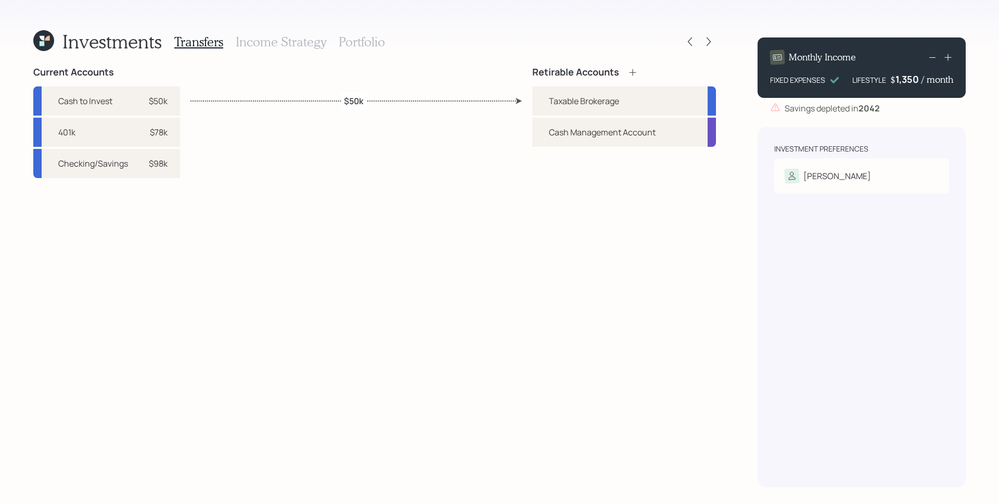
click at [886, 243] on div "Investment Preferences Charmaine Risk Tolerance: Moderate" at bounding box center [861, 307] width 208 height 360
click at [641, 325] on div "Retirable Accounts Taxable Brokerage Cash Management Account" at bounding box center [624, 277] width 184 height 420
click at [45, 41] on icon at bounding box center [47, 38] width 5 height 5
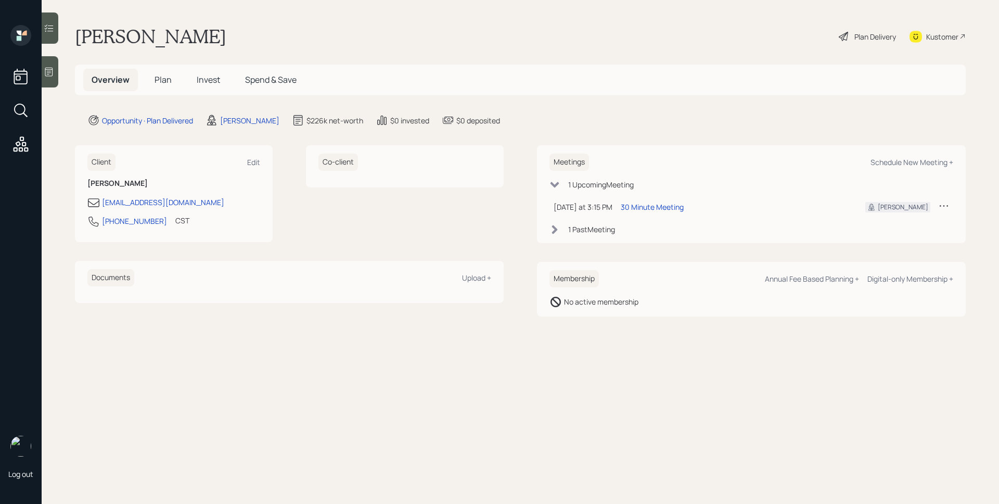
click at [159, 72] on h5 "Plan" at bounding box center [163, 80] width 34 height 22
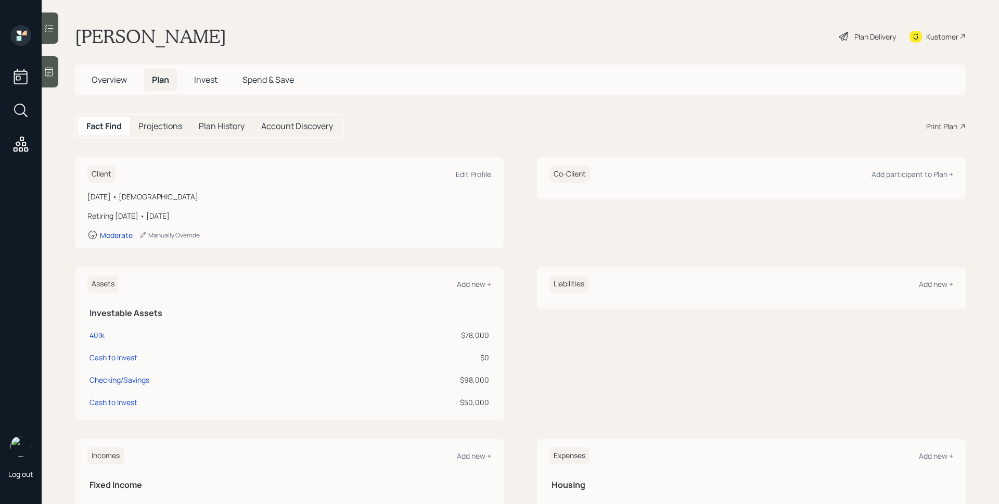
click at [930, 124] on div "Print Plan" at bounding box center [941, 126] width 31 height 11
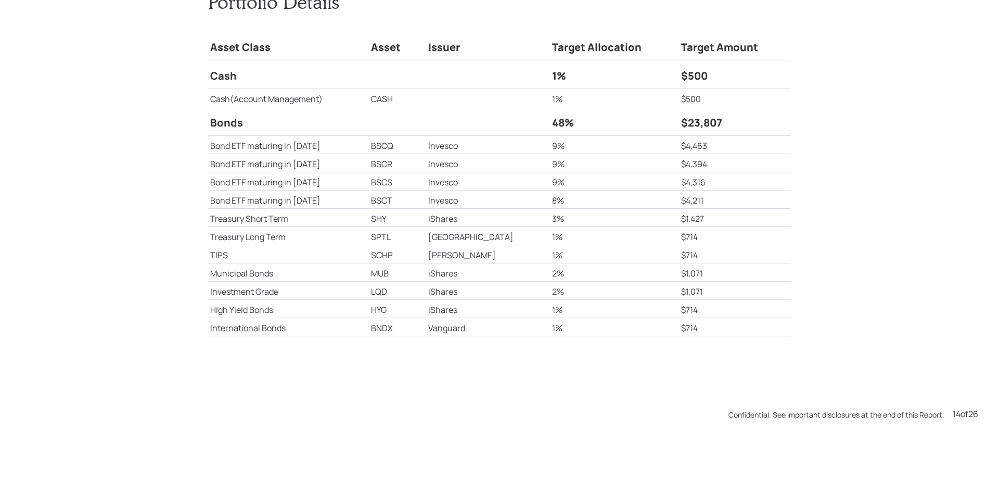
scroll to position [7049, 0]
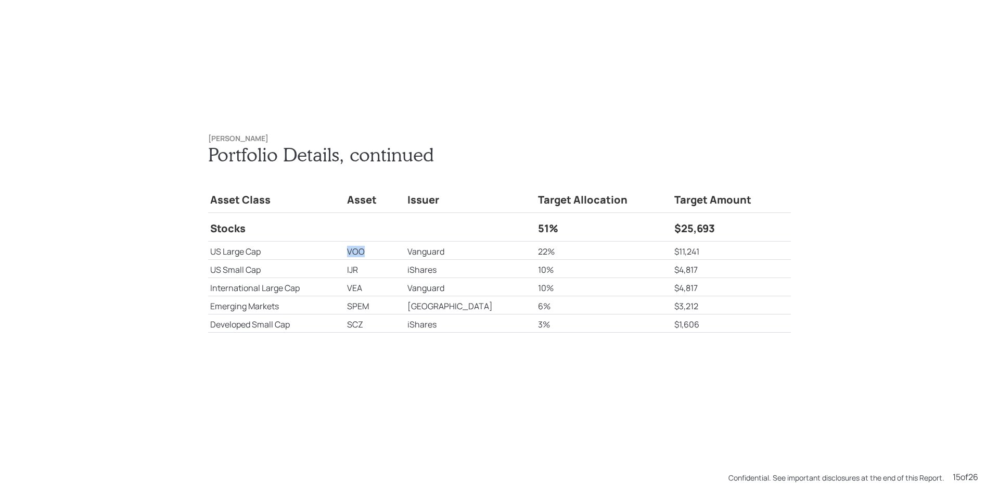
drag, startPoint x: 356, startPoint y: 250, endPoint x: 374, endPoint y: 253, distance: 17.9
click at [377, 252] on td "VOO" at bounding box center [375, 250] width 61 height 18
drag, startPoint x: 355, startPoint y: 267, endPoint x: 368, endPoint y: 280, distance: 18.4
click at [375, 272] on tr "US Small Cap IJR iShares 10% $4,817" at bounding box center [499, 269] width 583 height 18
drag, startPoint x: 362, startPoint y: 286, endPoint x: 378, endPoint y: 288, distance: 15.7
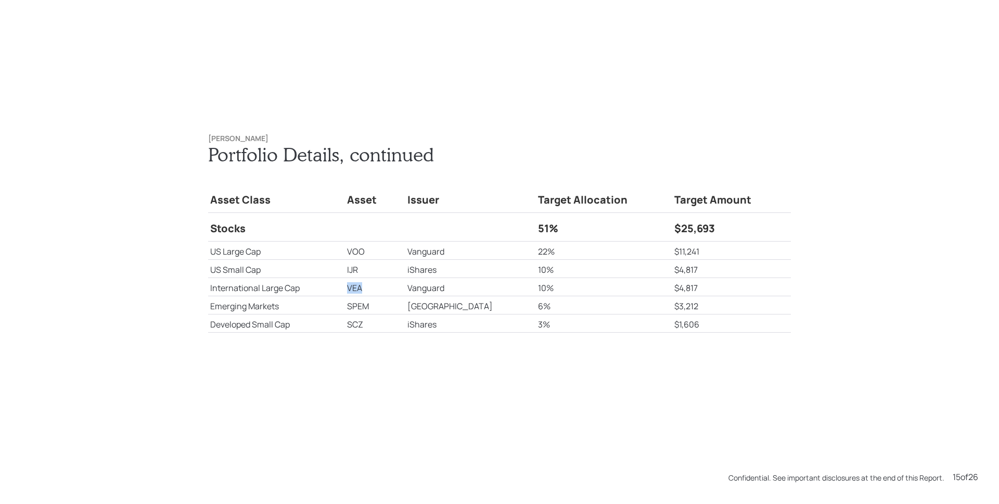
click at [378, 287] on td "VEA" at bounding box center [375, 287] width 61 height 18
drag, startPoint x: 354, startPoint y: 301, endPoint x: 381, endPoint y: 307, distance: 27.6
click at [381, 307] on tr "Emerging Markets SPEM State Street 6% $3,212" at bounding box center [499, 305] width 583 height 18
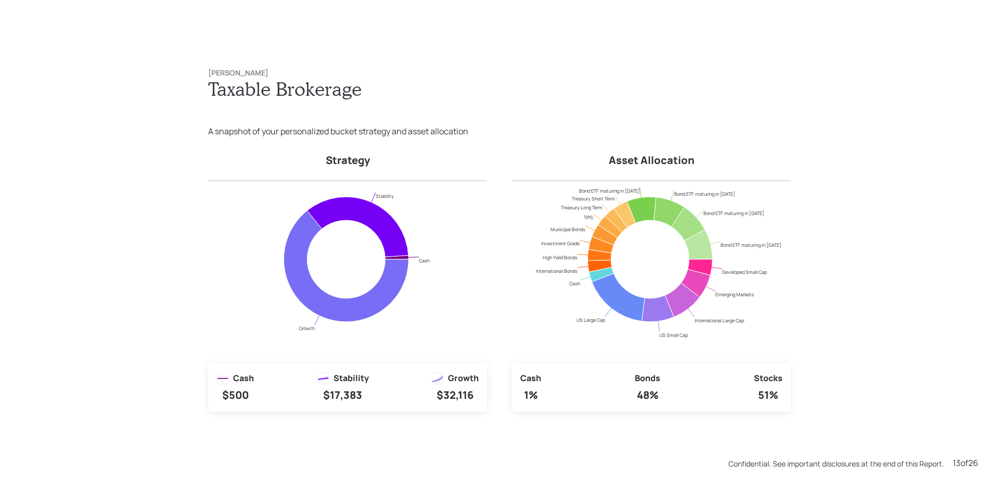
scroll to position [6042, 0]
